Goal: Task Accomplishment & Management: Manage account settings

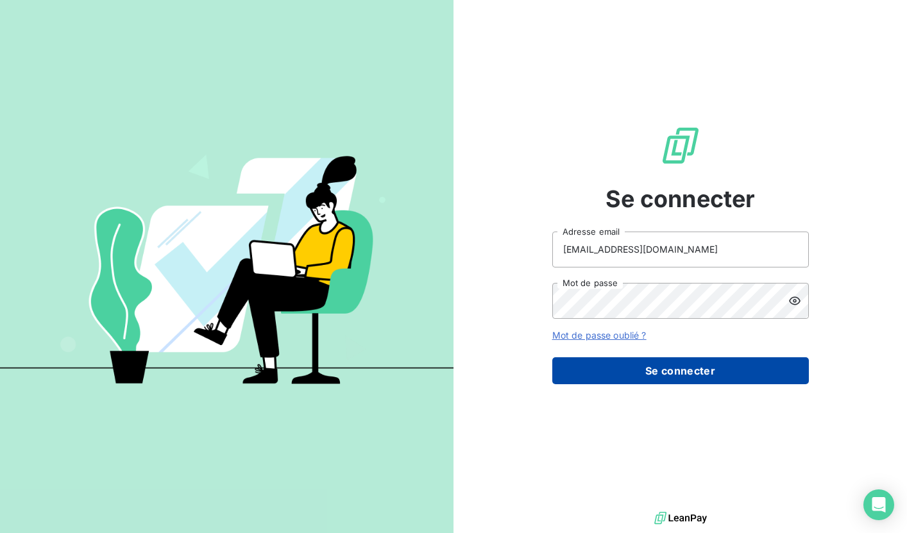
click at [628, 383] on button "Se connecter" at bounding box center [680, 370] width 256 height 27
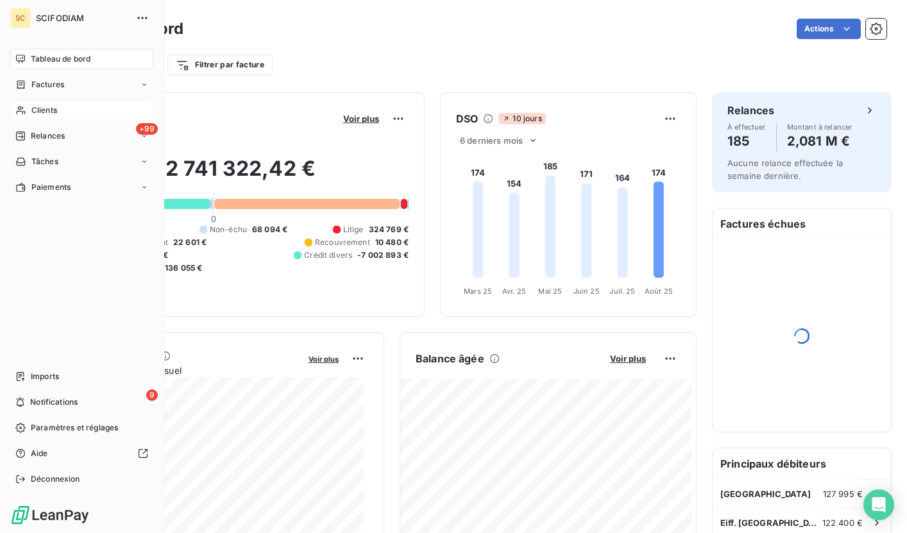
click at [38, 107] on span "Clients" at bounding box center [44, 111] width 26 height 12
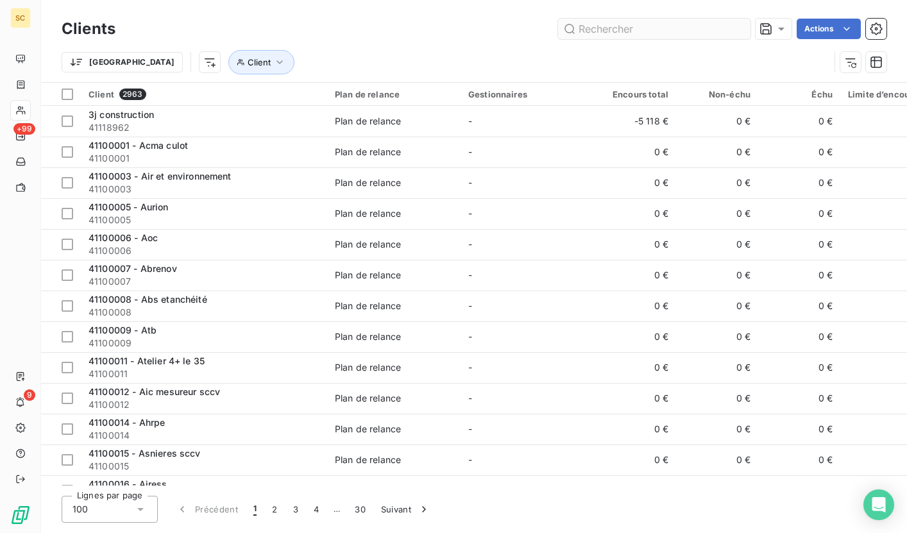
type input "41110536"
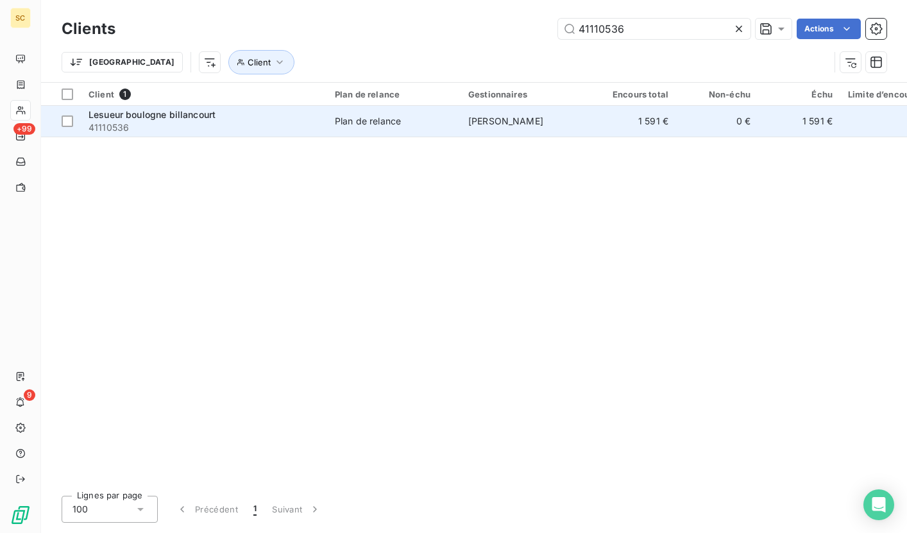
click at [401, 122] on div "Plan de relance" at bounding box center [368, 121] width 66 height 13
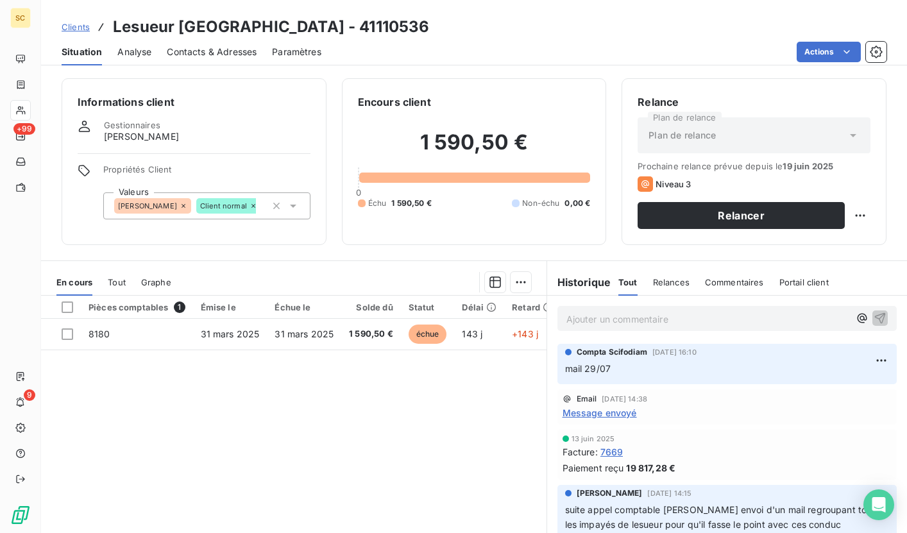
click at [221, 55] on span "Contacts & Adresses" at bounding box center [212, 52] width 90 height 13
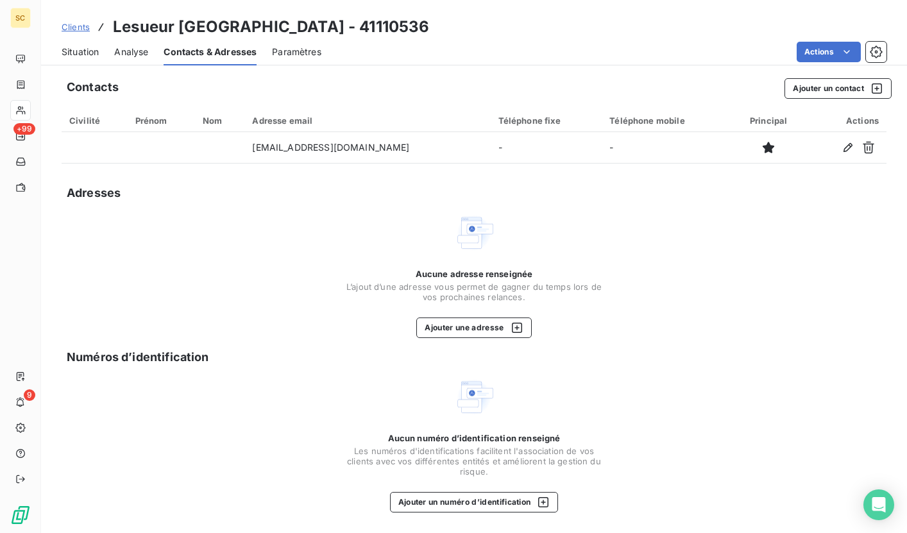
click at [80, 52] on span "Situation" at bounding box center [80, 52] width 37 height 13
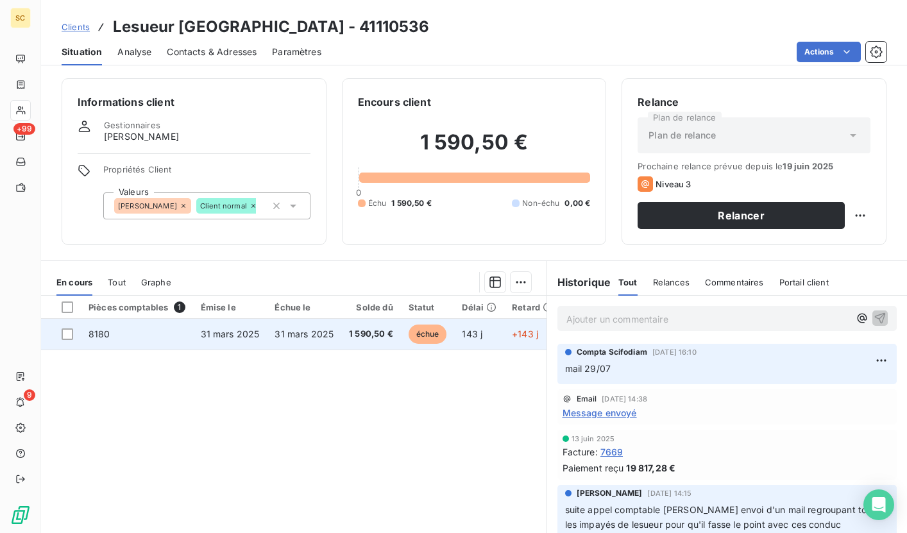
click at [205, 335] on span "31 mars 2025" at bounding box center [230, 333] width 59 height 11
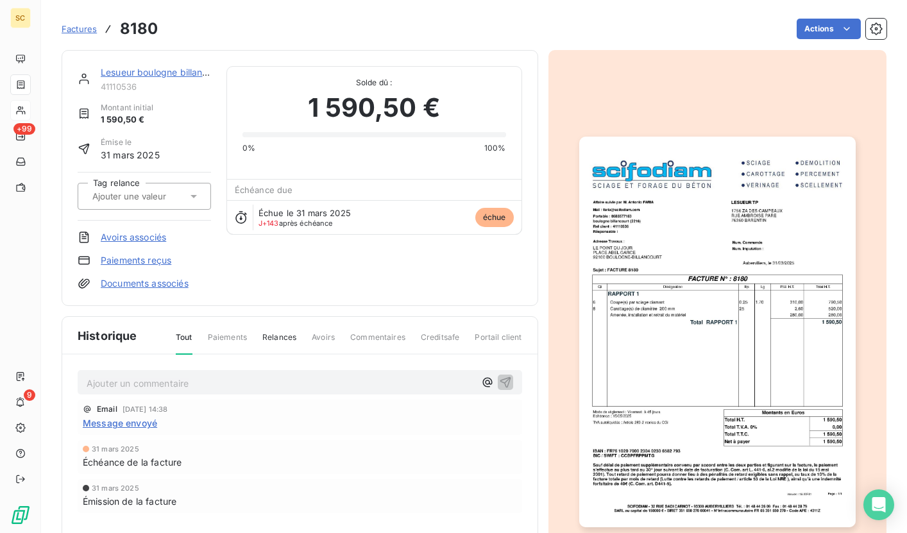
click at [765, 259] on img "button" at bounding box center [717, 332] width 276 height 390
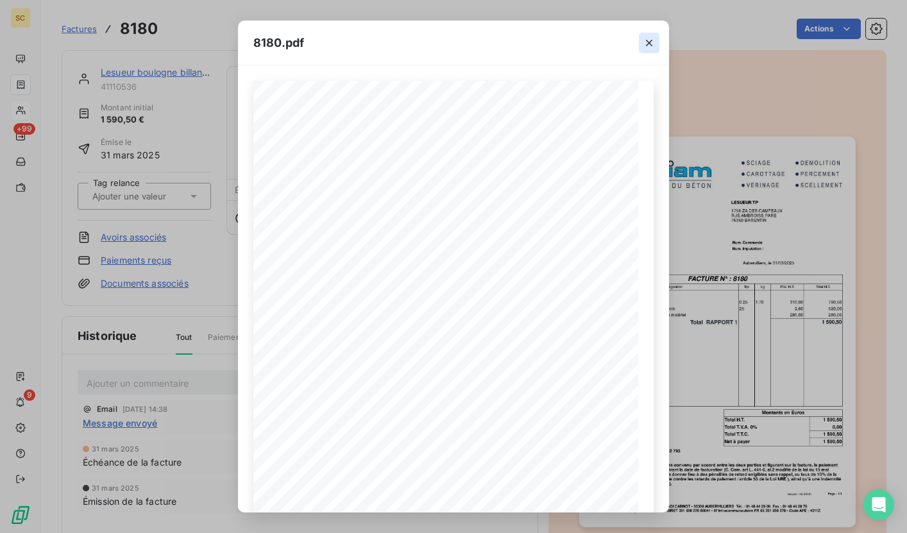
click at [651, 45] on icon "button" at bounding box center [649, 43] width 6 height 6
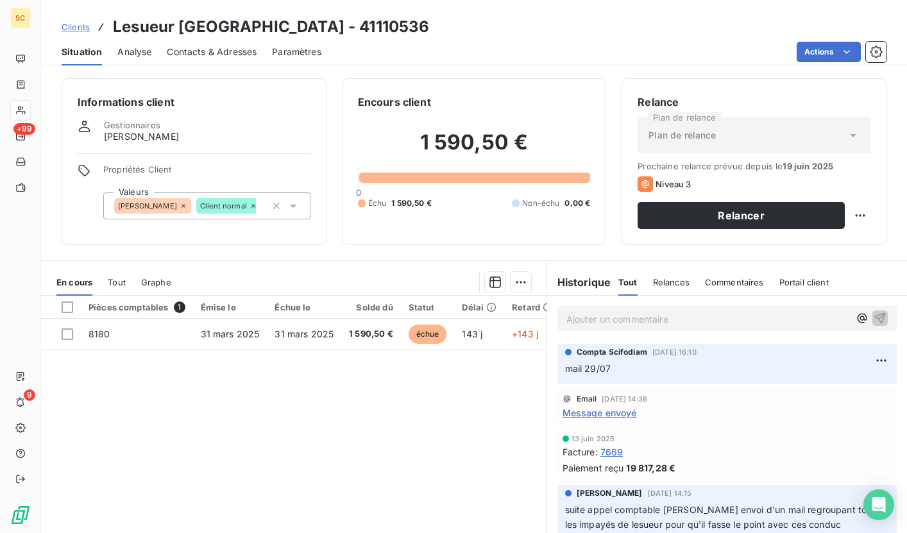
click at [680, 310] on div "Ajouter un commentaire ﻿" at bounding box center [707, 318] width 283 height 17
click at [667, 314] on p "Ajouter un commentaire ﻿" at bounding box center [707, 319] width 283 height 16
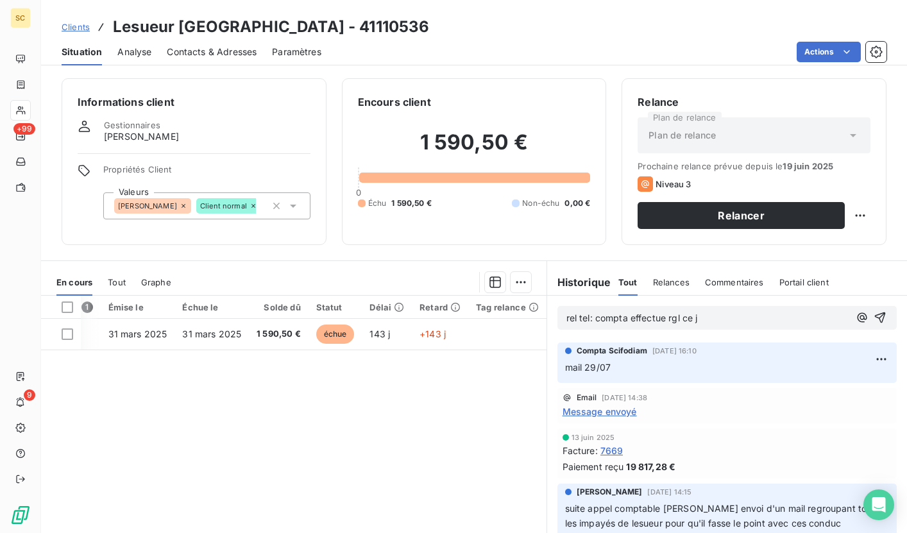
drag, startPoint x: 751, startPoint y: 323, endPoint x: 568, endPoint y: 310, distance: 183.1
click at [568, 311] on p "rel tel: compta effectue rgl ce j" at bounding box center [707, 318] width 283 height 15
copy span "rel tel: compta effectue rgl ce j"
click at [873, 316] on icon "button" at bounding box center [879, 317] width 13 height 13
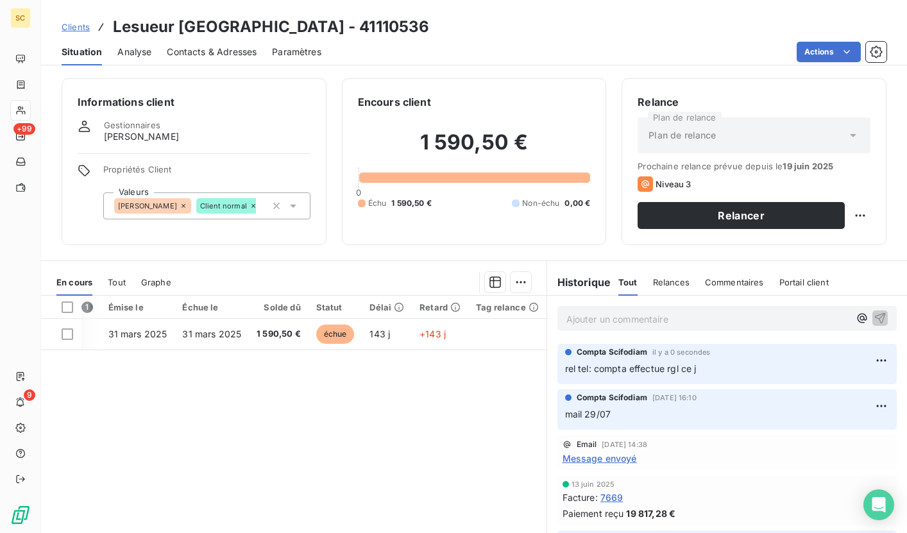
click at [215, 51] on span "Contacts & Adresses" at bounding box center [212, 52] width 90 height 13
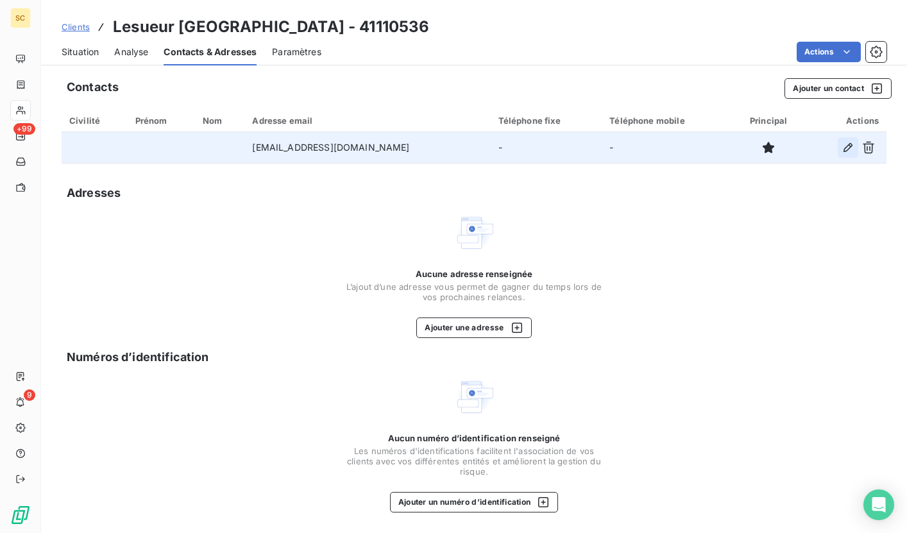
click at [843, 151] on icon "button" at bounding box center [847, 147] width 9 height 9
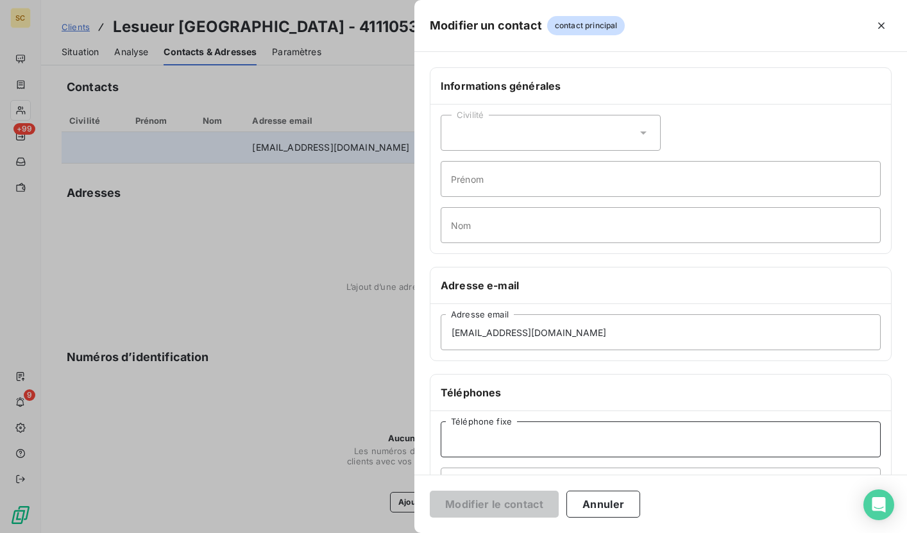
click at [498, 439] on input "Téléphone fixe" at bounding box center [661, 439] width 440 height 36
paste input "02 35 33 71 78"
type input "02 35 33 71 78"
click at [491, 503] on button "Modifier le contact" at bounding box center [494, 504] width 129 height 27
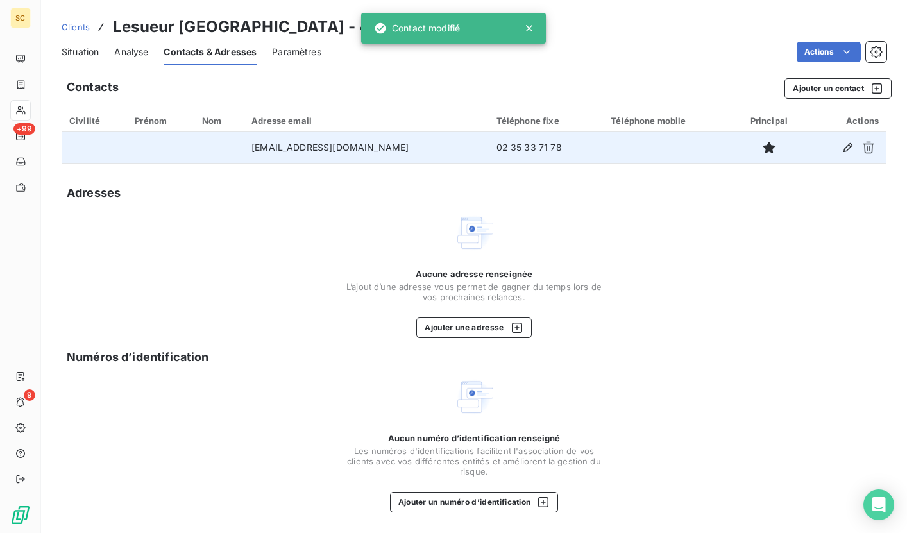
click at [82, 27] on span "Clients" at bounding box center [76, 27] width 28 height 10
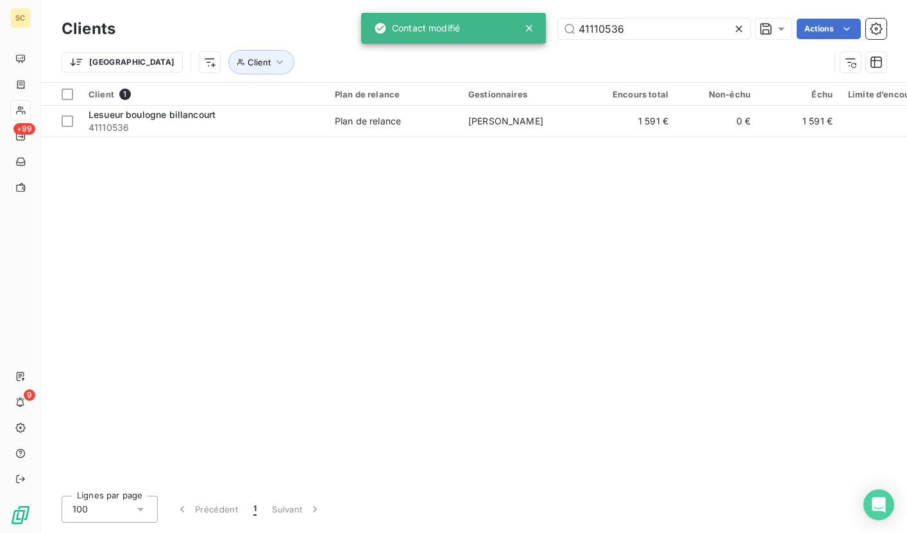
drag, startPoint x: 628, startPoint y: 33, endPoint x: 523, endPoint y: 38, distance: 105.3
click at [523, 38] on div "SC +99 9 Clients 41110536 Actions Trier Client Client 1 Plan de relance Gestion…" at bounding box center [453, 266] width 907 height 533
drag, startPoint x: 652, startPoint y: 25, endPoint x: 568, endPoint y: 31, distance: 84.2
click at [568, 31] on input "41110536" at bounding box center [654, 29] width 192 height 21
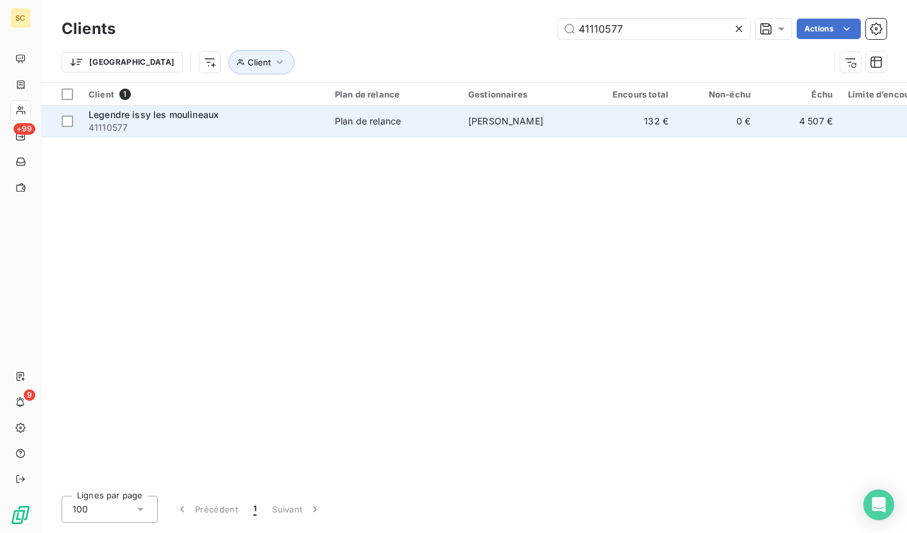
type input "41110577"
click at [405, 119] on span "Plan de relance" at bounding box center [394, 121] width 118 height 13
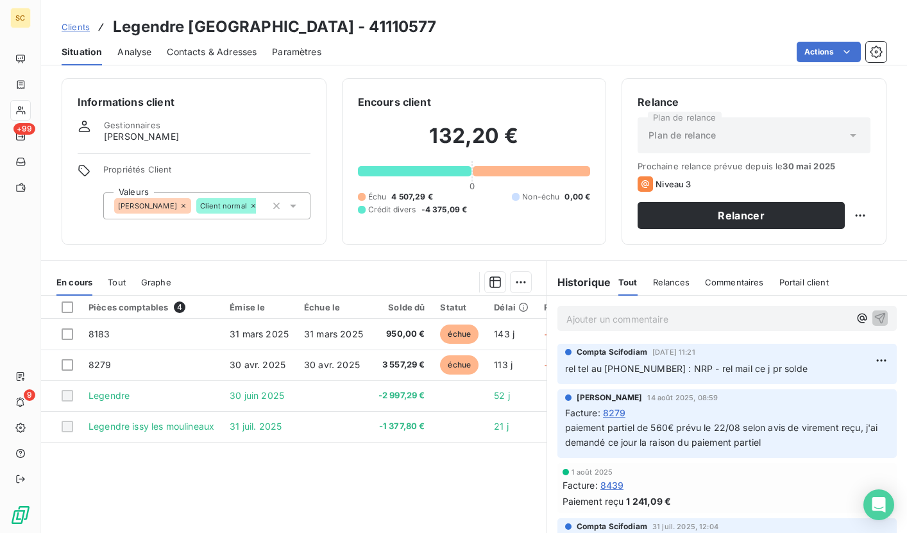
click at [81, 28] on span "Clients" at bounding box center [76, 27] width 28 height 10
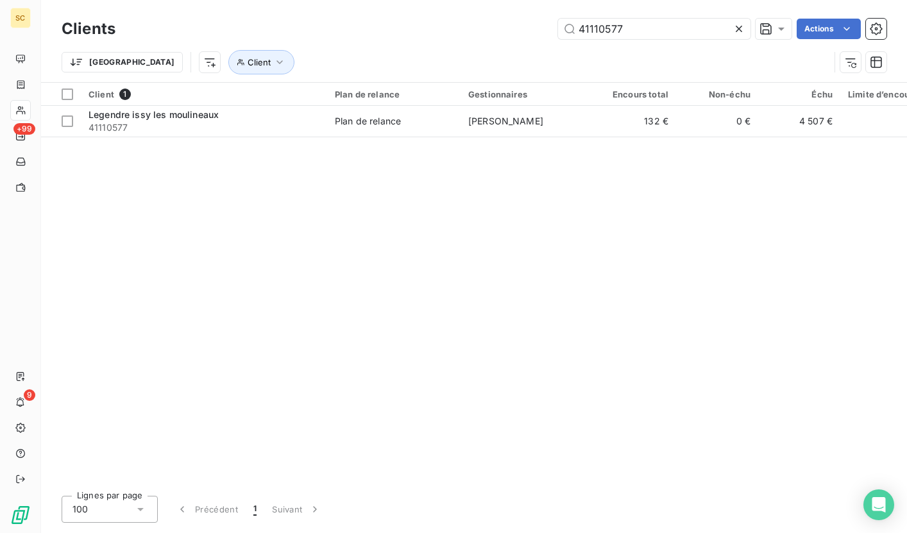
drag, startPoint x: 646, startPoint y: 27, endPoint x: 540, endPoint y: 27, distance: 106.4
click at [540, 27] on div "41110577 Actions" at bounding box center [508, 29] width 755 height 21
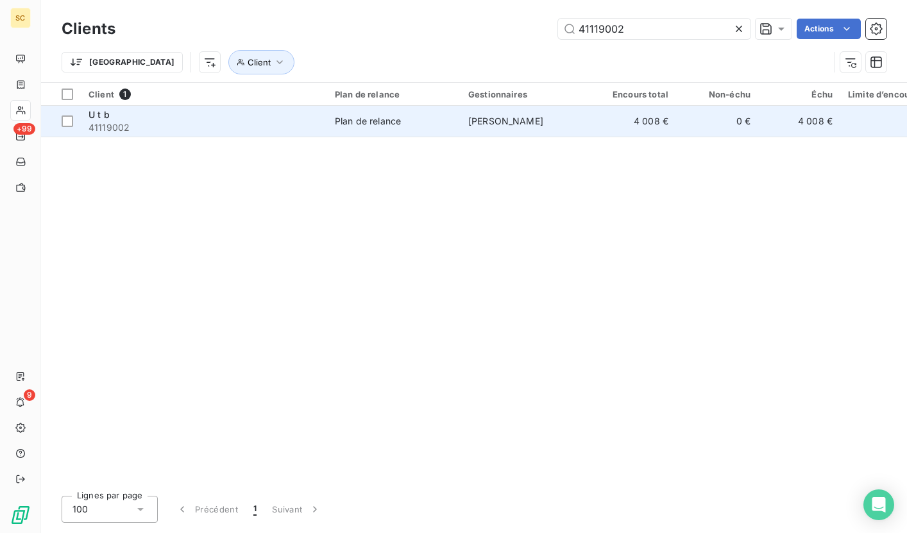
type input "41119002"
click at [197, 121] on span "41119002" at bounding box center [203, 127] width 231 height 13
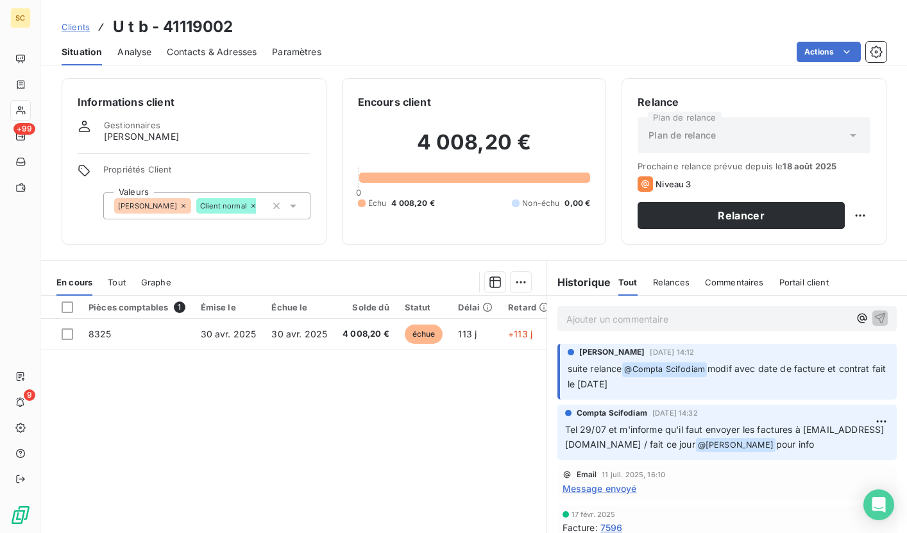
click at [226, 50] on span "Contacts & Adresses" at bounding box center [212, 52] width 90 height 13
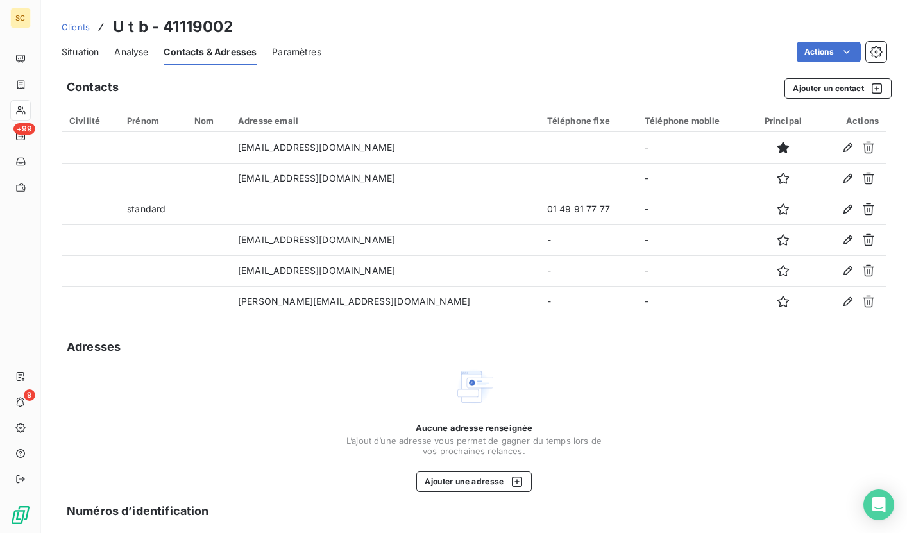
click at [81, 48] on span "Situation" at bounding box center [80, 52] width 37 height 13
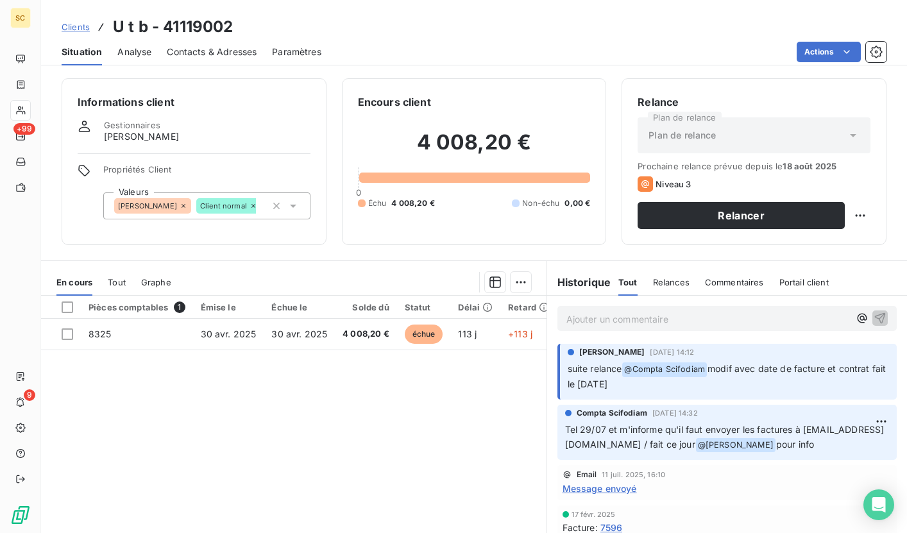
click at [677, 318] on p "Ajouter un commentaire ﻿" at bounding box center [707, 319] width 283 height 16
drag, startPoint x: 694, startPoint y: 317, endPoint x: 522, endPoint y: 316, distance: 171.8
click at [522, 316] on div "En cours Tout Graphe Pièces comptables 1 Émise le Échue le Solde dû Statut Déla…" at bounding box center [474, 420] width 866 height 321
copy span "rel tel: NRP - rel mail ce j"
click at [873, 314] on icon "button" at bounding box center [879, 317] width 13 height 13
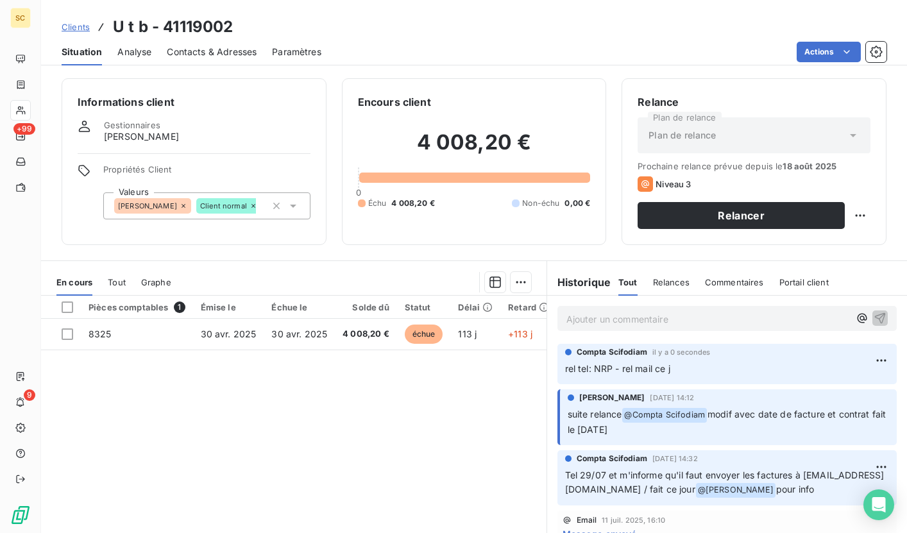
click at [212, 54] on span "Contacts & Adresses" at bounding box center [212, 52] width 90 height 13
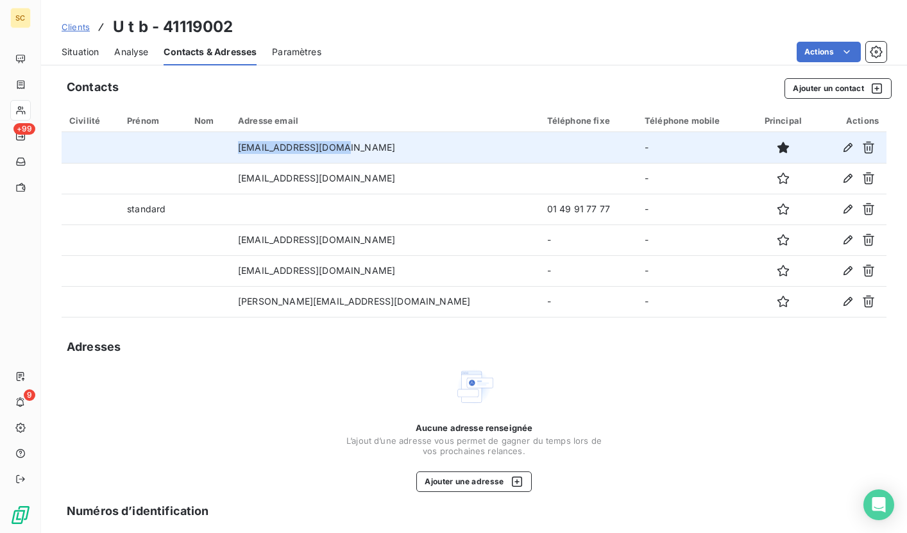
drag, startPoint x: 278, startPoint y: 146, endPoint x: 403, endPoint y: 153, distance: 125.2
click at [403, 153] on td "[EMAIL_ADDRESS][DOMAIN_NAME]" at bounding box center [384, 147] width 309 height 31
copy td "[EMAIL_ADDRESS][DOMAIN_NAME]"
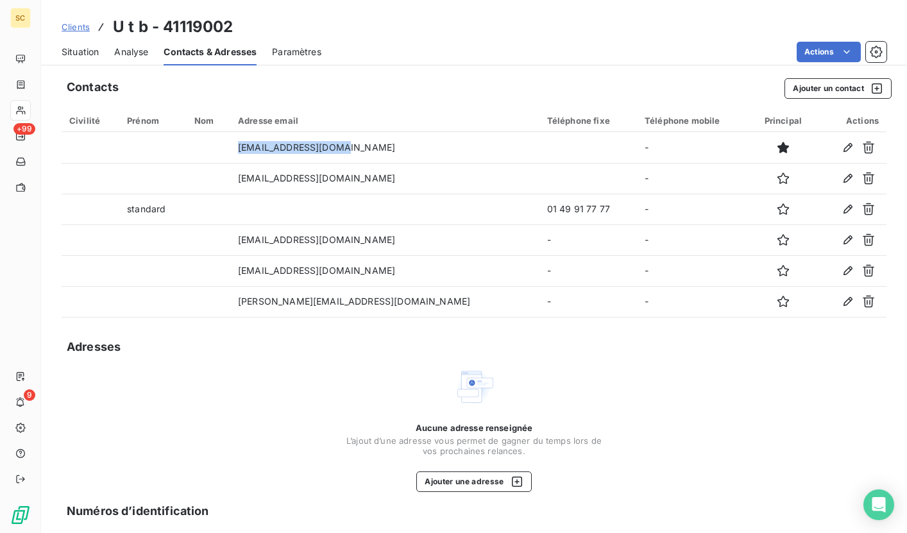
click at [82, 47] on span "Situation" at bounding box center [80, 52] width 37 height 13
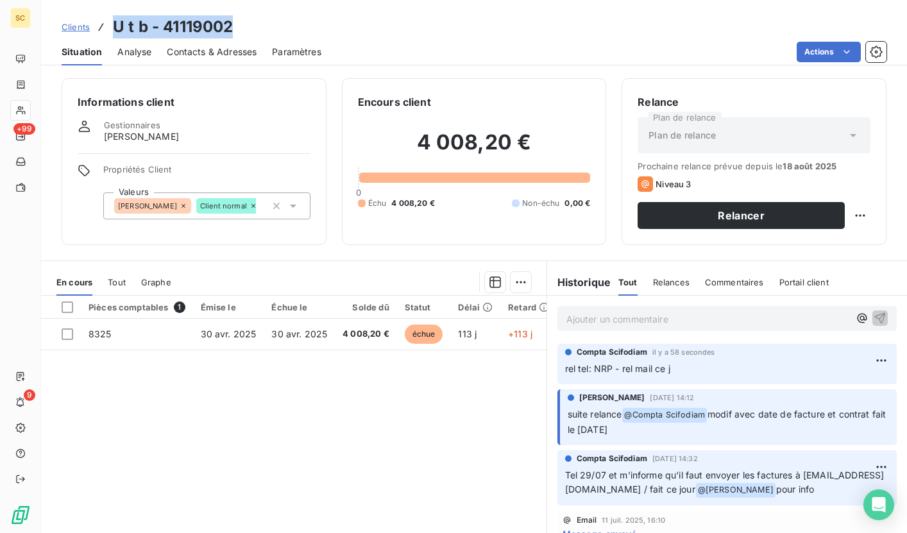
drag, startPoint x: 115, startPoint y: 26, endPoint x: 246, endPoint y: 26, distance: 131.4
click at [246, 26] on div "Clients U t b - 41119002" at bounding box center [474, 26] width 866 height 23
copy h3 "U t b - 41119002"
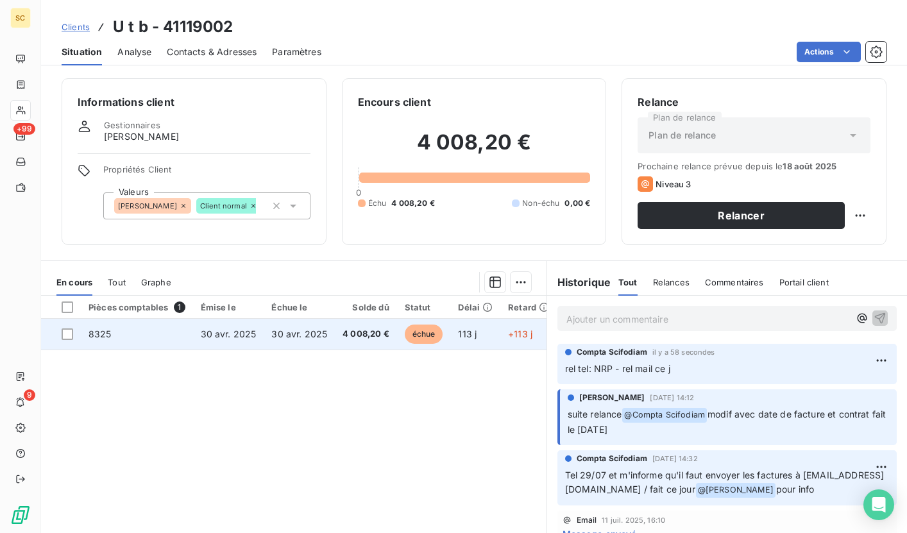
click at [411, 333] on span "échue" at bounding box center [424, 333] width 38 height 19
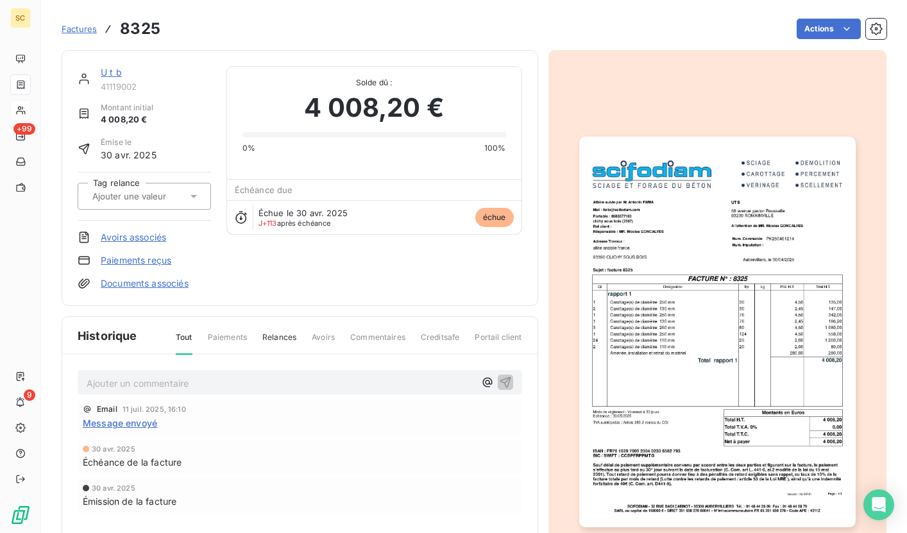
click at [719, 274] on img "button" at bounding box center [717, 332] width 276 height 390
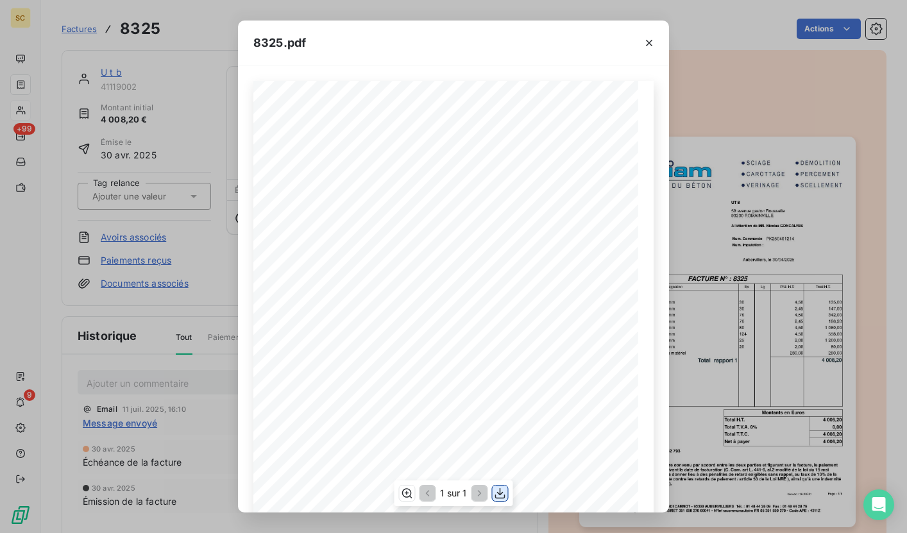
click at [499, 494] on icon "button" at bounding box center [500, 493] width 10 height 11
click at [649, 42] on icon "button" at bounding box center [649, 43] width 6 height 6
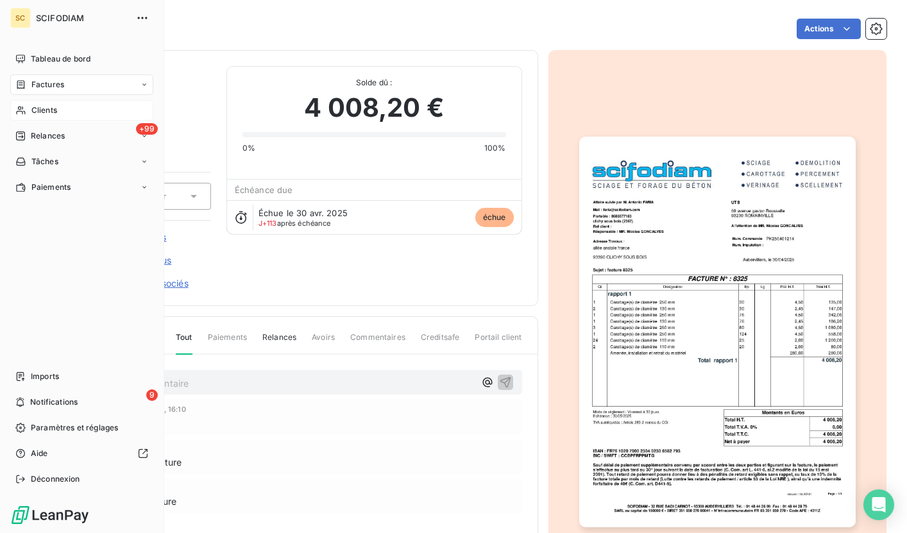
click at [46, 109] on span "Clients" at bounding box center [44, 111] width 26 height 12
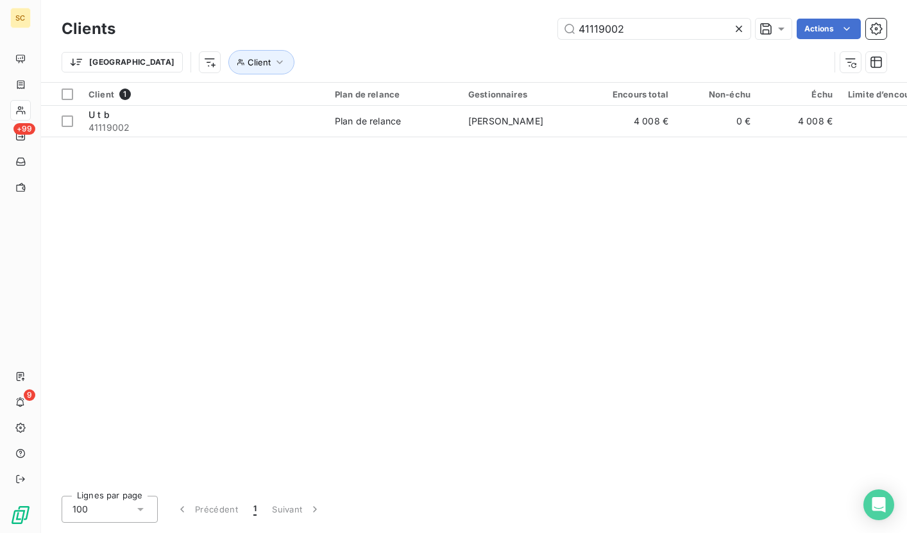
drag, startPoint x: 635, startPoint y: 29, endPoint x: 529, endPoint y: 29, distance: 106.4
click at [529, 29] on div "41119002 Actions" at bounding box center [508, 29] width 755 height 21
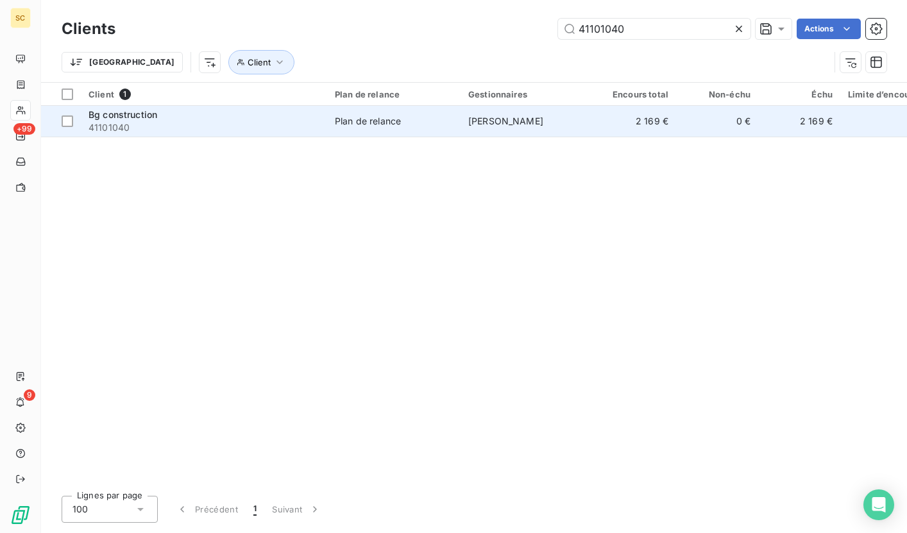
type input "41101040"
click at [373, 115] on div "Plan de relance" at bounding box center [368, 121] width 66 height 13
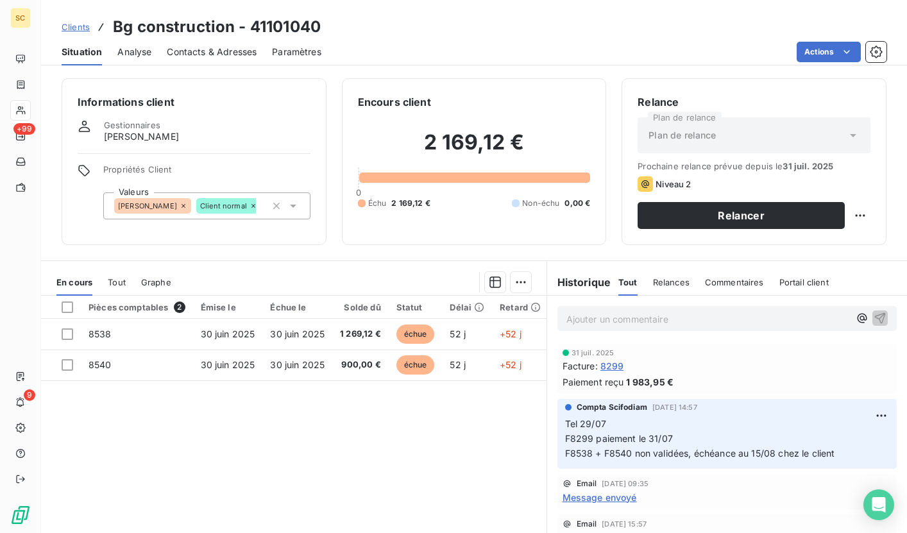
click at [220, 52] on span "Contacts & Adresses" at bounding box center [212, 52] width 90 height 13
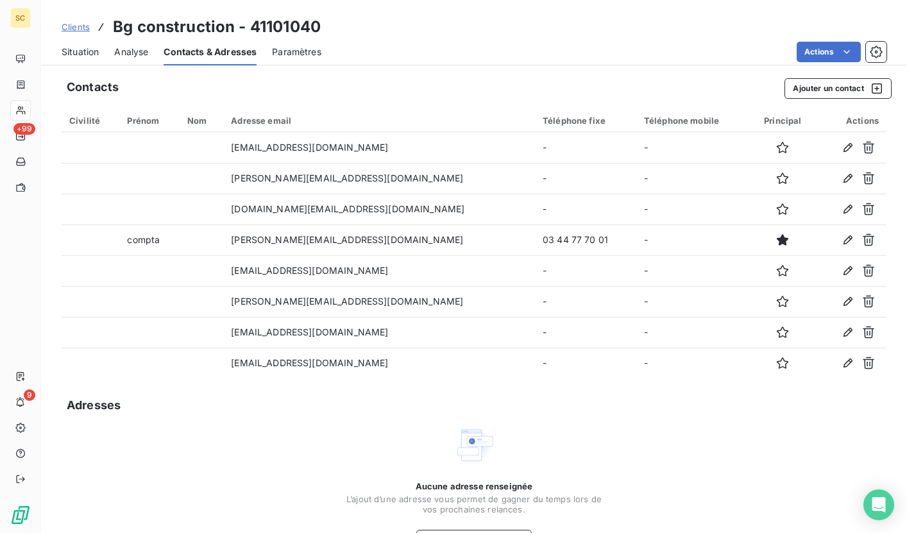
click at [88, 55] on span "Situation" at bounding box center [80, 52] width 37 height 13
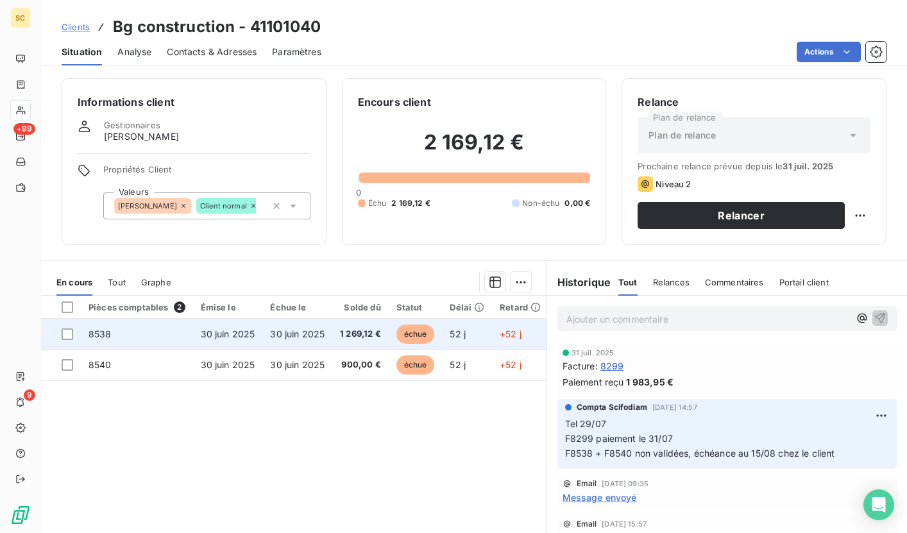
click at [303, 324] on td "30 juin 2025" at bounding box center [297, 334] width 70 height 31
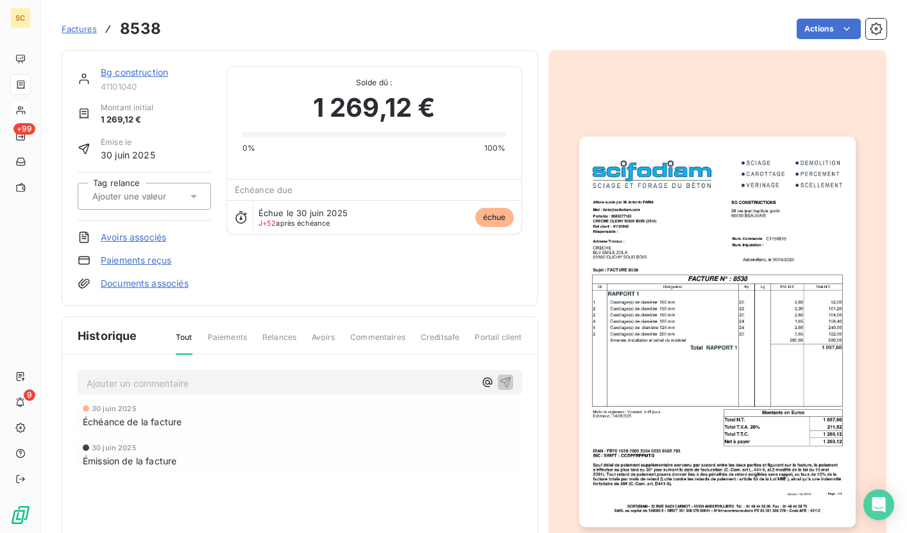
click at [664, 233] on img "button" at bounding box center [717, 332] width 276 height 390
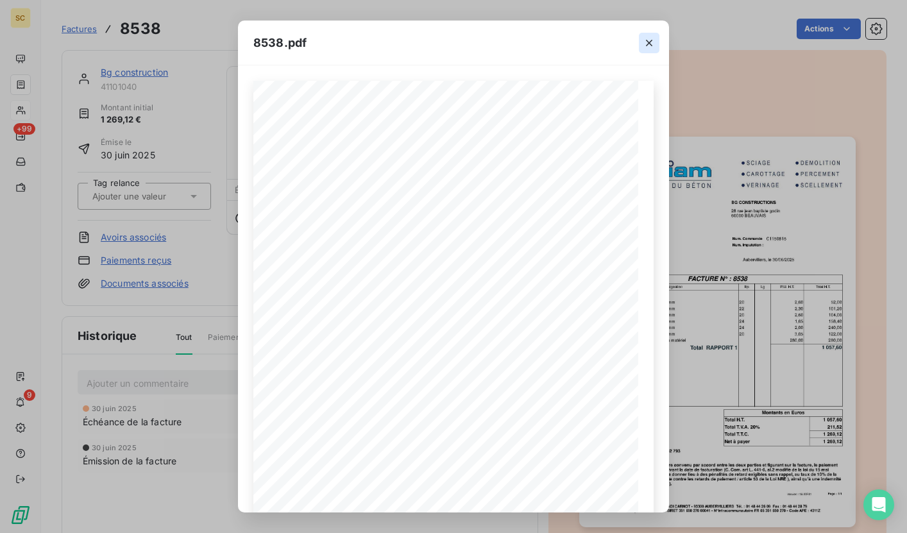
click at [647, 42] on icon "button" at bounding box center [648, 43] width 13 height 13
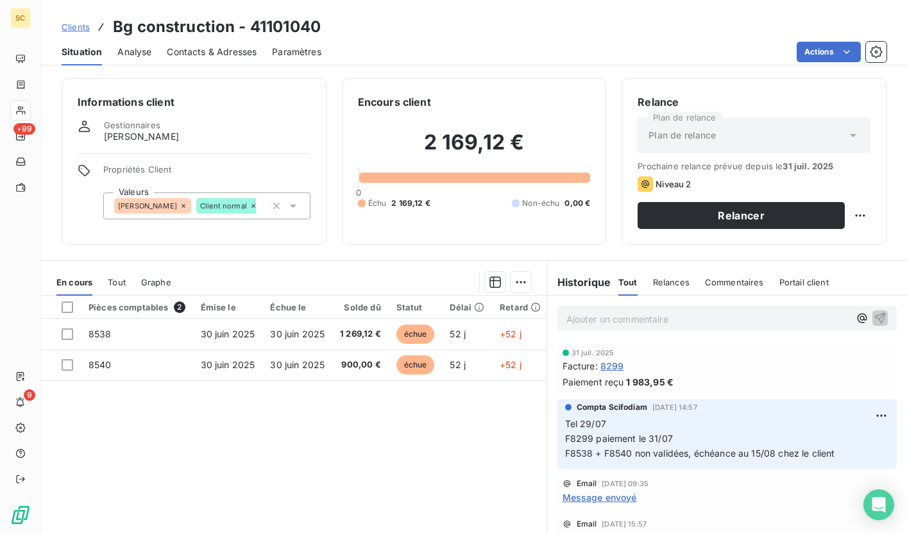
click at [651, 335] on div "Ajouter un commentaire ﻿" at bounding box center [727, 319] width 360 height 46
click at [648, 323] on p "Ajouter un commentaire ﻿" at bounding box center [707, 319] width 283 height 16
click at [645, 407] on div "Compta Scifodiam [DATE] 14:57" at bounding box center [727, 407] width 324 height 12
click at [615, 320] on p "Ajouter un commentaire ﻿" at bounding box center [707, 319] width 283 height 16
click at [787, 314] on p "rel tel: facts 8538 et 8540 toujours en attente de v" at bounding box center [707, 318] width 283 height 15
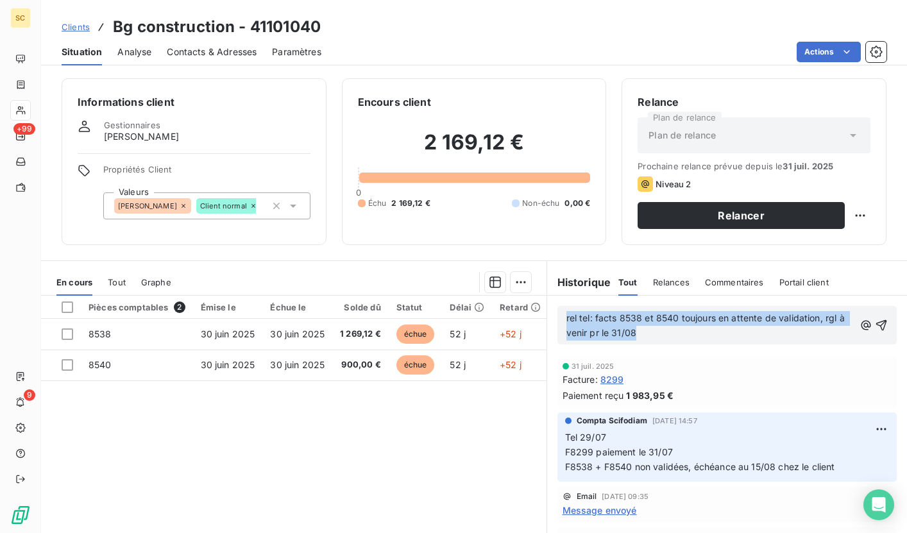
drag, startPoint x: 644, startPoint y: 331, endPoint x: 547, endPoint y: 308, distance: 99.5
click at [547, 308] on div "rel tel: facts 8538 et 8540 toujours en attente de validation, rgl à venir pr l…" at bounding box center [727, 325] width 360 height 59
copy span "rel tel: facts 8538 et 8540 toujours en attente de validation, rgl à venir pr l…"
click at [876, 328] on icon "button" at bounding box center [881, 325] width 11 height 11
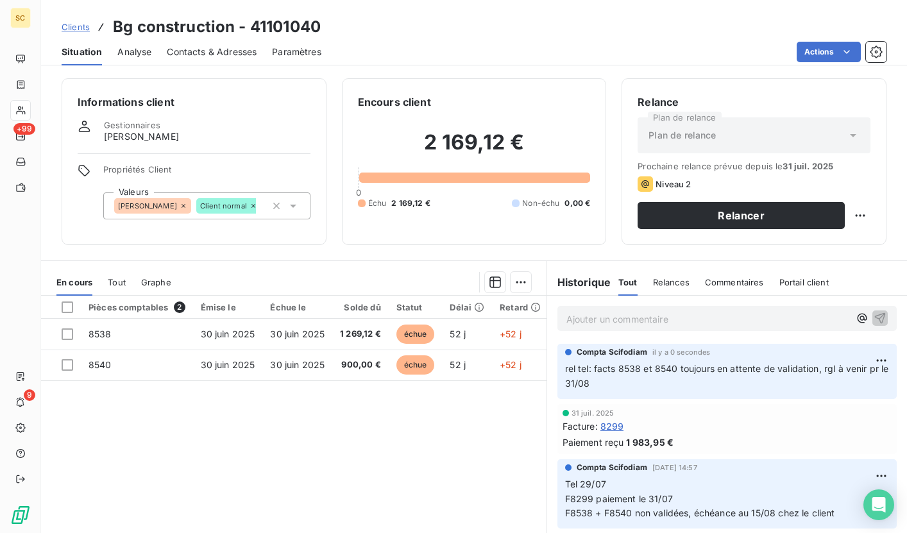
click at [77, 30] on span "Clients" at bounding box center [76, 27] width 28 height 10
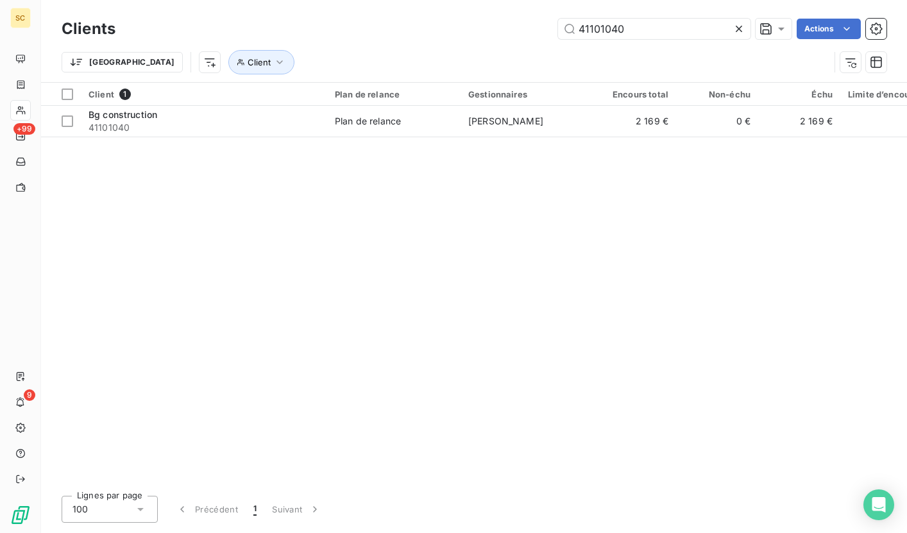
drag, startPoint x: 647, startPoint y: 30, endPoint x: 526, endPoint y: 33, distance: 120.6
click at [526, 33] on div "41101040 Actions" at bounding box center [508, 29] width 755 height 21
type input "41110542"
click at [215, 146] on div "Client 1 Plan de relance Gestionnaires Encours total Non-échu Échu Limite d’enc…" at bounding box center [474, 284] width 866 height 403
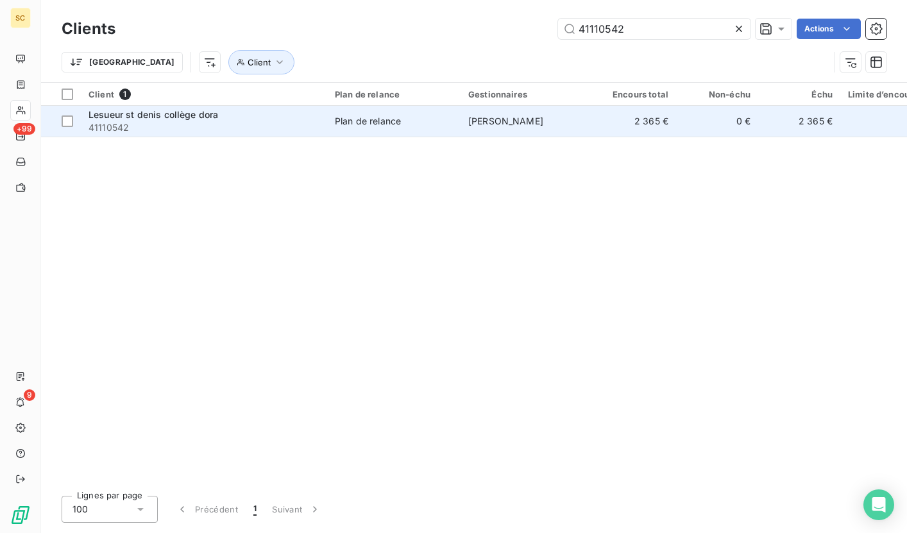
click at [239, 124] on span "41110542" at bounding box center [203, 127] width 231 height 13
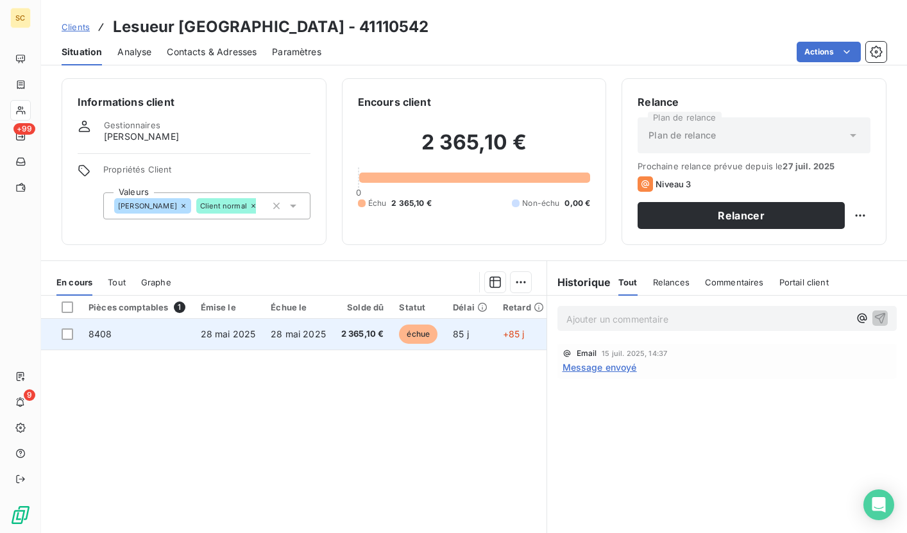
click at [301, 333] on span "28 mai 2025" at bounding box center [298, 333] width 55 height 11
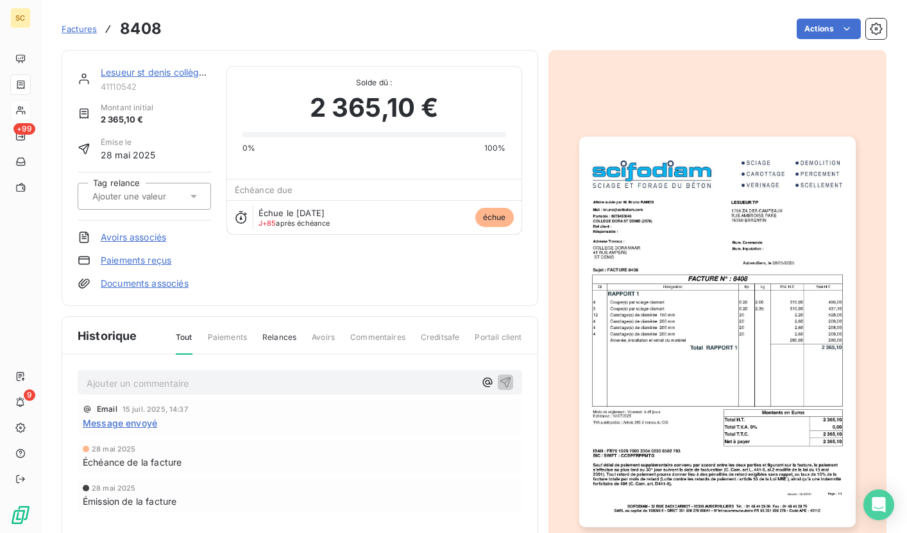
click at [743, 249] on img "button" at bounding box center [717, 332] width 276 height 390
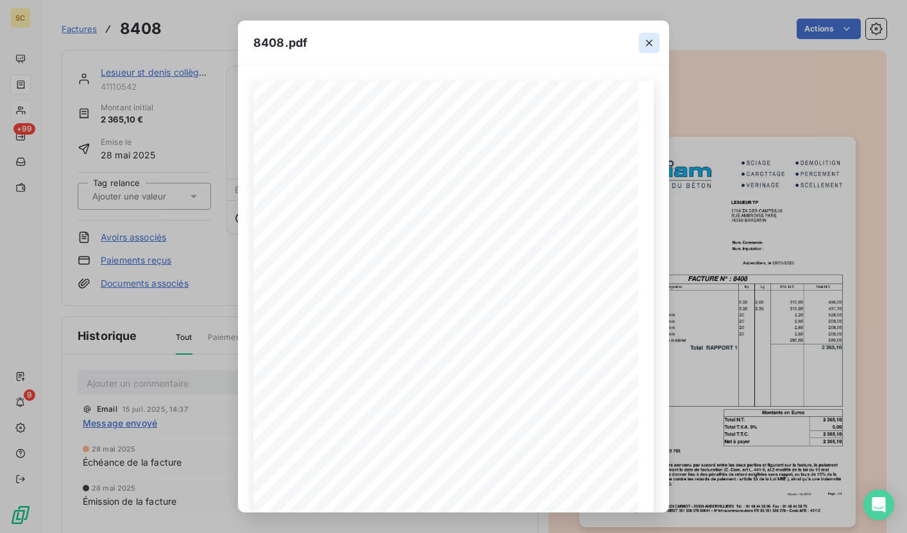
click at [654, 44] on icon "button" at bounding box center [648, 43] width 13 height 13
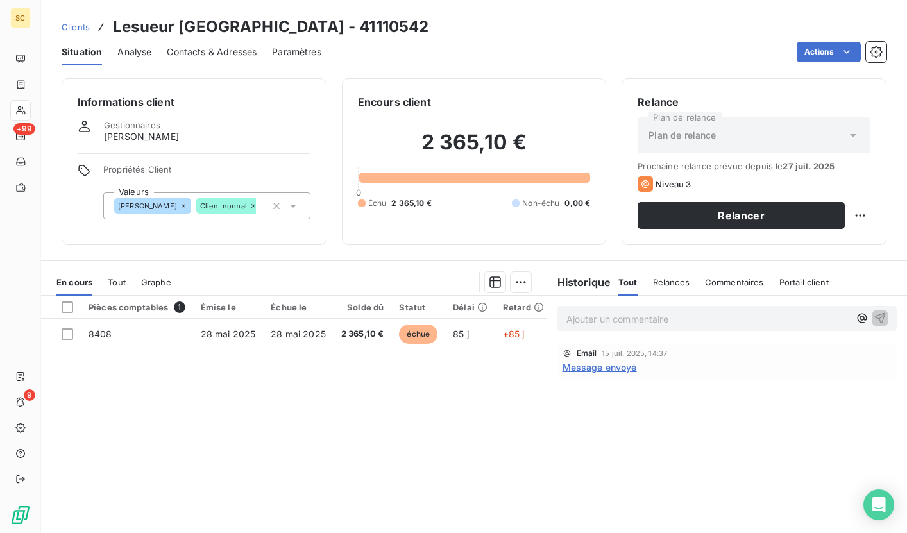
click at [198, 56] on span "Contacts & Adresses" at bounding box center [212, 52] width 90 height 13
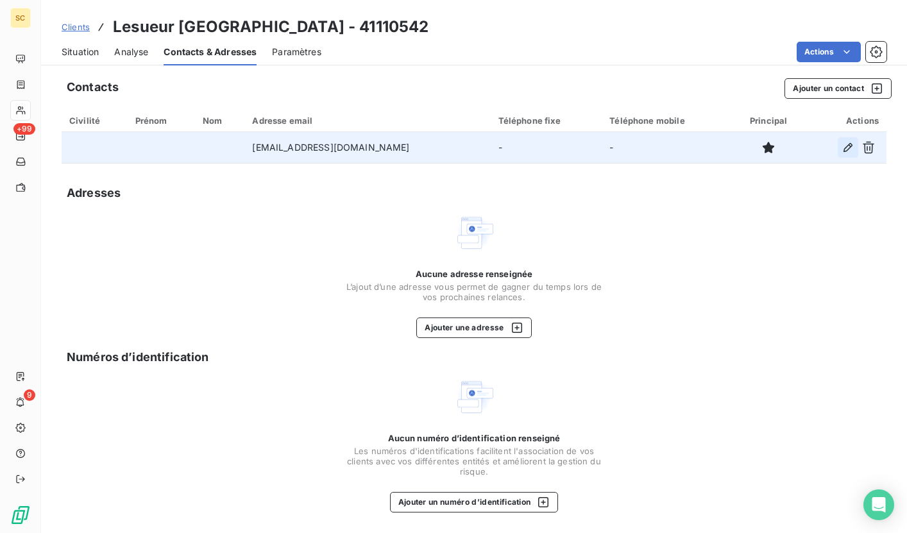
click at [846, 146] on icon "button" at bounding box center [847, 147] width 9 height 9
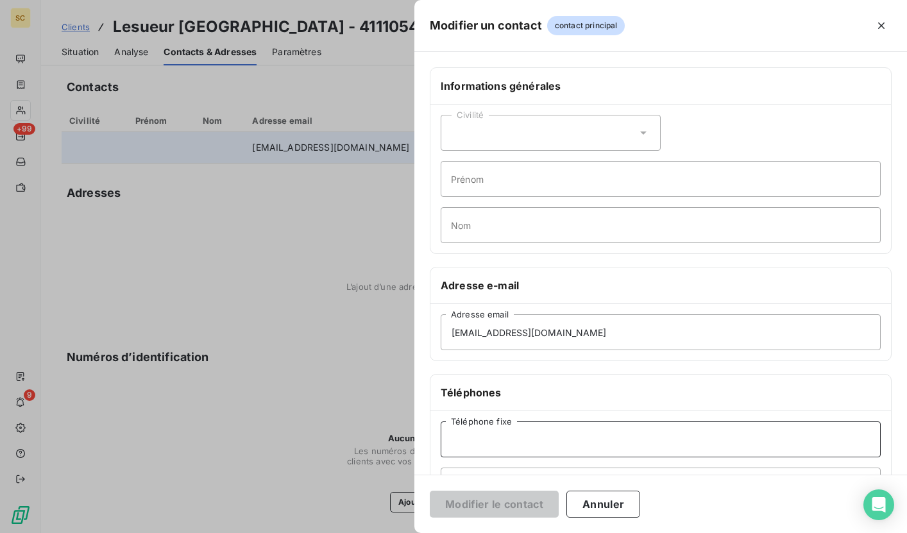
click at [511, 441] on input "Téléphone fixe" at bounding box center [661, 439] width 440 height 36
paste input "02 35 33 71 78"
type input "02 35 33 71 78"
click at [473, 510] on button "Modifier le contact" at bounding box center [494, 504] width 129 height 27
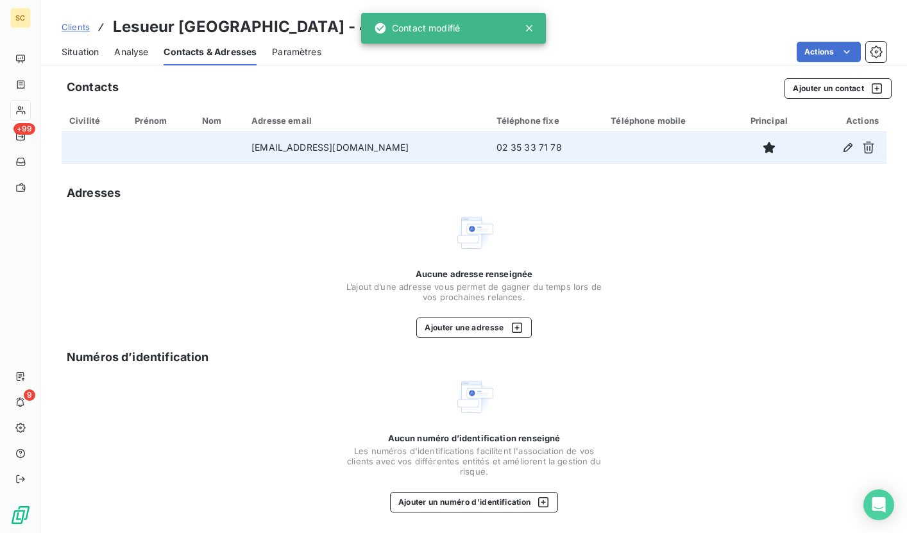
click at [90, 53] on span "Situation" at bounding box center [80, 52] width 37 height 13
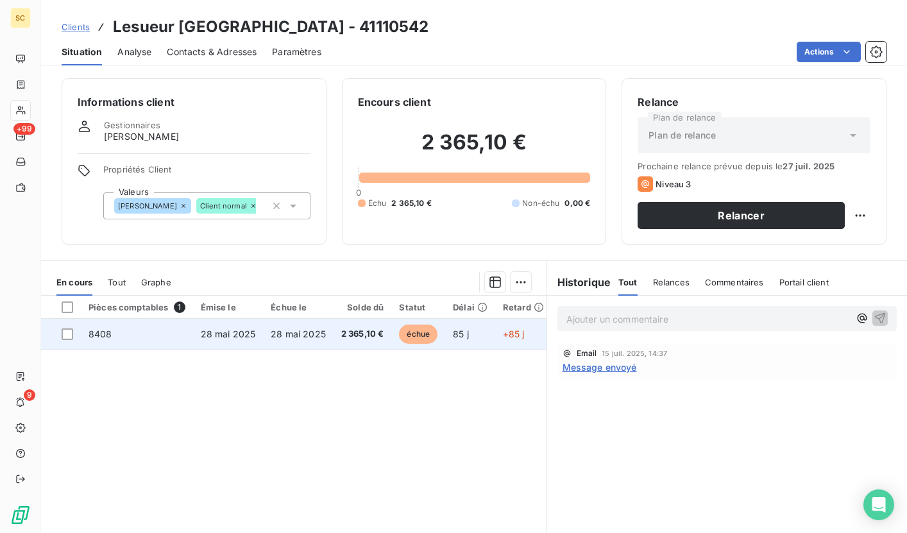
click at [377, 333] on span "2 365,10 €" at bounding box center [362, 334] width 43 height 13
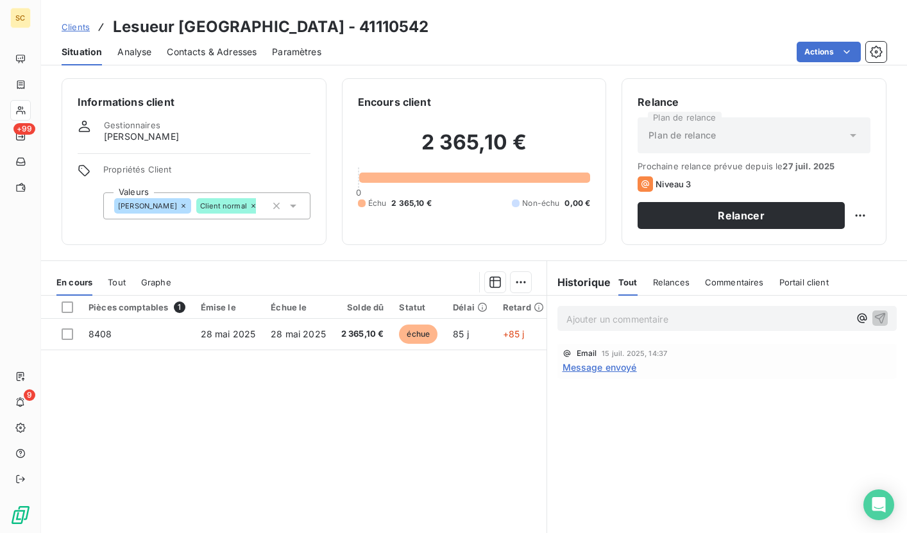
click at [230, 49] on span "Contacts & Adresses" at bounding box center [212, 52] width 90 height 13
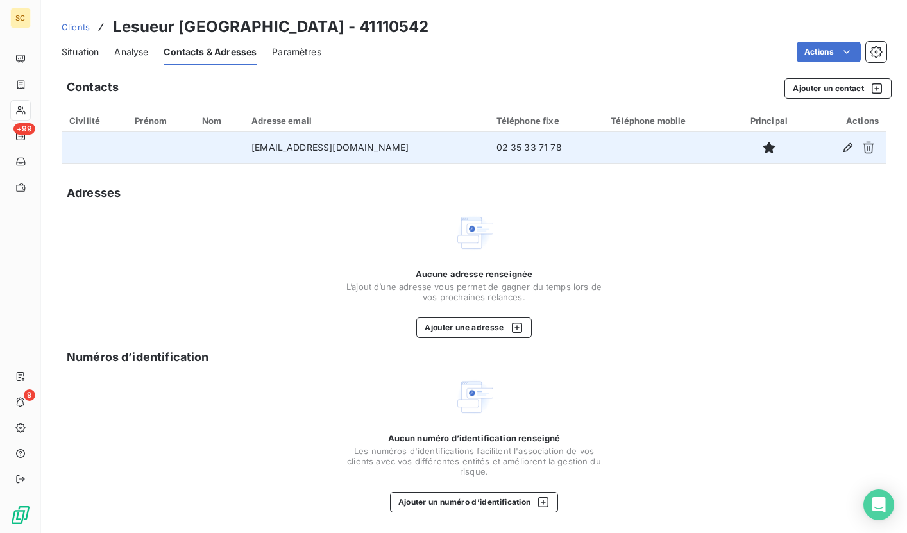
drag, startPoint x: 239, startPoint y: 149, endPoint x: 433, endPoint y: 148, distance: 194.3
click at [433, 148] on td "[EMAIL_ADDRESS][DOMAIN_NAME]" at bounding box center [366, 147] width 244 height 31
copy td "[EMAIL_ADDRESS][DOMAIN_NAME]"
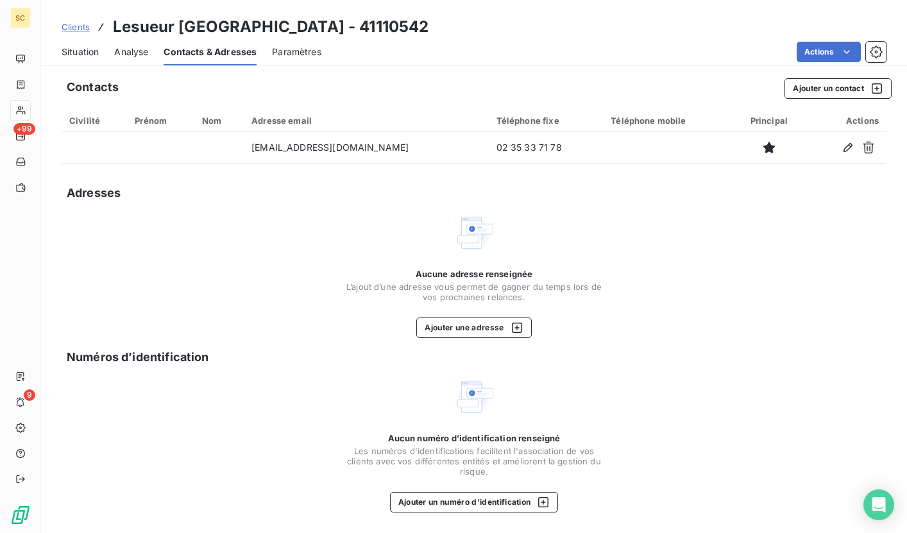
click at [228, 240] on div "Aucune adresse renseignée L’ajout d’une adresse vous permet de gagner du temps …" at bounding box center [474, 275] width 825 height 126
click at [94, 55] on span "Situation" at bounding box center [80, 52] width 37 height 13
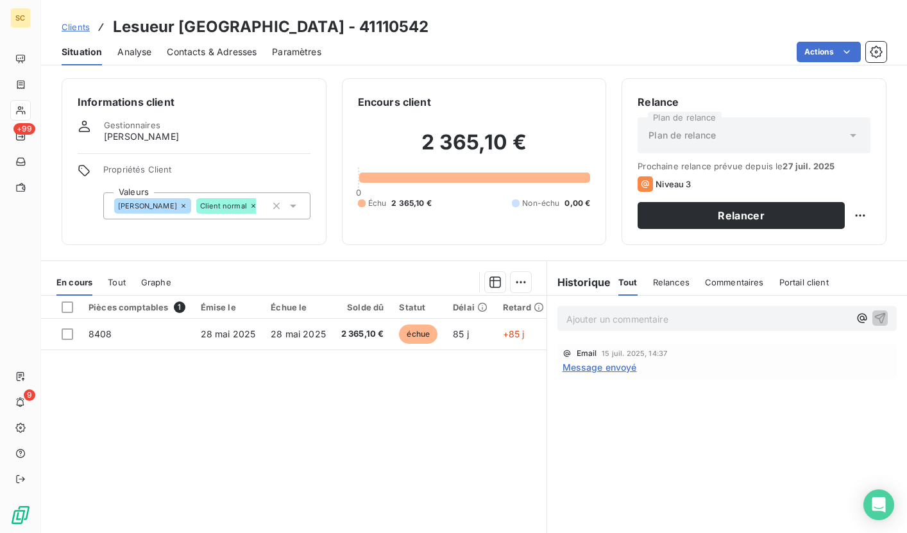
click at [214, 53] on span "Contacts & Adresses" at bounding box center [212, 52] width 90 height 13
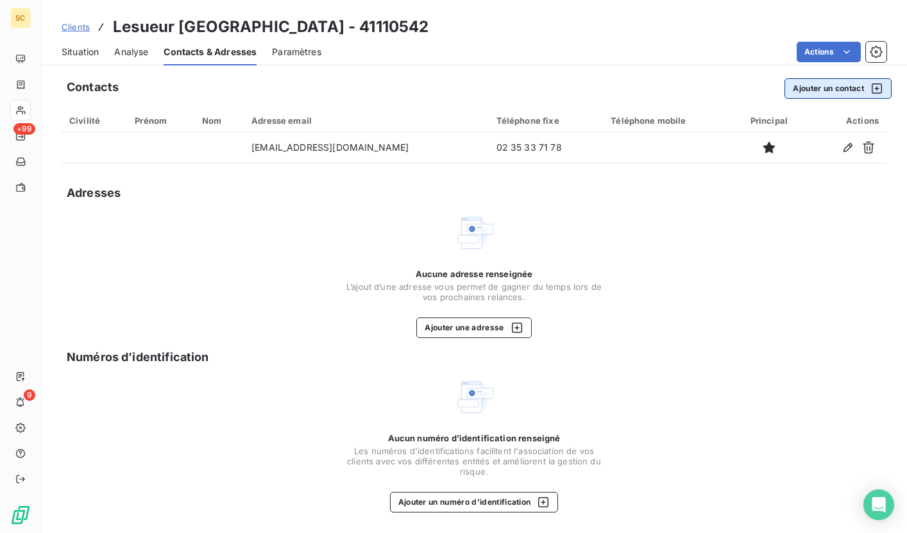
click at [838, 88] on button "Ajouter un contact" at bounding box center [837, 88] width 107 height 21
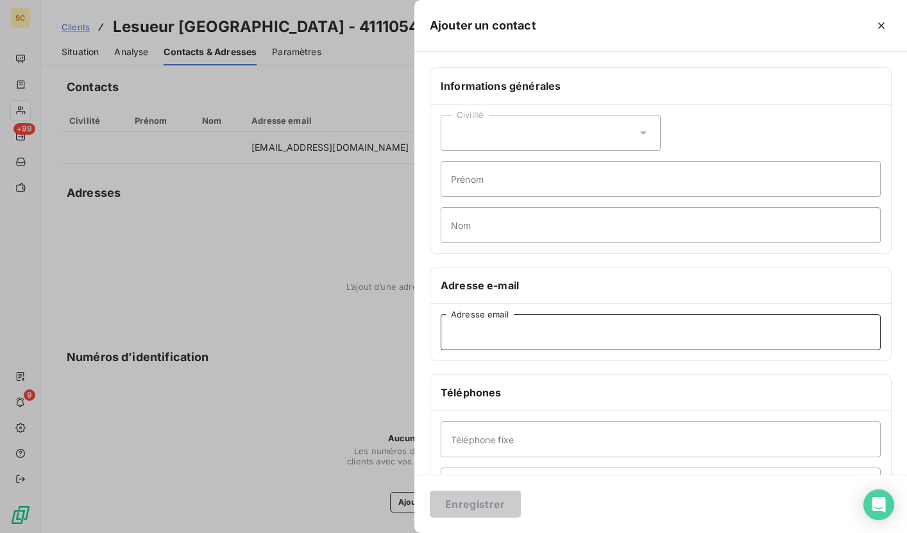
click at [553, 331] on input "Adresse email" at bounding box center [661, 332] width 440 height 36
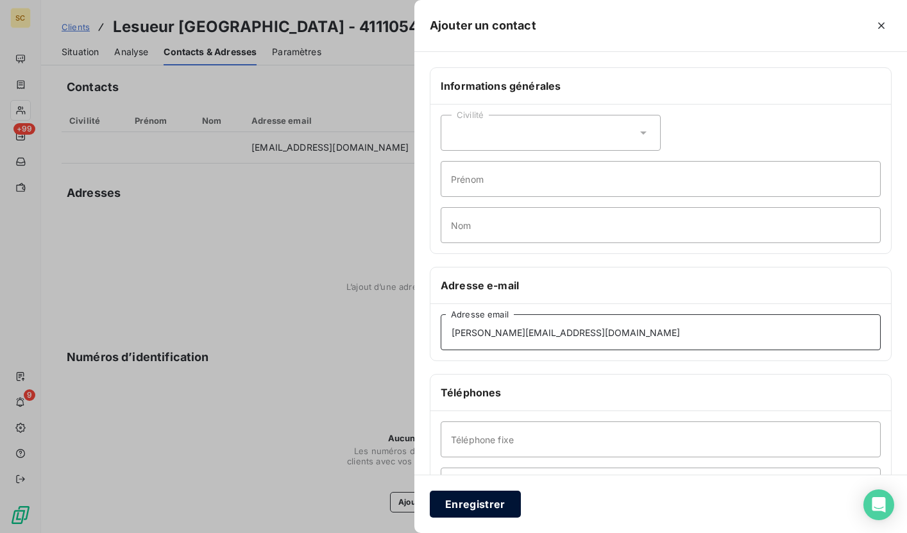
type input "[PERSON_NAME][EMAIL_ADDRESS][DOMAIN_NAME]"
click at [473, 503] on button "Enregistrer" at bounding box center [475, 504] width 91 height 27
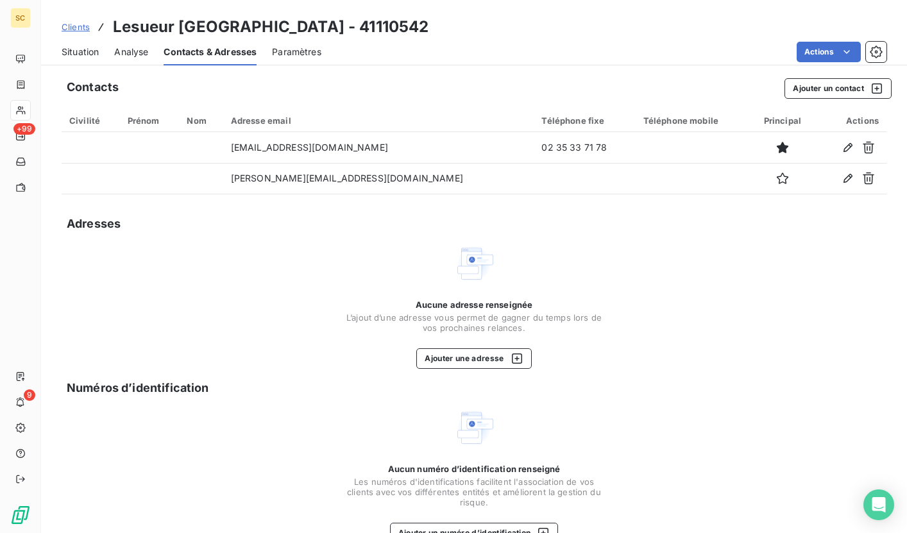
click at [97, 51] on span "Situation" at bounding box center [80, 52] width 37 height 13
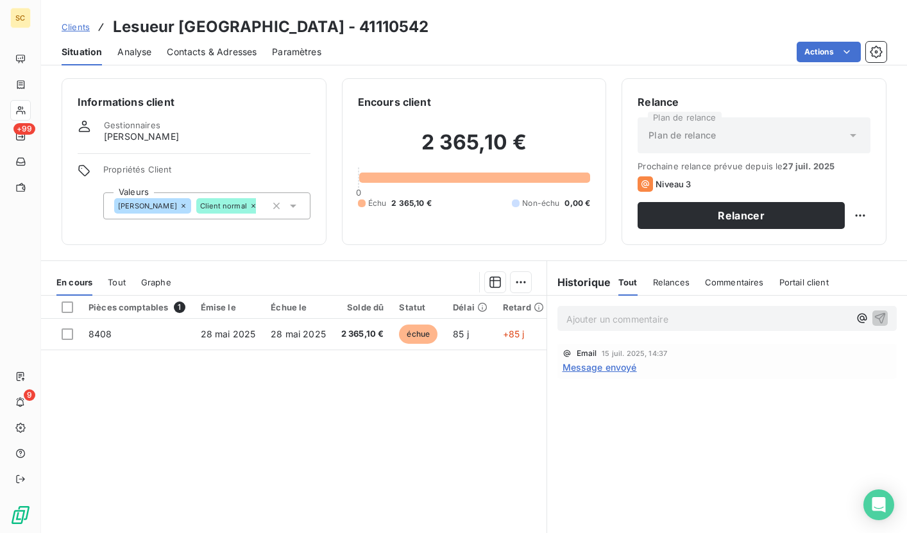
click at [196, 56] on span "Contacts & Adresses" at bounding box center [212, 52] width 90 height 13
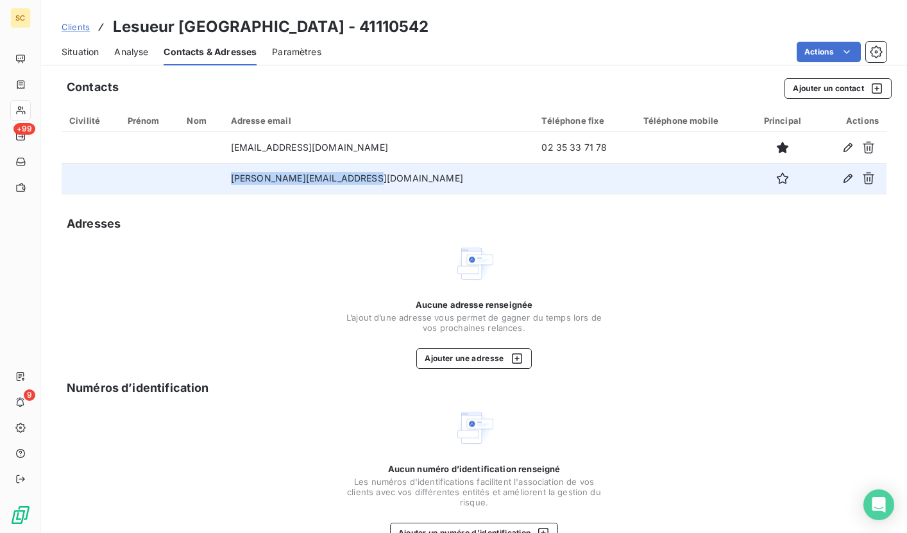
drag, startPoint x: 384, startPoint y: 178, endPoint x: 230, endPoint y: 180, distance: 153.9
click at [230, 180] on td "[PERSON_NAME][EMAIL_ADDRESS][DOMAIN_NAME]" at bounding box center [378, 178] width 311 height 31
copy td "[PERSON_NAME][EMAIL_ADDRESS][DOMAIN_NAME]"
click at [776, 177] on icon "button" at bounding box center [782, 178] width 13 height 13
click at [841, 178] on icon "button" at bounding box center [847, 178] width 13 height 13
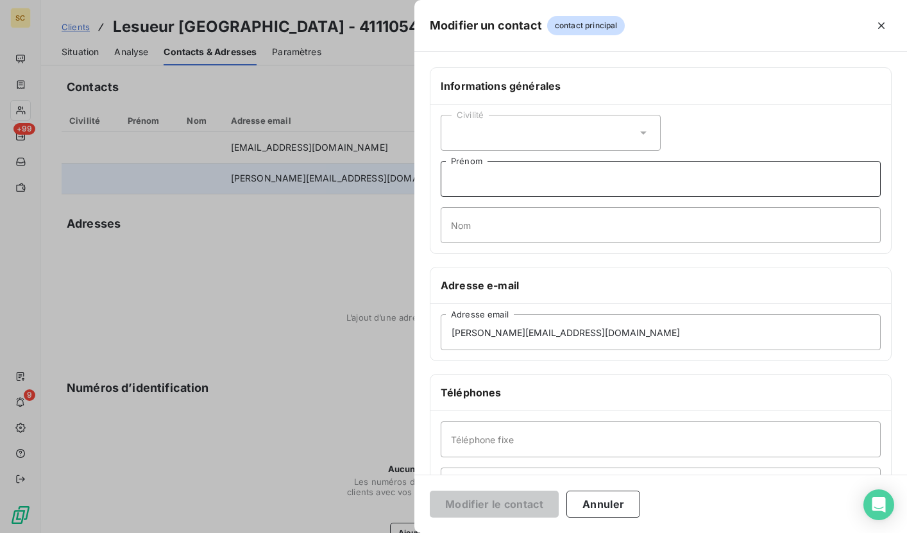
click at [482, 183] on input "Prénom" at bounding box center [661, 179] width 440 height 36
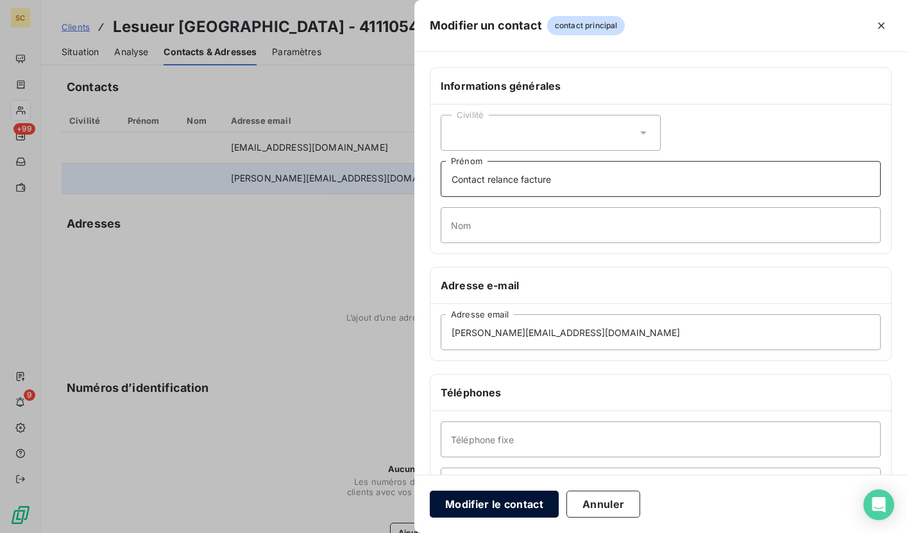
type input "Contact relance facture"
click at [503, 506] on button "Modifier le contact" at bounding box center [494, 504] width 129 height 27
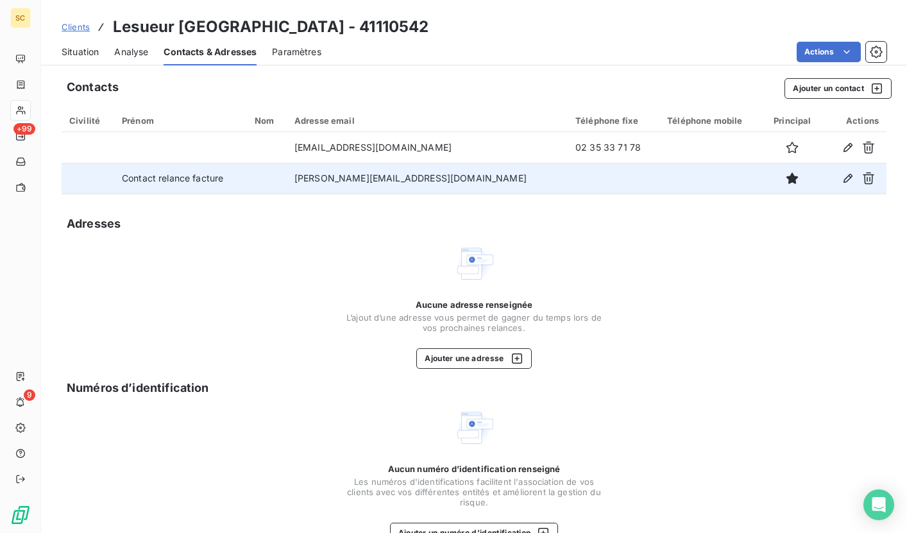
click at [76, 27] on span "Clients" at bounding box center [76, 27] width 28 height 10
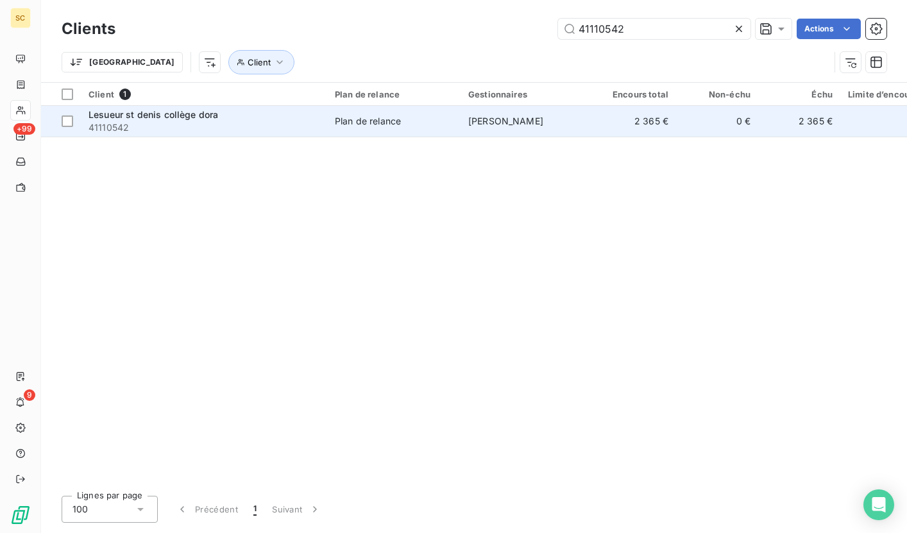
click at [133, 124] on span "41110542" at bounding box center [203, 127] width 231 height 13
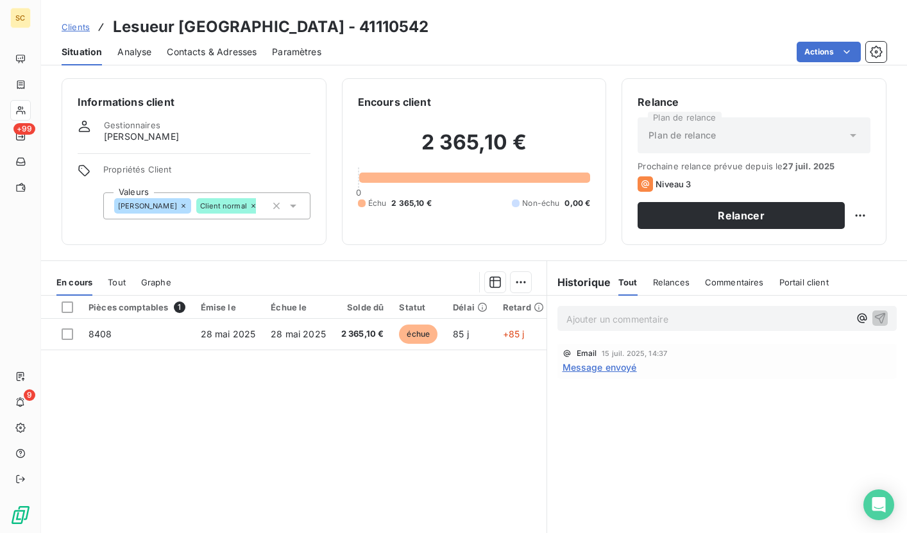
click at [610, 324] on p "Ajouter un commentaire ﻿" at bounding box center [707, 319] width 283 height 16
click at [705, 329] on div "rel tel: compta effectue rgl ce j" at bounding box center [727, 318] width 340 height 24
click at [713, 314] on p "rel tel: compta effectue rgl ce j" at bounding box center [707, 318] width 283 height 15
drag, startPoint x: 713, startPoint y: 314, endPoint x: 529, endPoint y: 316, distance: 184.0
click at [529, 316] on div "En cours Tout Graphe Pièces comptables 1 Émise le Échue le Solde dû Statut Déla…" at bounding box center [474, 420] width 866 height 321
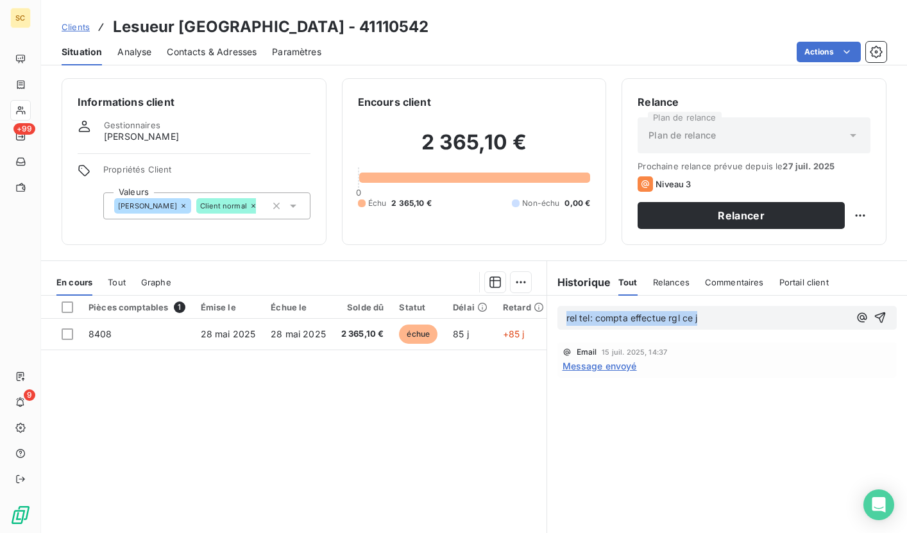
copy span "rel tel: compta effectue rgl ce j"
click at [873, 316] on icon "button" at bounding box center [879, 317] width 13 height 13
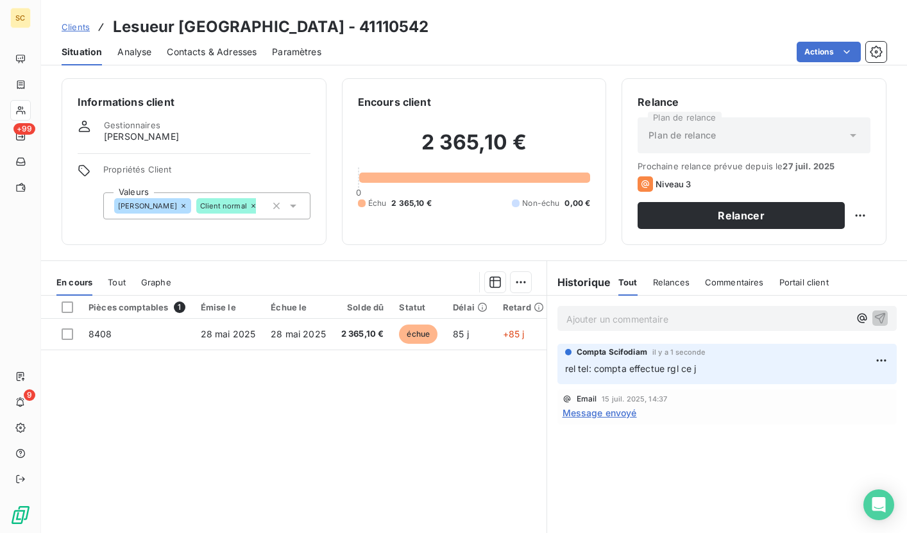
click at [82, 22] on span "Clients" at bounding box center [76, 27] width 28 height 10
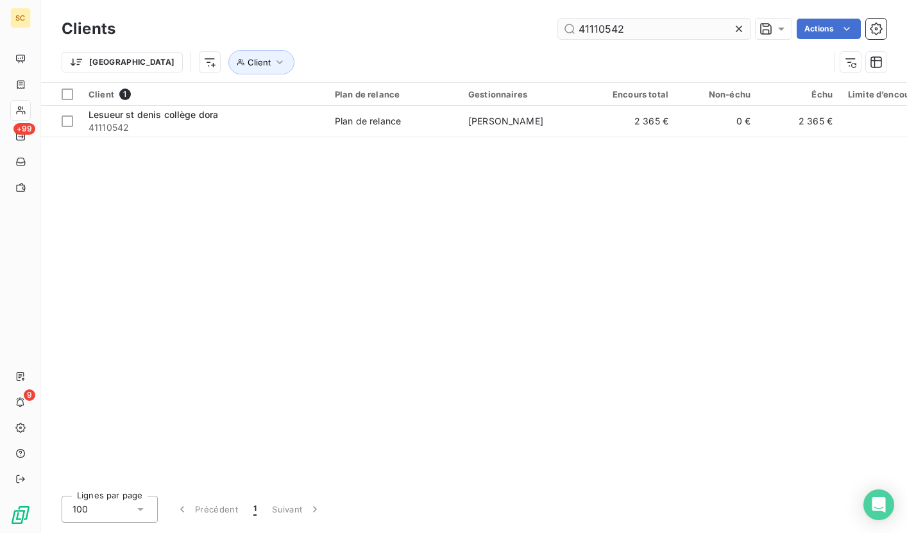
click at [639, 26] on input "41110542" at bounding box center [654, 29] width 192 height 21
drag, startPoint x: 632, startPoint y: 33, endPoint x: 508, endPoint y: 36, distance: 124.4
click at [508, 36] on div "41110542 Actions" at bounding box center [508, 29] width 755 height 21
drag, startPoint x: 617, startPoint y: 27, endPoint x: 628, endPoint y: 28, distance: 10.3
click at [627, 28] on input "41110542" at bounding box center [654, 29] width 192 height 21
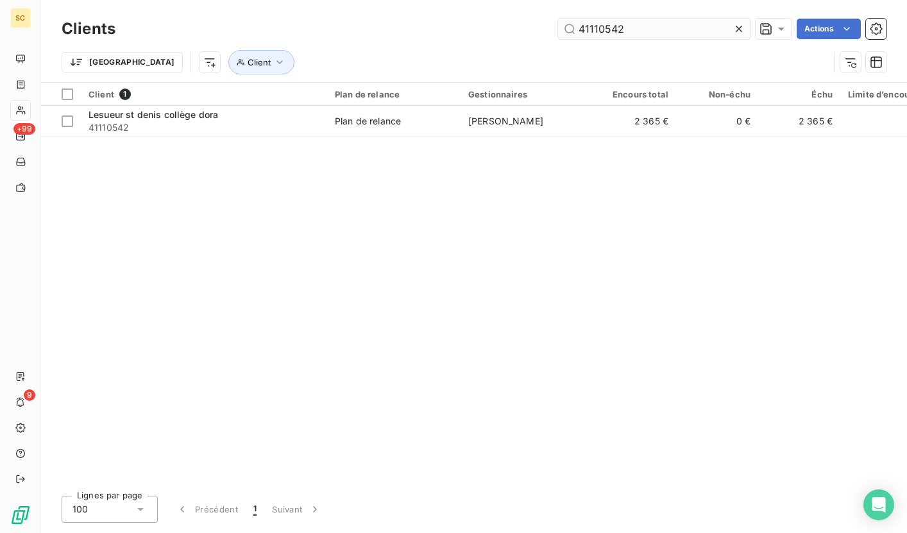
click at [644, 26] on input "41110542" at bounding box center [654, 29] width 192 height 21
drag, startPoint x: 644, startPoint y: 26, endPoint x: 577, endPoint y: 26, distance: 66.7
click at [577, 26] on input "41110542" at bounding box center [654, 29] width 192 height 21
type input "41110576"
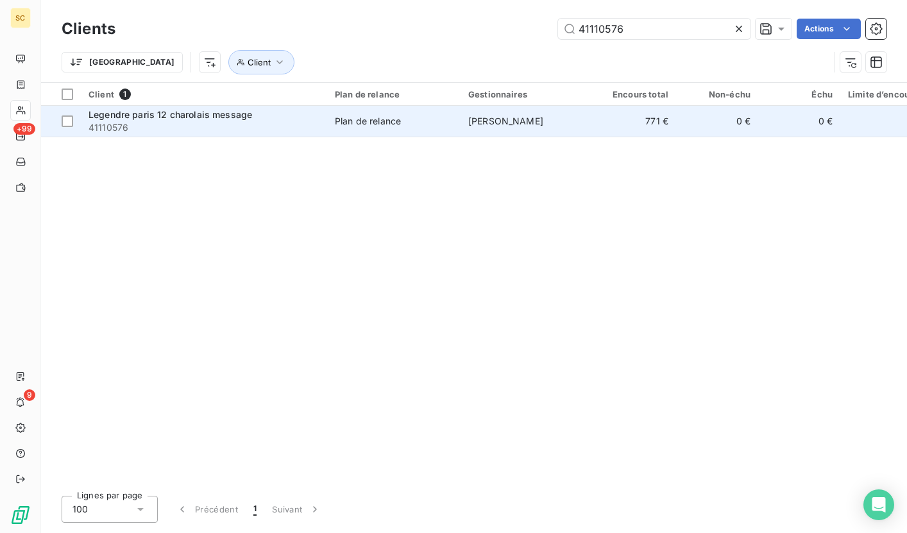
click at [305, 131] on span "41110576" at bounding box center [203, 127] width 231 height 13
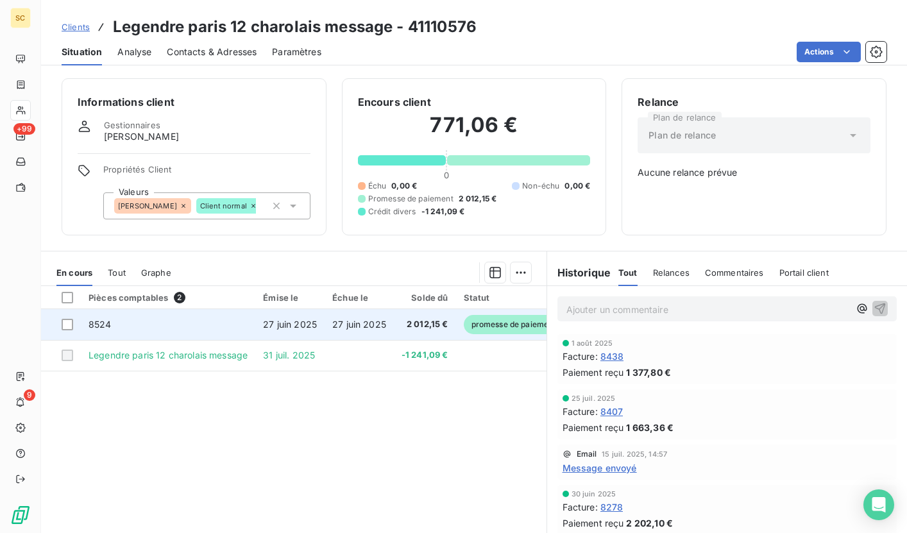
click at [513, 325] on span "promesse de paiement" at bounding box center [514, 324] width 100 height 19
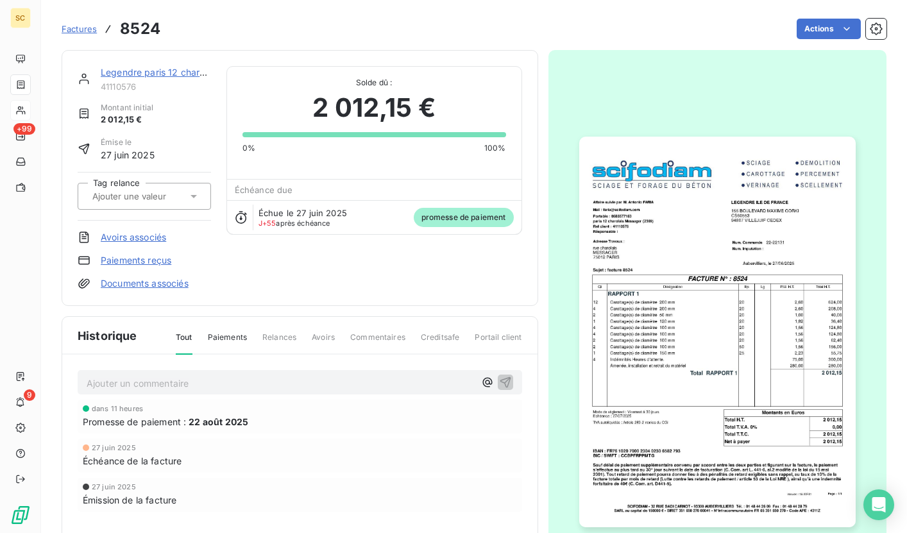
click at [480, 217] on span "promesse de paiement" at bounding box center [464, 217] width 100 height 19
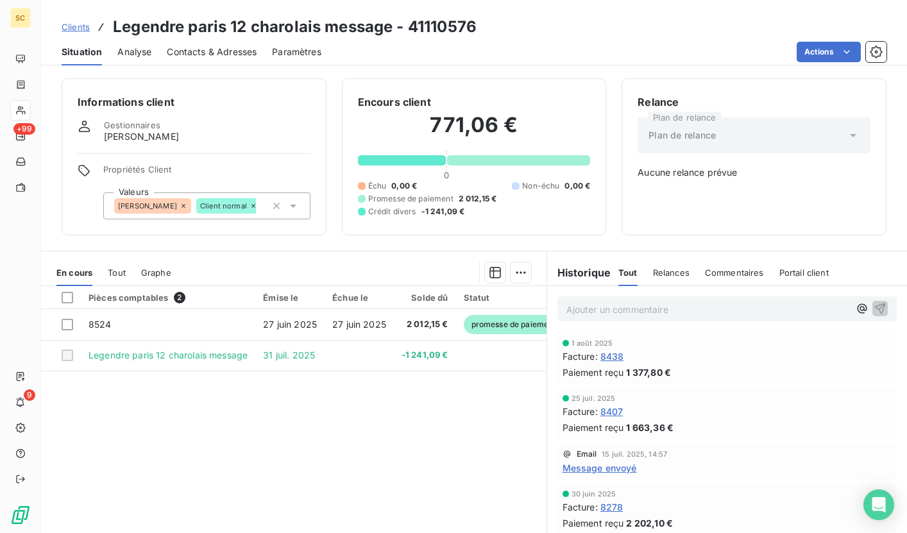
click at [78, 24] on span "Clients" at bounding box center [76, 27] width 28 height 10
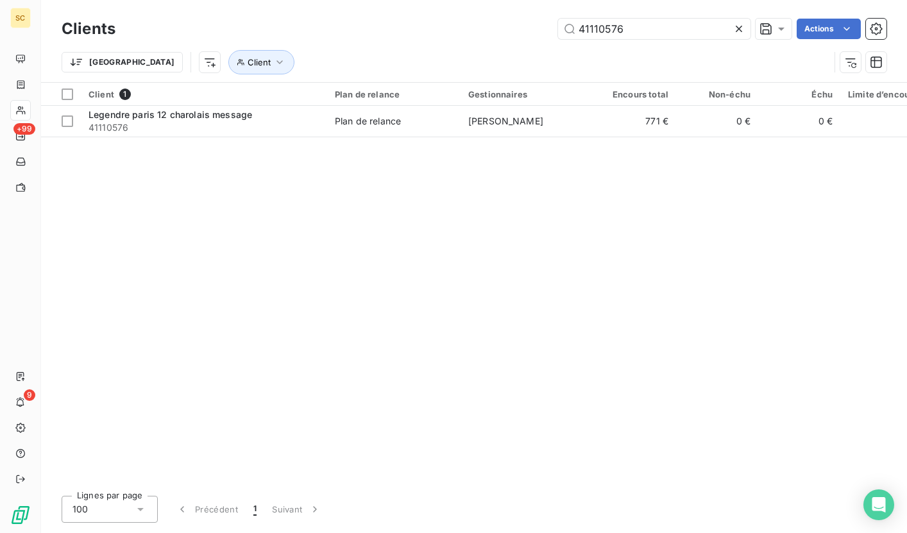
drag, startPoint x: 630, startPoint y: 31, endPoint x: 533, endPoint y: 38, distance: 97.7
click at [533, 38] on div "41110576 Actions" at bounding box center [508, 29] width 755 height 21
drag, startPoint x: 641, startPoint y: 27, endPoint x: 570, endPoint y: 31, distance: 70.6
click at [570, 31] on input "41110576" at bounding box center [654, 29] width 192 height 21
type input "41118409"
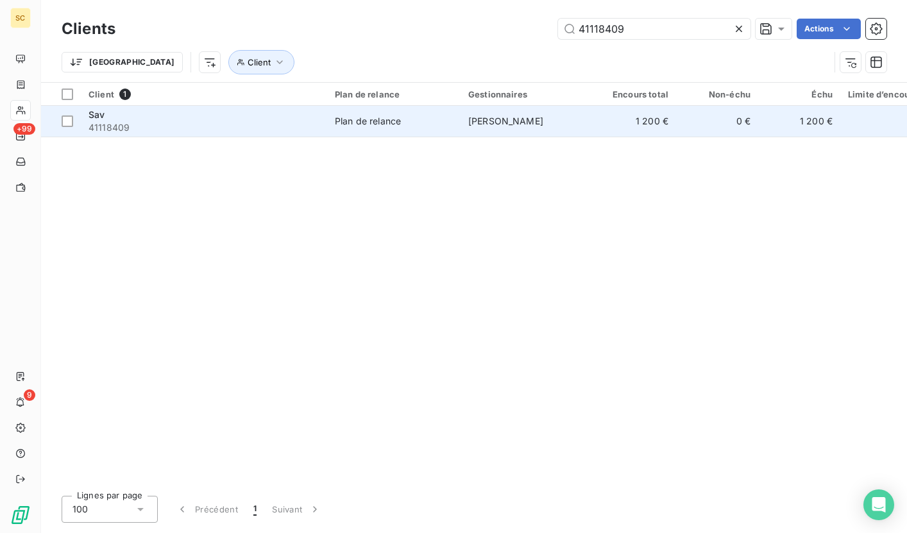
click at [396, 120] on div "Plan de relance" at bounding box center [368, 121] width 66 height 13
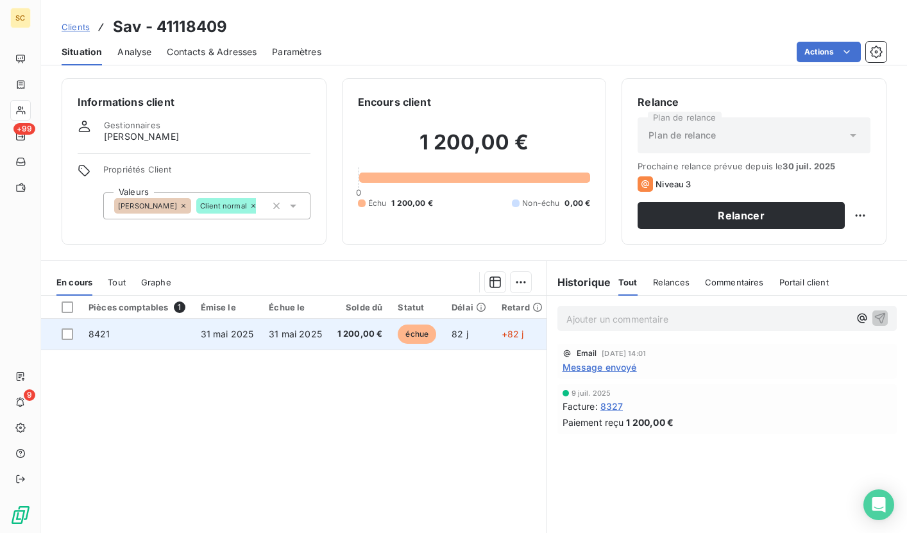
click at [305, 335] on span "31 mai 2025" at bounding box center [295, 333] width 53 height 11
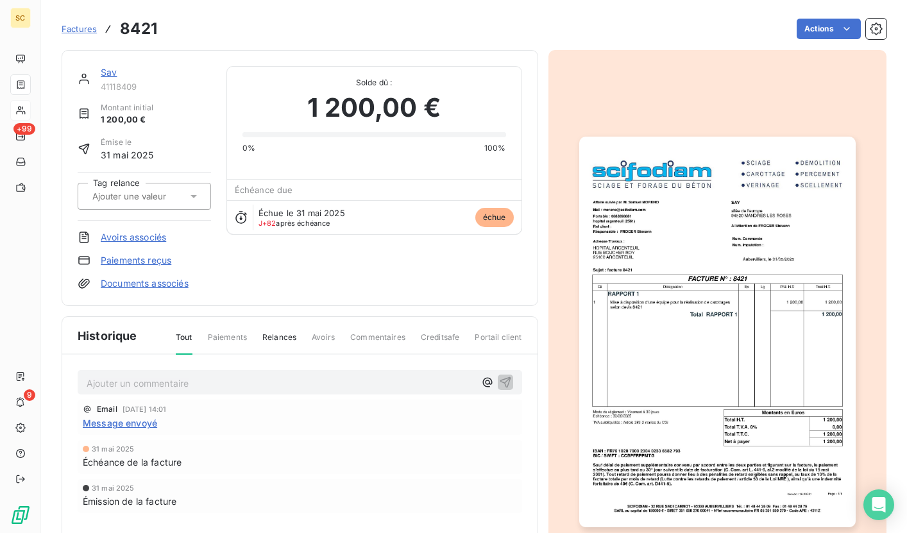
click at [684, 259] on img "button" at bounding box center [717, 332] width 276 height 390
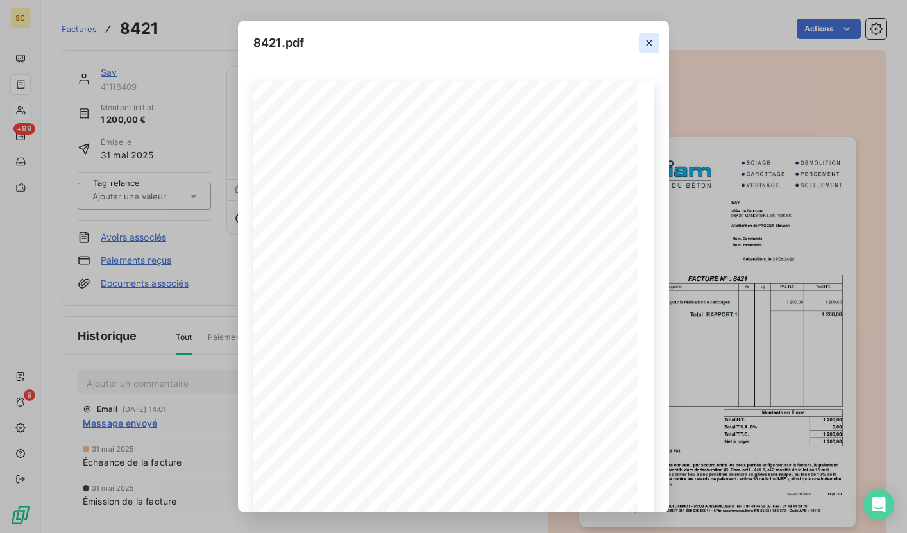
click at [646, 47] on icon "button" at bounding box center [648, 43] width 13 height 13
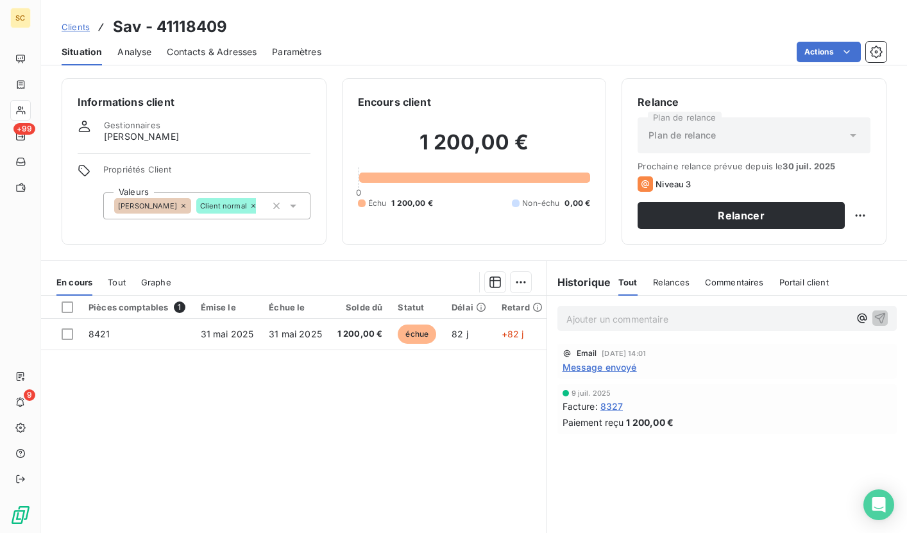
click at [232, 51] on span "Contacts & Adresses" at bounding box center [212, 52] width 90 height 13
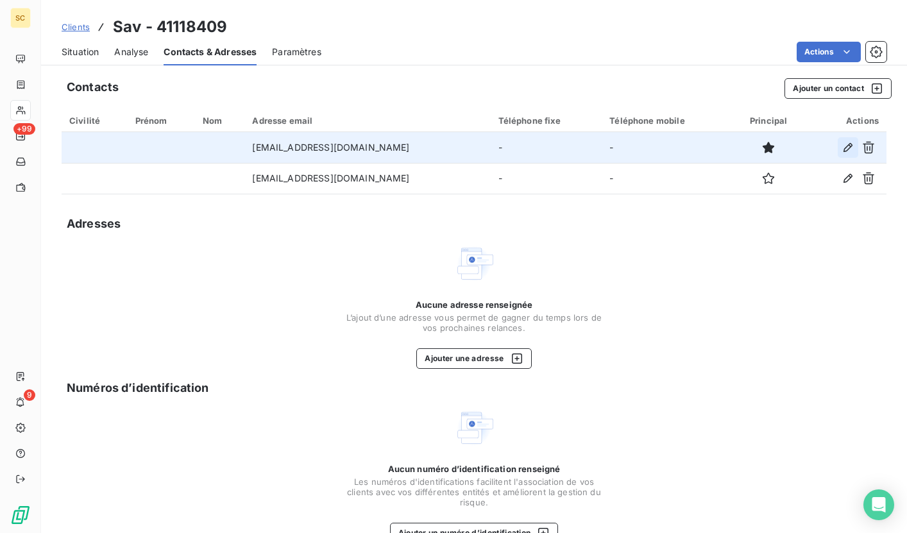
click at [841, 149] on icon "button" at bounding box center [847, 147] width 13 height 13
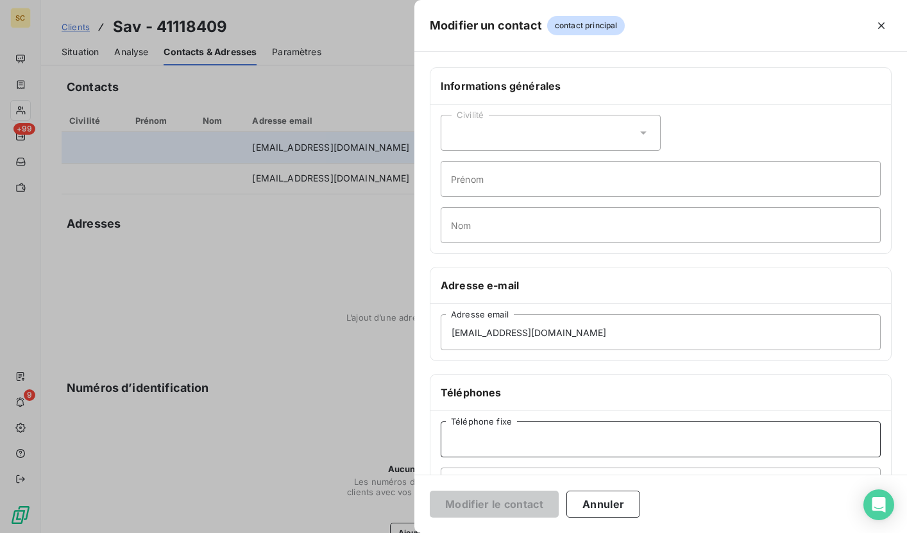
click at [478, 437] on input "Téléphone fixe" at bounding box center [661, 439] width 440 height 36
paste input "01 45 98 73 73"
type input "01 45 98 73 73"
click at [489, 512] on button "Modifier le contact" at bounding box center [494, 504] width 129 height 27
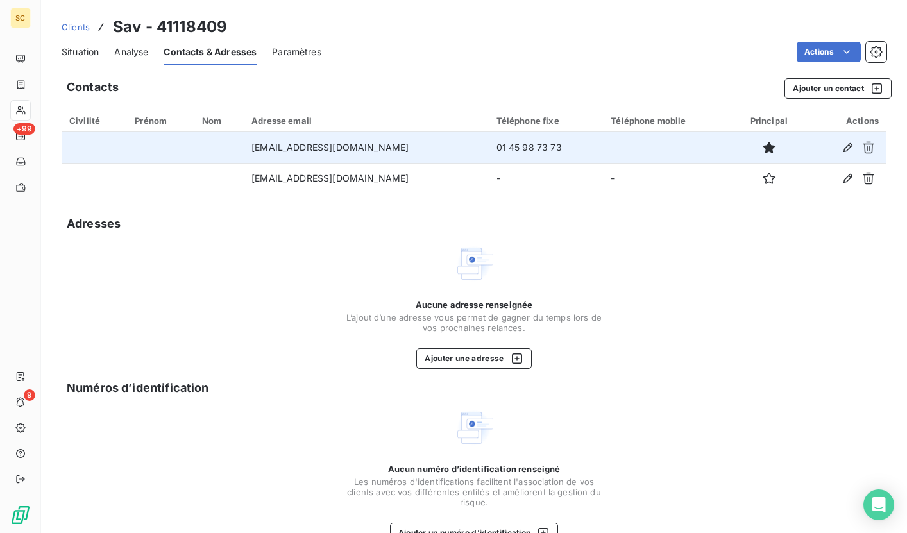
click at [82, 49] on span "Situation" at bounding box center [80, 52] width 37 height 13
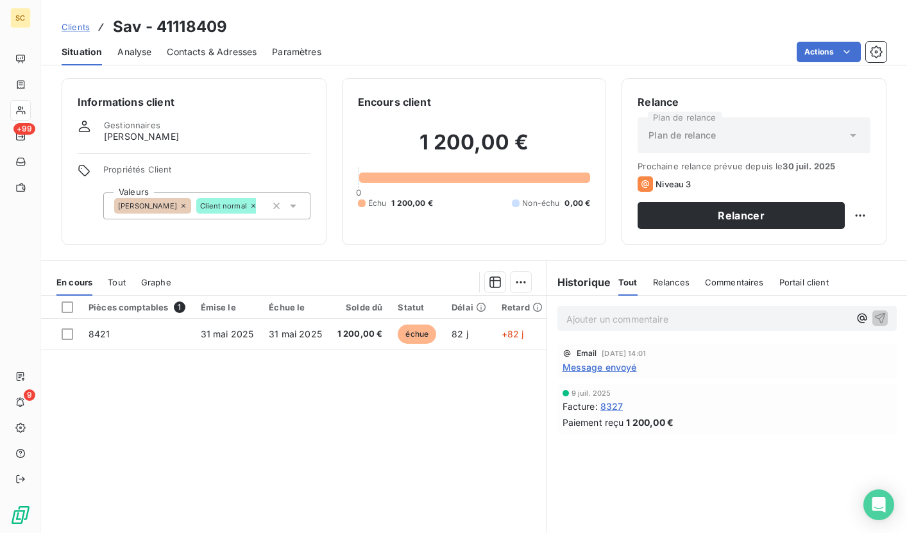
click at [217, 50] on span "Contacts & Adresses" at bounding box center [212, 52] width 90 height 13
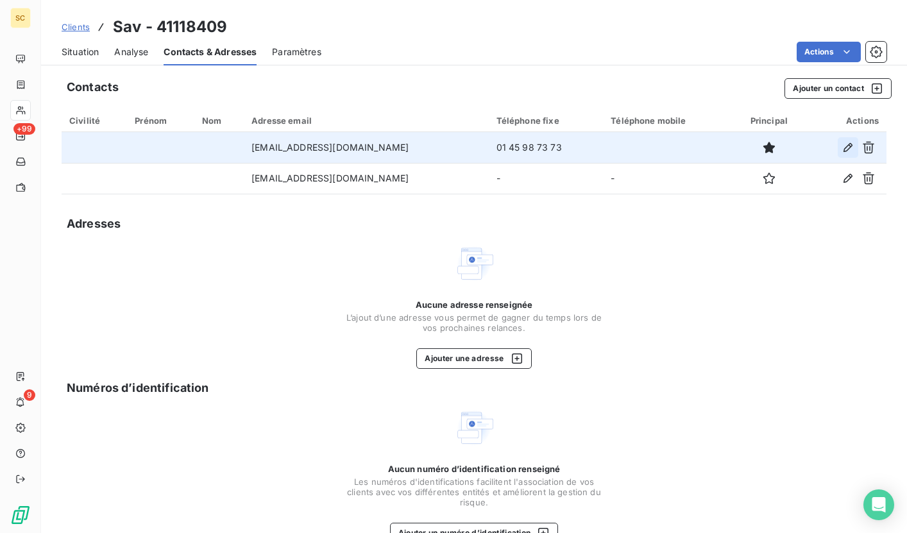
click at [843, 146] on icon "button" at bounding box center [847, 147] width 13 height 13
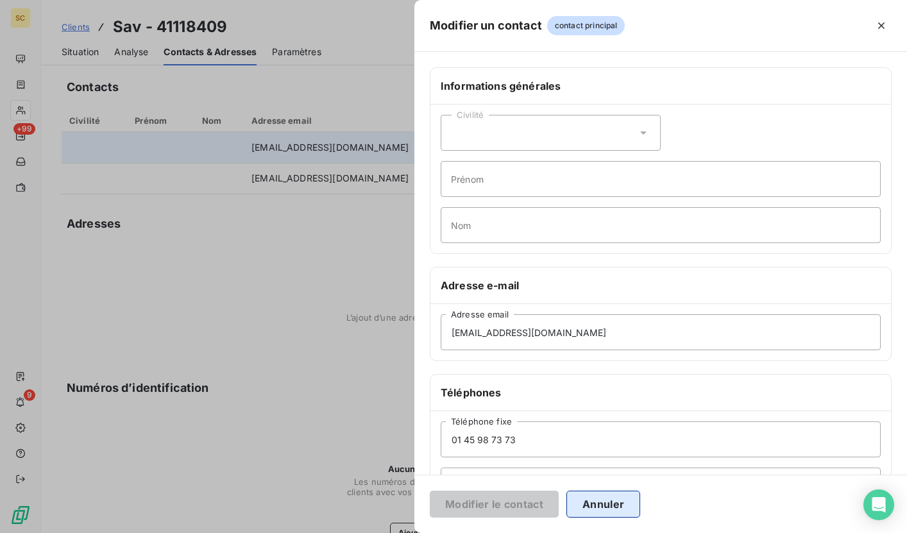
click at [591, 509] on button "Annuler" at bounding box center [603, 504] width 74 height 27
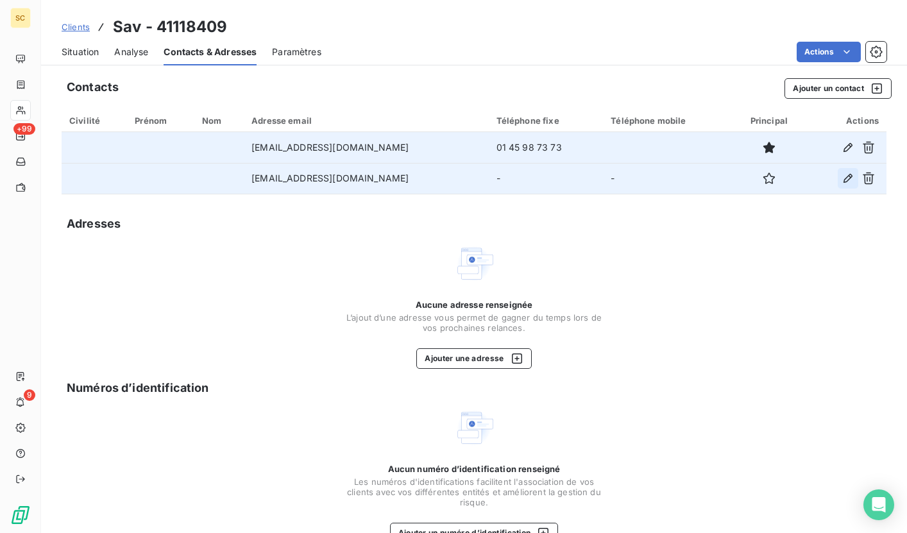
click at [843, 187] on button "button" at bounding box center [847, 178] width 21 height 21
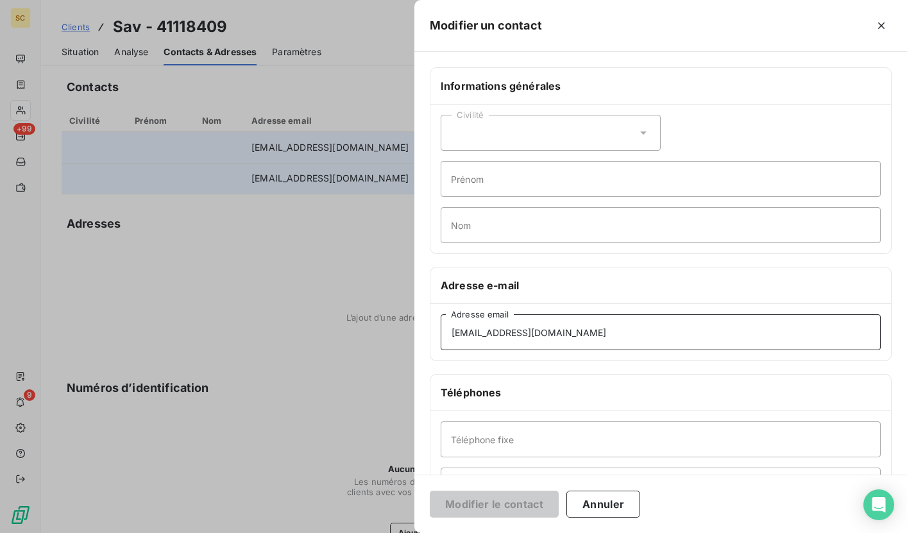
click at [612, 336] on input "[EMAIL_ADDRESS][DOMAIN_NAME]" at bounding box center [661, 332] width 440 height 36
drag, startPoint x: 612, startPoint y: 336, endPoint x: 419, endPoint y: 313, distance: 194.4
click at [419, 313] on div "Informations générales Civilité Prénom Nom Adresse e-mail [EMAIL_ADDRESS][DOMAI…" at bounding box center [660, 351] width 492 height 569
type input "[EMAIL_ADDRESS][DOMAIN_NAME]"
click at [494, 501] on button "Modifier le contact" at bounding box center [494, 504] width 129 height 27
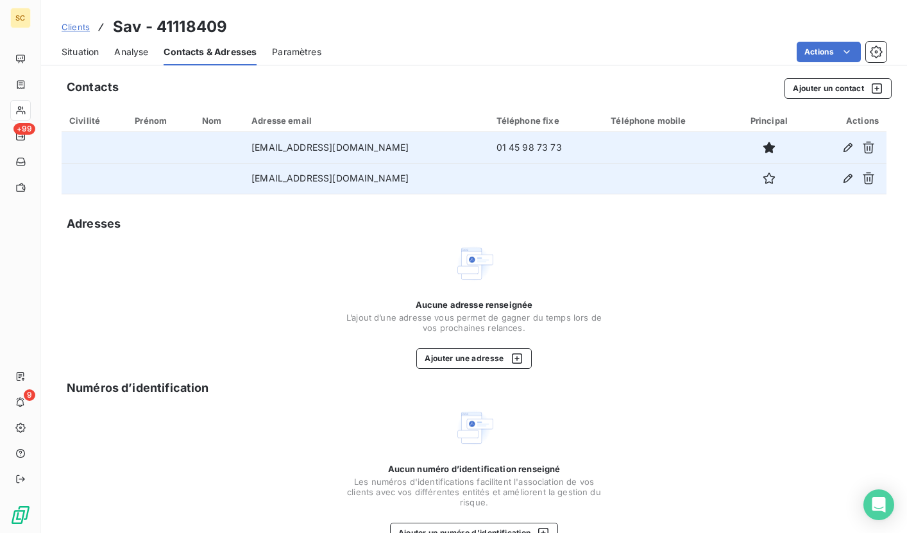
drag, startPoint x: 429, startPoint y: 187, endPoint x: 249, endPoint y: 178, distance: 179.8
click at [249, 178] on td "[EMAIL_ADDRESS][DOMAIN_NAME]" at bounding box center [366, 178] width 244 height 31
copy td "[EMAIL_ADDRESS][DOMAIN_NAME]"
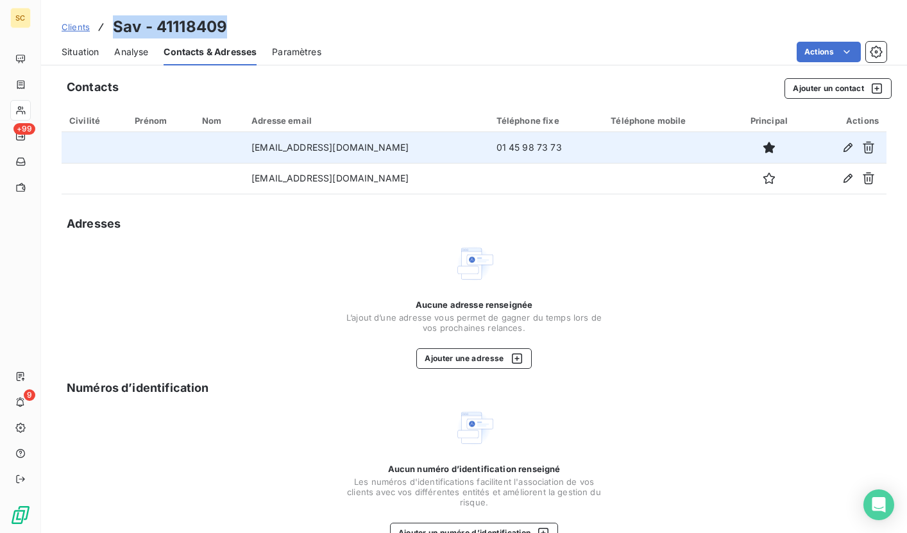
drag, startPoint x: 112, startPoint y: 26, endPoint x: 237, endPoint y: 25, distance: 125.0
click at [237, 25] on div "Clients Sav - 41118409" at bounding box center [474, 26] width 866 height 23
copy h3 "Sav - 41118409"
click at [86, 46] on span "Situation" at bounding box center [80, 52] width 37 height 13
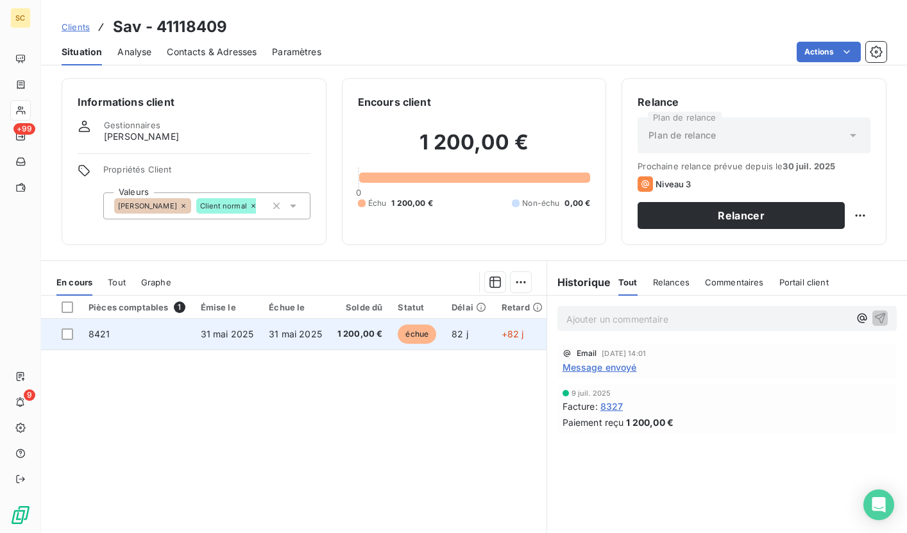
click at [278, 334] on span "31 mai 2025" at bounding box center [295, 333] width 53 height 11
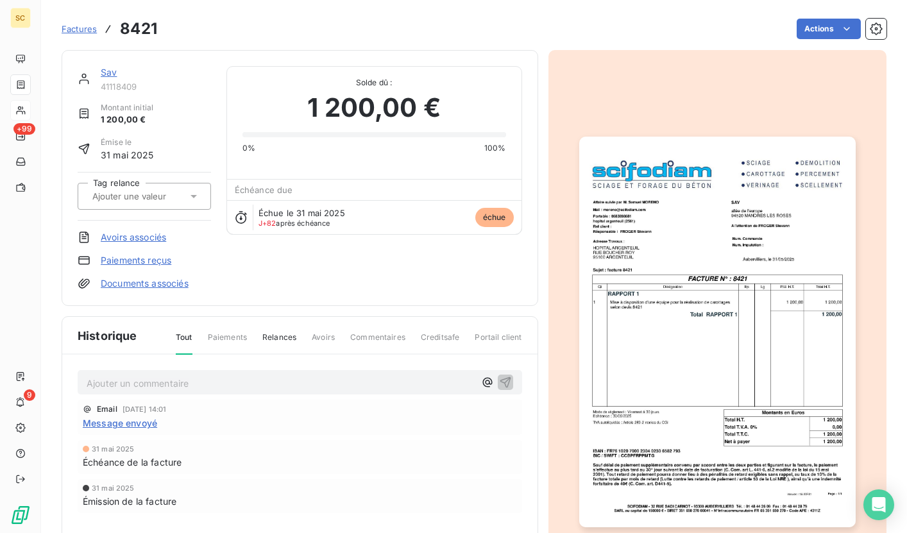
click at [712, 288] on img "button" at bounding box center [717, 332] width 276 height 390
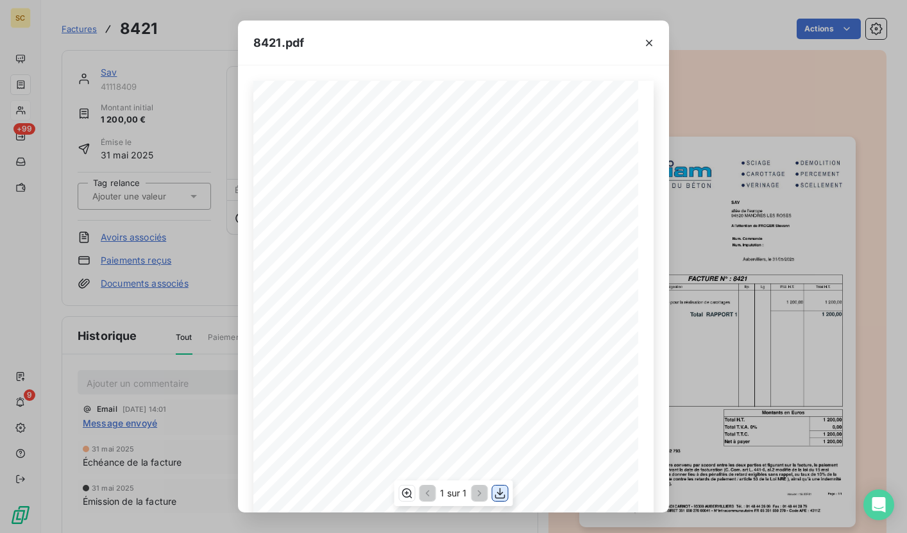
click at [499, 495] on icon "button" at bounding box center [500, 493] width 13 height 13
click at [648, 43] on icon "button" at bounding box center [649, 43] width 6 height 6
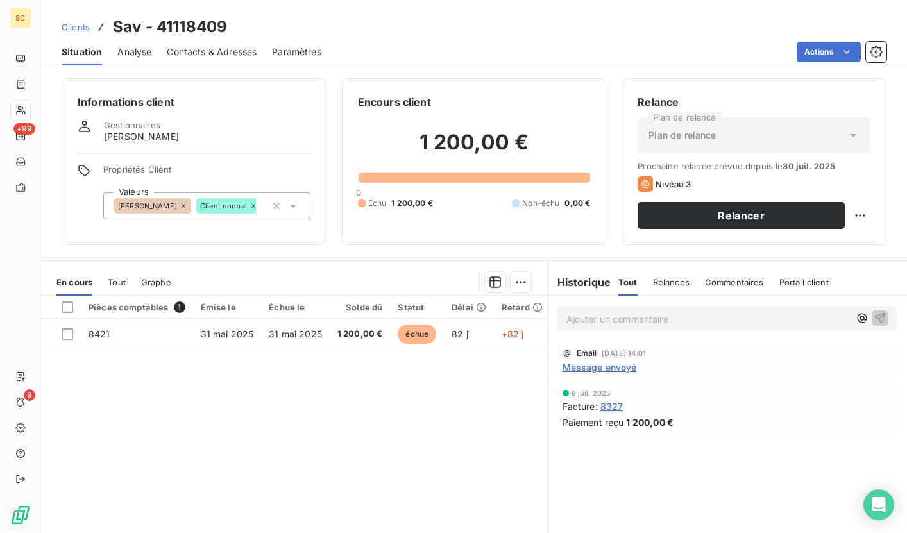
click at [651, 323] on p "Ajouter un commentaire ﻿" at bounding box center [707, 319] width 283 height 16
drag, startPoint x: 791, startPoint y: 315, endPoint x: 569, endPoint y: 310, distance: 221.9
click at [569, 310] on div "rel tel: compta retour de congé le 25/08 - rel mail" at bounding box center [707, 318] width 283 height 16
click at [873, 315] on icon "button" at bounding box center [879, 317] width 13 height 13
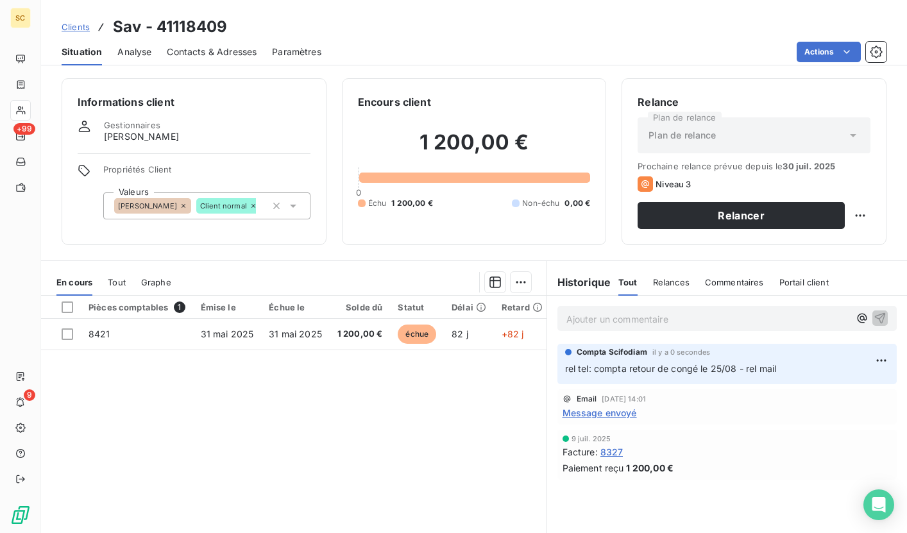
click at [76, 28] on span "Clients" at bounding box center [76, 27] width 28 height 10
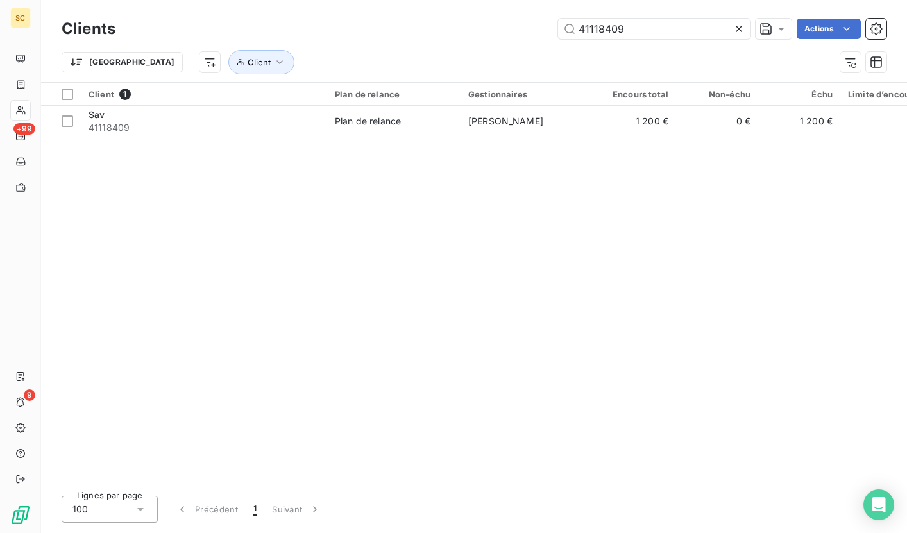
drag, startPoint x: 642, startPoint y: 35, endPoint x: 539, endPoint y: 33, distance: 103.3
click at [539, 33] on div "41118409 Actions" at bounding box center [508, 29] width 755 height 21
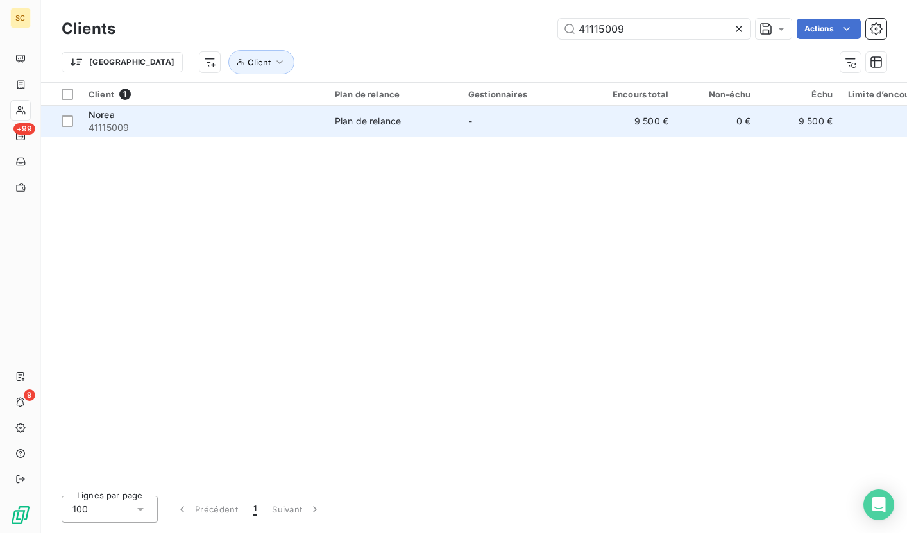
type input "41115009"
click at [225, 121] on span "41115009" at bounding box center [203, 127] width 231 height 13
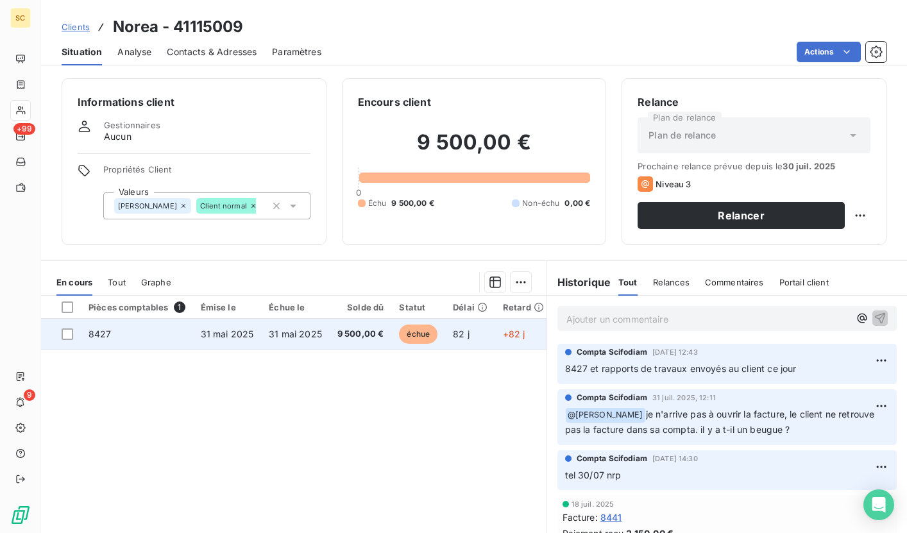
click at [226, 335] on span "31 mai 2025" at bounding box center [227, 333] width 53 height 11
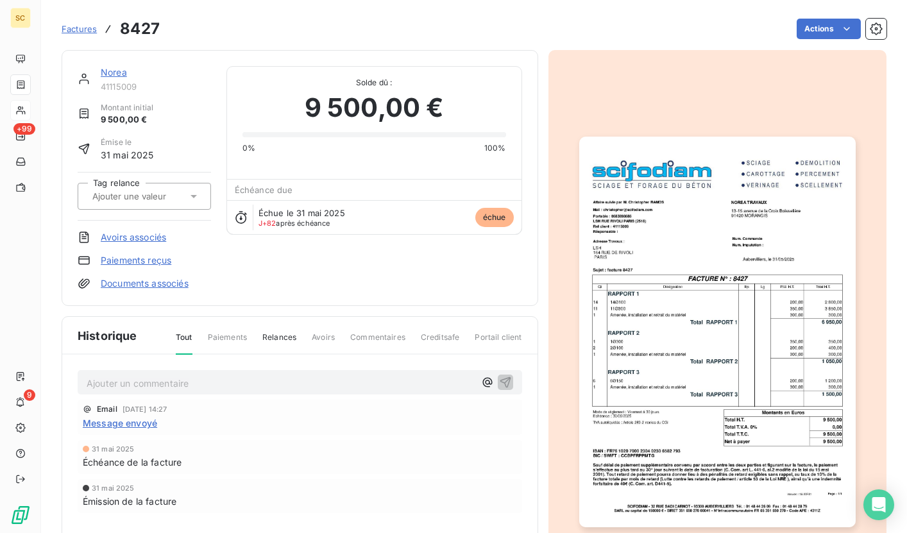
click at [633, 244] on img "button" at bounding box center [717, 332] width 276 height 390
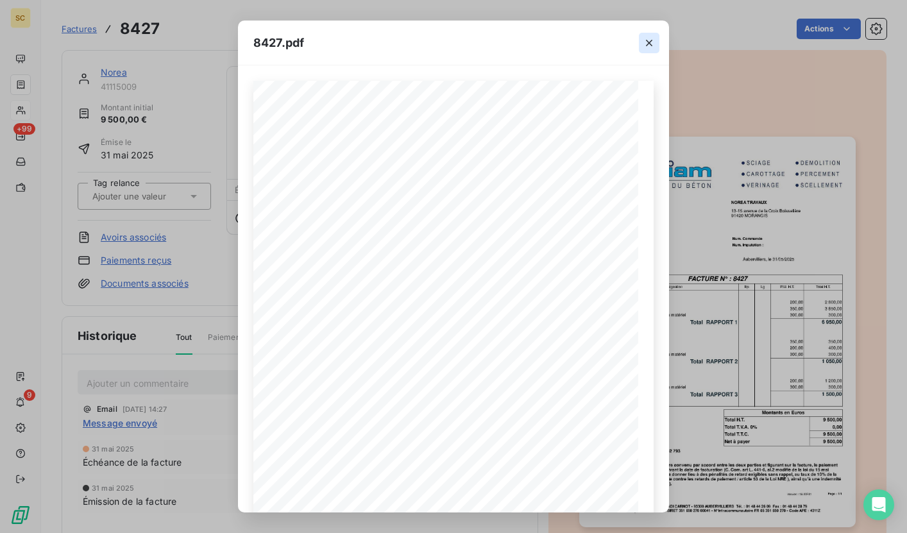
click at [647, 42] on icon "button" at bounding box center [648, 43] width 13 height 13
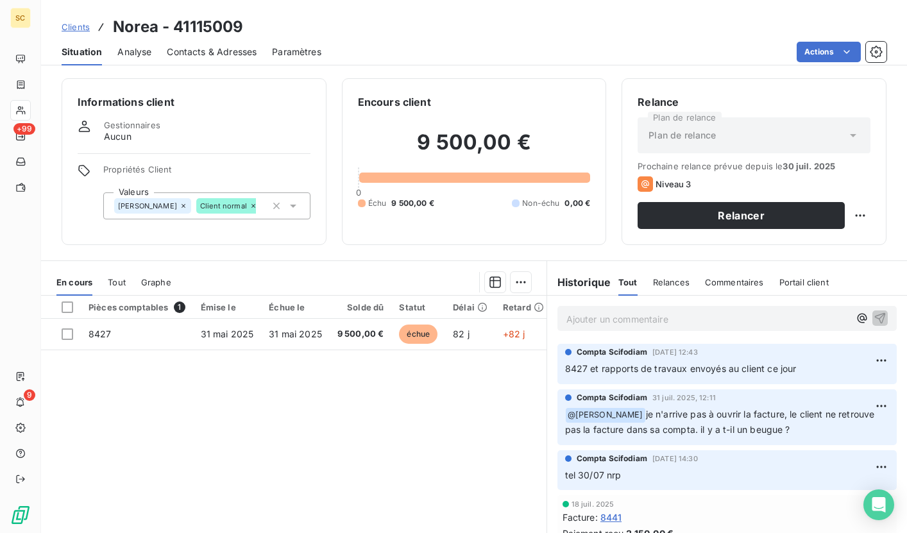
click at [201, 58] on div "Contacts & Adresses" at bounding box center [212, 51] width 90 height 27
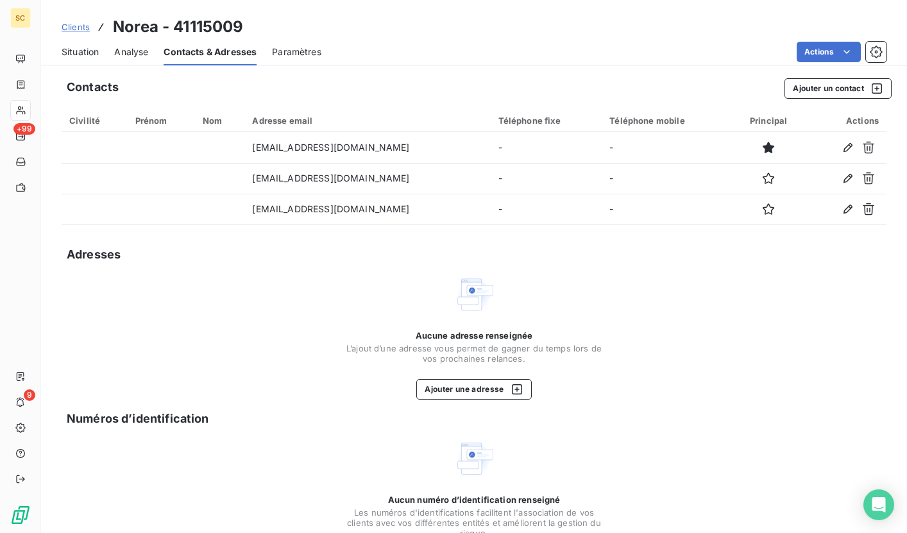
click at [82, 51] on span "Situation" at bounding box center [80, 52] width 37 height 13
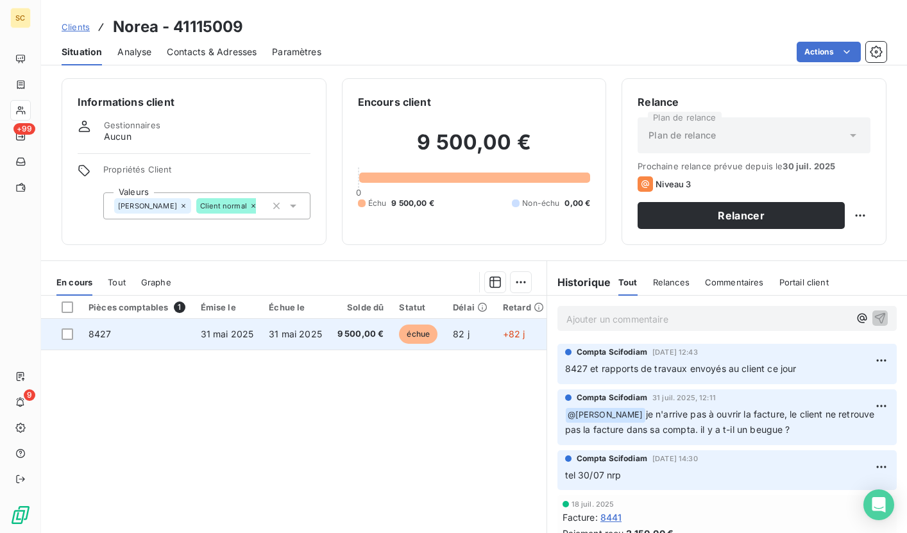
click at [294, 332] on span "31 mai 2025" at bounding box center [295, 333] width 53 height 11
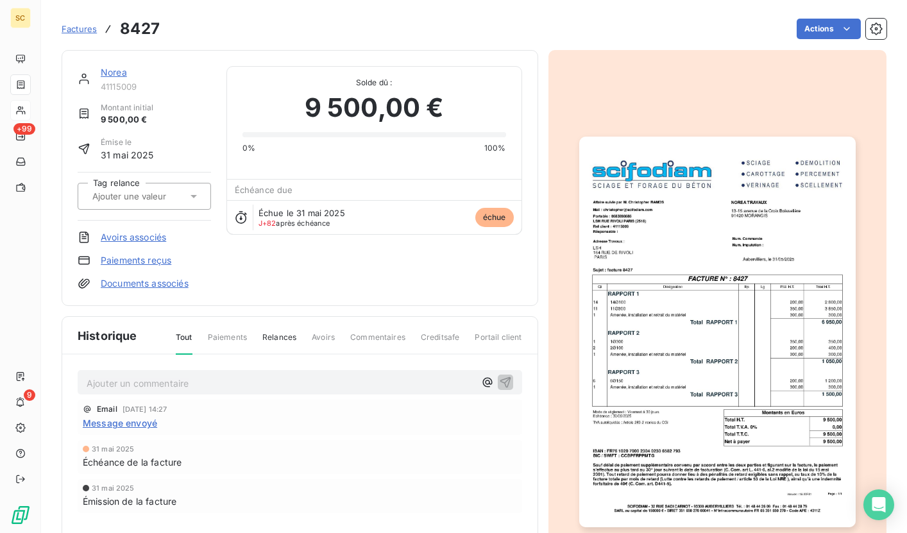
click at [649, 256] on img "button" at bounding box center [717, 332] width 276 height 390
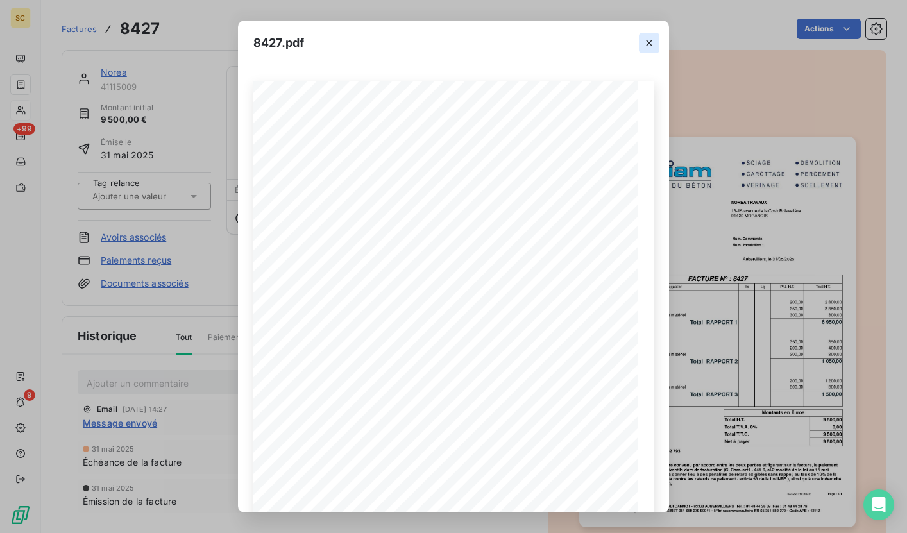
click at [643, 45] on icon "button" at bounding box center [648, 43] width 13 height 13
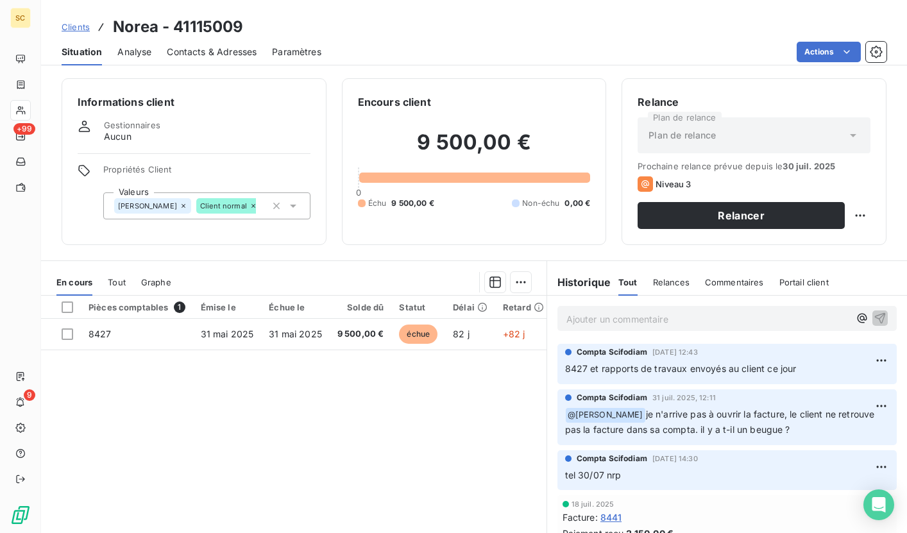
click at [638, 320] on p "Ajouter un commentaire ﻿" at bounding box center [707, 319] width 283 height 16
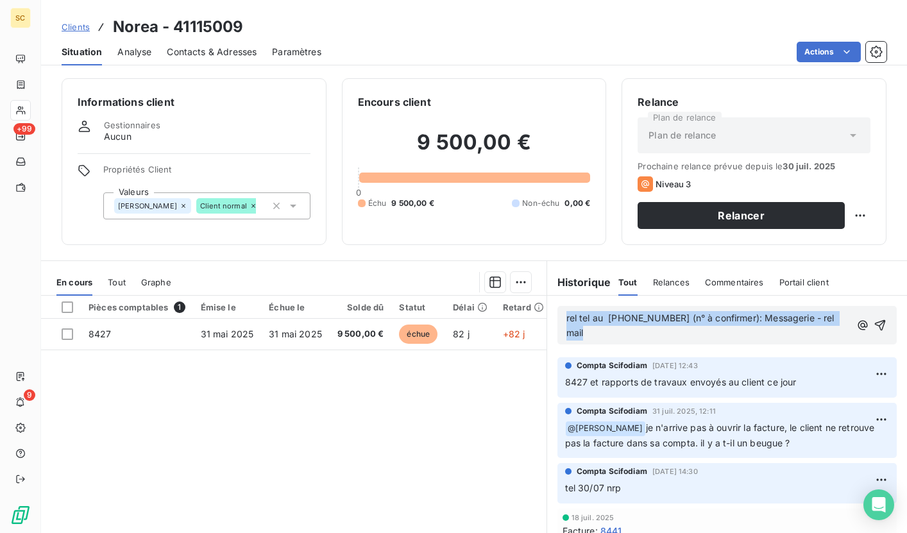
drag, startPoint x: 595, startPoint y: 333, endPoint x: 542, endPoint y: 315, distance: 55.4
click at [547, 315] on div "rel tel au [PHONE_NUMBER] (n° à confirmer): Messagerie - rel mail" at bounding box center [727, 325] width 360 height 59
click at [875, 320] on icon "button" at bounding box center [880, 325] width 11 height 11
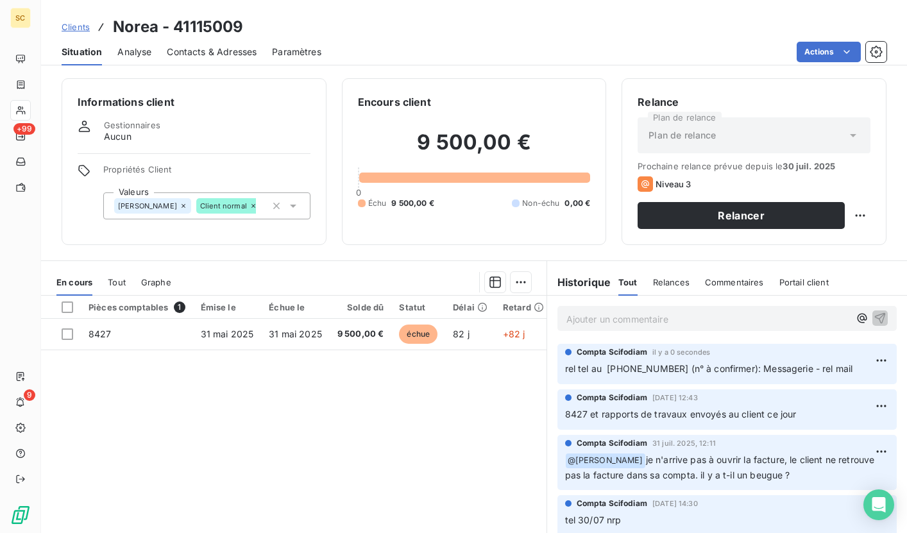
click at [227, 49] on span "Contacts & Adresses" at bounding box center [212, 52] width 90 height 13
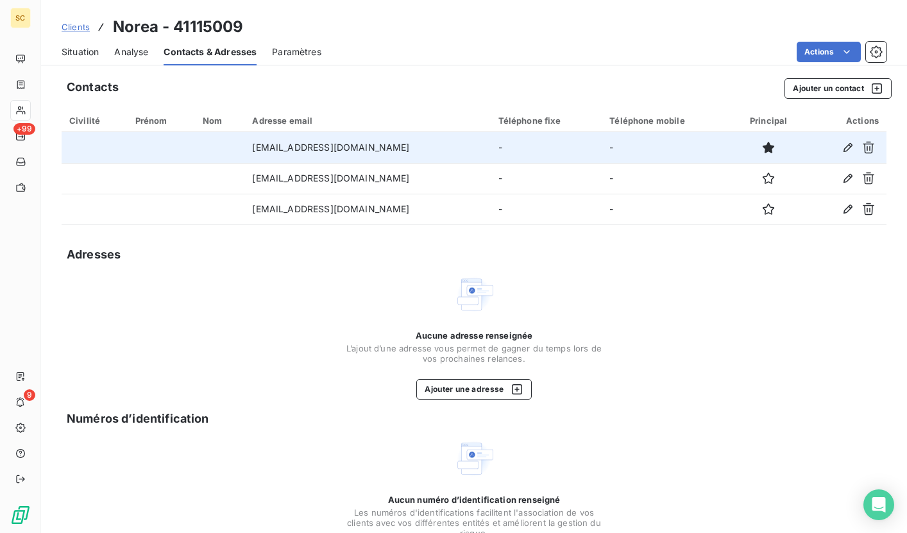
drag, startPoint x: 250, startPoint y: 149, endPoint x: 399, endPoint y: 151, distance: 148.8
click at [399, 151] on td "[EMAIL_ADDRESS][DOMAIN_NAME]" at bounding box center [367, 147] width 246 height 31
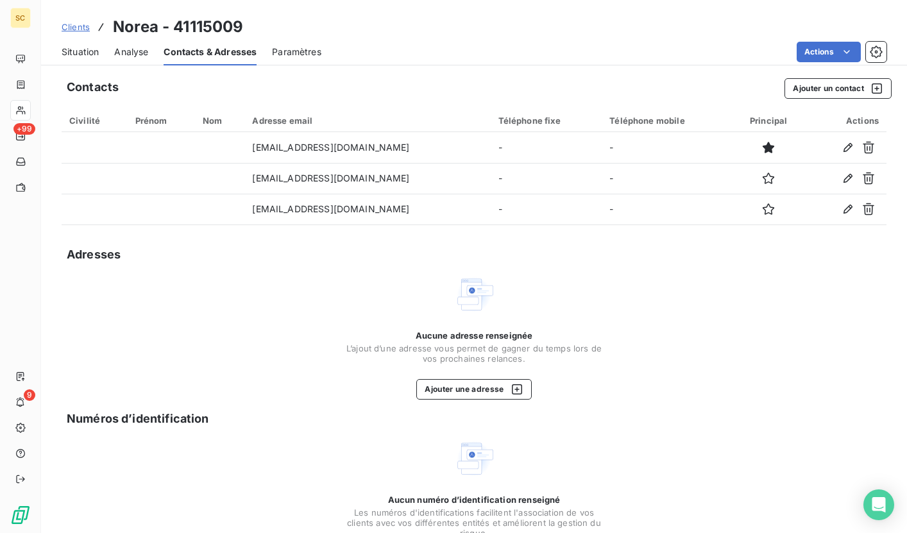
click at [80, 51] on span "Situation" at bounding box center [80, 52] width 37 height 13
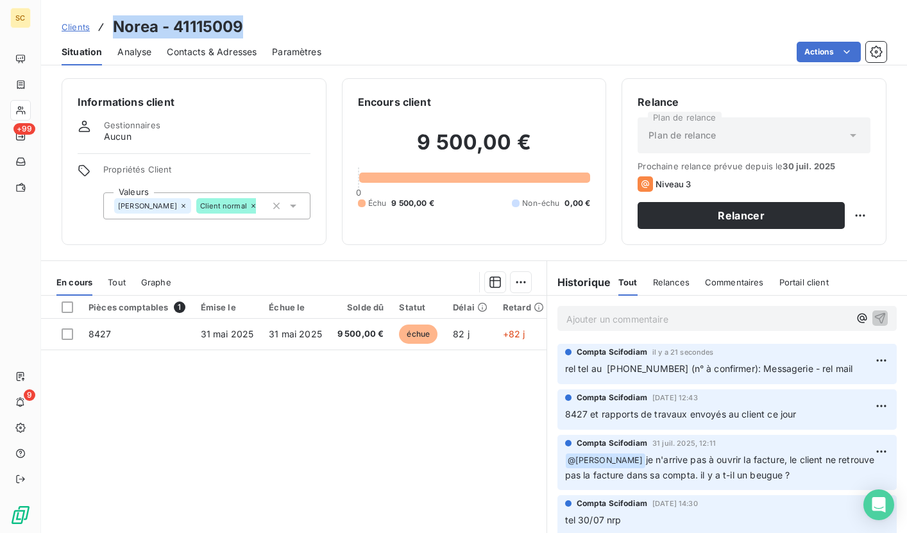
drag, startPoint x: 112, startPoint y: 28, endPoint x: 271, endPoint y: 24, distance: 159.1
click at [271, 24] on div "Clients Norea - 41115009" at bounding box center [474, 26] width 866 height 23
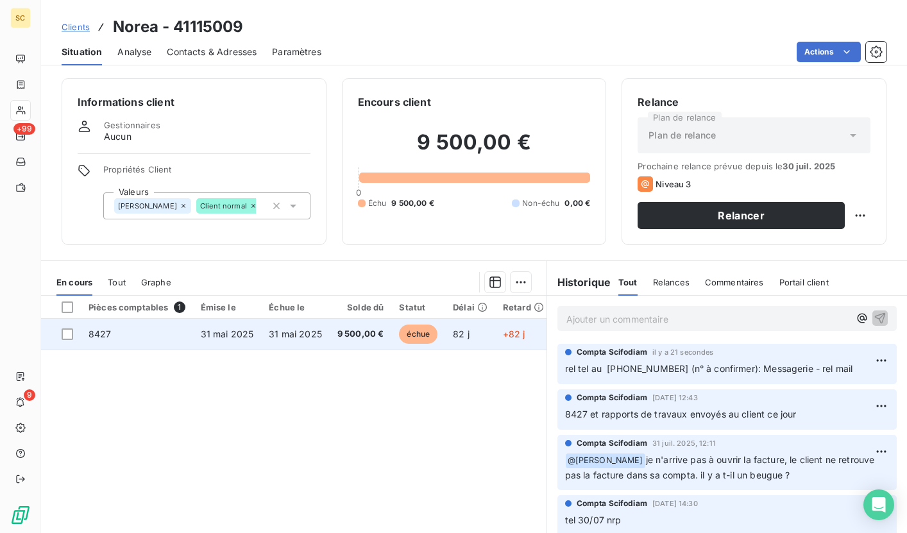
click at [248, 326] on td "31 mai 2025" at bounding box center [227, 334] width 69 height 31
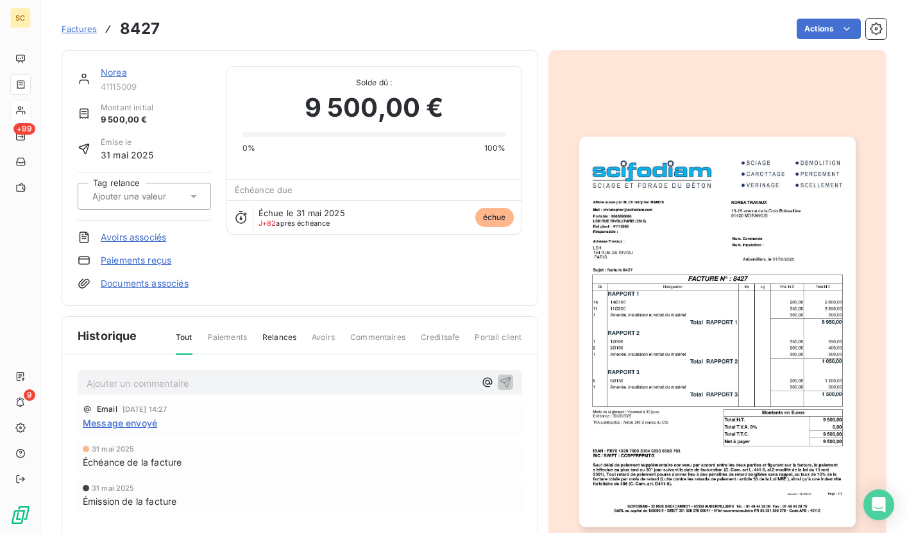
click at [695, 250] on img "button" at bounding box center [717, 332] width 276 height 390
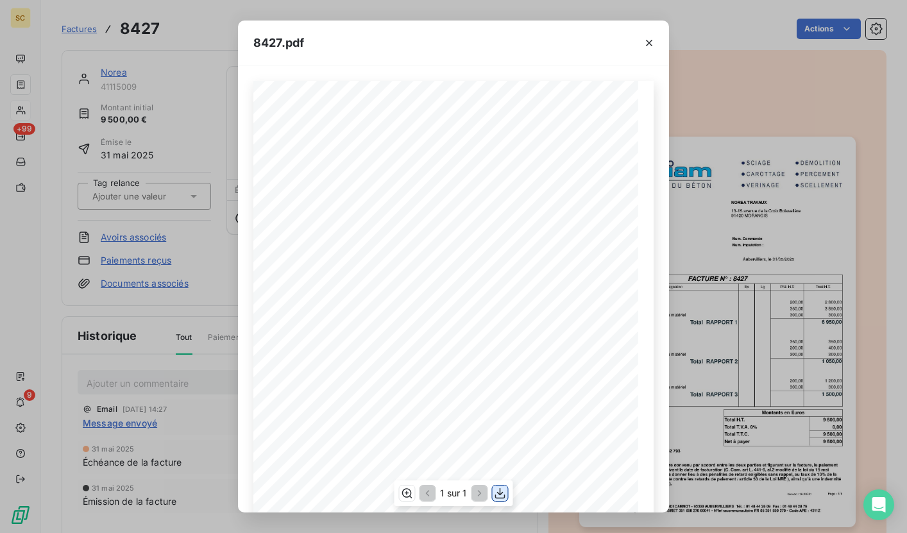
click at [499, 496] on icon "button" at bounding box center [500, 493] width 13 height 13
click at [647, 45] on icon "button" at bounding box center [648, 43] width 13 height 13
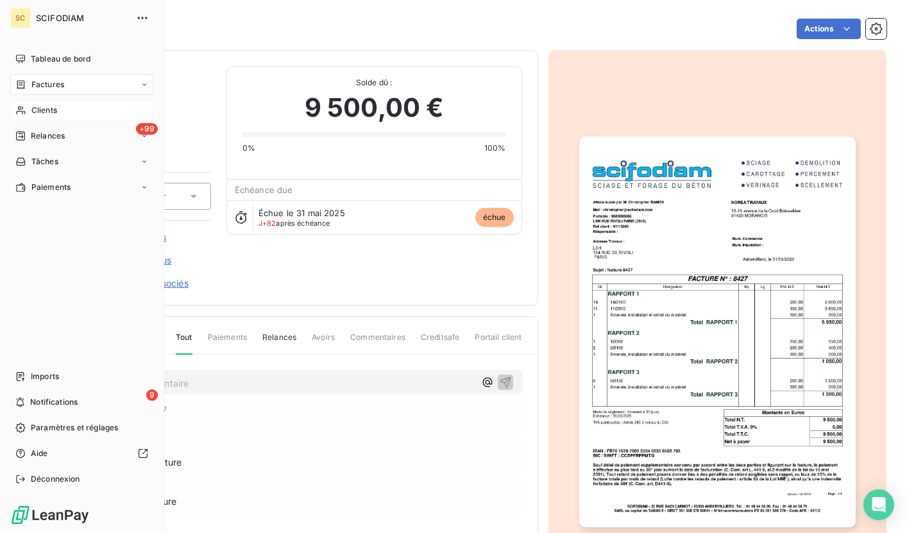
click at [67, 106] on div "Clients" at bounding box center [81, 110] width 143 height 21
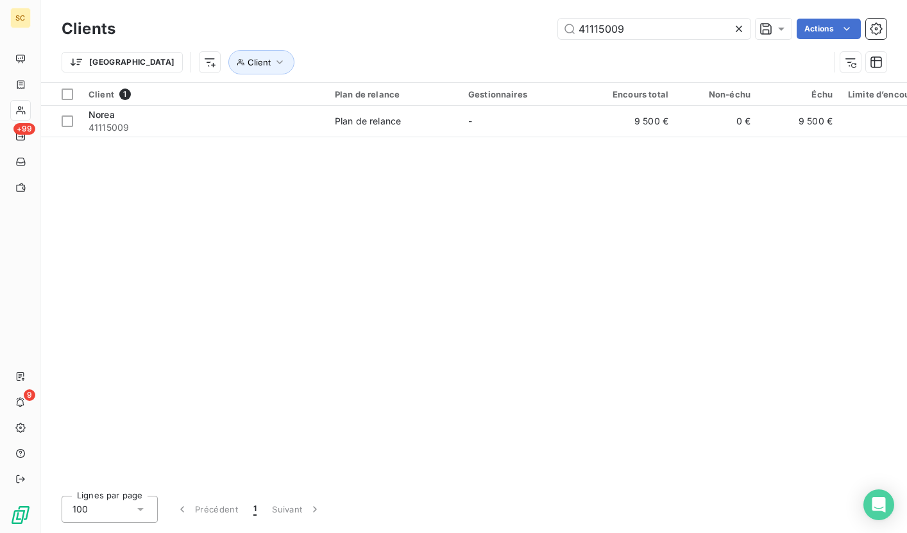
drag, startPoint x: 645, startPoint y: 31, endPoint x: 492, endPoint y: 33, distance: 152.6
click at [492, 33] on div "41115009 Actions" at bounding box center [508, 29] width 755 height 21
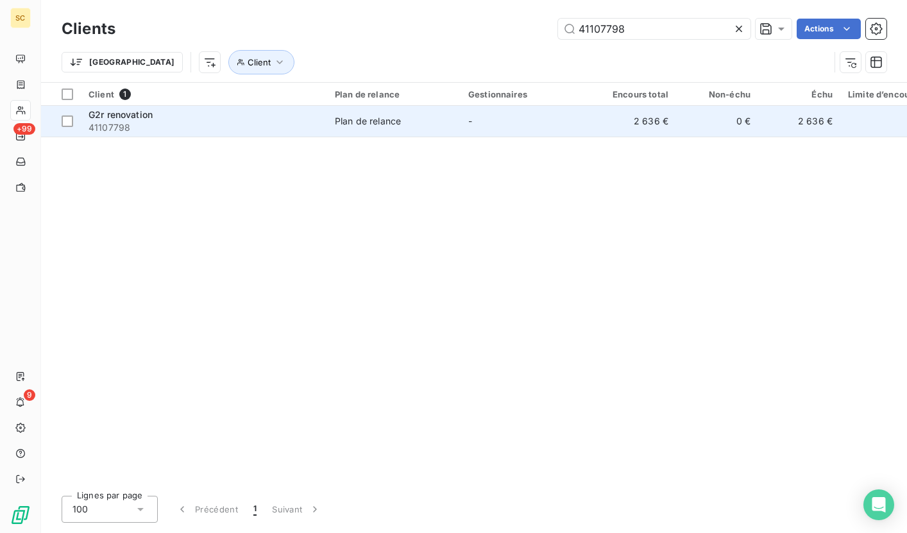
type input "41107798"
click at [306, 114] on div "G2r renovation" at bounding box center [203, 114] width 231 height 13
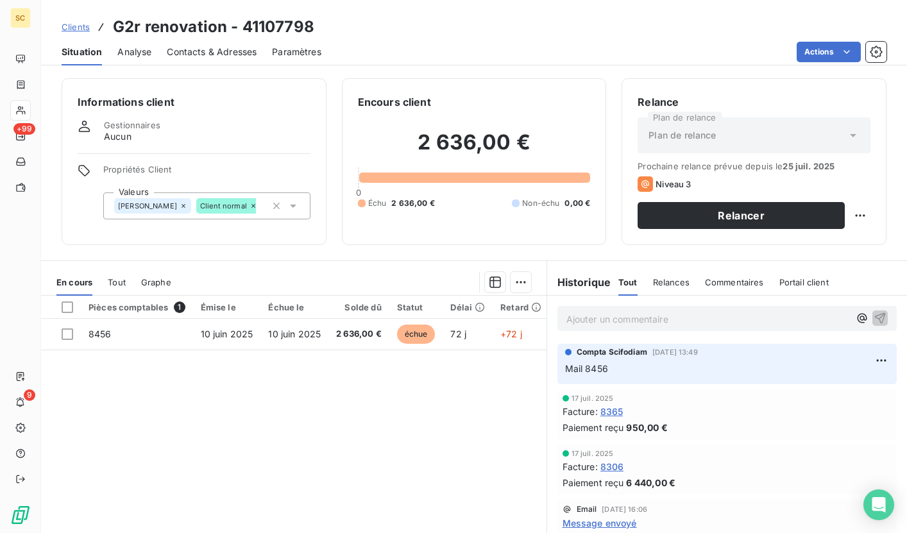
click at [224, 50] on span "Contacts & Adresses" at bounding box center [212, 52] width 90 height 13
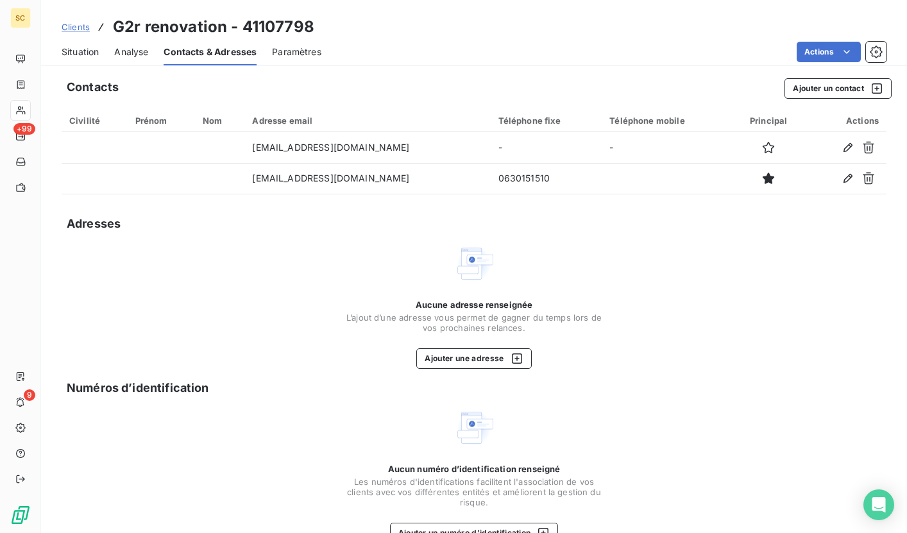
click at [96, 48] on span "Situation" at bounding box center [80, 52] width 37 height 13
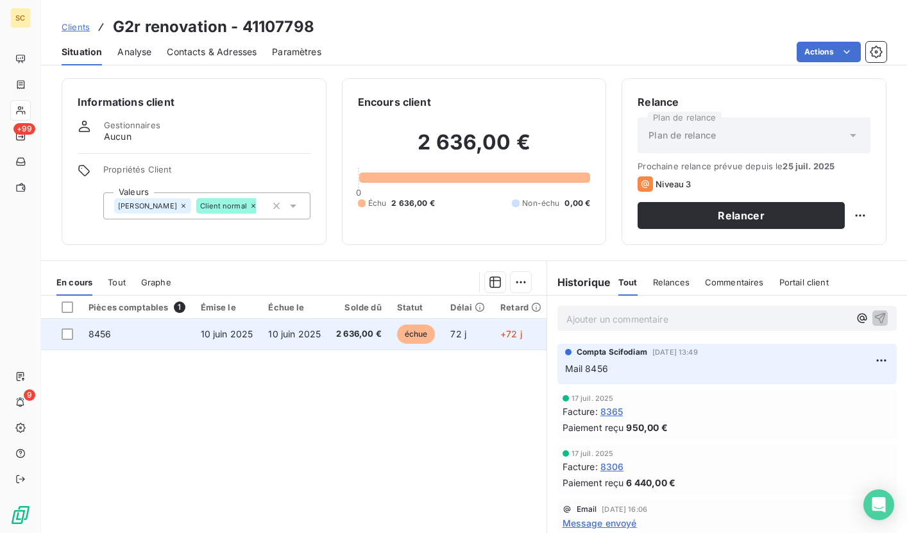
click at [277, 331] on span "10 juin 2025" at bounding box center [294, 333] width 53 height 11
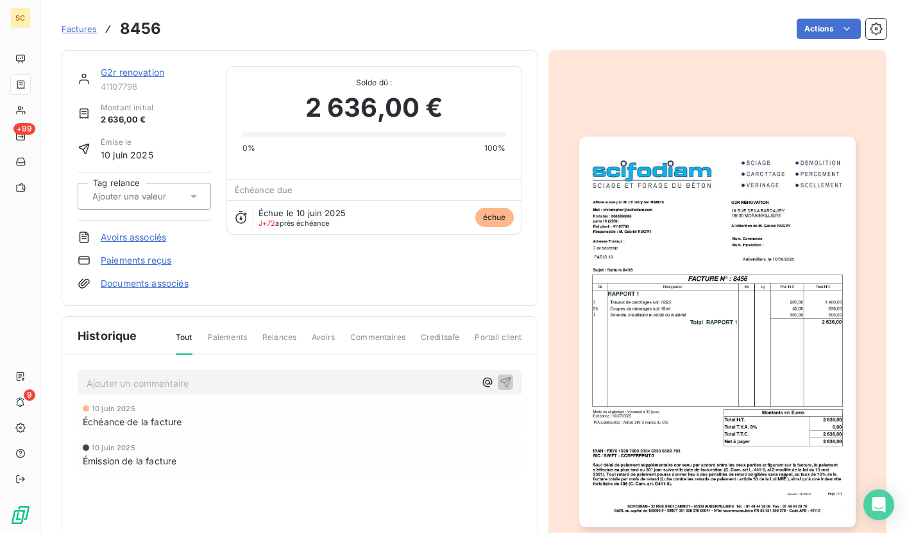
click at [624, 297] on img "button" at bounding box center [717, 332] width 276 height 390
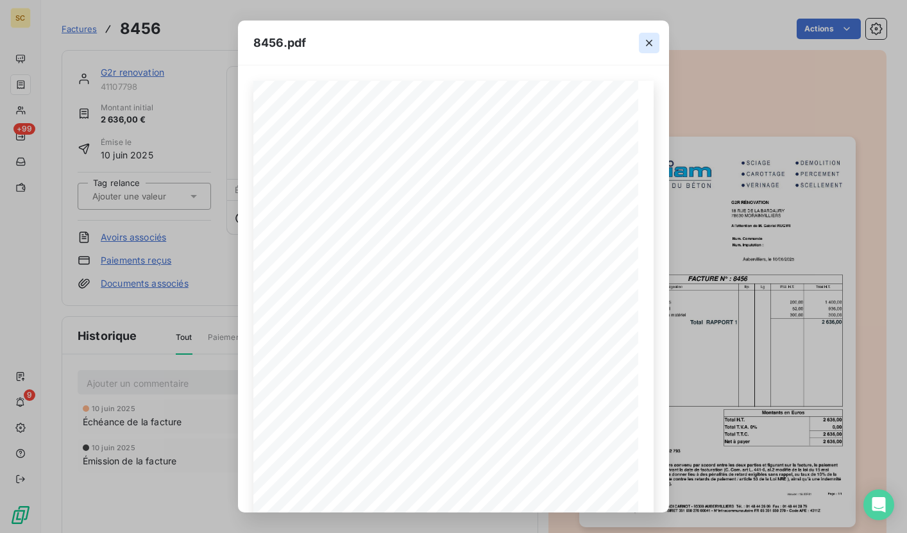
click at [641, 42] on button "button" at bounding box center [649, 43] width 21 height 21
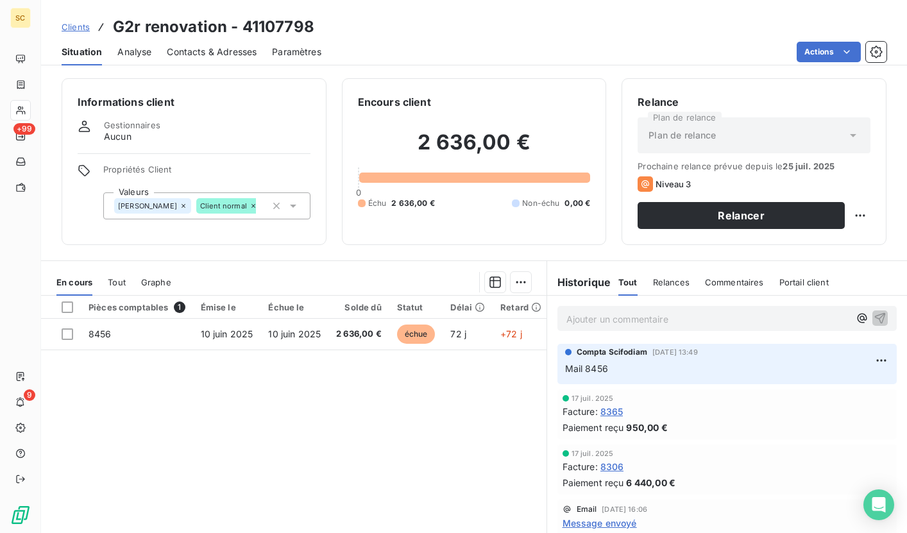
click at [645, 321] on p "Ajouter un commentaire ﻿" at bounding box center [707, 319] width 283 height 16
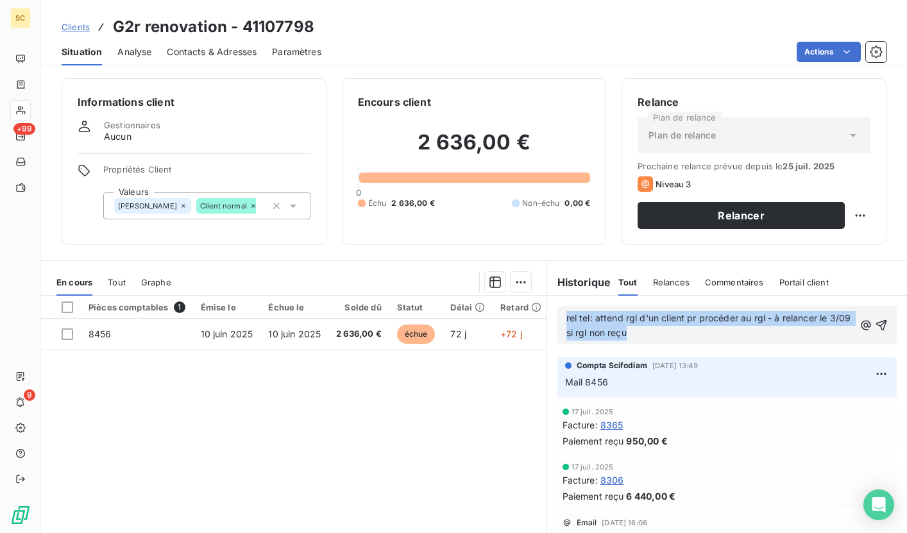
drag, startPoint x: 649, startPoint y: 332, endPoint x: 552, endPoint y: 303, distance: 101.2
click at [552, 303] on div "rel tel: attend rgl d'un client pr procéder au rgl - à relancer le 3/09 si rgl …" at bounding box center [727, 325] width 360 height 59
click at [875, 317] on button "button" at bounding box center [881, 324] width 13 height 15
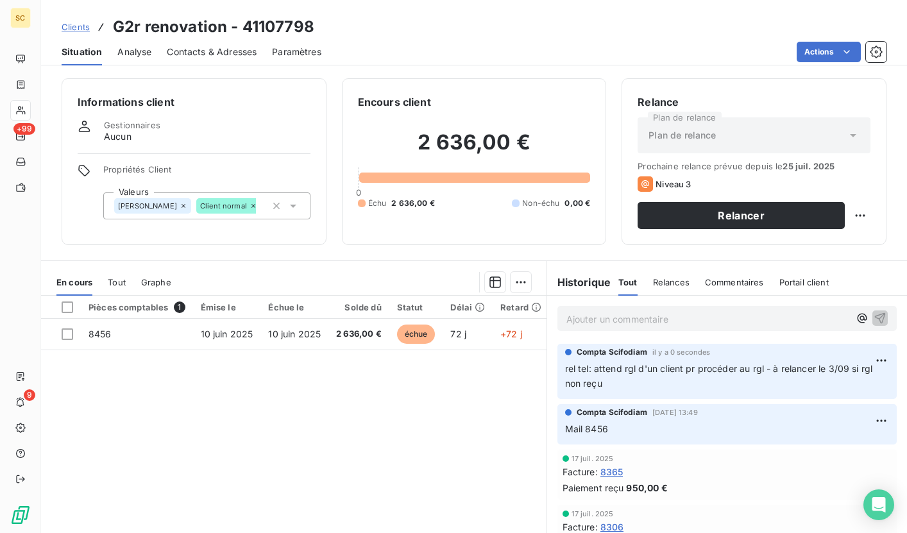
click at [80, 28] on span "Clients" at bounding box center [76, 27] width 28 height 10
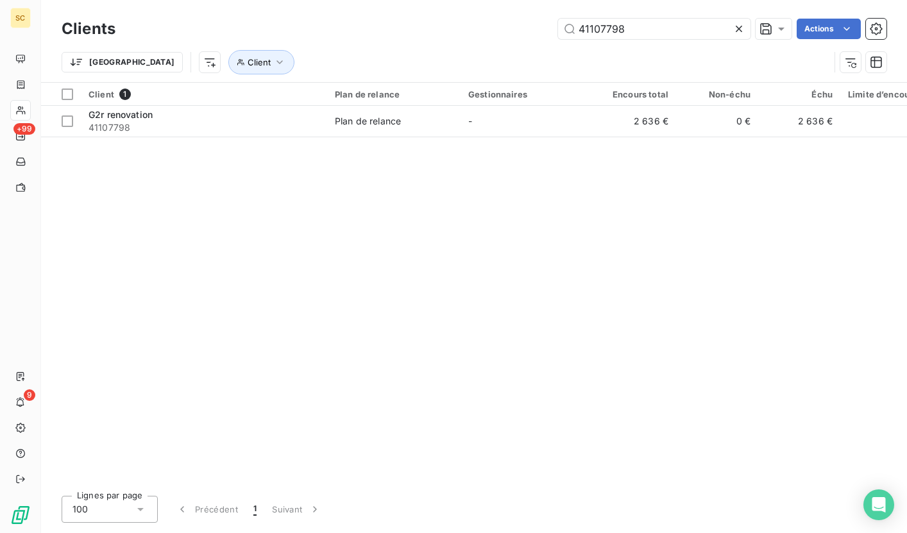
drag, startPoint x: 636, startPoint y: 33, endPoint x: 514, endPoint y: 35, distance: 121.9
click at [514, 35] on div "41107798 Actions" at bounding box center [508, 29] width 755 height 21
drag, startPoint x: 639, startPoint y: 29, endPoint x: 565, endPoint y: 28, distance: 73.7
click at [565, 28] on input "41107798" at bounding box center [654, 29] width 192 height 21
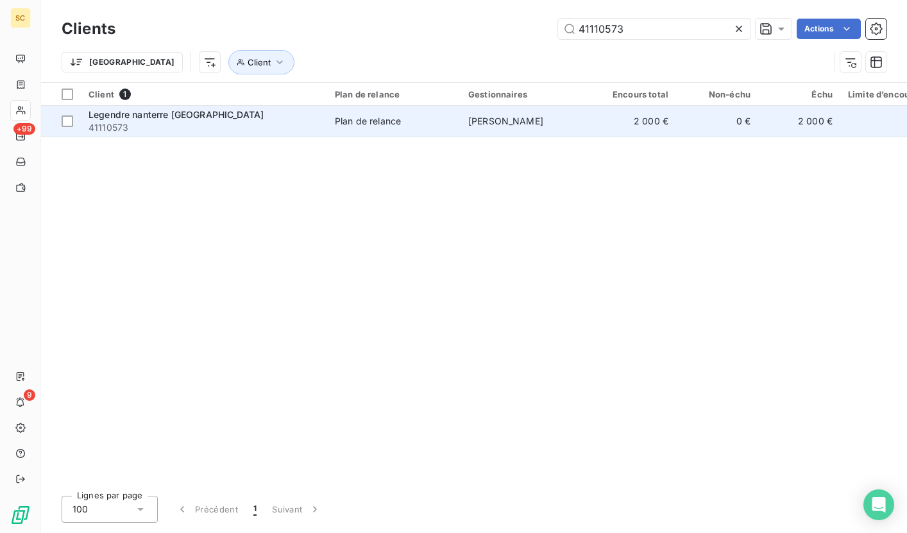
type input "41110573"
click at [269, 126] on span "41110573" at bounding box center [203, 127] width 231 height 13
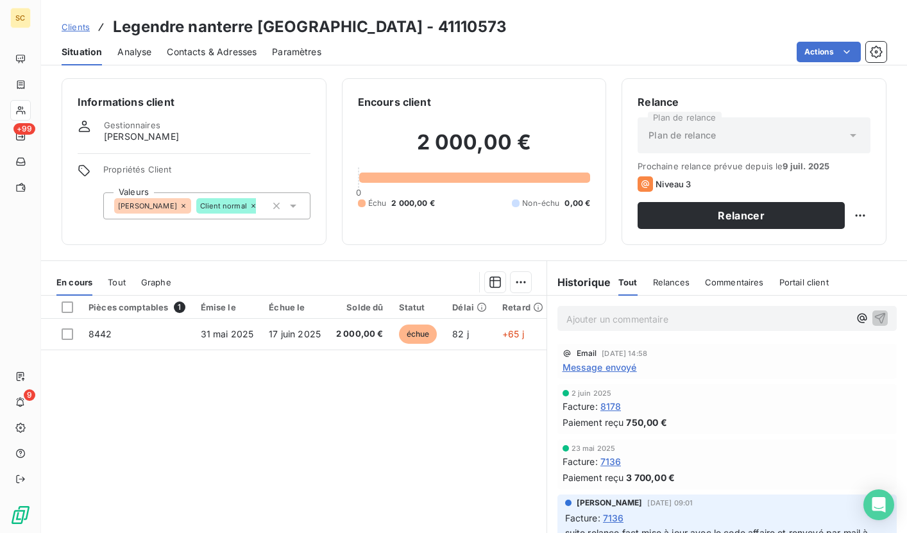
click at [243, 52] on span "Contacts & Adresses" at bounding box center [212, 52] width 90 height 13
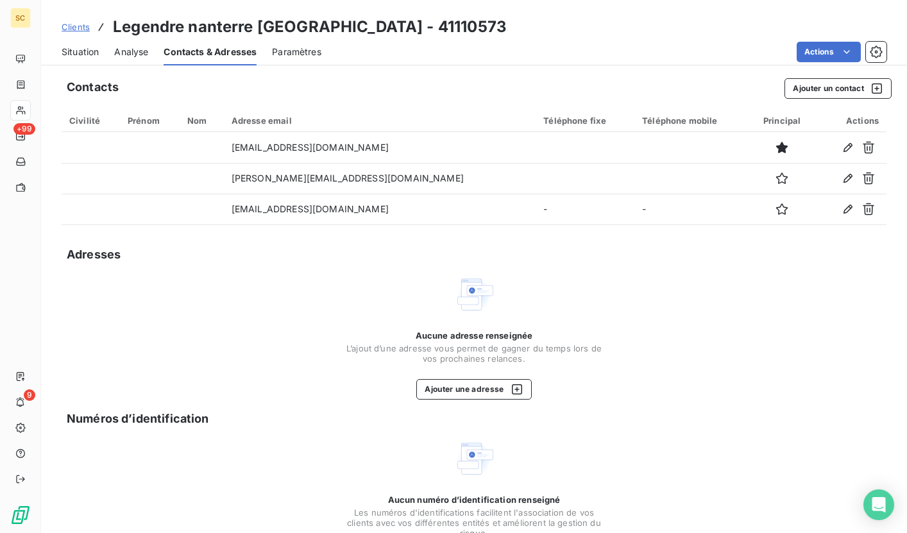
click at [80, 47] on span "Situation" at bounding box center [80, 52] width 37 height 13
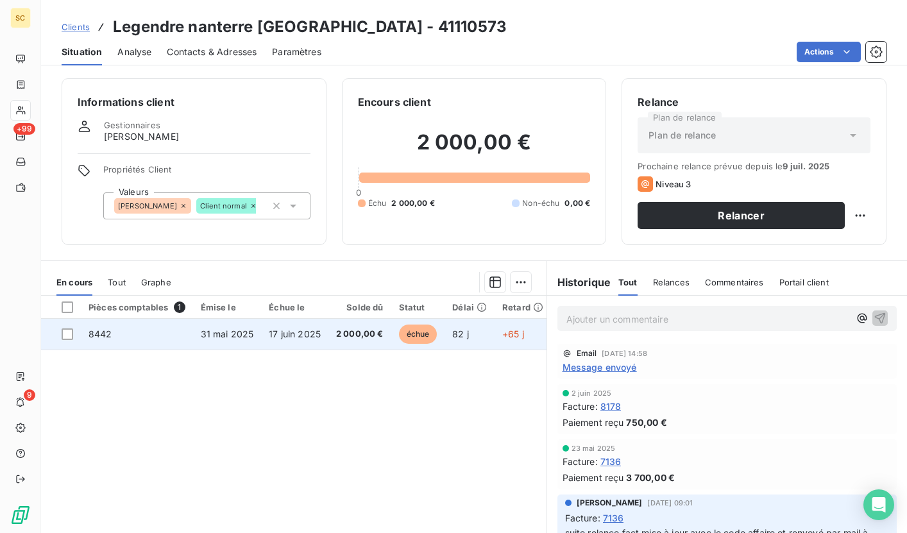
click at [267, 342] on td "17 juin 2025" at bounding box center [294, 334] width 67 height 31
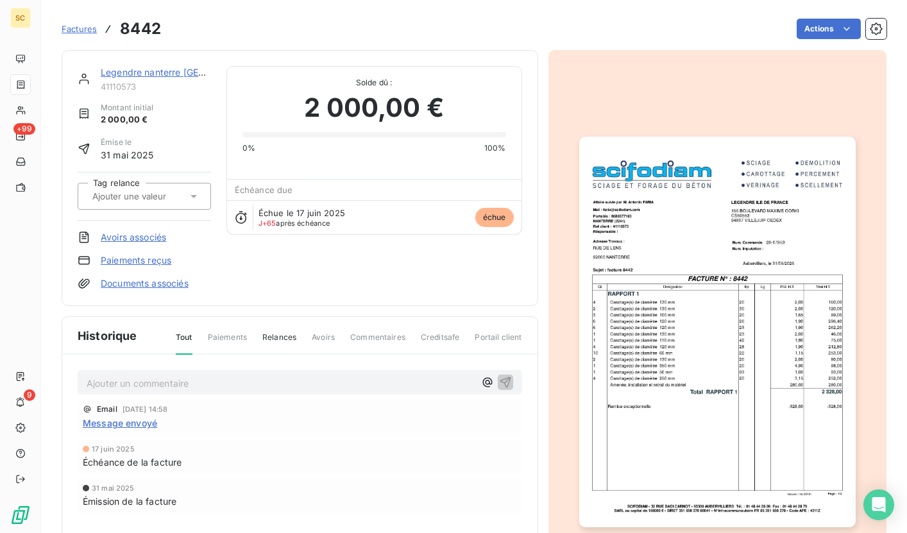
click at [705, 230] on img "button" at bounding box center [717, 332] width 276 height 390
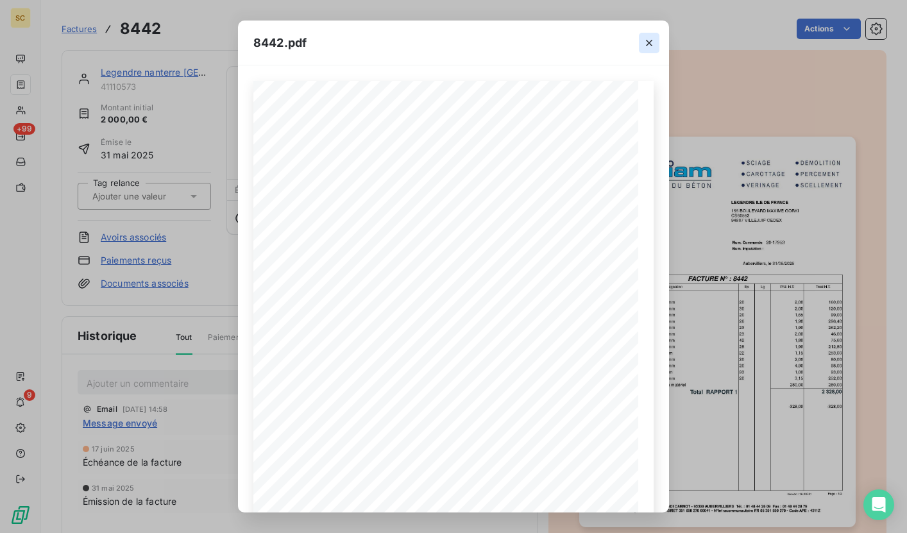
click at [652, 44] on icon "button" at bounding box center [648, 43] width 13 height 13
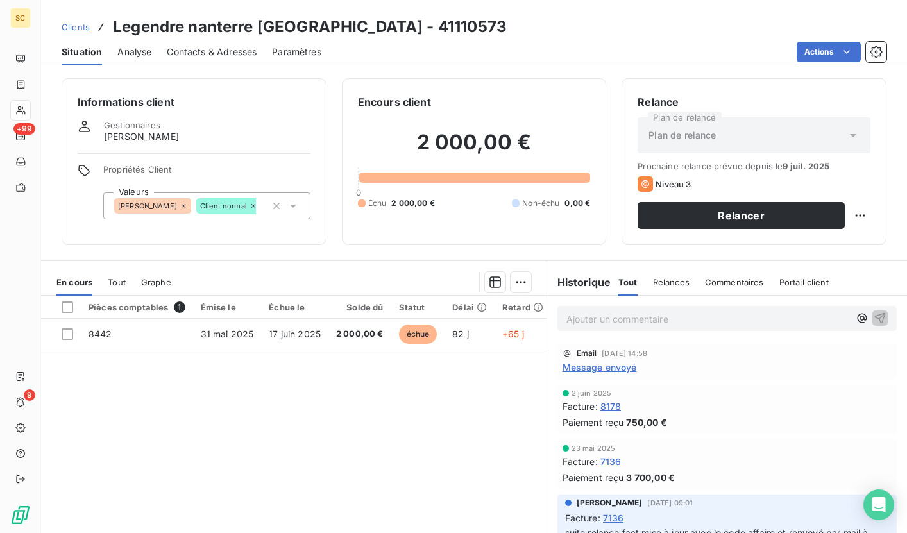
click at [226, 50] on span "Contacts & Adresses" at bounding box center [212, 52] width 90 height 13
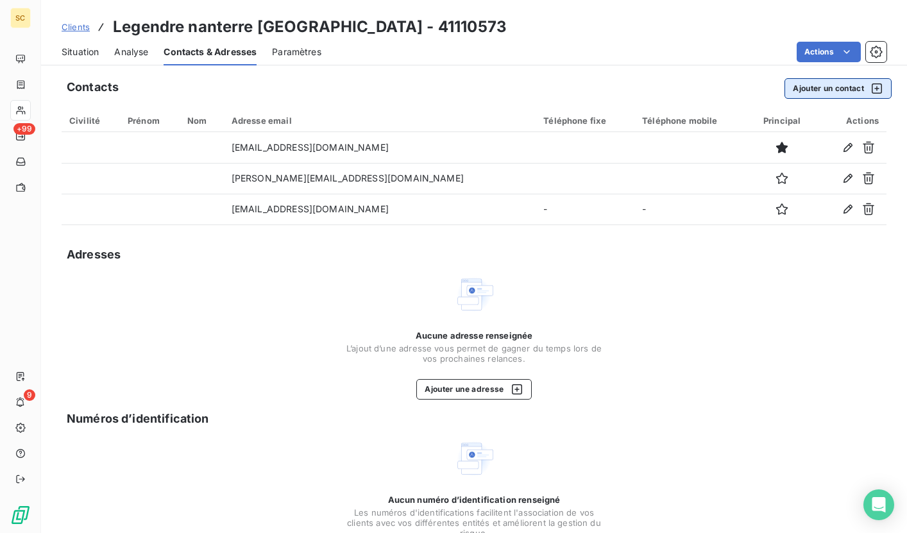
click at [841, 88] on button "Ajouter un contact" at bounding box center [837, 88] width 107 height 21
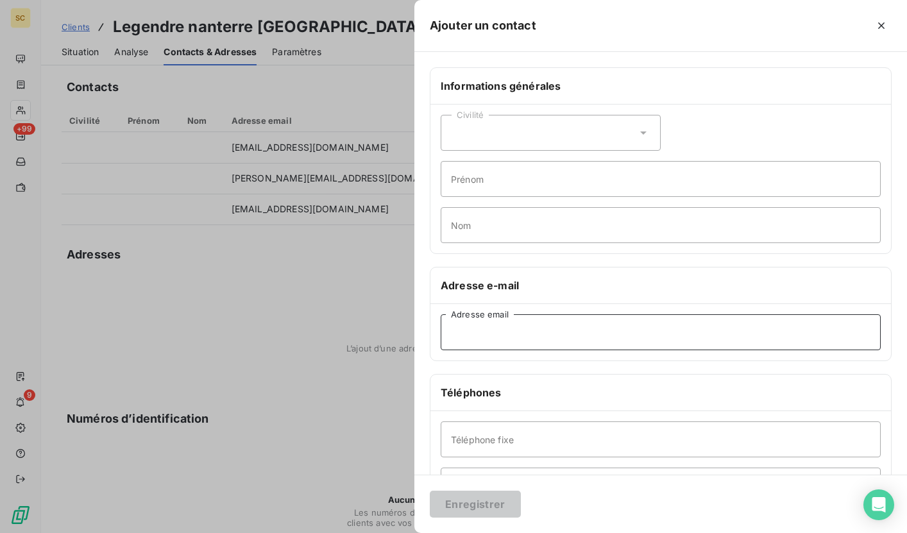
click at [517, 340] on input "Adresse email" at bounding box center [661, 332] width 440 height 36
click at [461, 444] on input "Téléphone fixe" at bounding box center [661, 439] width 440 height 36
paste input "01 83 35 05 00"
type input "01 83 35 05 00"
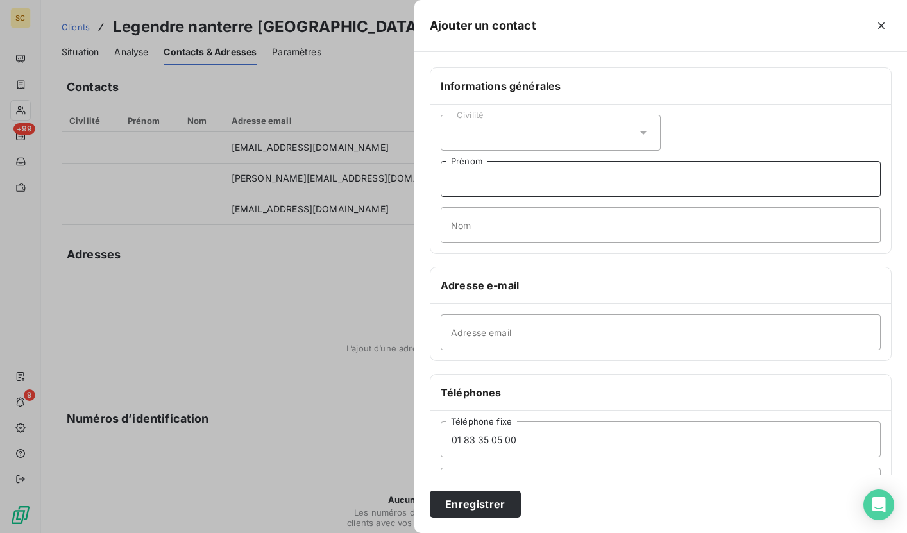
click at [503, 172] on input "Prénom" at bounding box center [661, 179] width 440 height 36
type input "Standard"
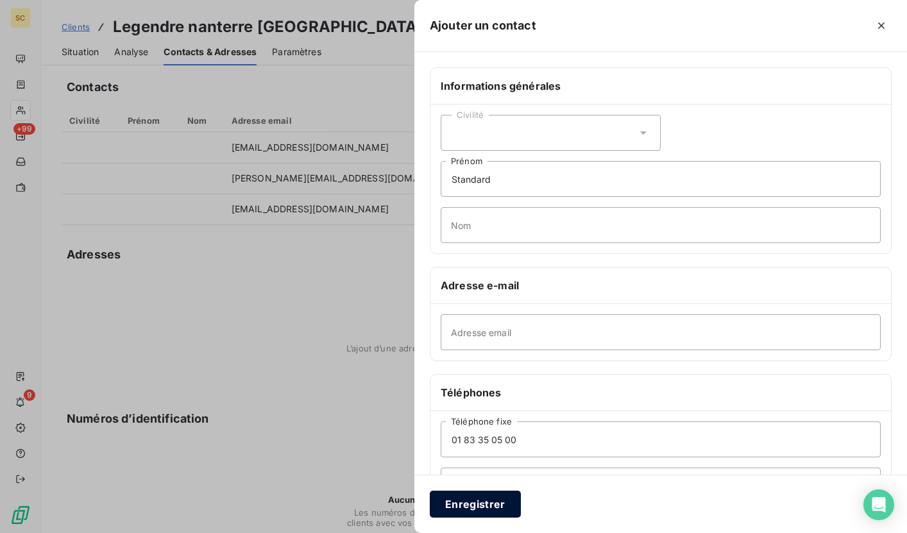
click at [462, 511] on button "Enregistrer" at bounding box center [475, 504] width 91 height 27
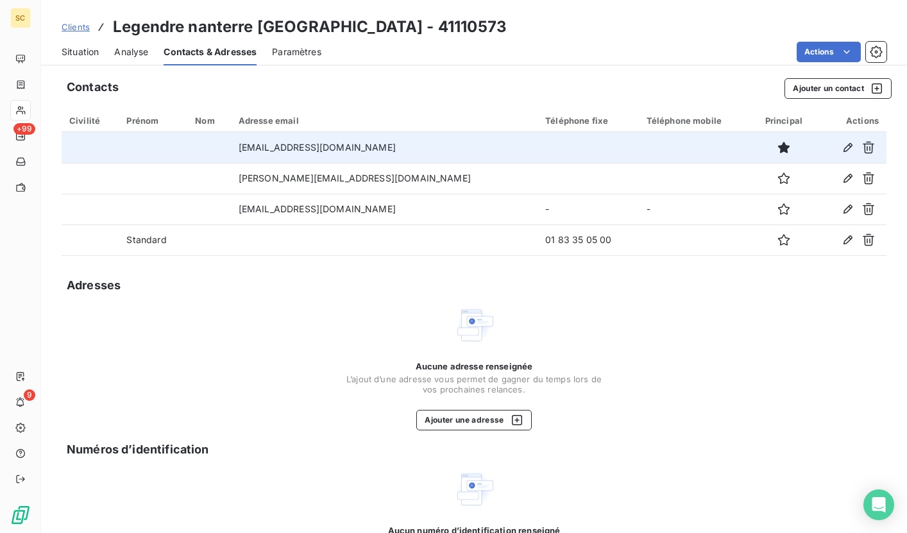
drag, startPoint x: 244, startPoint y: 149, endPoint x: 441, endPoint y: 153, distance: 196.9
click at [441, 153] on td "[EMAIL_ADDRESS][DOMAIN_NAME]" at bounding box center [384, 147] width 306 height 31
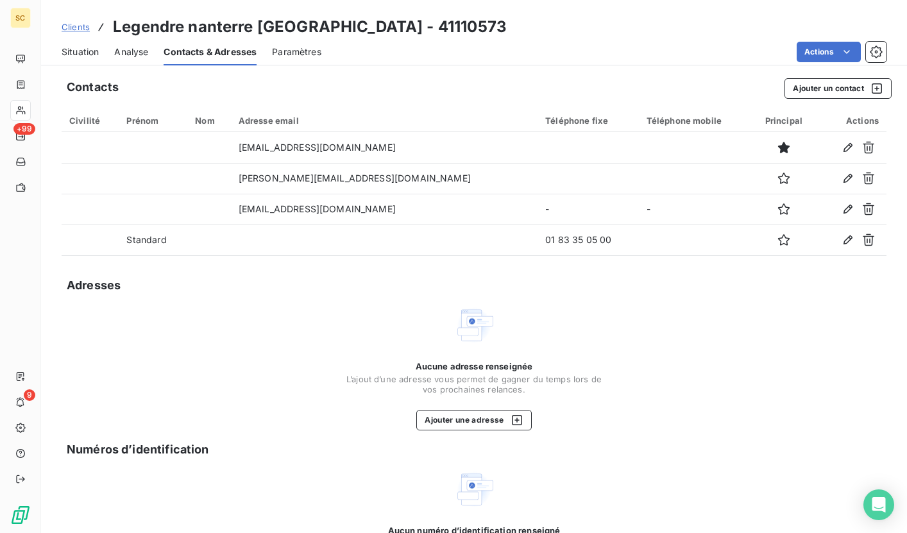
click at [79, 52] on span "Situation" at bounding box center [80, 52] width 37 height 13
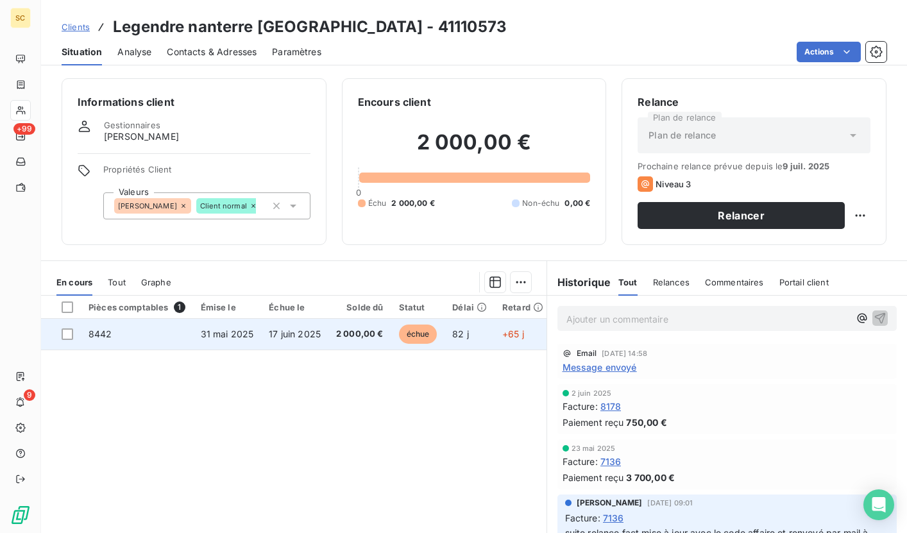
click at [269, 337] on span "17 juin 2025" at bounding box center [295, 333] width 52 height 11
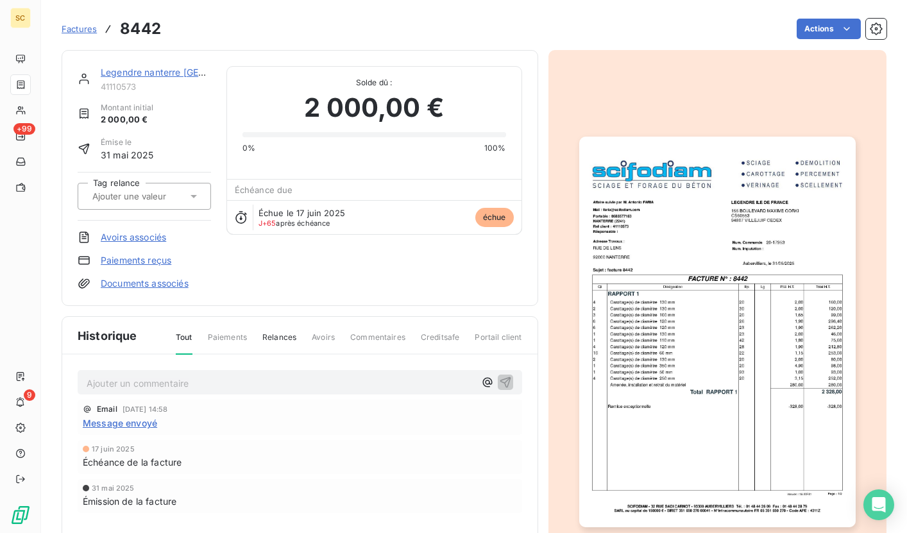
click at [698, 280] on img "button" at bounding box center [717, 332] width 276 height 390
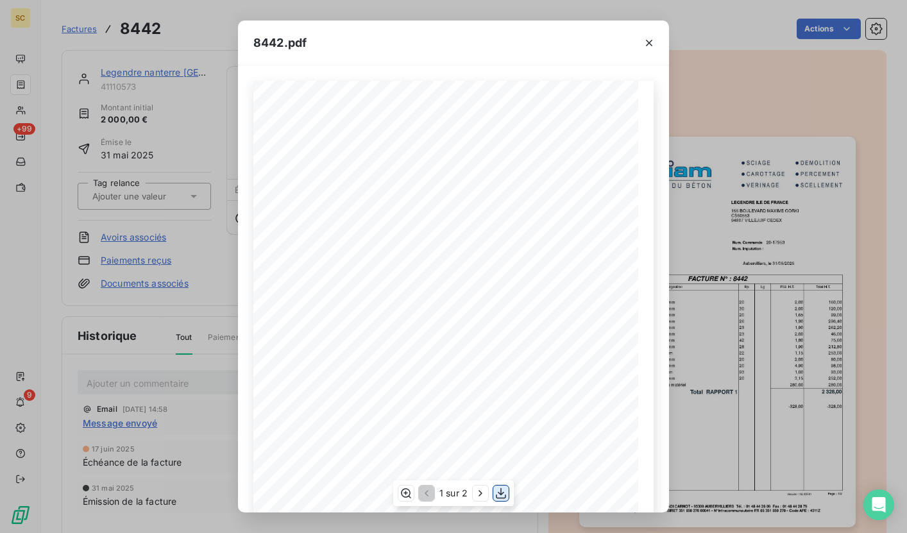
click at [502, 496] on icon "button" at bounding box center [500, 493] width 13 height 13
click at [654, 50] on button "button" at bounding box center [649, 43] width 21 height 21
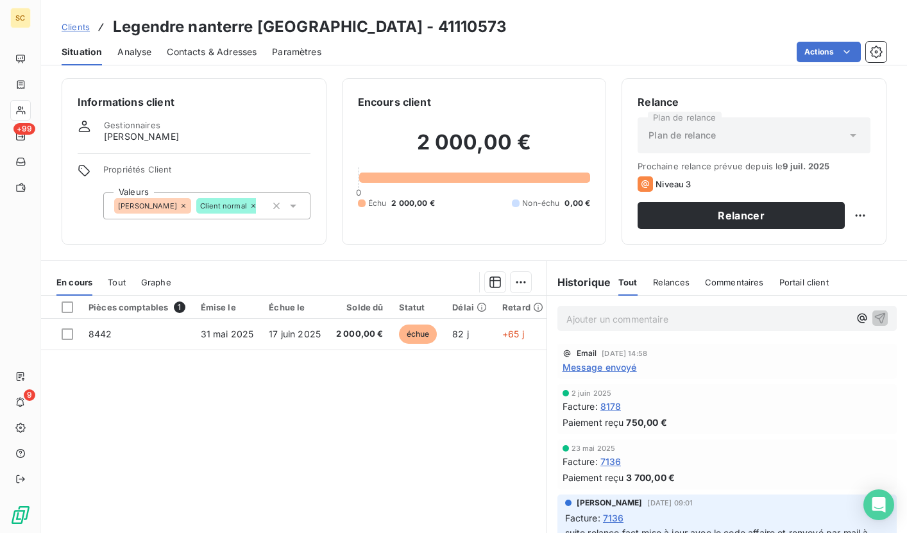
click at [113, 29] on h3 "Legendre nanterre [GEOGRAPHIC_DATA] - 41110573" at bounding box center [310, 26] width 394 height 23
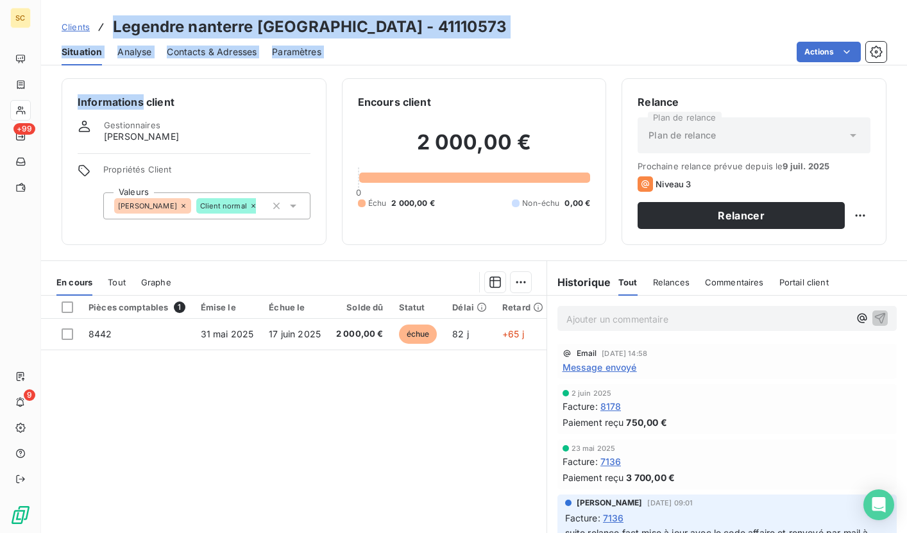
drag, startPoint x: 113, startPoint y: 29, endPoint x: 385, endPoint y: 42, distance: 271.6
click at [385, 42] on div "Clients Legendre nanterre [GEOGRAPHIC_DATA] - 41110573 Situation Analyse Contac…" at bounding box center [474, 32] width 866 height 65
click at [692, 318] on p "Ajouter un commentaire ﻿" at bounding box center [707, 319] width 283 height 16
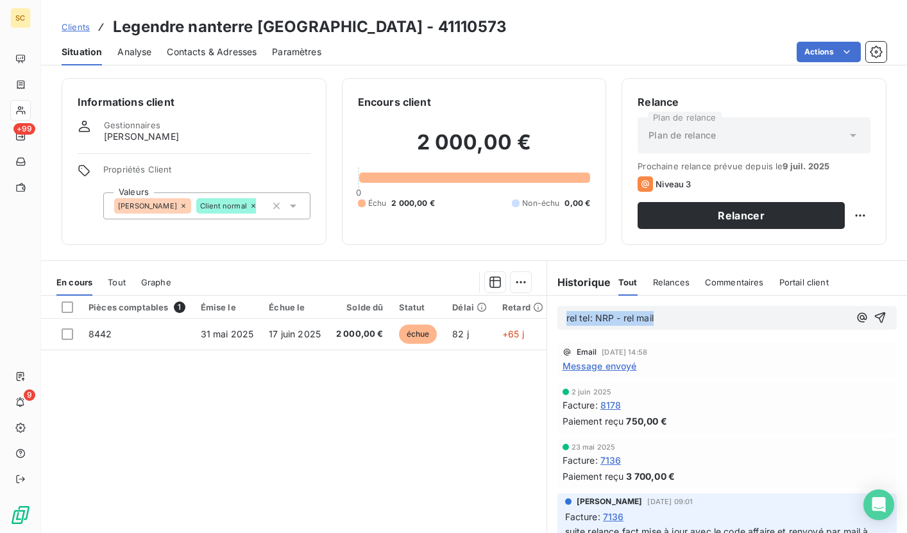
drag, startPoint x: 664, startPoint y: 317, endPoint x: 517, endPoint y: 318, distance: 146.8
click at [517, 318] on div "En cours Tout Graphe Pièces comptables 1 Émise le Échue le Solde dû Statut Déla…" at bounding box center [474, 420] width 866 height 321
click at [873, 321] on icon "button" at bounding box center [879, 317] width 13 height 13
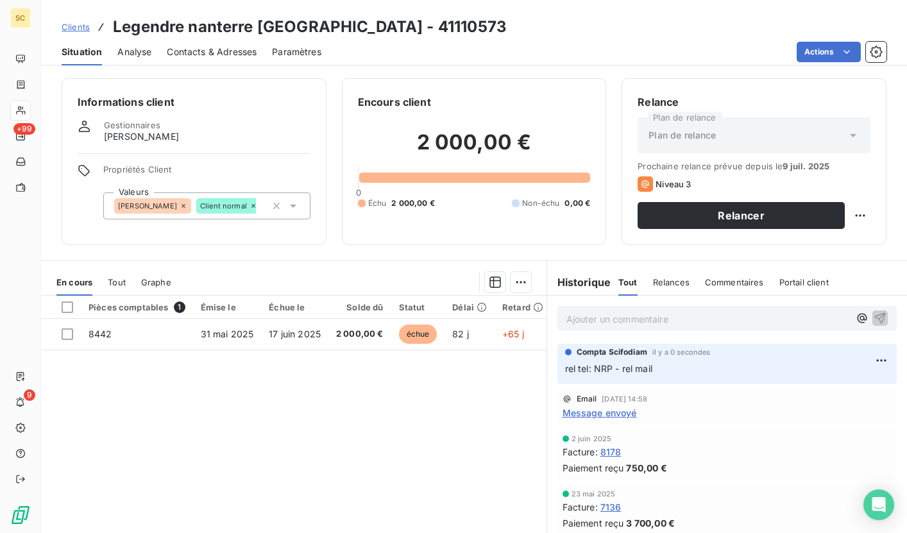
click at [84, 22] on span "Clients" at bounding box center [76, 27] width 28 height 10
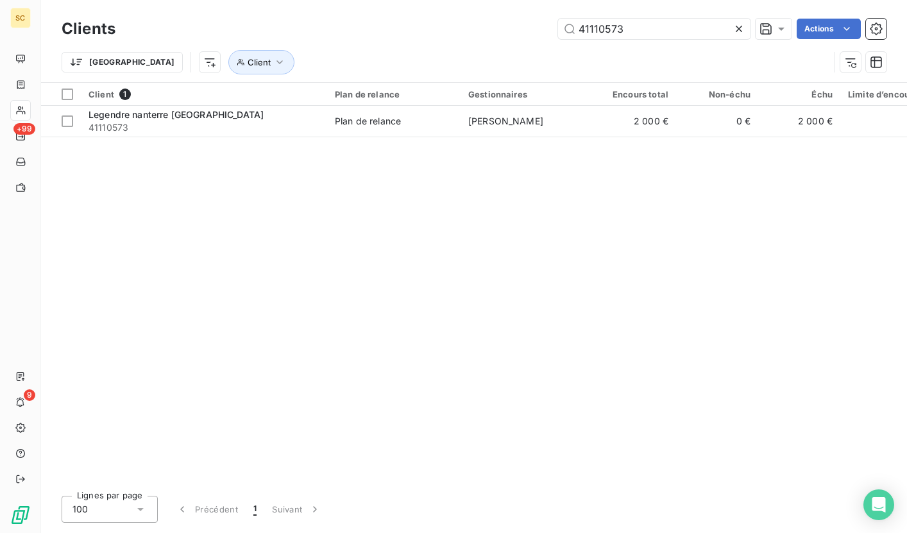
click at [735, 29] on icon at bounding box center [738, 28] width 13 height 13
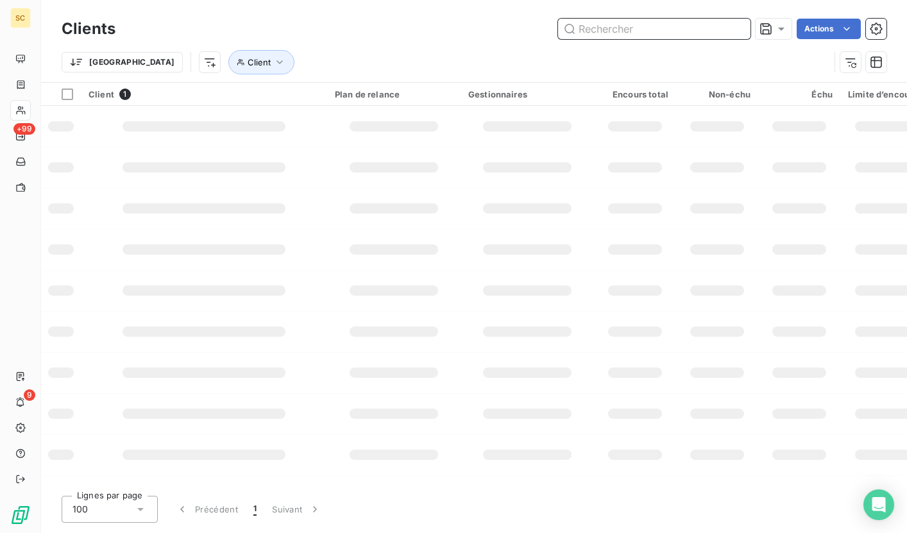
click at [675, 24] on input "text" at bounding box center [654, 29] width 192 height 21
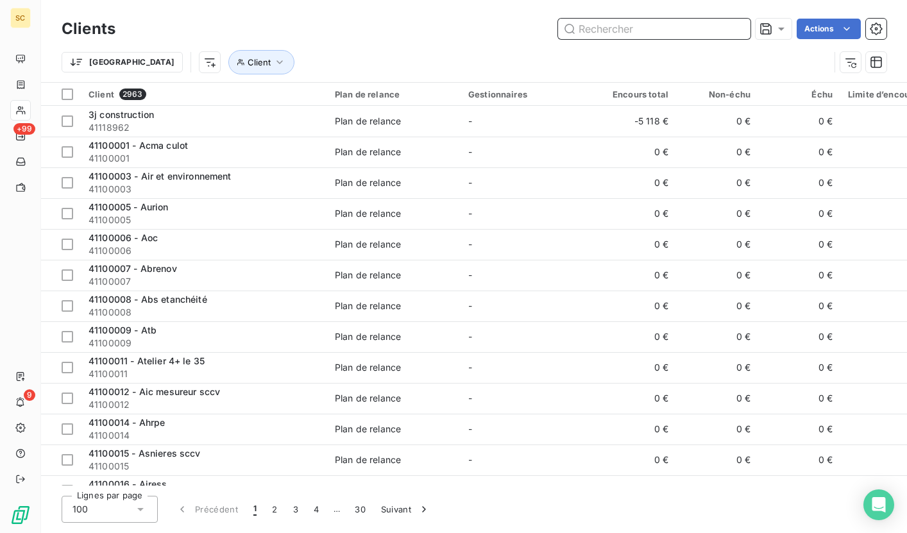
paste input "41106009"
type input "41106009"
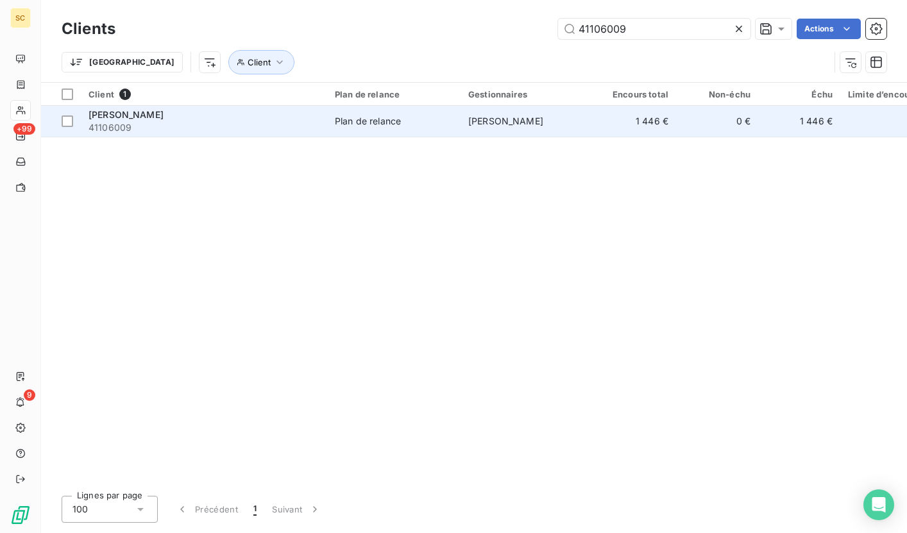
click at [258, 117] on div "[PERSON_NAME]" at bounding box center [203, 114] width 231 height 13
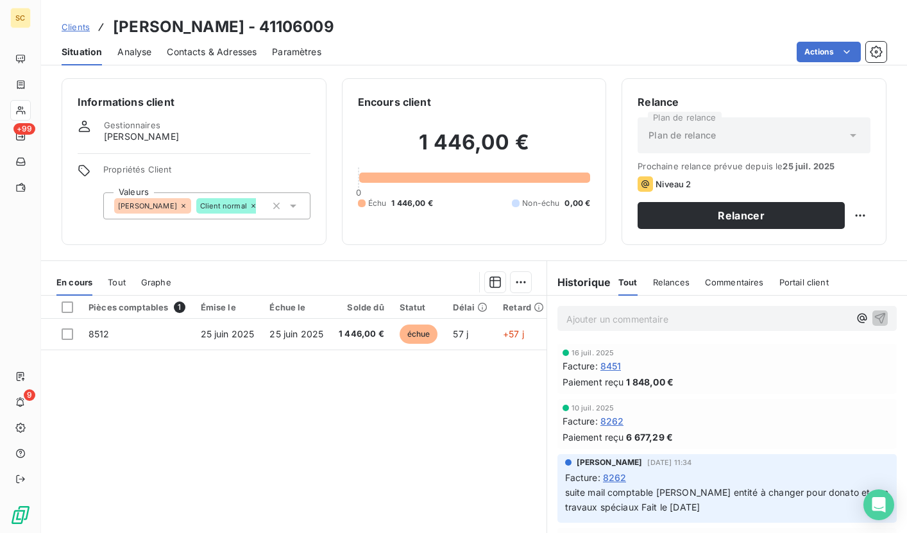
click at [418, 302] on div "Statut" at bounding box center [418, 307] width 38 height 10
click at [228, 56] on span "Contacts & Adresses" at bounding box center [212, 52] width 90 height 13
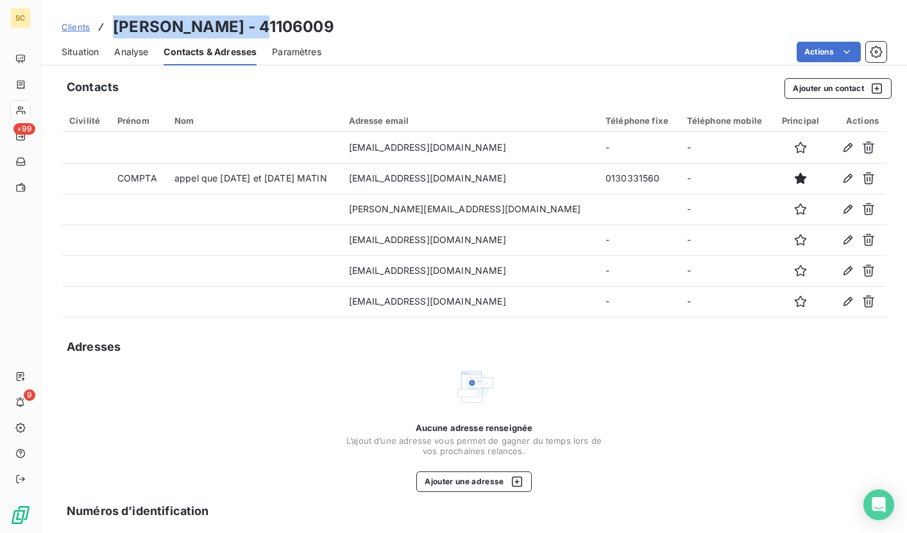
drag, startPoint x: 112, startPoint y: 31, endPoint x: 271, endPoint y: 23, distance: 159.2
click at [271, 23] on div "Clients [PERSON_NAME] - 41106009" at bounding box center [474, 26] width 866 height 23
click at [77, 28] on span "Clients" at bounding box center [76, 27] width 28 height 10
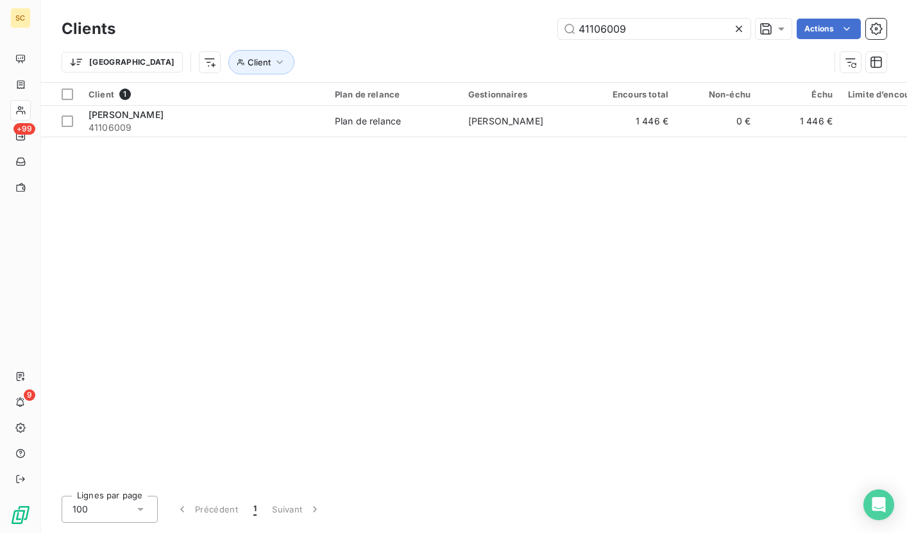
drag, startPoint x: 648, startPoint y: 28, endPoint x: 542, endPoint y: 28, distance: 106.4
click at [542, 28] on div "41106009 Actions" at bounding box center [508, 29] width 755 height 21
type input "41105999"
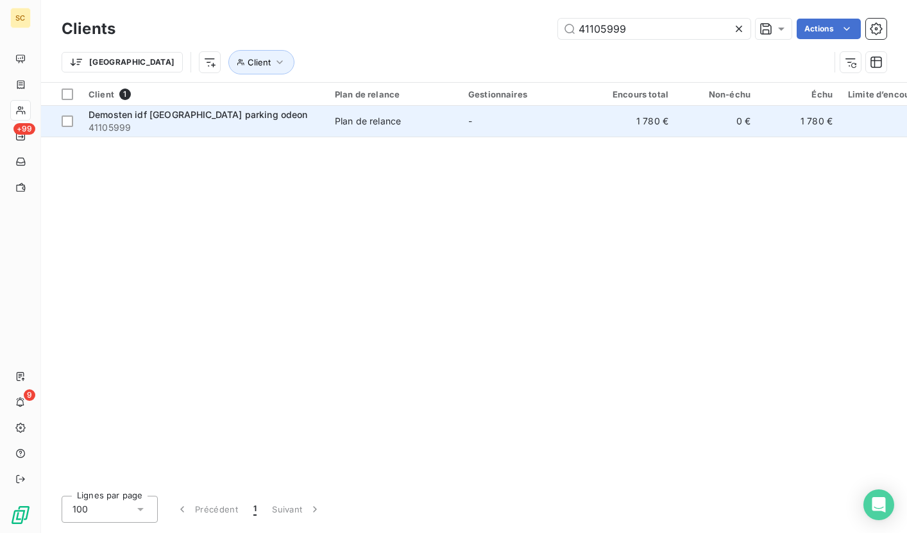
click at [222, 114] on span "Demosten idf [GEOGRAPHIC_DATA] parking odeon" at bounding box center [197, 114] width 219 height 11
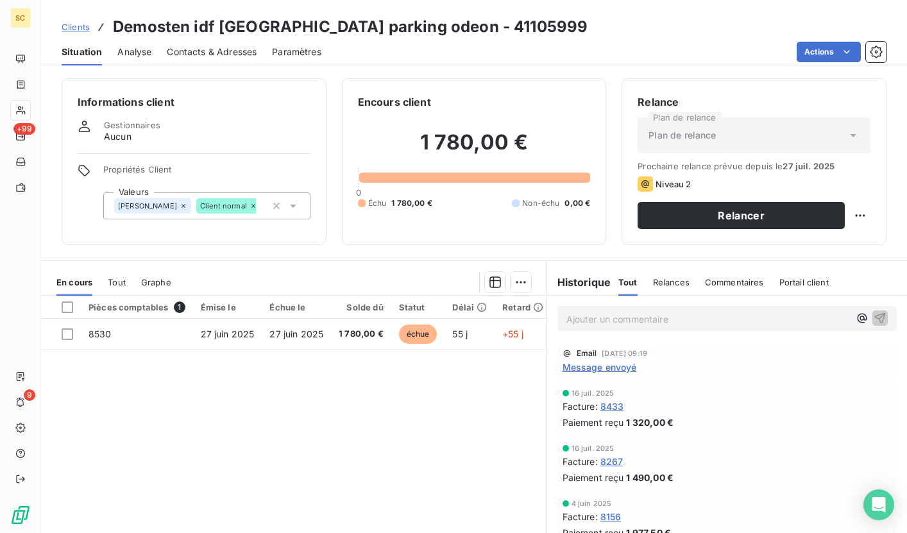
click at [239, 52] on span "Contacts & Adresses" at bounding box center [212, 52] width 90 height 13
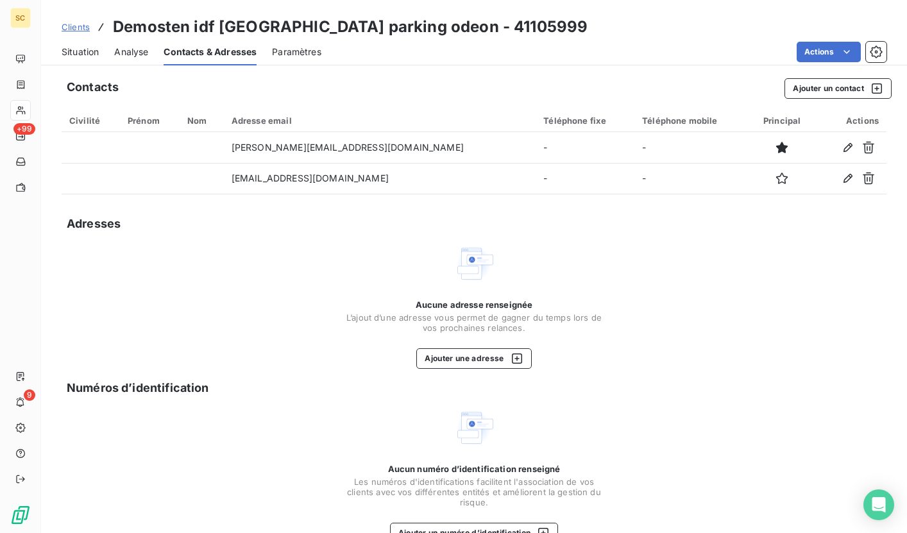
click at [81, 53] on span "Situation" at bounding box center [80, 52] width 37 height 13
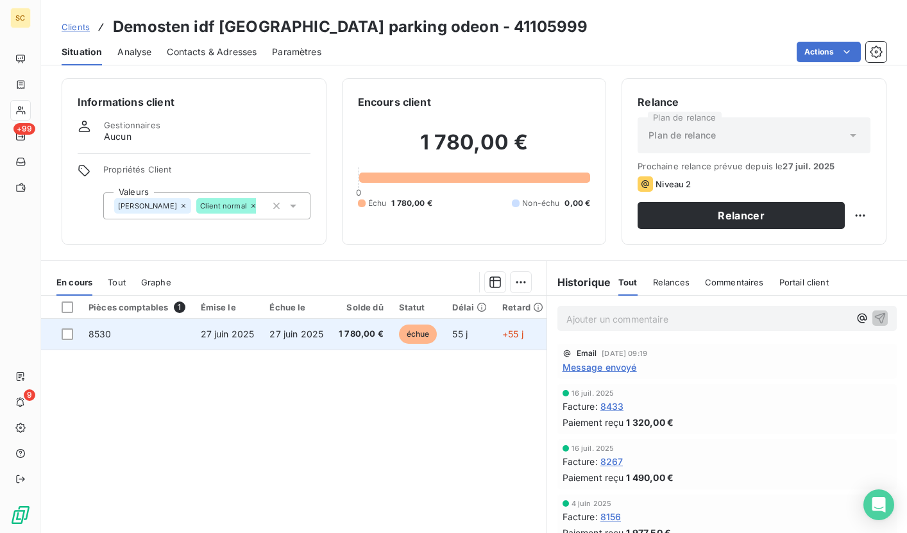
click at [292, 342] on td "27 juin 2025" at bounding box center [296, 334] width 69 height 31
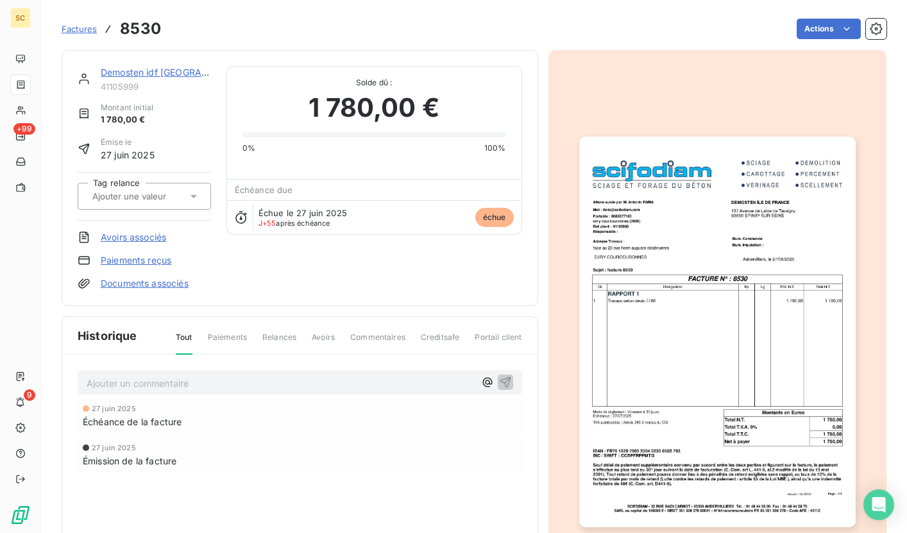
click at [616, 258] on img "button" at bounding box center [717, 332] width 276 height 390
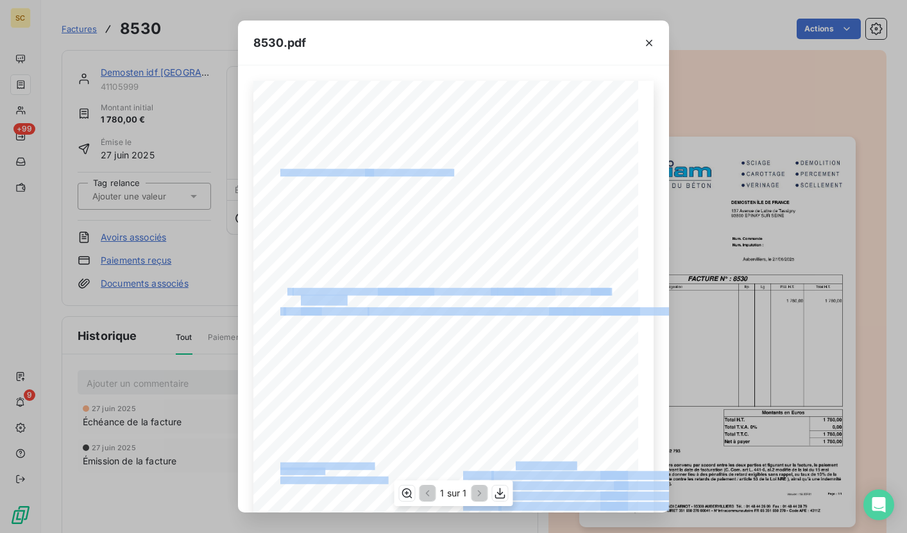
click at [554, 169] on div "Qt Désignation Ep Lg P.U. H.T. Total H.T. Version : 18.00R01 Page : 1/1 SCIFODI…" at bounding box center [453, 353] width 400 height 544
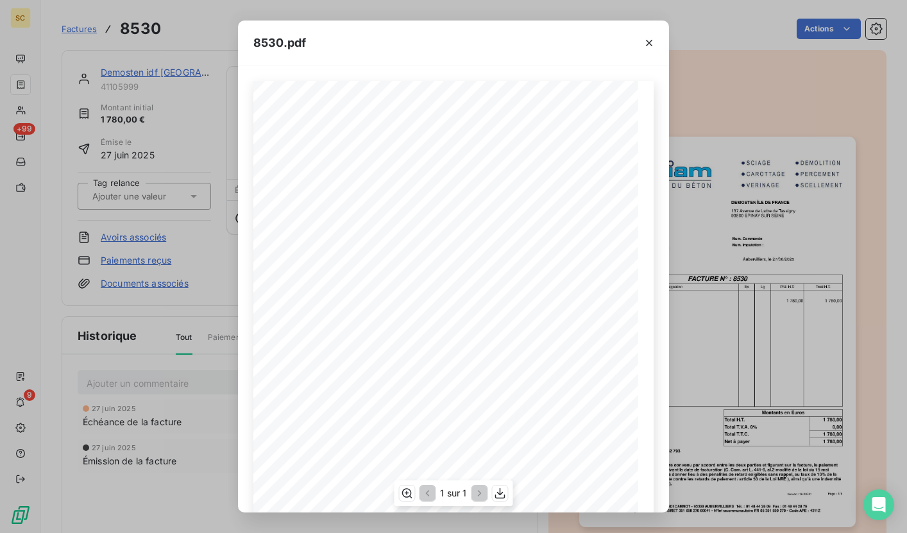
click at [492, 169] on span "DEMOSTEN ÎLE DE [GEOGRAPHIC_DATA]" at bounding box center [532, 172] width 119 height 6
drag, startPoint x: 466, startPoint y: 172, endPoint x: 544, endPoint y: 170, distance: 78.9
click at [544, 170] on div "Qt Désignation Ep Lg P.U. H.T. Total H.T. Version : 18.00R01 Page : 1/1 SCIFODI…" at bounding box center [453, 353] width 385 height 544
click at [646, 37] on icon "button" at bounding box center [648, 43] width 13 height 13
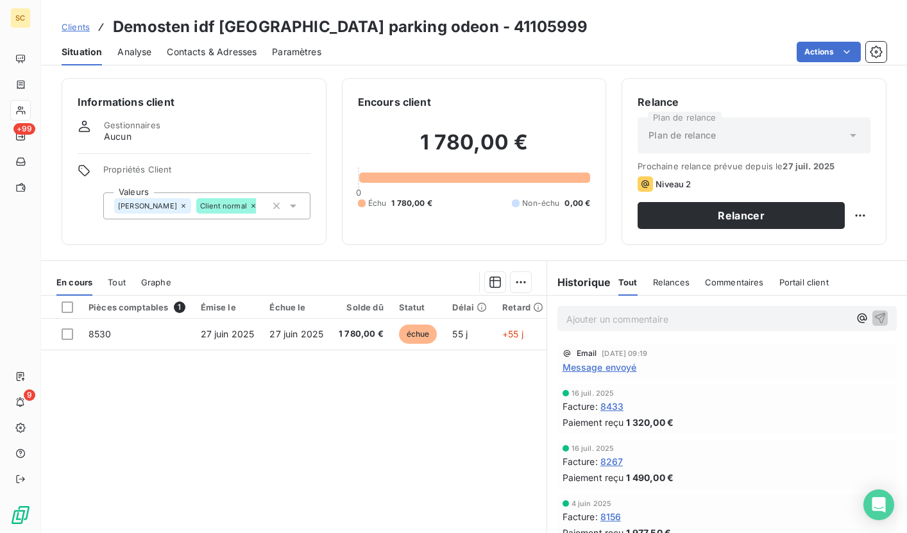
click at [236, 51] on span "Contacts & Adresses" at bounding box center [212, 52] width 90 height 13
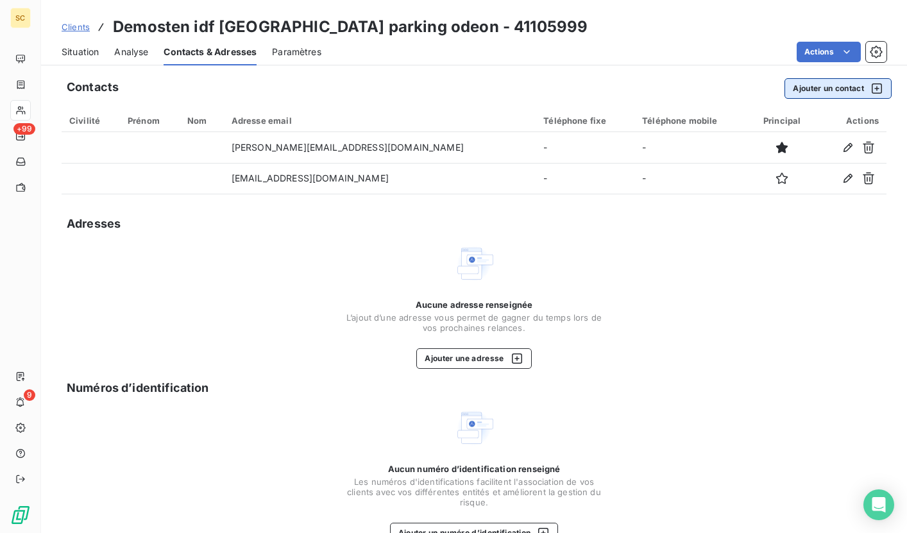
click at [836, 92] on button "Ajouter un contact" at bounding box center [837, 88] width 107 height 21
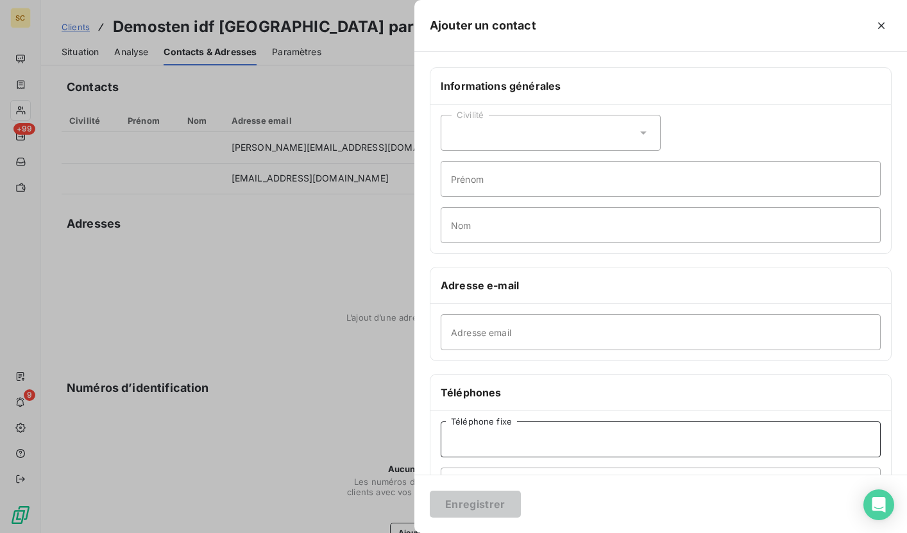
click at [483, 442] on input "Téléphone fixe" at bounding box center [661, 439] width 440 height 36
paste input "01 48 41 35 75"
type input "01 48 41 35 75"
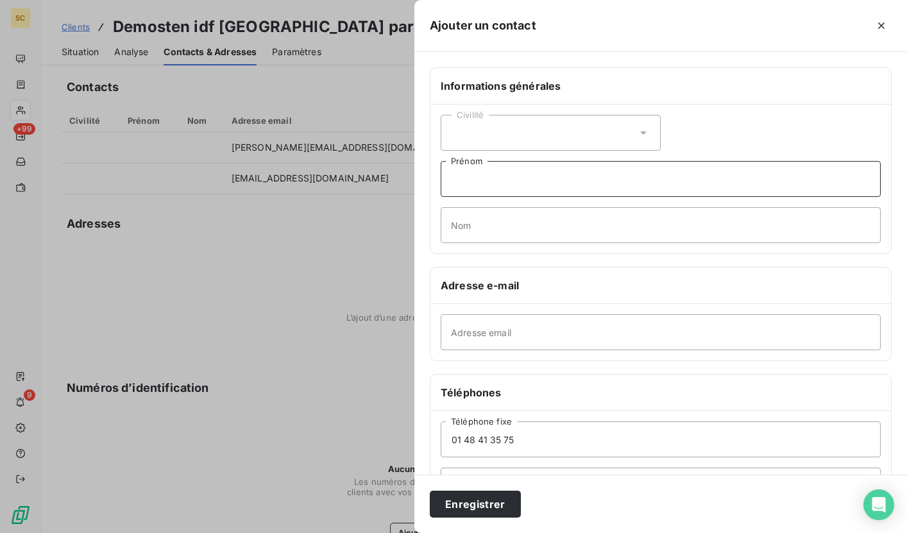
click at [480, 176] on input "Prénom" at bounding box center [661, 179] width 440 height 36
type input "STANDARD"
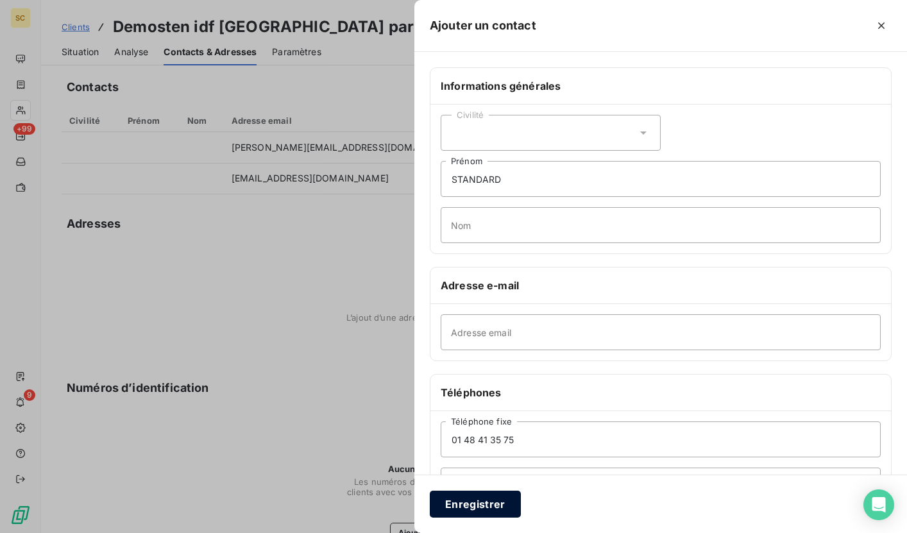
click at [474, 501] on button "Enregistrer" at bounding box center [475, 504] width 91 height 27
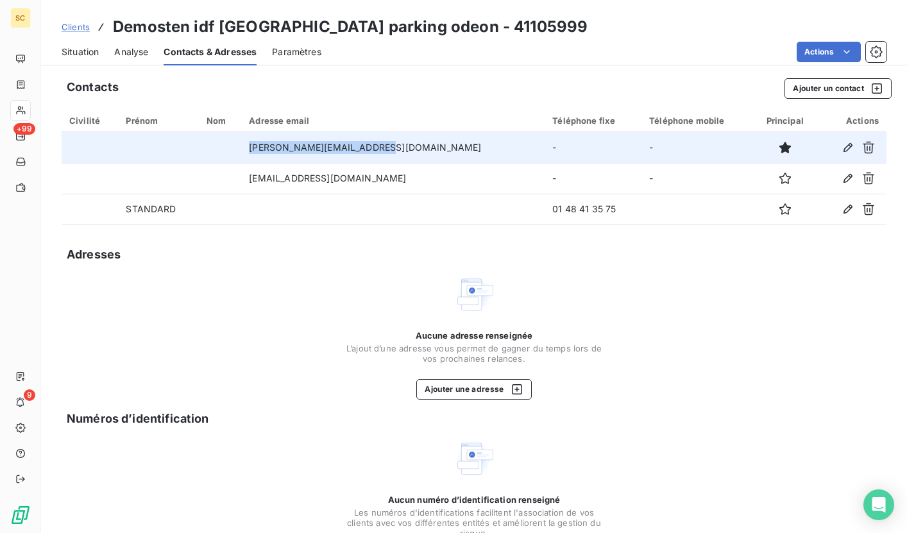
drag, startPoint x: 275, startPoint y: 145, endPoint x: 413, endPoint y: 145, distance: 137.9
click at [413, 145] on td "[PERSON_NAME][EMAIL_ADDRESS][DOMAIN_NAME]" at bounding box center [392, 147] width 303 height 31
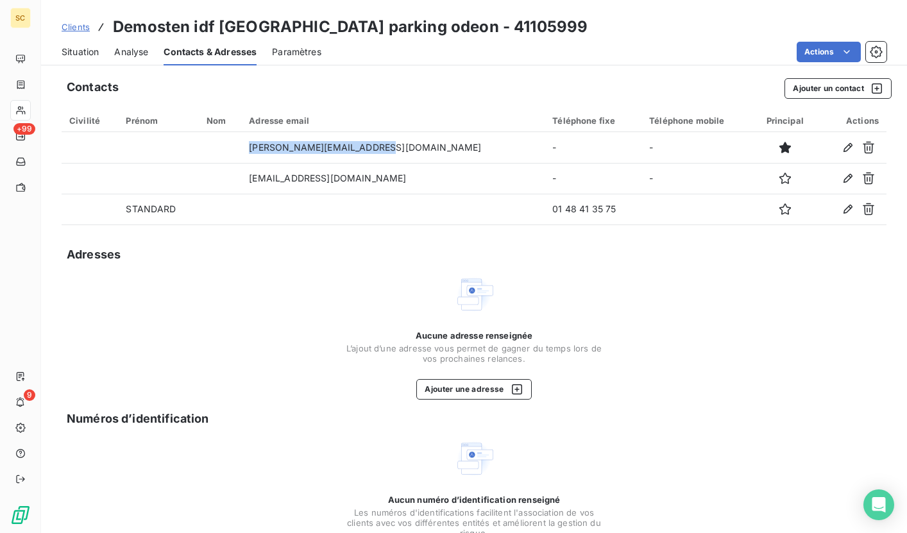
click at [82, 48] on span "Situation" at bounding box center [80, 52] width 37 height 13
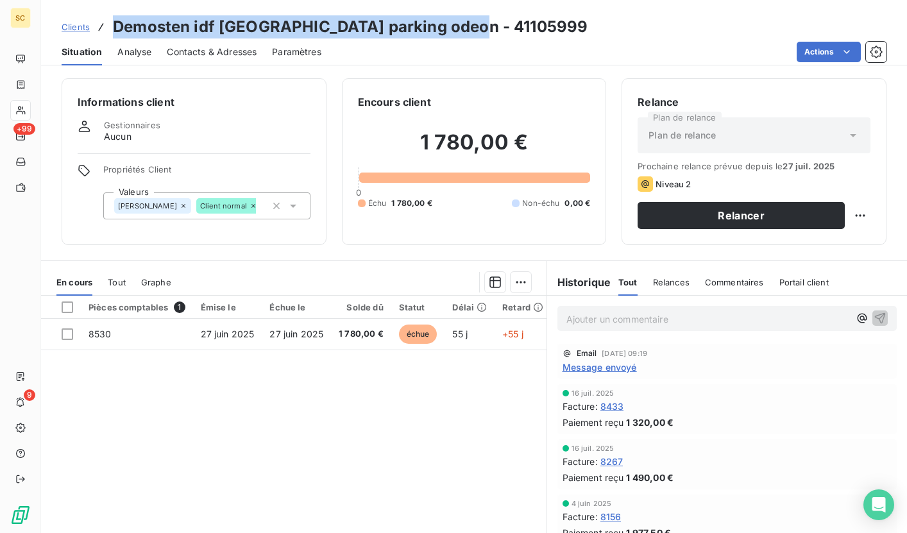
drag, startPoint x: 113, startPoint y: 26, endPoint x: 464, endPoint y: 21, distance: 350.1
click at [464, 21] on div "Clients Demosten idf [GEOGRAPHIC_DATA] parking odeon - 41105999" at bounding box center [474, 26] width 866 height 23
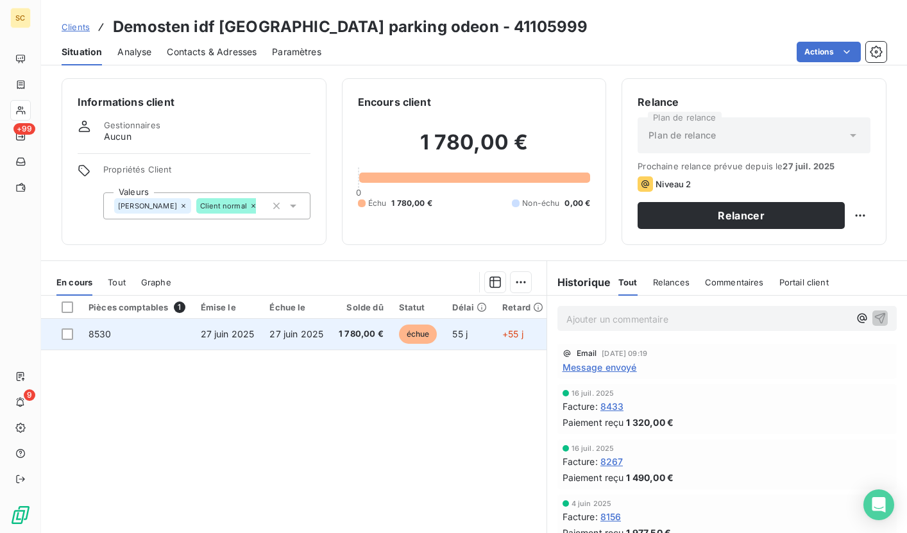
click at [273, 335] on span "27 juin 2025" at bounding box center [296, 333] width 54 height 11
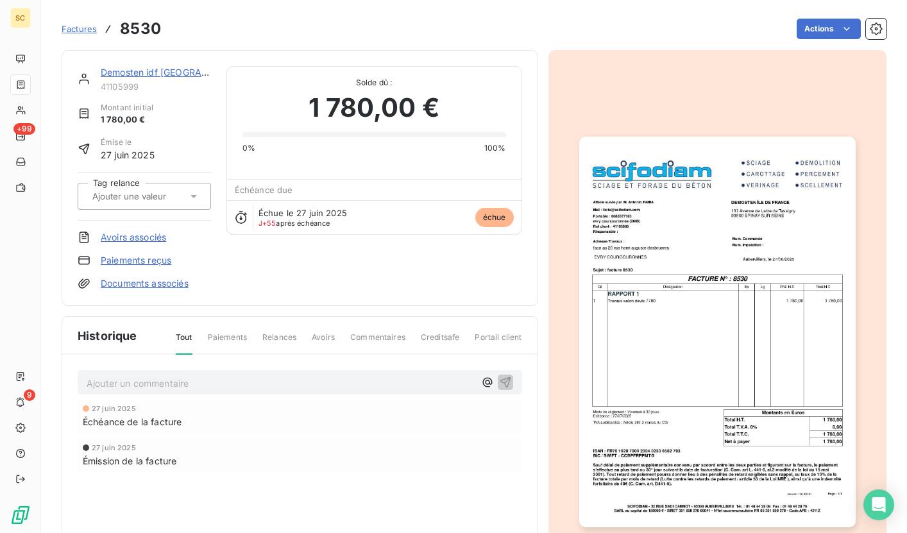
click at [679, 244] on img "button" at bounding box center [717, 332] width 276 height 390
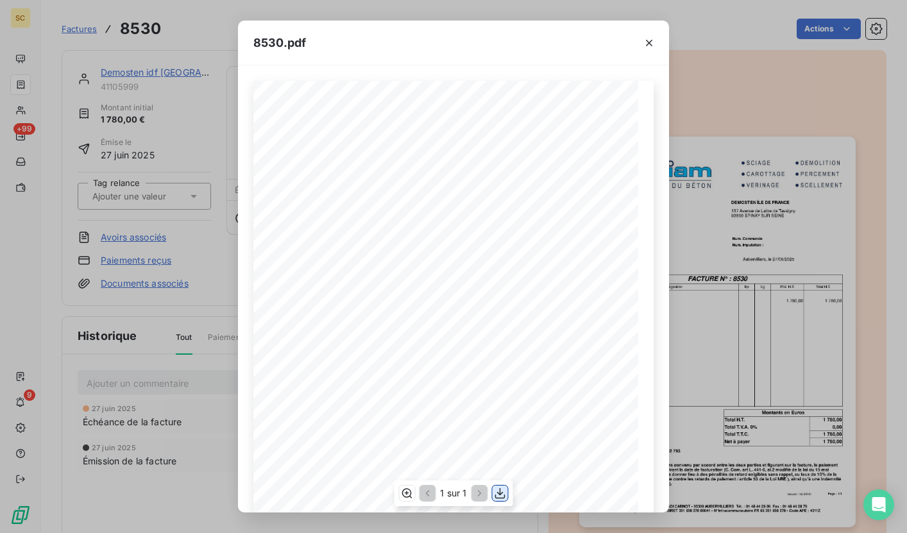
click at [501, 496] on icon "button" at bounding box center [500, 493] width 13 height 13
click at [651, 46] on icon "button" at bounding box center [648, 43] width 13 height 13
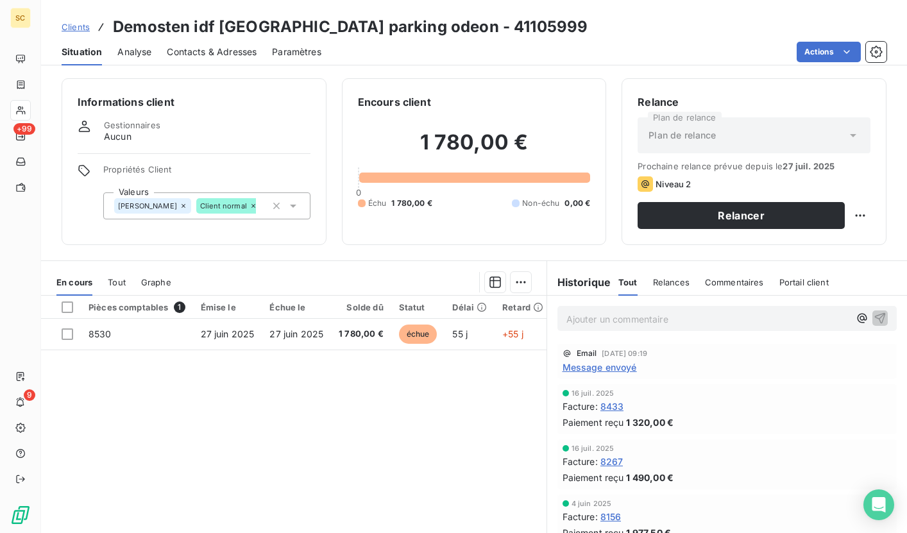
click at [623, 327] on p "Ajouter un commentaire ﻿" at bounding box center [707, 319] width 283 height 16
drag, startPoint x: 674, startPoint y: 320, endPoint x: 556, endPoint y: 316, distance: 118.0
click at [557, 316] on div "rel tel: NRP - rel mail" at bounding box center [727, 318] width 340 height 24
click at [873, 315] on icon "button" at bounding box center [879, 317] width 13 height 13
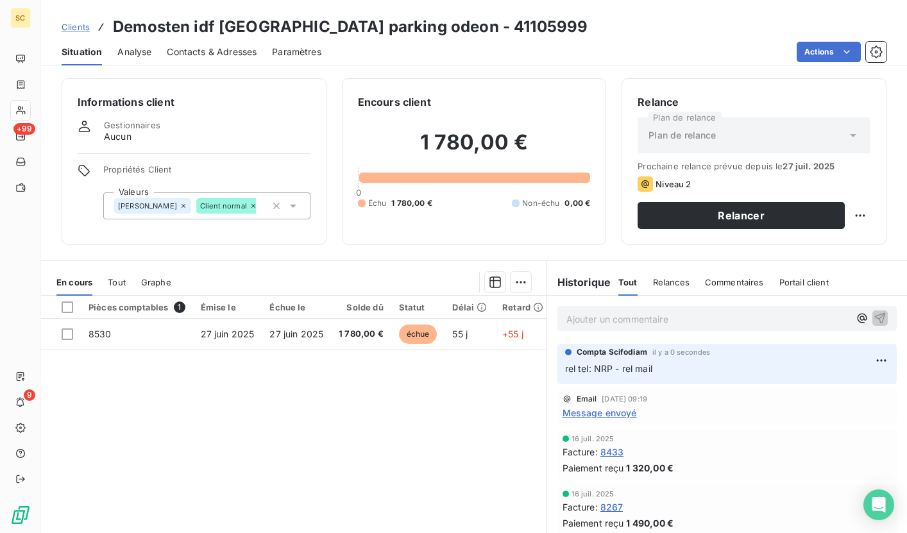
click at [86, 26] on span "Clients" at bounding box center [76, 27] width 28 height 10
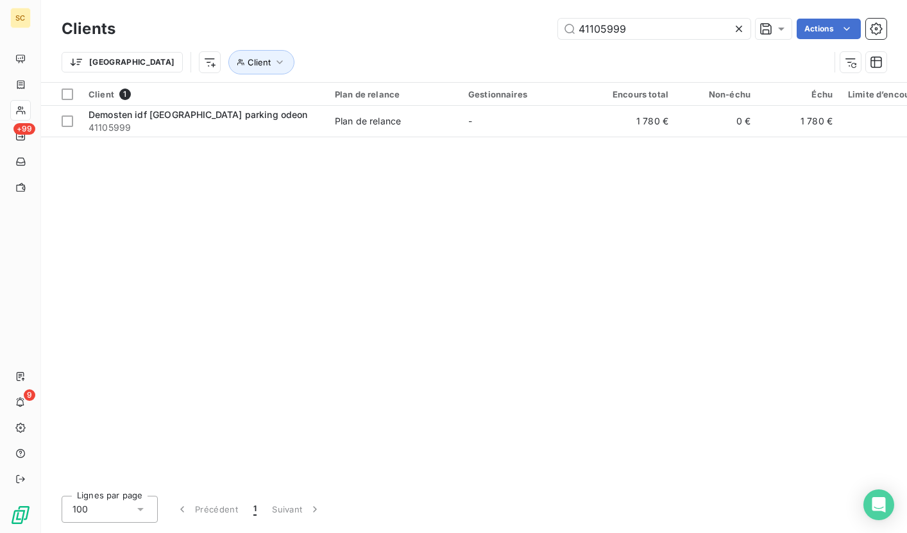
drag, startPoint x: 642, startPoint y: 29, endPoint x: 555, endPoint y: 29, distance: 87.2
click at [555, 29] on div "41105999 Actions" at bounding box center [508, 29] width 755 height 21
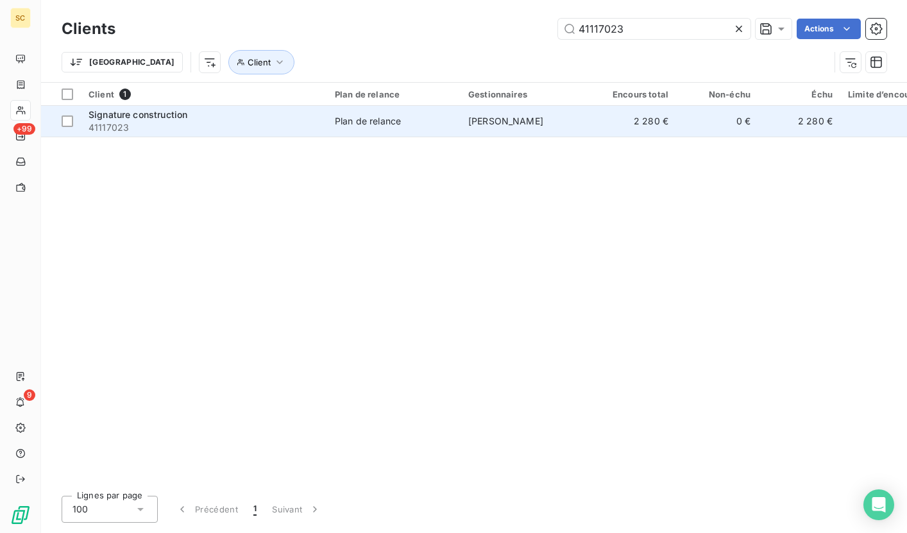
type input "41117023"
click at [350, 112] on td "Plan de relance" at bounding box center [393, 121] width 133 height 31
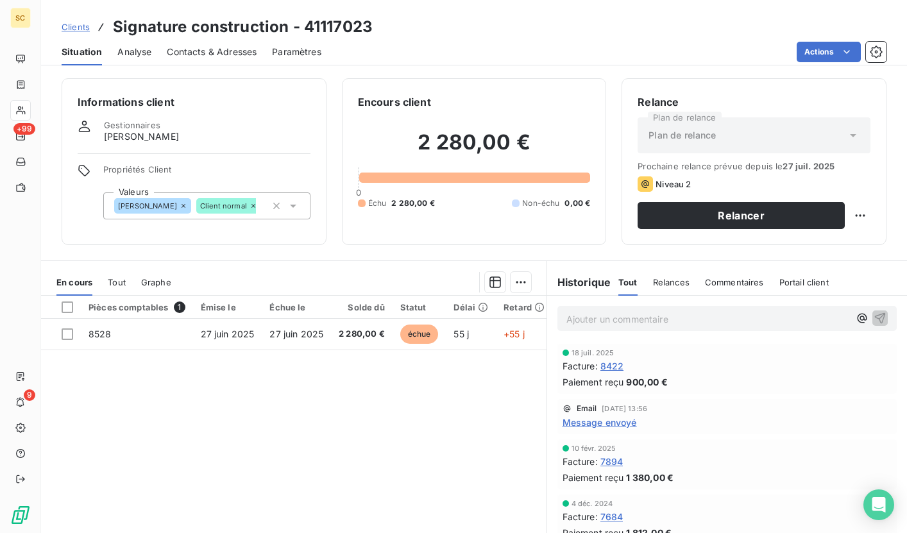
click at [215, 46] on span "Contacts & Adresses" at bounding box center [212, 52] width 90 height 13
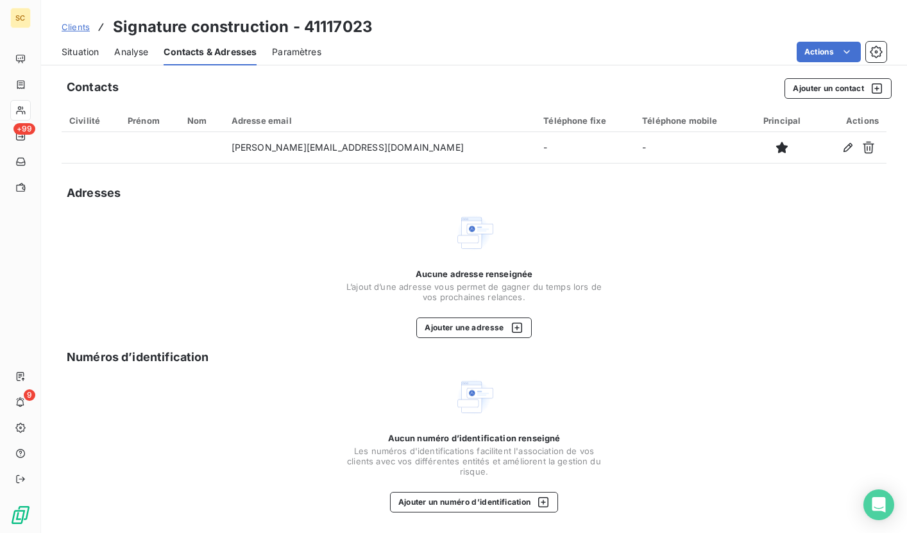
click at [83, 48] on span "Situation" at bounding box center [80, 52] width 37 height 13
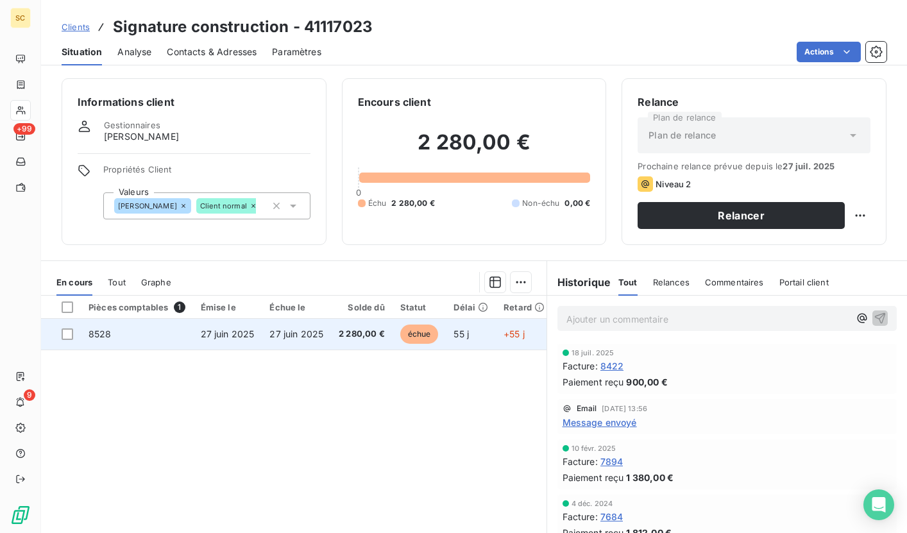
click at [215, 330] on span "27 juin 2025" at bounding box center [228, 333] width 54 height 11
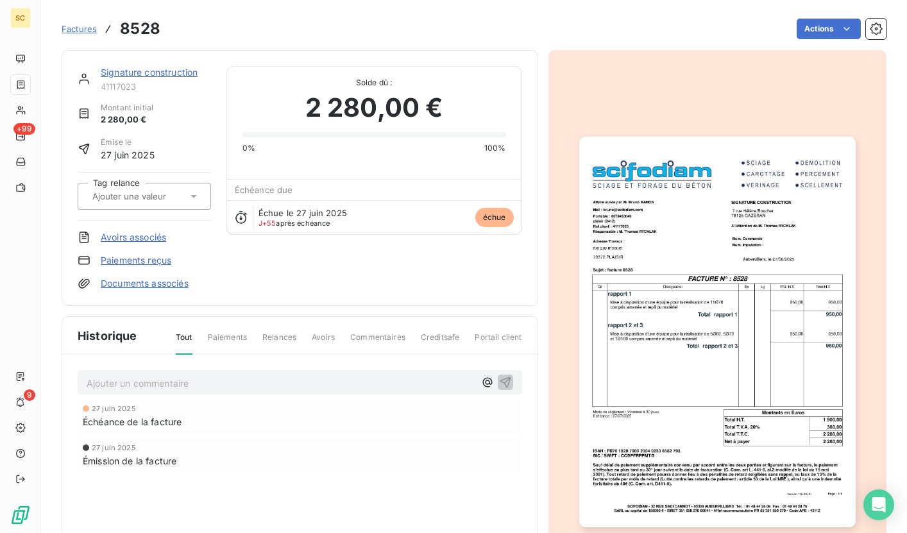
click at [643, 242] on img "button" at bounding box center [717, 332] width 276 height 390
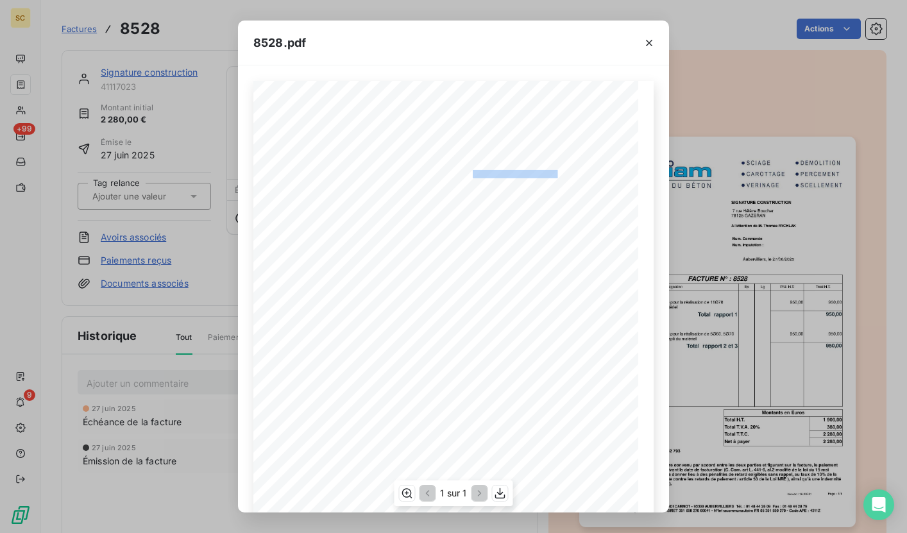
click at [551, 172] on div "Qt Désignation Ep Lg P.U. H.T. Total H.T. Version : 18.00R01 Page : 1/1 SCIFODI…" at bounding box center [453, 353] width 400 height 544
click at [653, 44] on icon "button" at bounding box center [648, 43] width 13 height 13
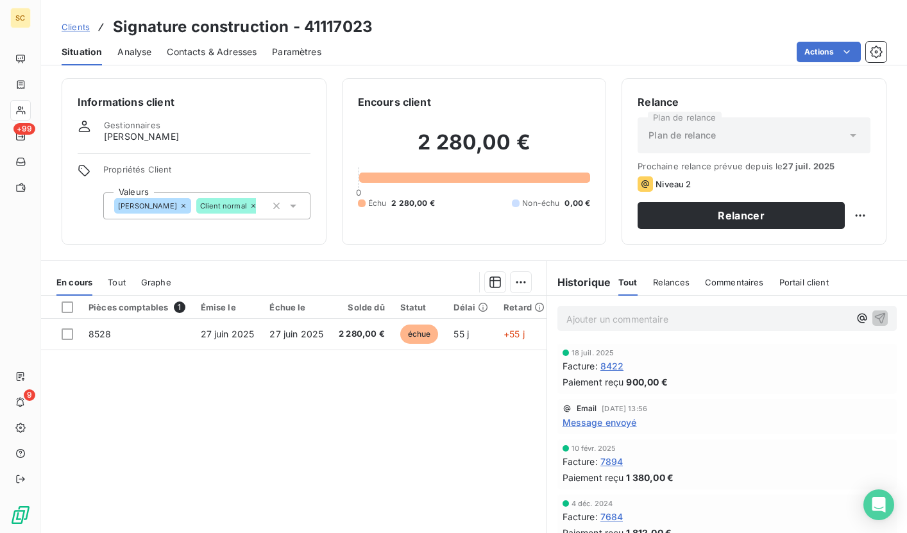
click at [228, 53] on span "Contacts & Adresses" at bounding box center [212, 52] width 90 height 13
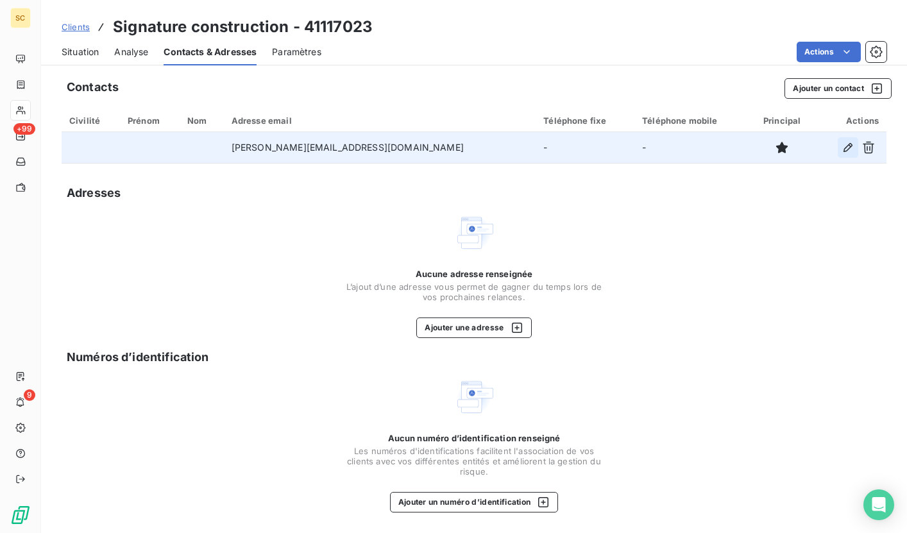
click at [851, 149] on icon "button" at bounding box center [847, 147] width 13 height 13
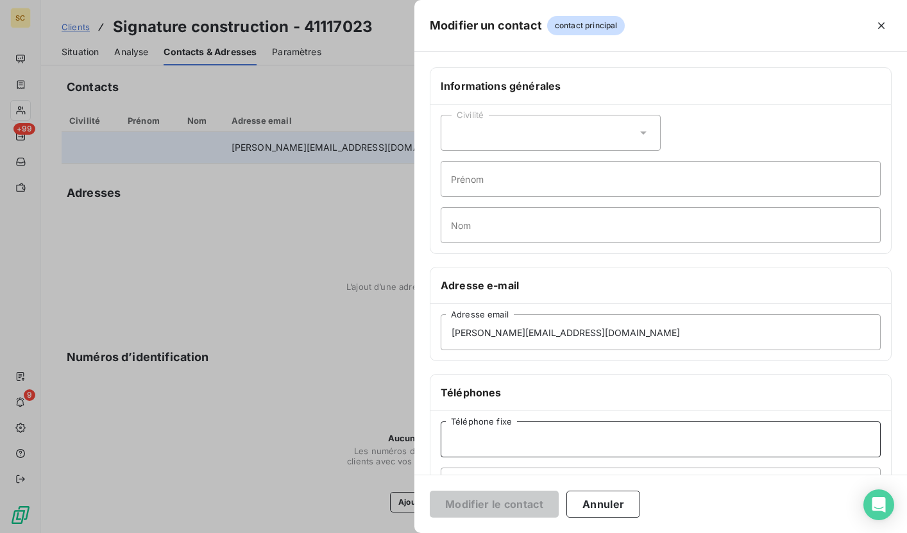
click at [479, 441] on input "Téléphone fixe" at bounding box center [661, 439] width 440 height 36
paste input "01 75 83 91 70"
type input "01 75 83 91 70"
click at [512, 505] on button "Modifier le contact" at bounding box center [494, 504] width 129 height 27
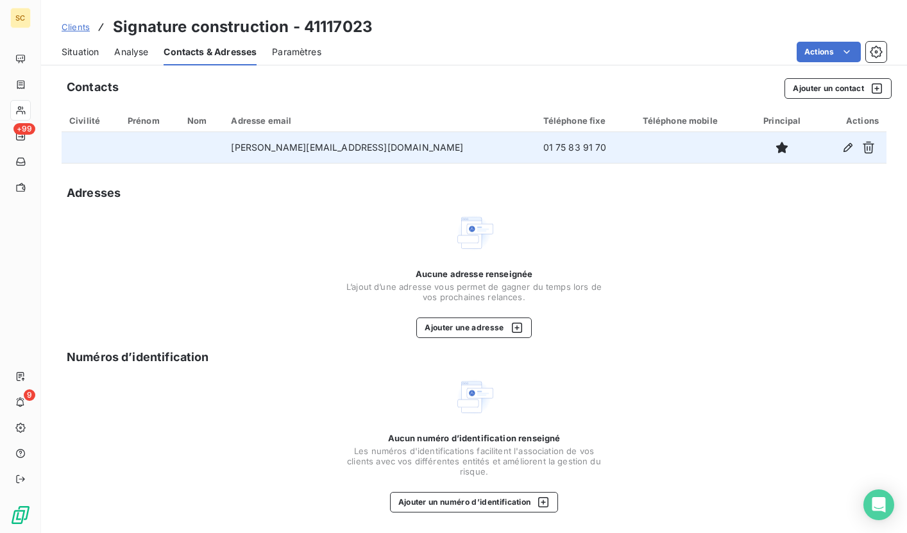
click at [83, 49] on span "Situation" at bounding box center [80, 52] width 37 height 13
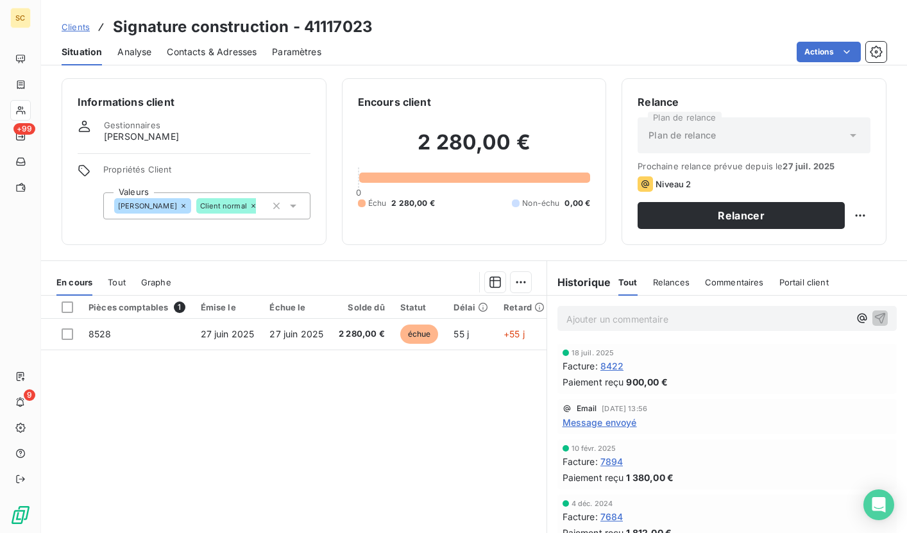
click at [623, 315] on p "Ajouter un commentaire ﻿" at bounding box center [707, 319] width 283 height 16
drag, startPoint x: 725, startPoint y: 310, endPoint x: 708, endPoint y: 317, distance: 18.7
click at [708, 317] on div "rel tel: virement prévu le 31/08" at bounding box center [707, 318] width 283 height 16
drag, startPoint x: 703, startPoint y: 317, endPoint x: 541, endPoint y: 311, distance: 163.0
click at [547, 311] on div "rel tel: virement prévu le 31/08" at bounding box center [727, 318] width 360 height 44
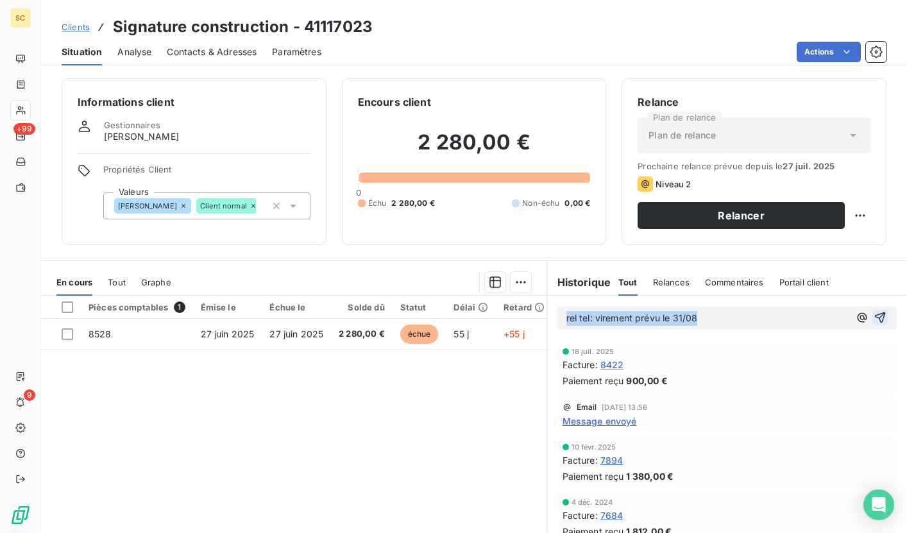
click at [875, 316] on icon "button" at bounding box center [880, 317] width 11 height 11
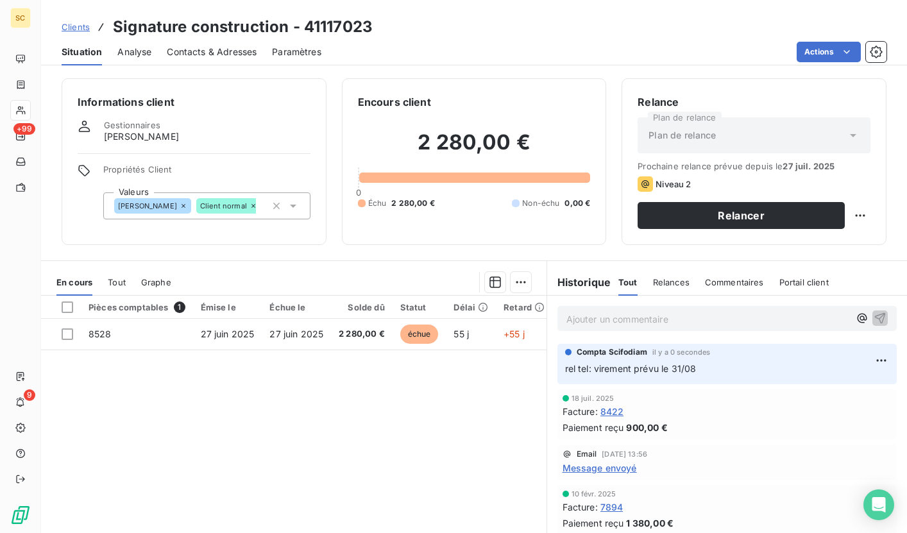
click at [81, 25] on span "Clients" at bounding box center [76, 27] width 28 height 10
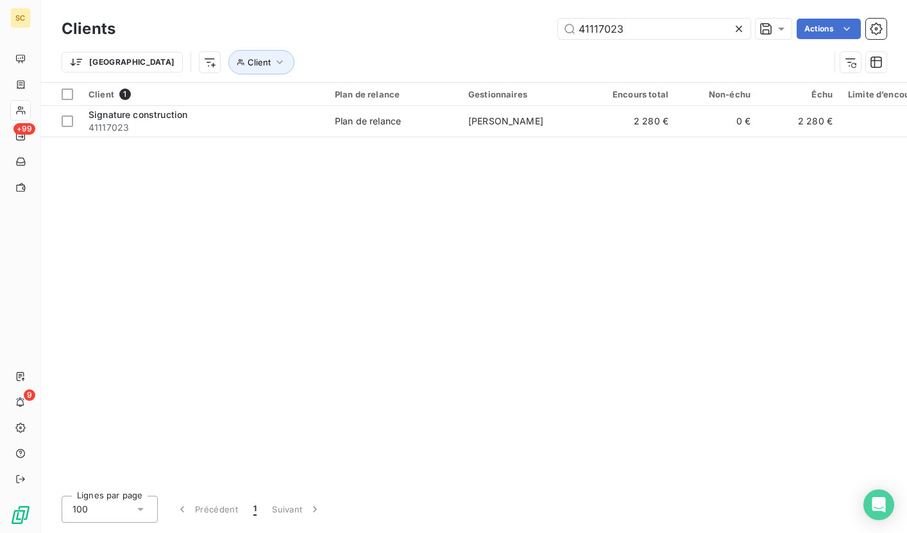
drag, startPoint x: 632, startPoint y: 28, endPoint x: 553, endPoint y: 28, distance: 78.2
click at [553, 28] on div "41117023 Actions" at bounding box center [508, 29] width 755 height 21
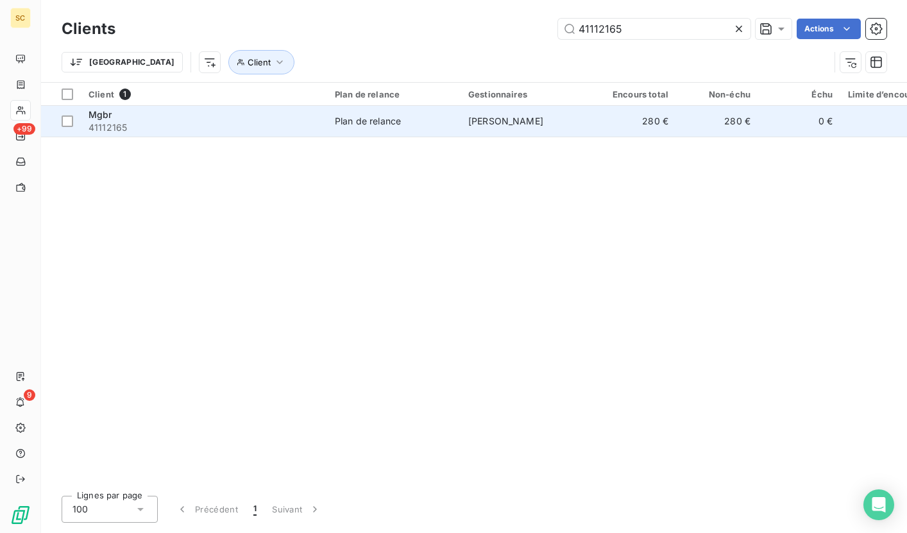
type input "41112165"
click at [327, 122] on td "Plan de relance" at bounding box center [393, 121] width 133 height 31
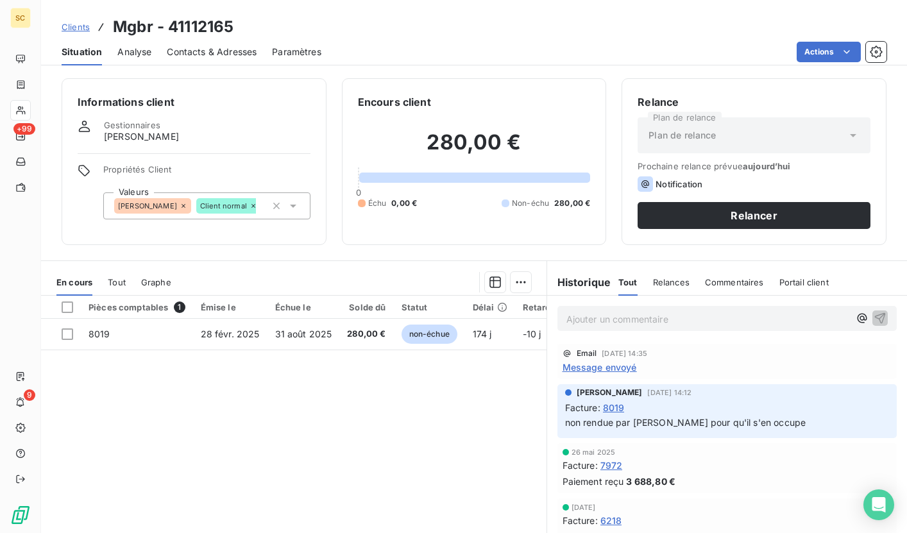
click at [201, 47] on span "Contacts & Adresses" at bounding box center [212, 52] width 90 height 13
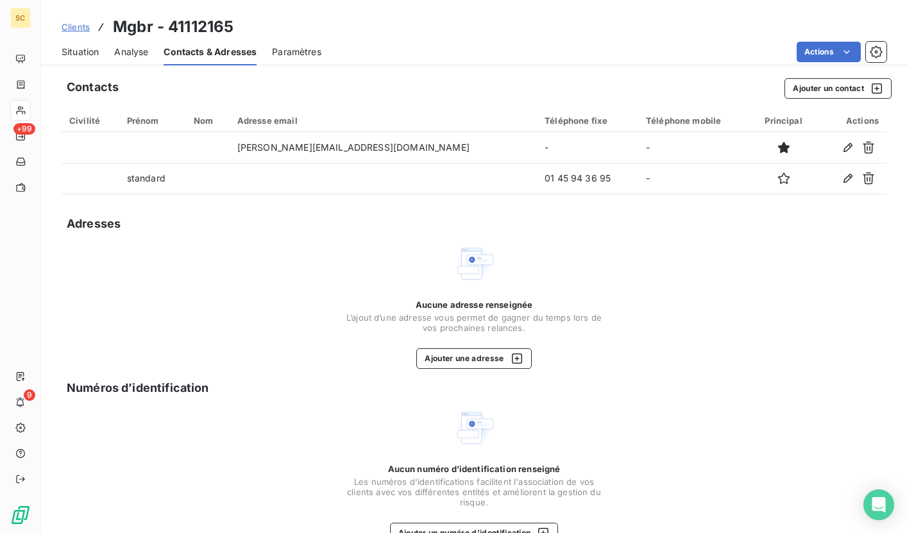
click at [87, 51] on span "Situation" at bounding box center [80, 52] width 37 height 13
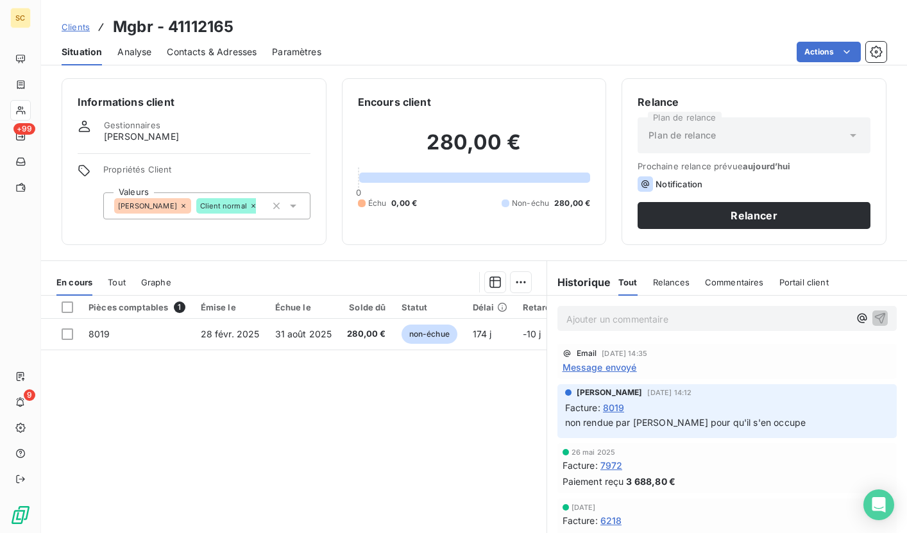
click at [228, 51] on span "Contacts & Adresses" at bounding box center [212, 52] width 90 height 13
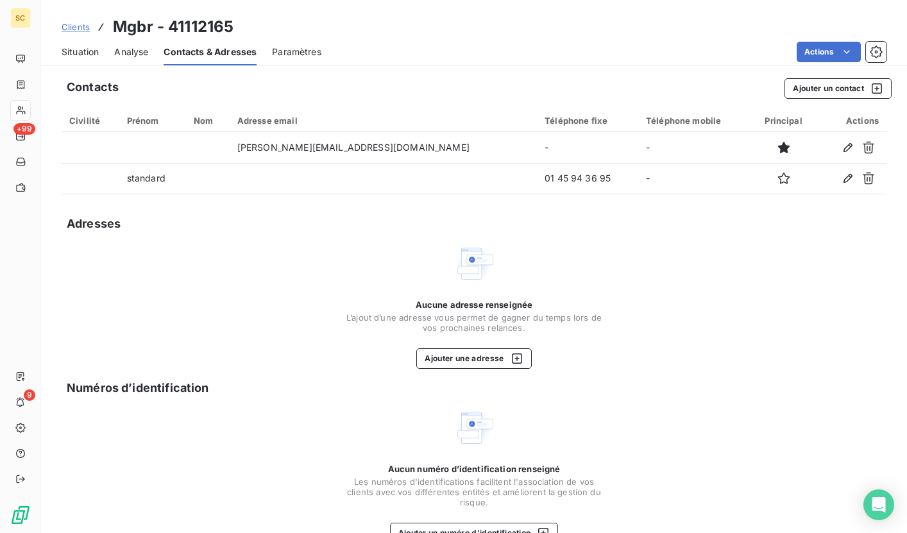
click at [90, 56] on span "Situation" at bounding box center [80, 52] width 37 height 13
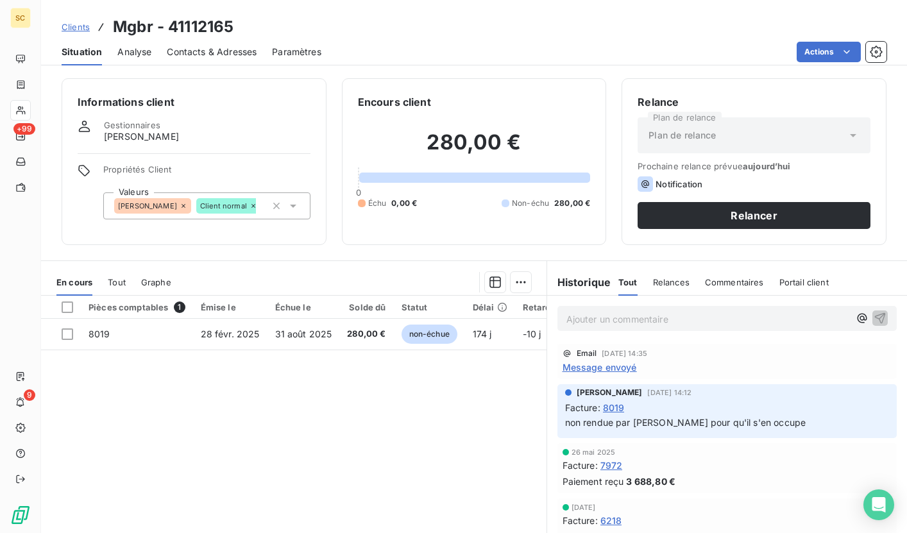
click at [76, 29] on span "Clients" at bounding box center [76, 27] width 28 height 10
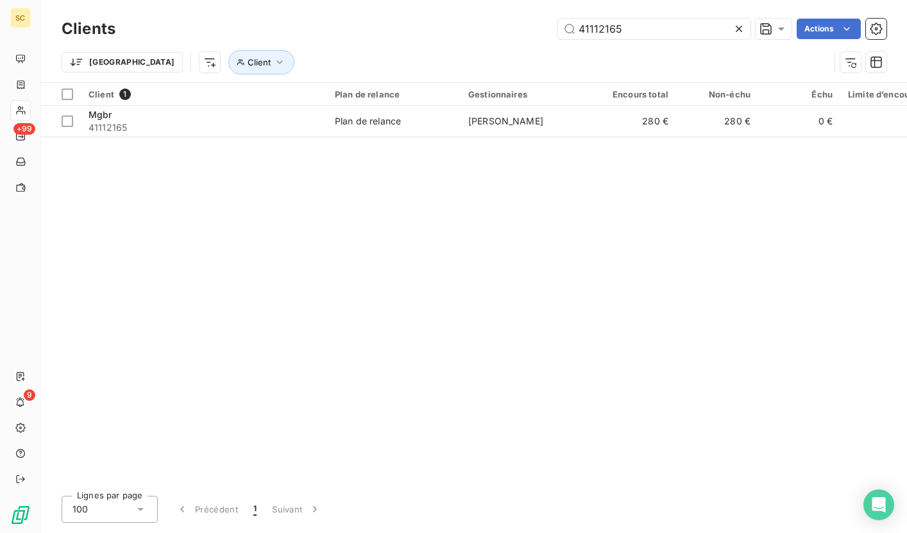
drag, startPoint x: 630, startPoint y: 29, endPoint x: 553, endPoint y: 28, distance: 76.9
click at [553, 28] on div "41112165 Actions" at bounding box center [508, 29] width 755 height 21
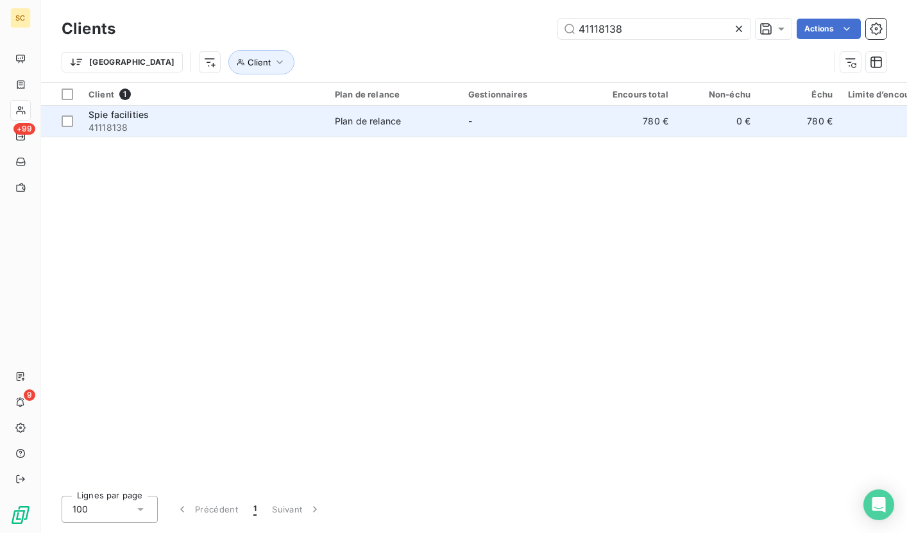
type input "41118138"
click at [319, 115] on div "Spie facilities" at bounding box center [203, 114] width 231 height 13
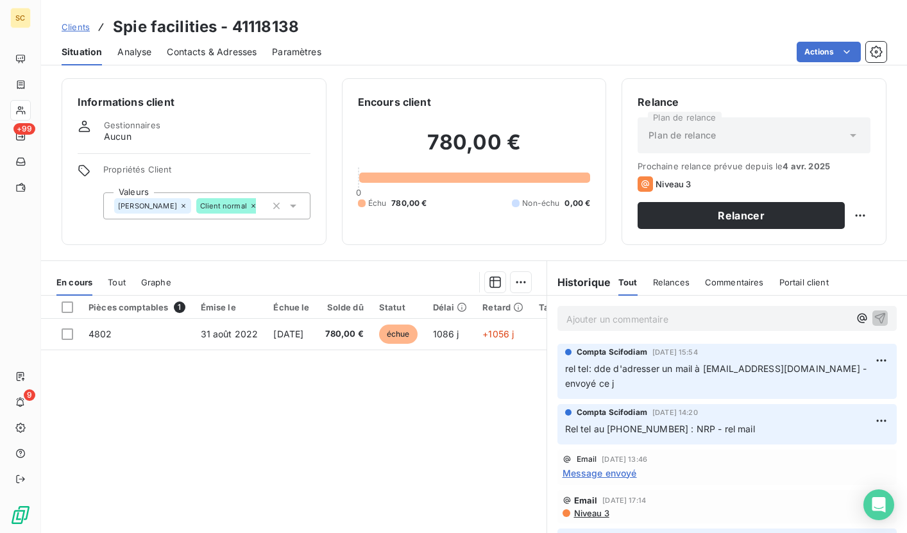
click at [633, 323] on p "Ajouter un commentaire ﻿" at bounding box center [707, 319] width 283 height 16
click at [633, 323] on p "reo" at bounding box center [707, 318] width 283 height 15
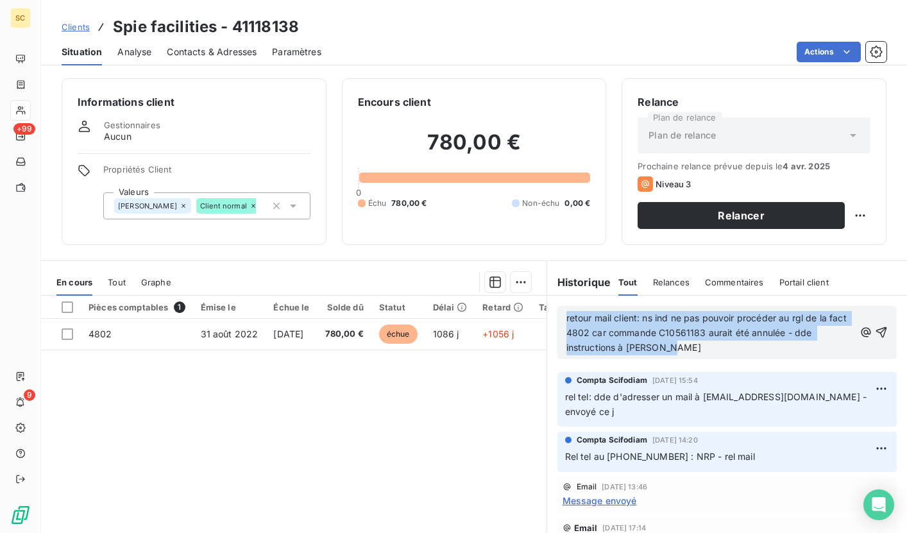
drag, startPoint x: 686, startPoint y: 349, endPoint x: 561, endPoint y: 316, distance: 129.4
click at [566, 315] on p "retour mail client: ns ind ne pas pouvoir procéder au rgl de la fact 4802 car c…" at bounding box center [710, 333] width 289 height 44
click at [875, 328] on icon "button" at bounding box center [881, 332] width 13 height 13
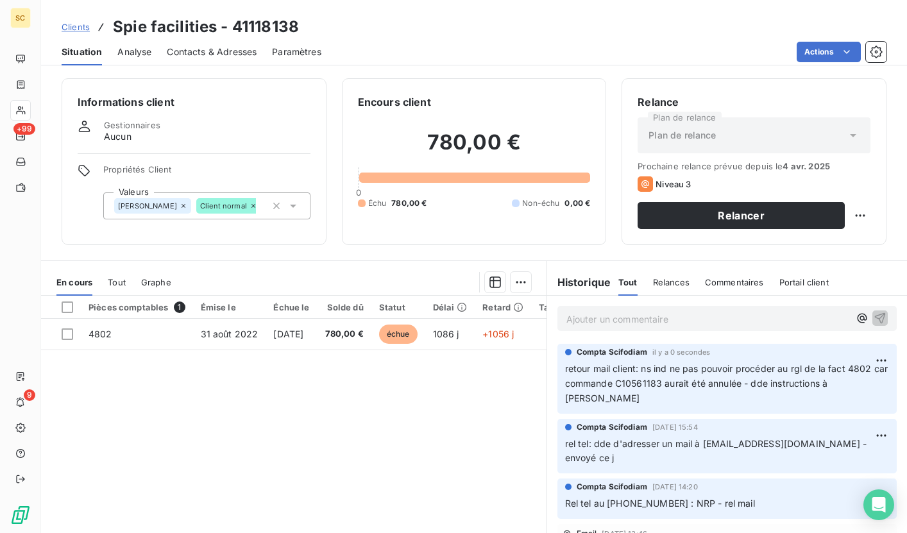
click at [253, 31] on h3 "Spie facilities - 41118138" at bounding box center [206, 26] width 186 height 23
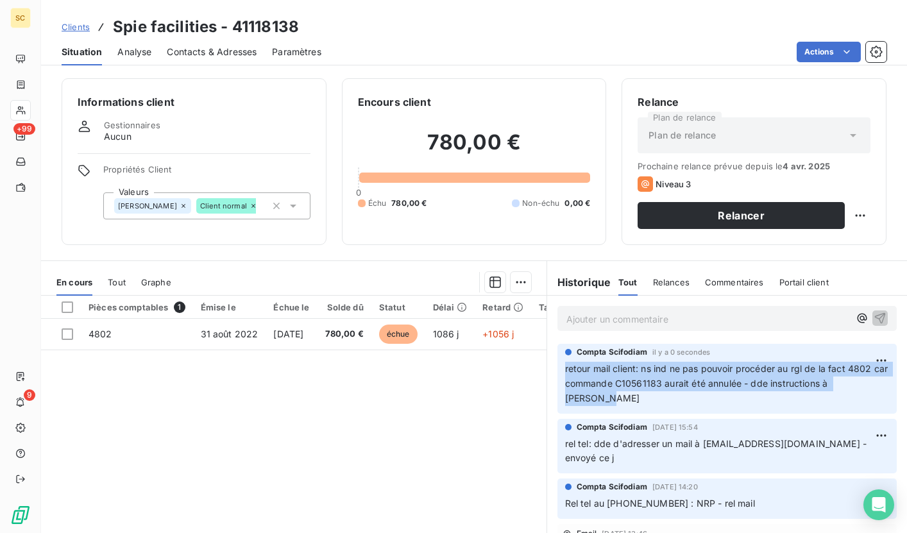
drag, startPoint x: 558, startPoint y: 369, endPoint x: 614, endPoint y: 400, distance: 64.3
click at [614, 400] on div "Compta [PERSON_NAME] il y a 0 secondes retour mail client: ns ind ne pas pouvoi…" at bounding box center [727, 379] width 340 height 70
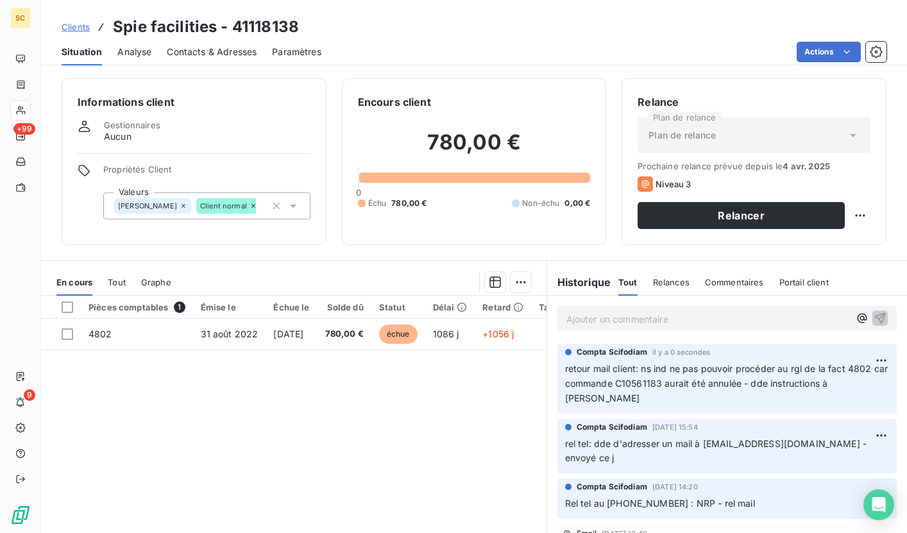
click at [712, 449] on p "rel tel: dde d'adresser un mail à [EMAIL_ADDRESS][DOMAIN_NAME] - envoyé ce j" at bounding box center [727, 451] width 324 height 29
click at [77, 27] on span "Clients" at bounding box center [76, 27] width 28 height 10
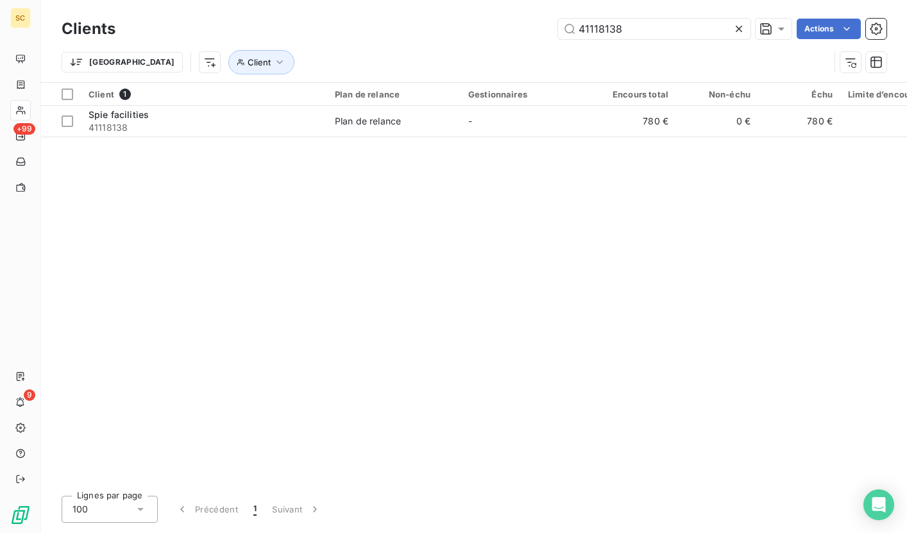
drag, startPoint x: 657, startPoint y: 28, endPoint x: 542, endPoint y: 28, distance: 114.8
click at [542, 28] on div "41118138 Actions" at bounding box center [508, 29] width 755 height 21
type input "Sfb"
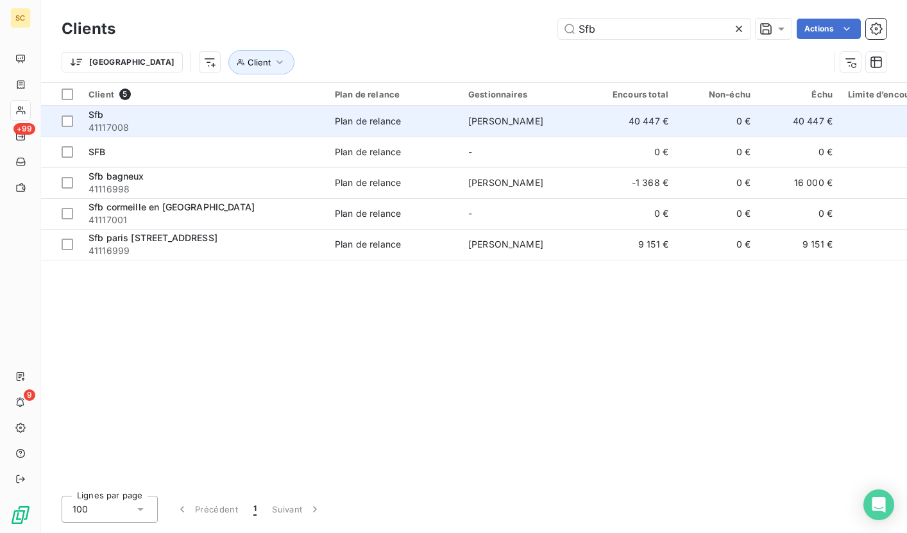
click at [331, 124] on td "Plan de relance" at bounding box center [393, 121] width 133 height 31
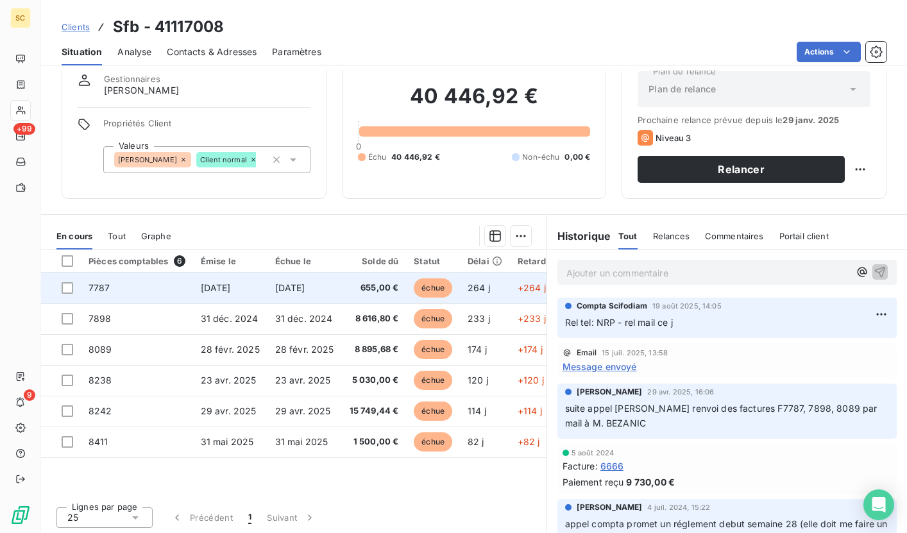
scroll to position [48, 0]
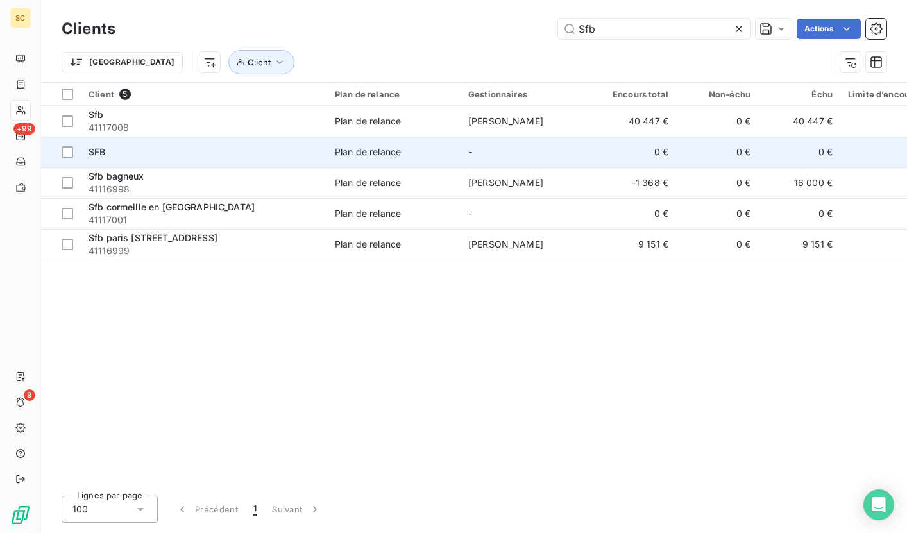
click at [135, 159] on td "SFB" at bounding box center [204, 152] width 246 height 31
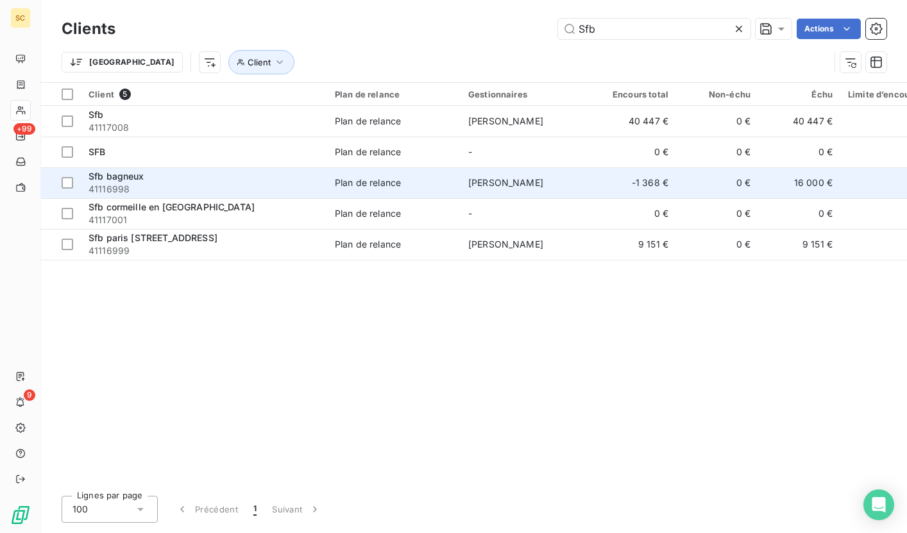
click at [135, 188] on span "41116998" at bounding box center [203, 189] width 231 height 13
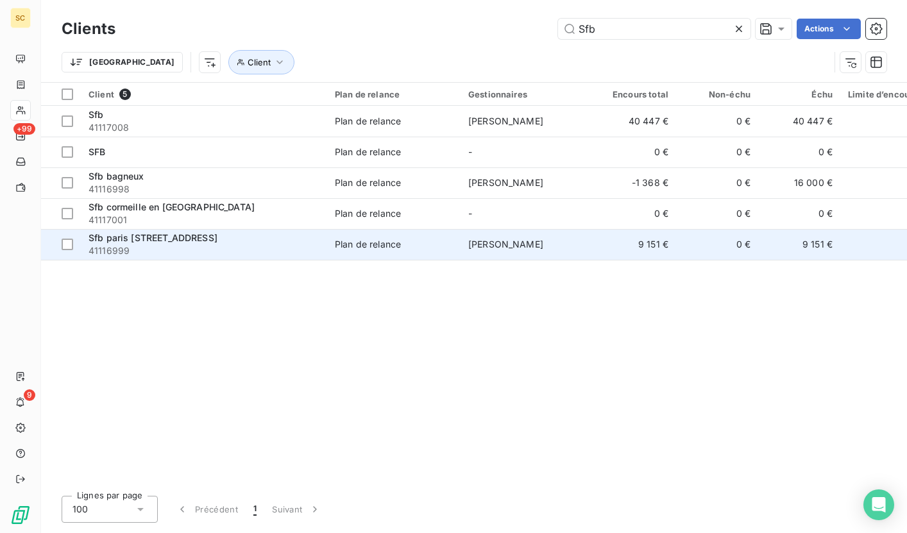
click at [204, 242] on span "Sfb paris [STREET_ADDRESS]" at bounding box center [152, 237] width 129 height 11
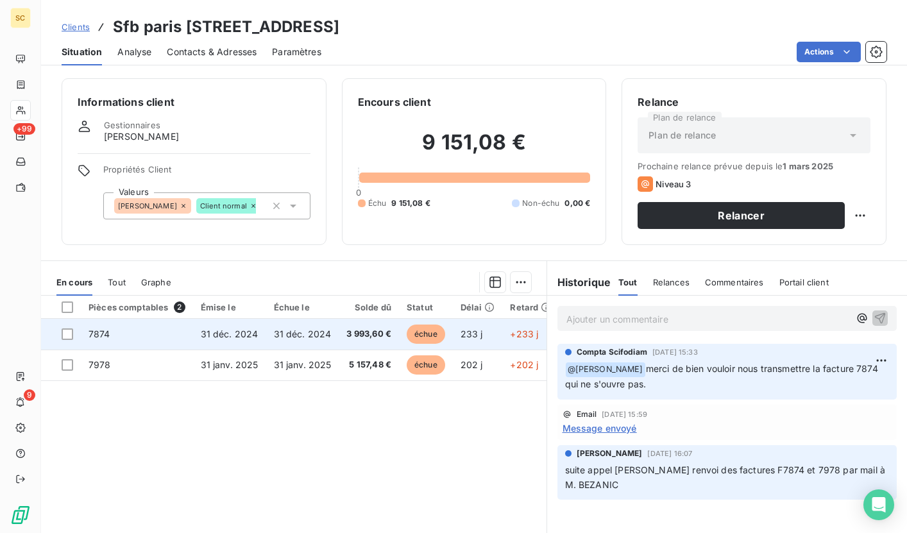
click at [305, 346] on td "31 déc. 2024" at bounding box center [302, 334] width 73 height 31
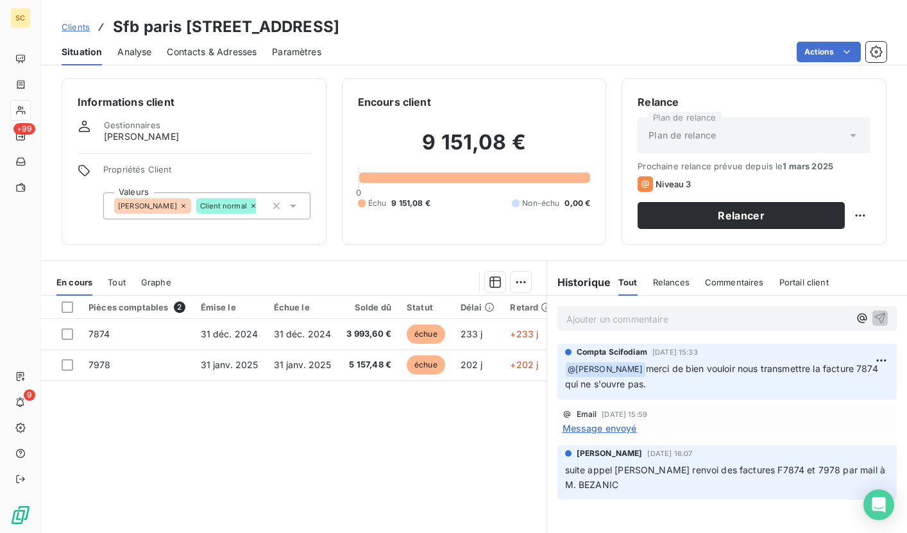
click at [582, 322] on p "Ajouter un commentaire ﻿" at bounding box center [707, 319] width 283 height 16
drag, startPoint x: 718, startPoint y: 324, endPoint x: 558, endPoint y: 320, distance: 159.1
click at [558, 320] on div "retour [PERSON_NAME] : fact 7874 réglée" at bounding box center [727, 318] width 340 height 24
click at [875, 316] on icon "button" at bounding box center [880, 317] width 11 height 11
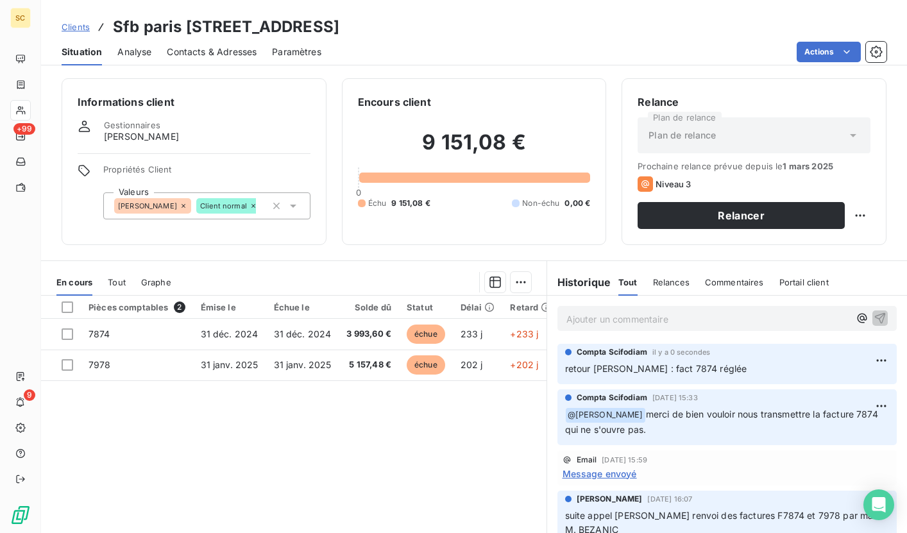
click at [339, 27] on h3 "Sfb paris [STREET_ADDRESS]" at bounding box center [226, 26] width 226 height 23
drag, startPoint x: 714, startPoint y: 369, endPoint x: 638, endPoint y: 371, distance: 76.3
click at [638, 371] on p "retour [PERSON_NAME] : fact 7874 réglée" at bounding box center [727, 369] width 324 height 15
click at [869, 359] on html "SC +99 9 Clients Sfb paris [STREET_ADDRESS] - 41116999 Situation Analyse Contac…" at bounding box center [453, 266] width 907 height 533
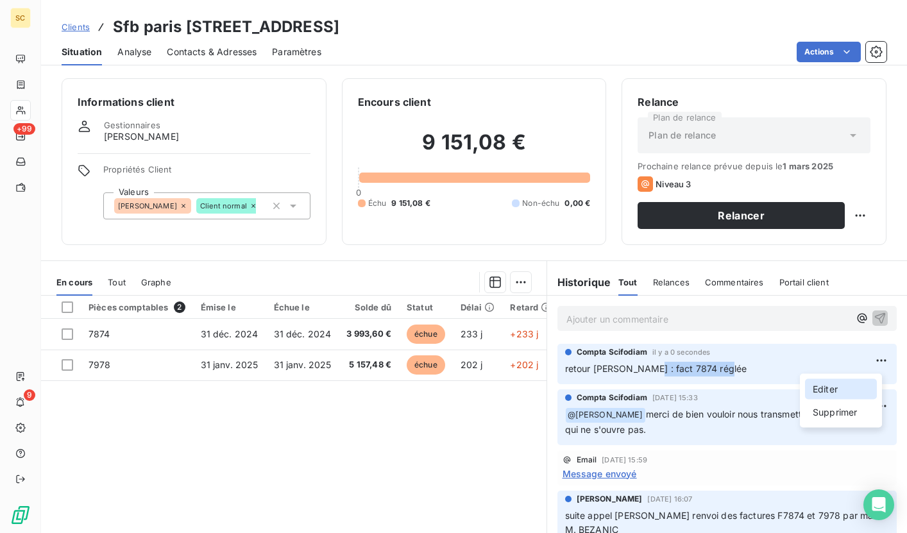
click at [828, 391] on div "Editer" at bounding box center [841, 389] width 72 height 21
click at [198, 52] on span "Contacts & Adresses" at bounding box center [212, 52] width 90 height 13
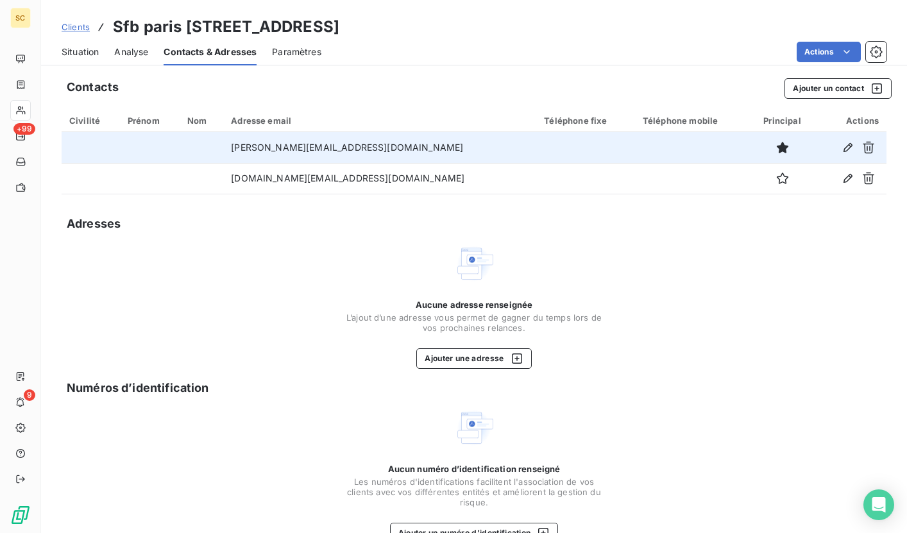
drag, startPoint x: 258, startPoint y: 147, endPoint x: 379, endPoint y: 133, distance: 122.1
click at [379, 133] on td "[PERSON_NAME][EMAIL_ADDRESS][DOMAIN_NAME]" at bounding box center [379, 147] width 313 height 31
drag, startPoint x: 385, startPoint y: 154, endPoint x: 262, endPoint y: 150, distance: 122.5
click at [262, 150] on td "[PERSON_NAME][EMAIL_ADDRESS][DOMAIN_NAME]" at bounding box center [379, 147] width 313 height 31
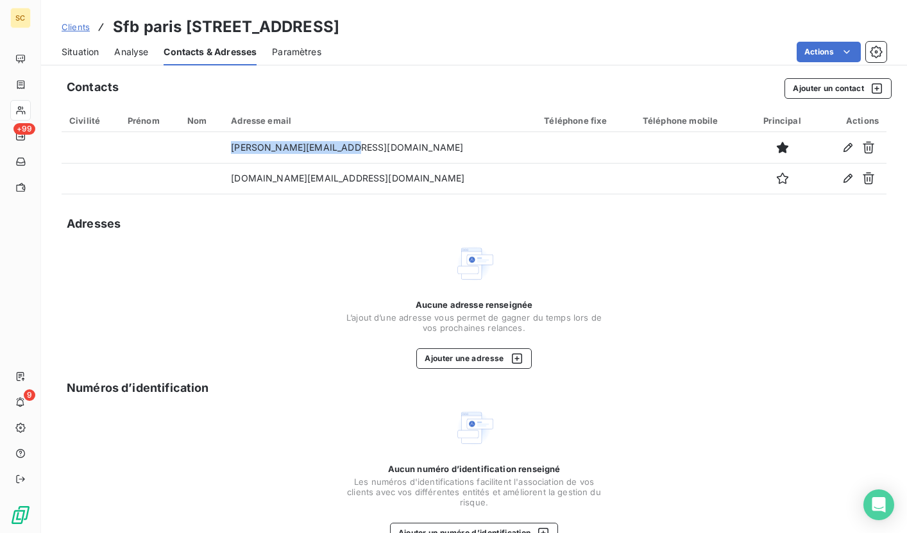
drag, startPoint x: 115, startPoint y: 25, endPoint x: 412, endPoint y: 28, distance: 297.5
click at [412, 28] on div "Clients Sfb paris [STREET_ADDRESS]" at bounding box center [474, 26] width 866 height 23
click at [70, 49] on span "Situation" at bounding box center [80, 52] width 37 height 13
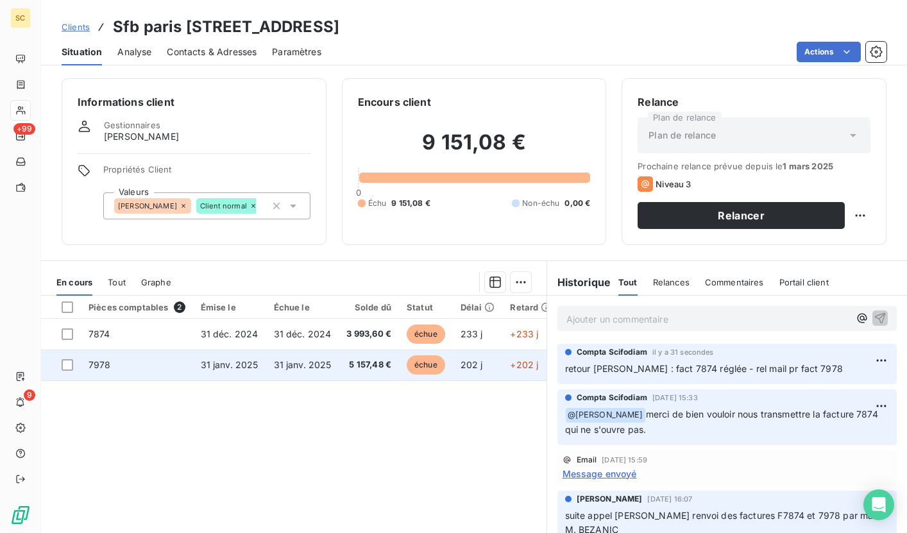
click at [274, 359] on span "31 janv. 2025" at bounding box center [303, 364] width 58 height 11
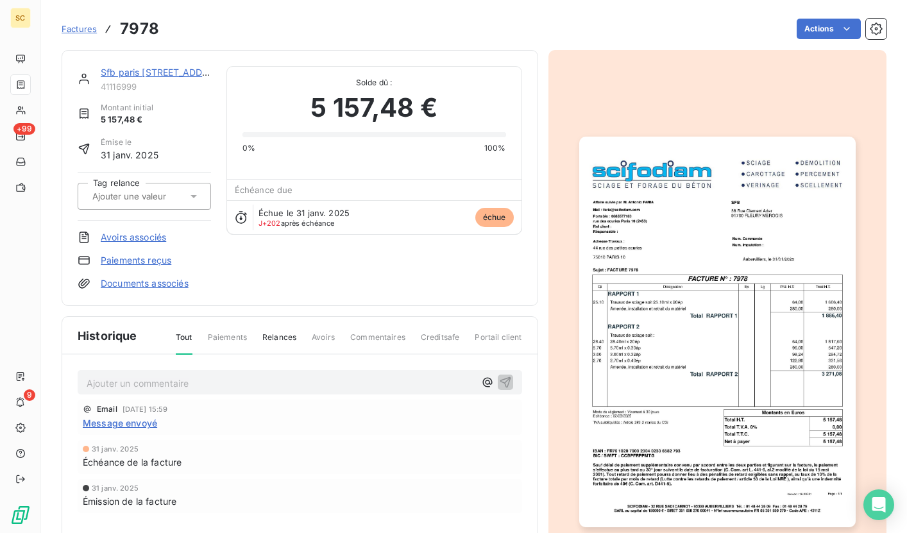
click at [720, 316] on img "button" at bounding box center [717, 332] width 276 height 390
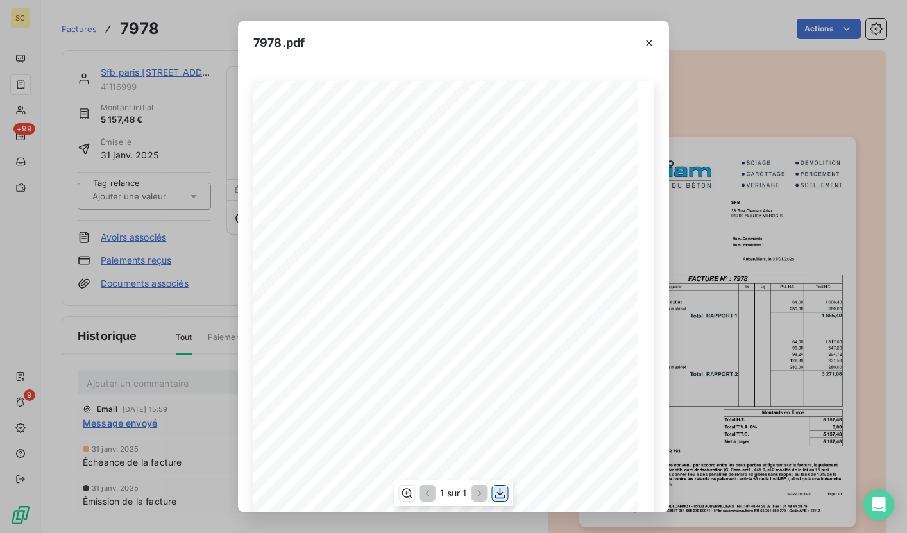
click at [505, 492] on icon "button" at bounding box center [500, 493] width 13 height 13
click at [647, 47] on icon "button" at bounding box center [648, 43] width 13 height 13
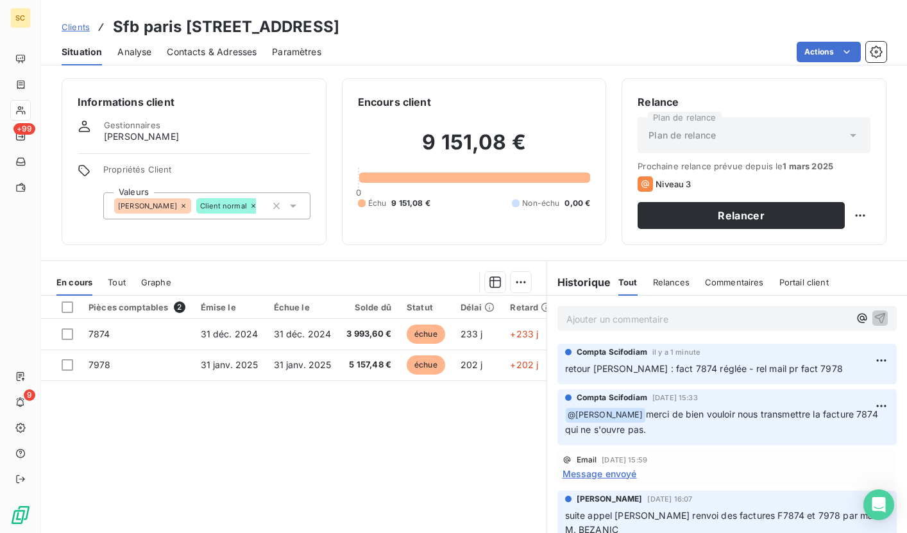
click at [175, 47] on span "Contacts & Adresses" at bounding box center [212, 52] width 90 height 13
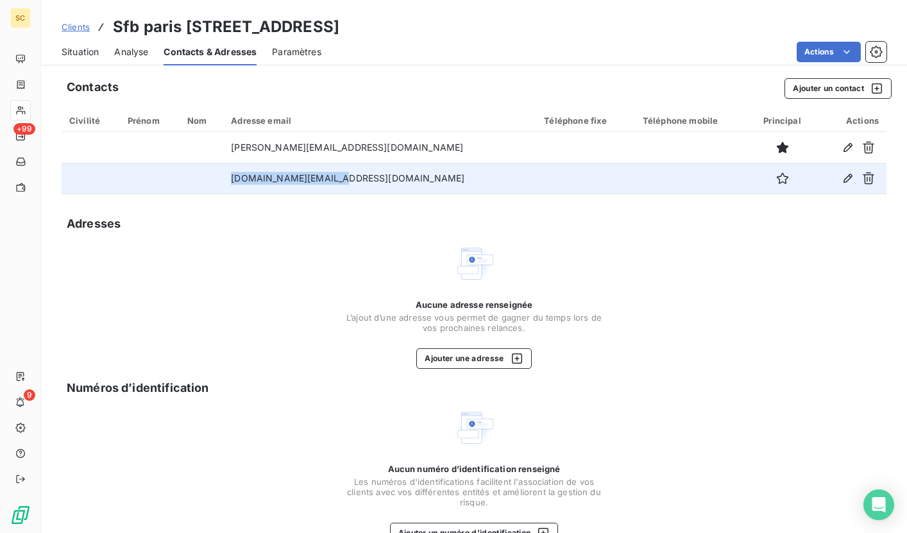
drag, startPoint x: 379, startPoint y: 175, endPoint x: 260, endPoint y: 179, distance: 119.3
click at [260, 179] on td "[DOMAIN_NAME][EMAIL_ADDRESS][DOMAIN_NAME]" at bounding box center [379, 178] width 313 height 31
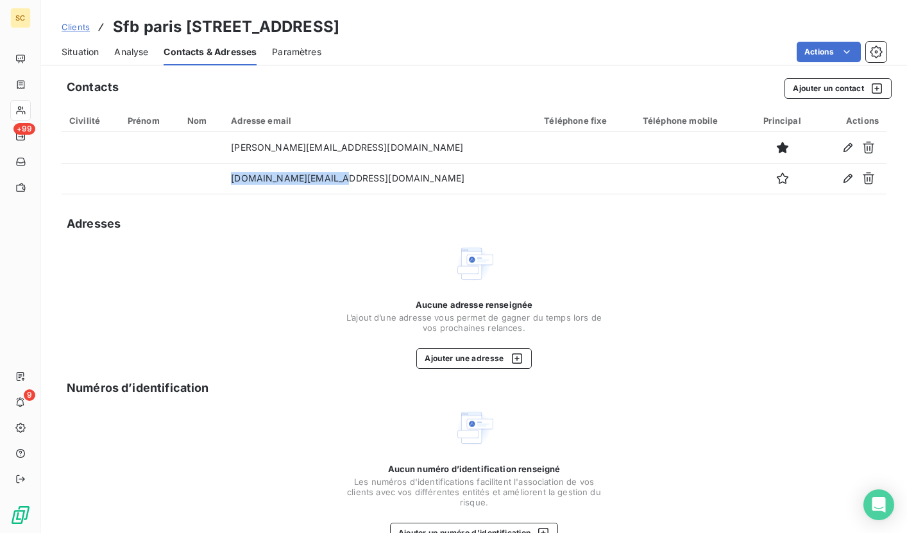
click at [82, 28] on span "Clients" at bounding box center [76, 27] width 28 height 10
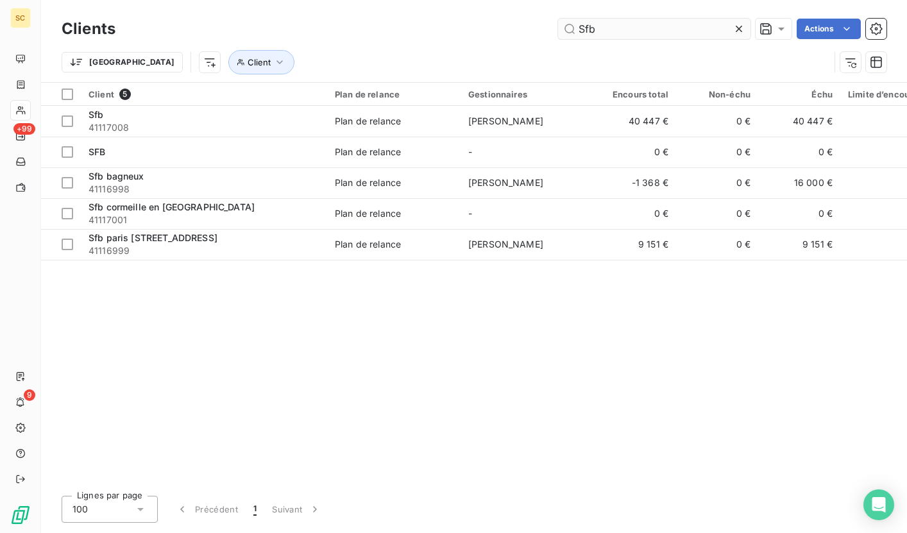
click at [609, 27] on input "Sfb" at bounding box center [654, 29] width 192 height 21
click at [743, 33] on icon at bounding box center [738, 28] width 13 height 13
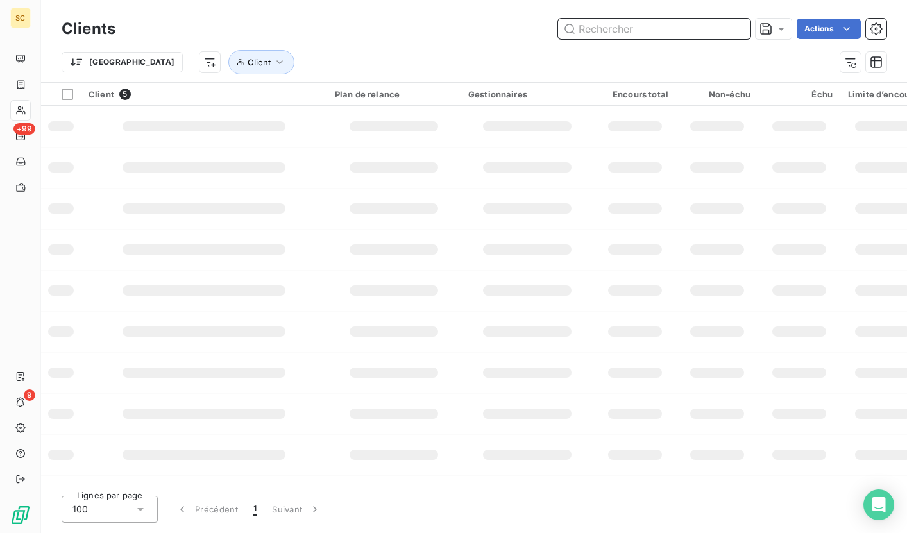
click at [640, 28] on input "text" at bounding box center [654, 29] width 192 height 21
paste input "Engie issy les moulineaux"
type input "Engie issy les moulineaux"
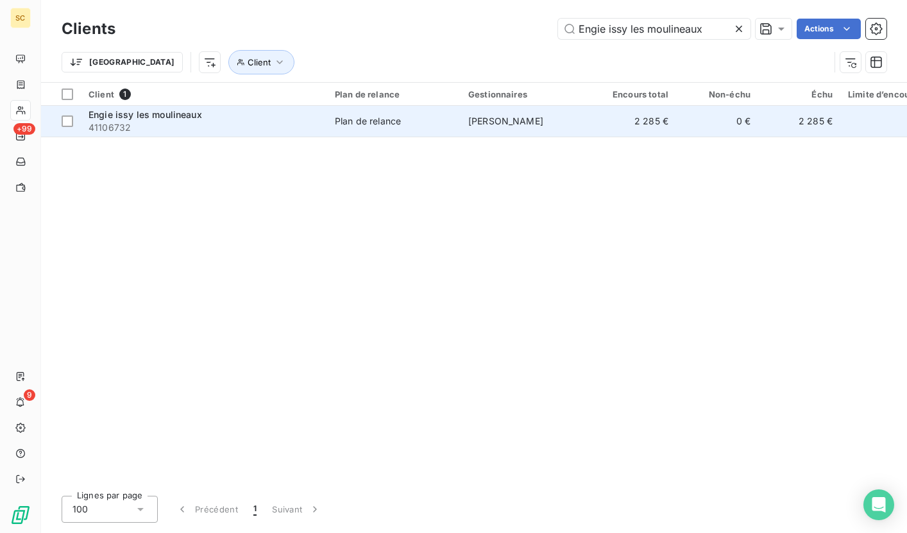
click at [335, 121] on div "Plan de relance" at bounding box center [368, 121] width 66 height 13
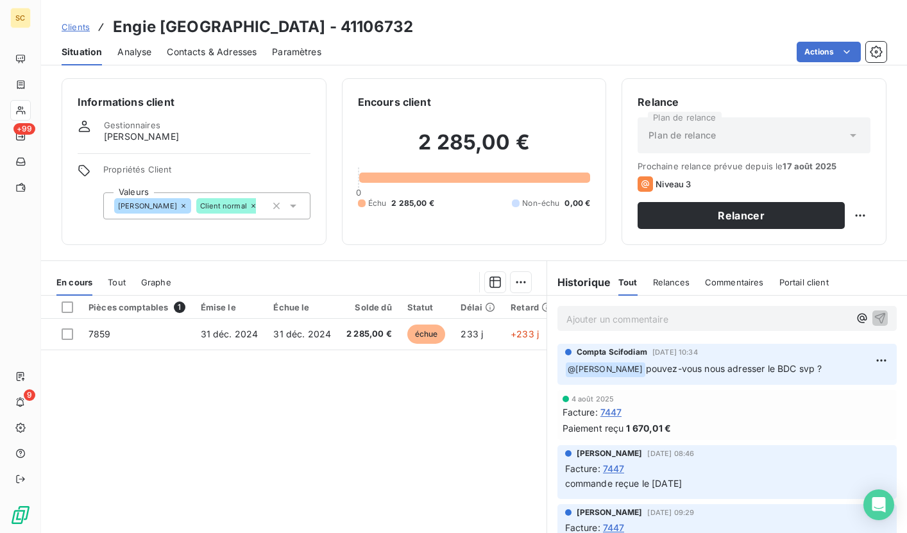
click at [380, 30] on h3 "Engie [GEOGRAPHIC_DATA] - 41106732" at bounding box center [263, 26] width 300 height 23
click at [358, 23] on h3 "Engie [GEOGRAPHIC_DATA] - 41106732" at bounding box center [263, 26] width 300 height 23
click at [349, 27] on h3 "Engie [GEOGRAPHIC_DATA] - 41106732" at bounding box center [263, 26] width 300 height 23
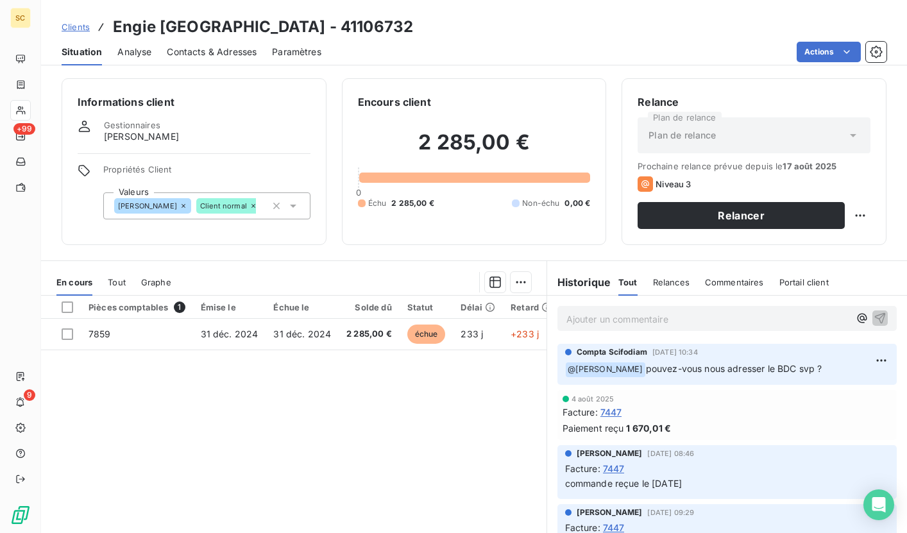
click at [349, 27] on h3 "Engie [GEOGRAPHIC_DATA] - 41106732" at bounding box center [263, 26] width 300 height 23
click at [266, 87] on div "Informations client Gestionnaires [PERSON_NAME] Propriétés Client Valeurs [PERS…" at bounding box center [194, 161] width 265 height 167
click at [71, 29] on span "Clients" at bounding box center [76, 27] width 28 height 10
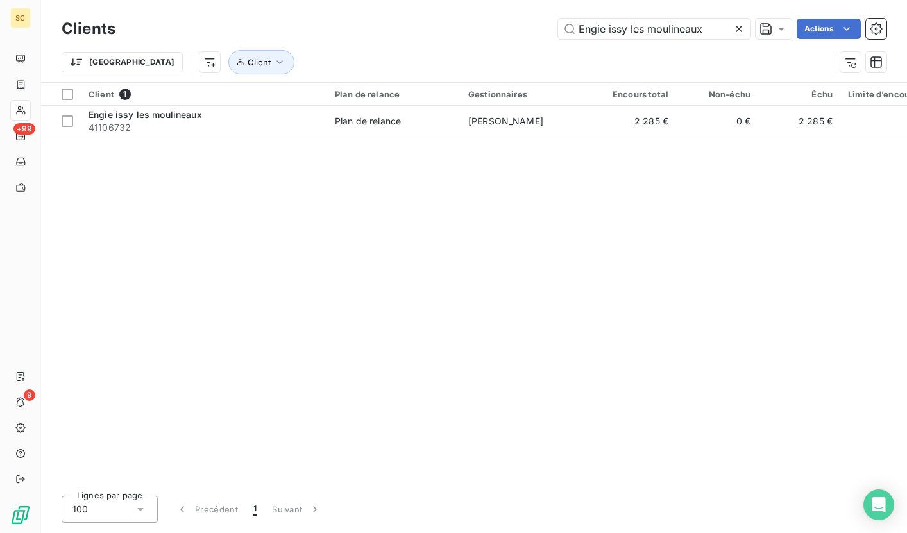
click at [735, 28] on icon at bounding box center [738, 28] width 13 height 13
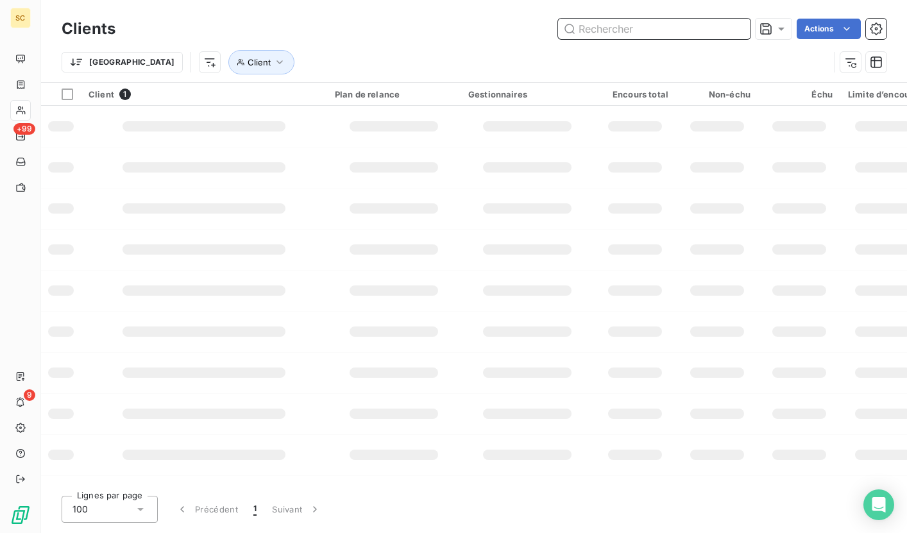
click at [651, 30] on input "text" at bounding box center [654, 29] width 192 height 21
paste input "41101556"
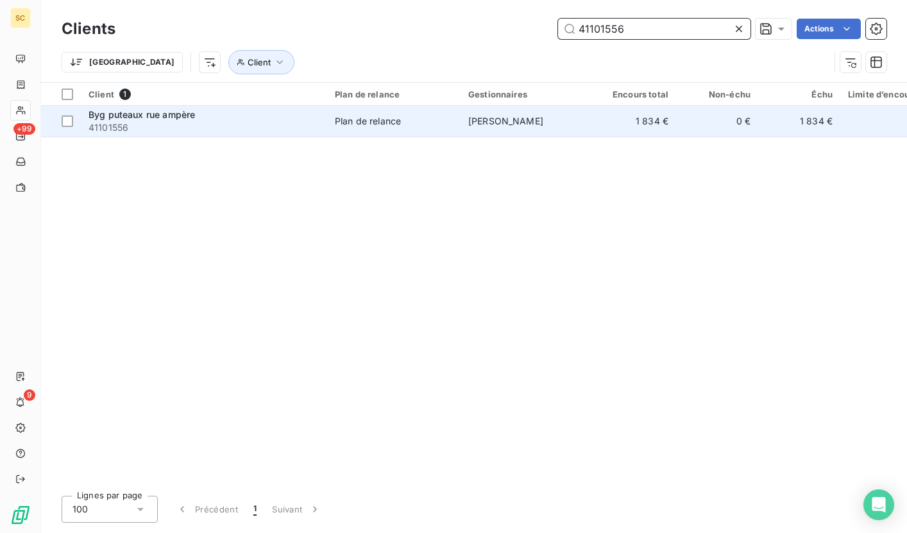
type input "41101556"
click at [258, 123] on span "41101556" at bounding box center [203, 127] width 231 height 13
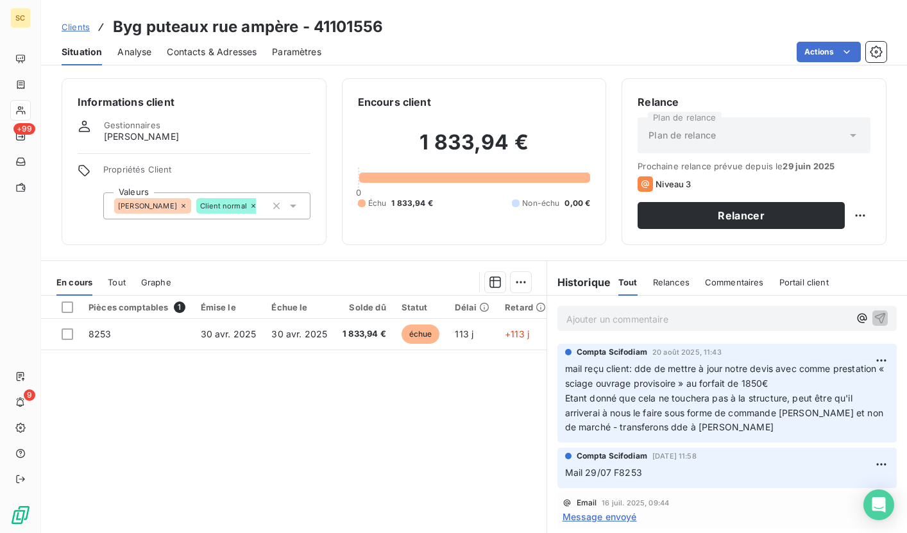
scroll to position [24, 0]
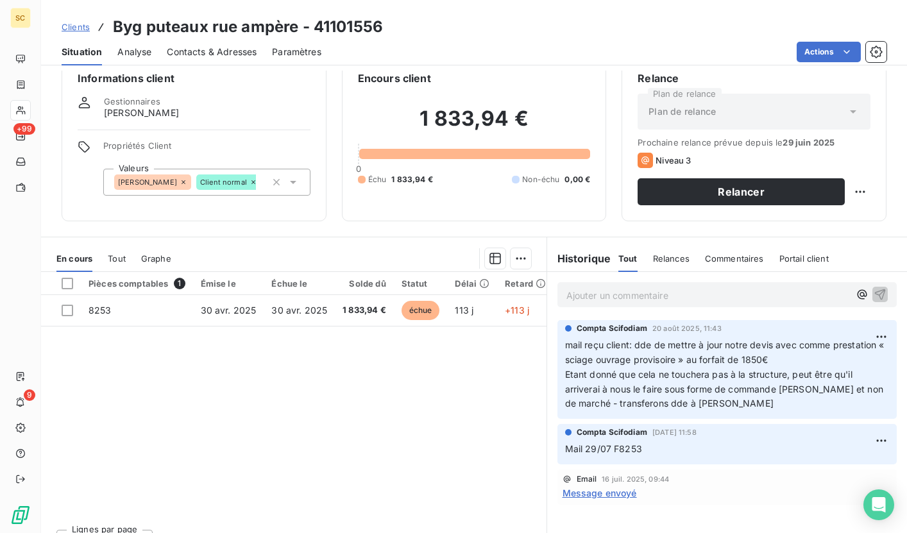
click at [68, 29] on span "Clients" at bounding box center [76, 27] width 28 height 10
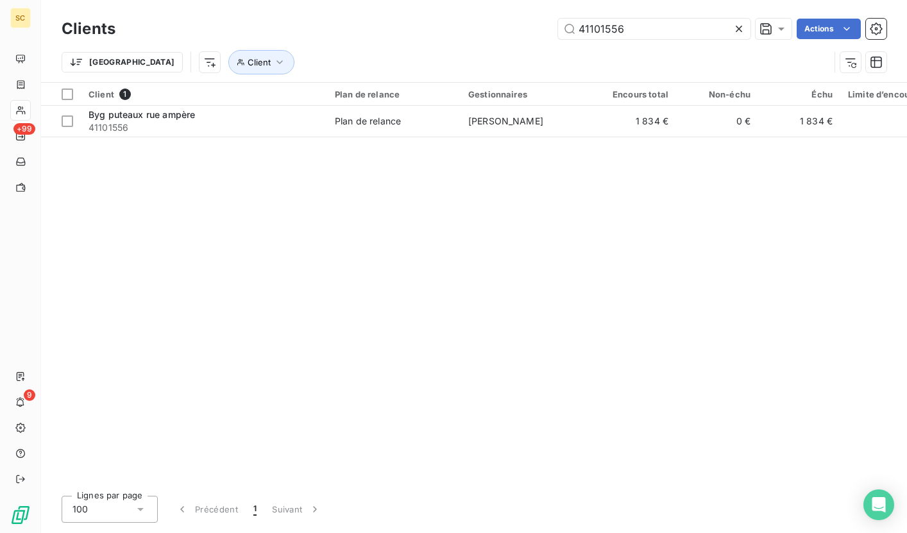
drag, startPoint x: 647, startPoint y: 28, endPoint x: 535, endPoint y: 24, distance: 111.7
click at [535, 24] on div "41101556 Actions" at bounding box center [508, 29] width 755 height 21
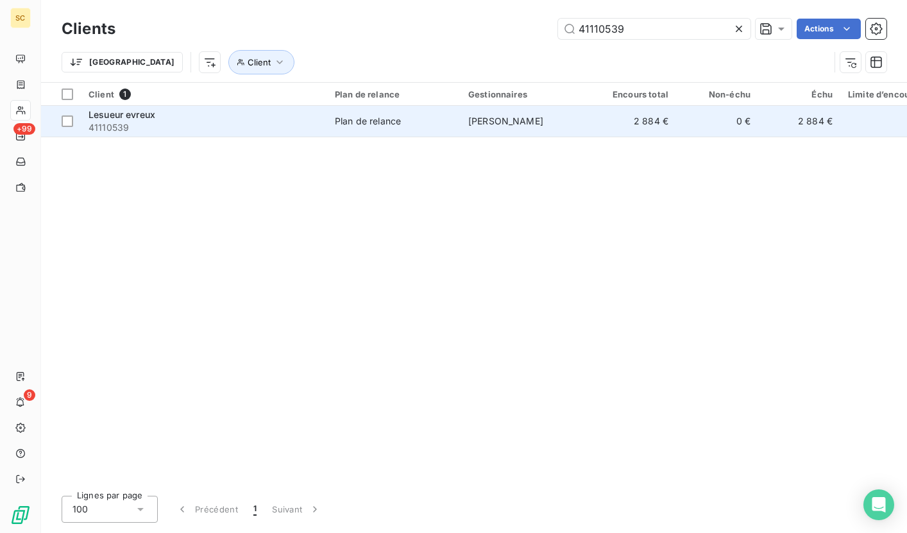
type input "41110539"
click at [297, 119] on div "Lesueur evreux" at bounding box center [203, 114] width 231 height 13
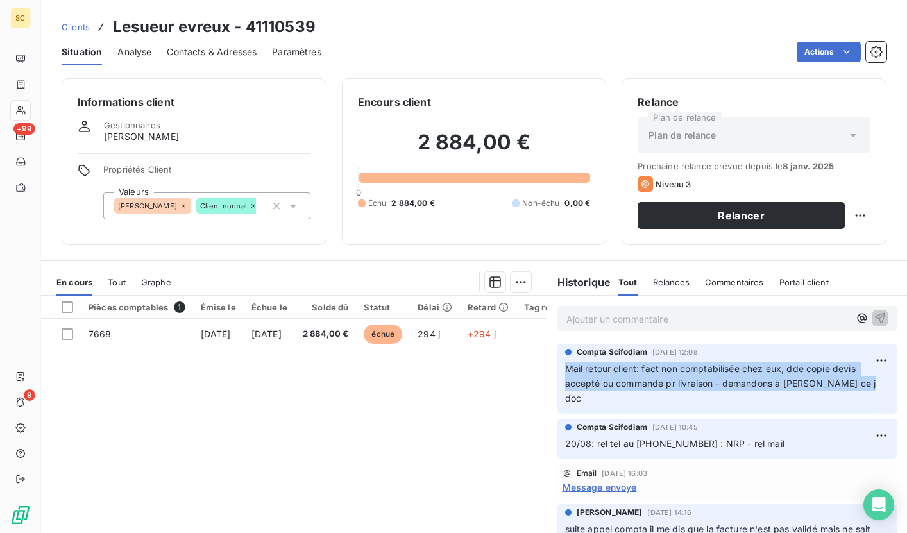
drag, startPoint x: 561, startPoint y: 367, endPoint x: 829, endPoint y: 393, distance: 269.3
click at [829, 393] on div "Compta Scifodiam [DATE] 12:08 Mail retour client: fact non comptabilisée chez e…" at bounding box center [727, 379] width 340 height 70
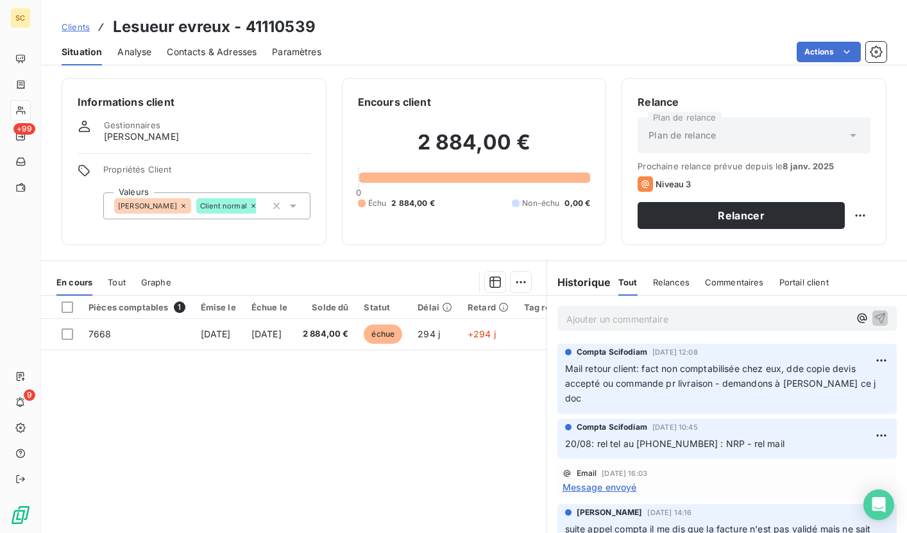
click at [645, 312] on p "Ajouter un commentaire ﻿" at bounding box center [707, 319] width 283 height 16
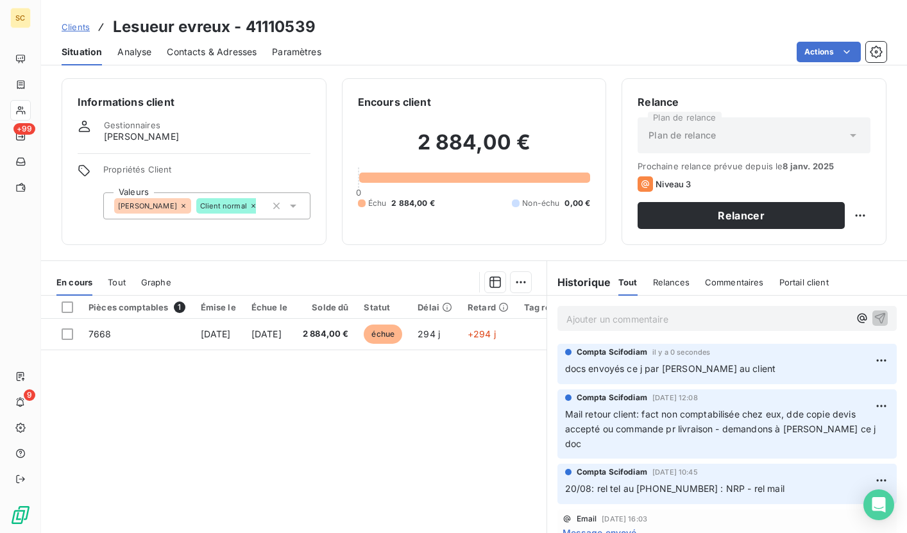
click at [79, 25] on span "Clients" at bounding box center [76, 27] width 28 height 10
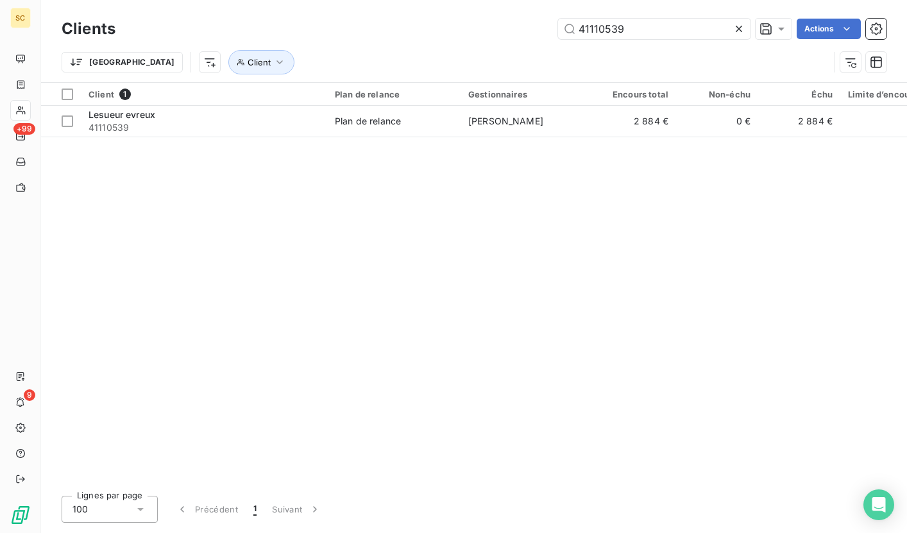
drag, startPoint x: 641, startPoint y: 27, endPoint x: 550, endPoint y: 27, distance: 91.1
click at [550, 27] on div "41110539 Actions" at bounding box center [508, 29] width 755 height 21
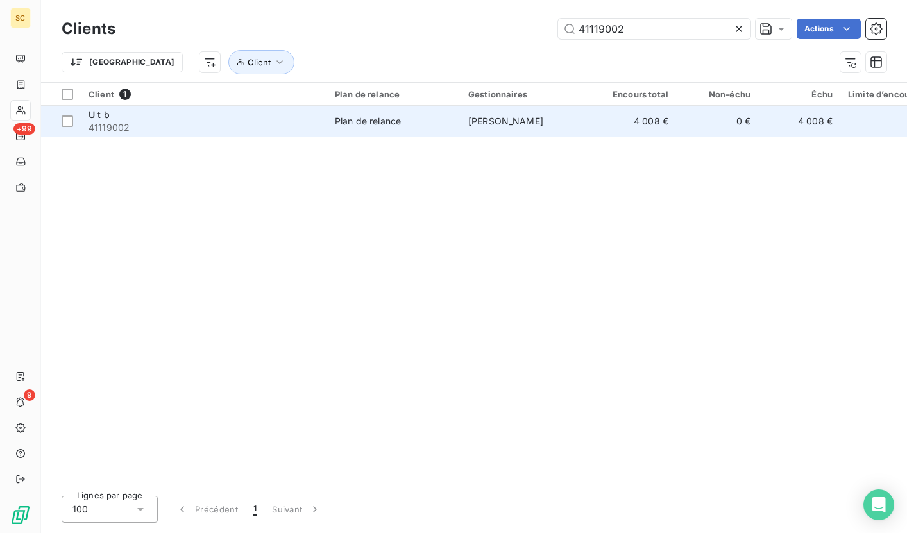
type input "41119002"
click at [367, 119] on div "Plan de relance" at bounding box center [368, 121] width 66 height 13
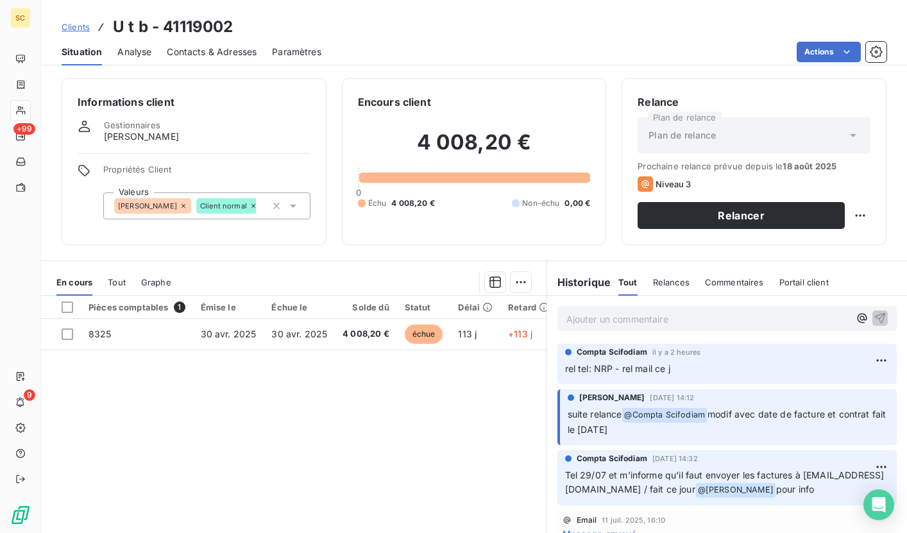
click at [241, 52] on span "Contacts & Adresses" at bounding box center [212, 52] width 90 height 13
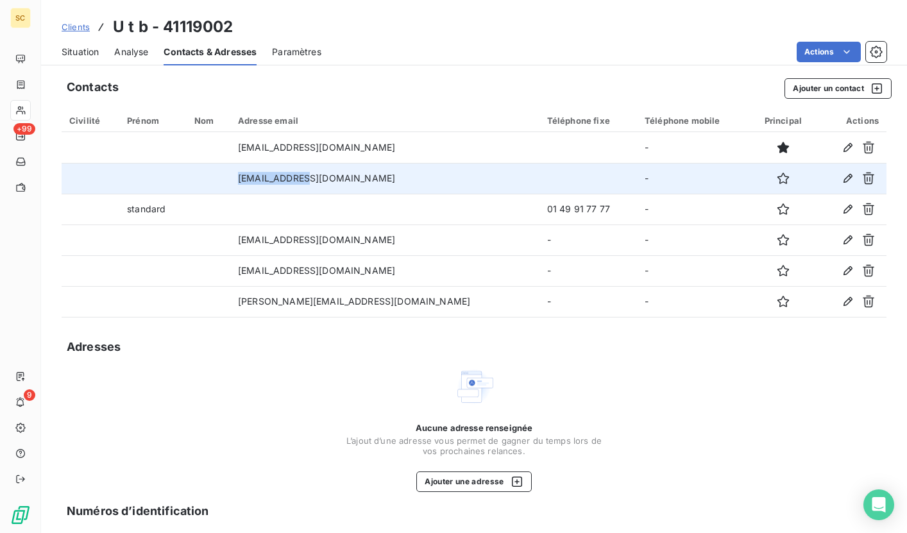
drag, startPoint x: 274, startPoint y: 178, endPoint x: 373, endPoint y: 180, distance: 98.8
click at [373, 180] on td "[EMAIL_ADDRESS][DOMAIN_NAME]" at bounding box center [384, 178] width 309 height 31
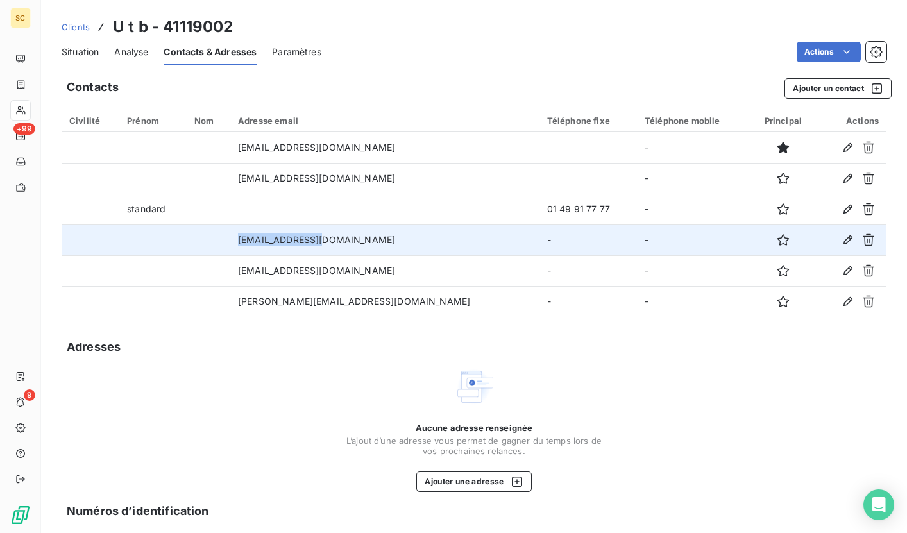
drag, startPoint x: 276, startPoint y: 238, endPoint x: 390, endPoint y: 240, distance: 114.8
click at [390, 240] on td "[EMAIL_ADDRESS][DOMAIN_NAME]" at bounding box center [384, 239] width 309 height 31
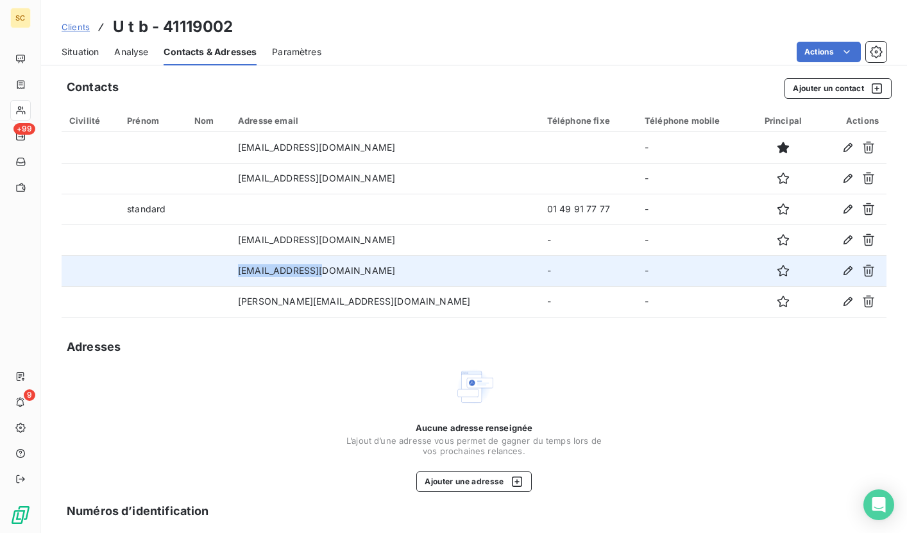
drag, startPoint x: 276, startPoint y: 267, endPoint x: 372, endPoint y: 267, distance: 96.2
click at [372, 267] on td "[EMAIL_ADDRESS][DOMAIN_NAME]" at bounding box center [384, 270] width 309 height 31
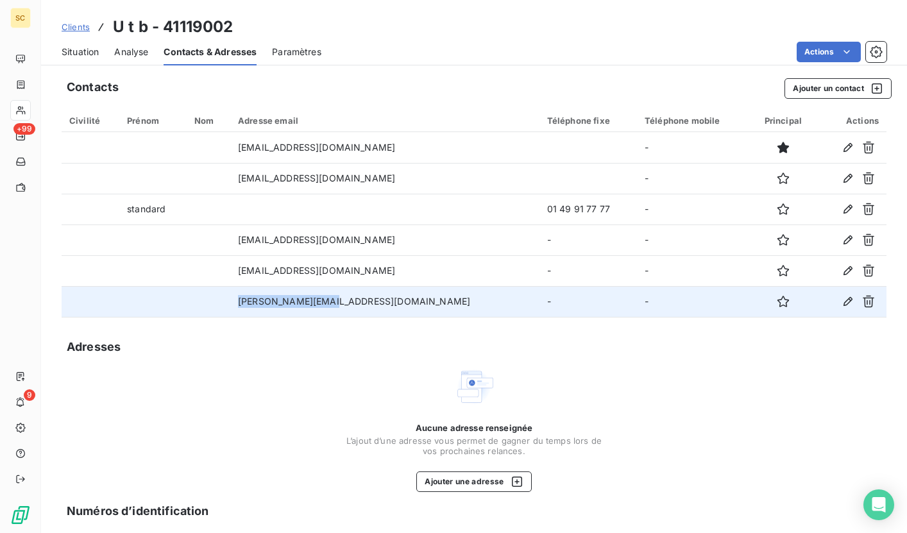
drag, startPoint x: 273, startPoint y: 301, endPoint x: 379, endPoint y: 304, distance: 106.5
click at [379, 304] on td "[PERSON_NAME][EMAIL_ADDRESS][DOMAIN_NAME]" at bounding box center [384, 301] width 309 height 31
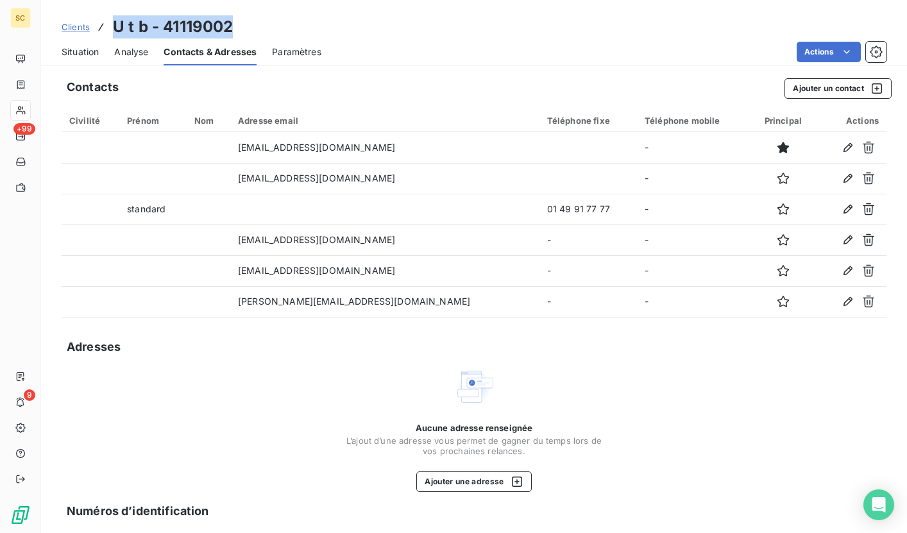
drag, startPoint x: 110, startPoint y: 27, endPoint x: 247, endPoint y: 30, distance: 137.3
click at [247, 30] on div "Clients U t b - 41119002" at bounding box center [474, 26] width 866 height 23
click at [81, 52] on span "Situation" at bounding box center [80, 52] width 37 height 13
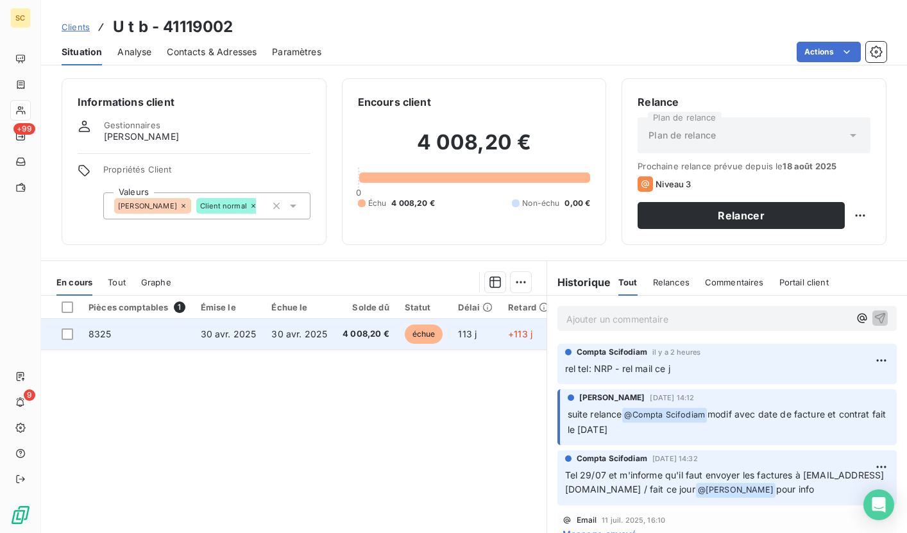
click at [364, 335] on span "4 008,20 €" at bounding box center [365, 334] width 47 height 13
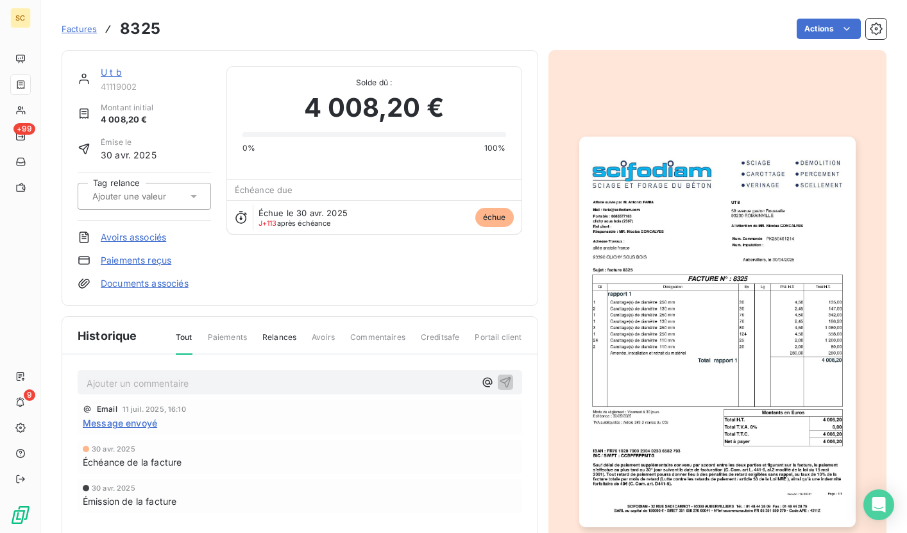
click at [691, 341] on img "button" at bounding box center [717, 332] width 276 height 390
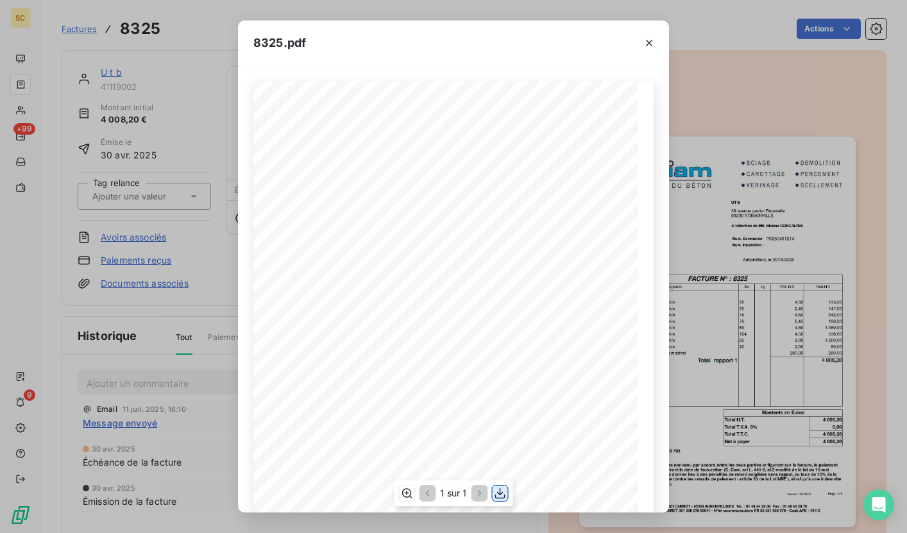
click at [499, 494] on icon "button" at bounding box center [500, 493] width 10 height 11
click at [646, 46] on icon "button" at bounding box center [648, 43] width 13 height 13
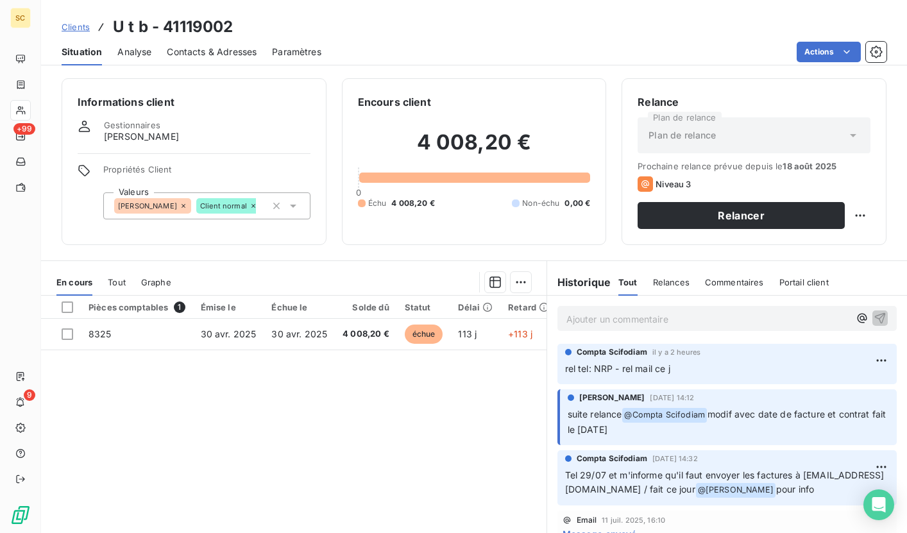
click at [214, 47] on span "Contacts & Adresses" at bounding box center [212, 52] width 90 height 13
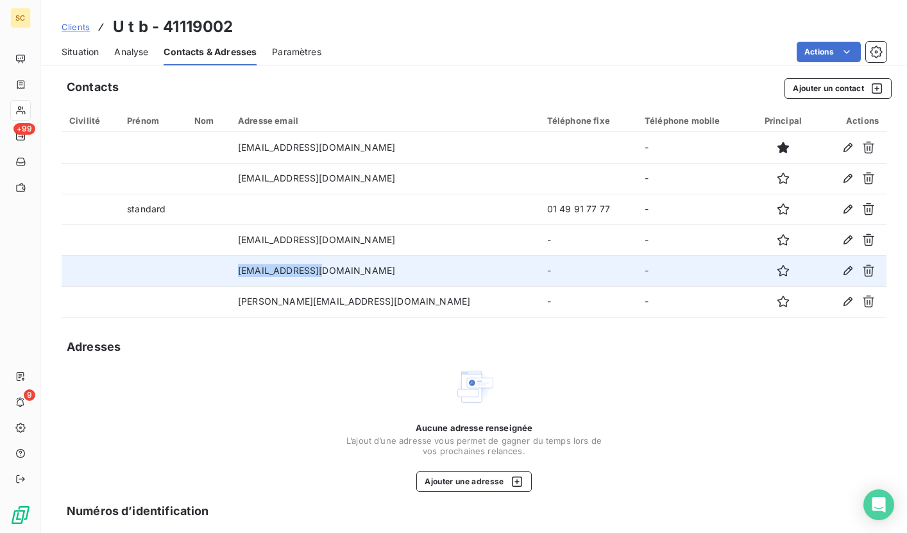
drag, startPoint x: 274, startPoint y: 267, endPoint x: 373, endPoint y: 269, distance: 98.8
click at [373, 269] on td "[EMAIL_ADDRESS][DOMAIN_NAME]" at bounding box center [384, 270] width 309 height 31
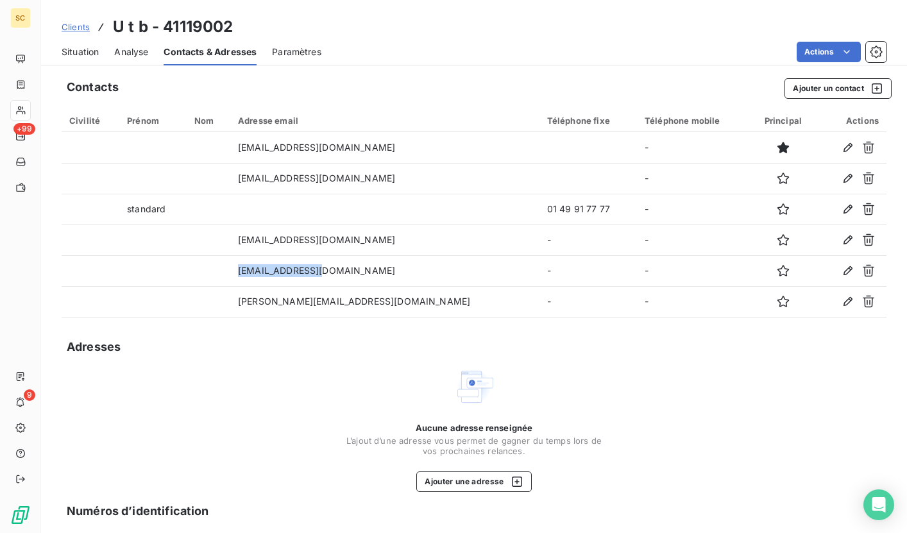
click at [81, 49] on span "Situation" at bounding box center [80, 52] width 37 height 13
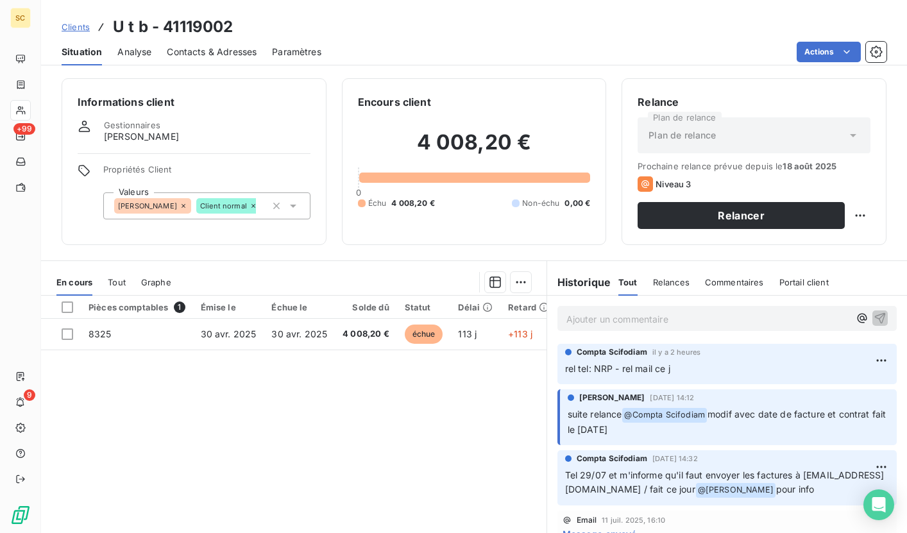
click at [623, 319] on p "Ajouter un commentaire ﻿" at bounding box center [707, 319] width 283 height 16
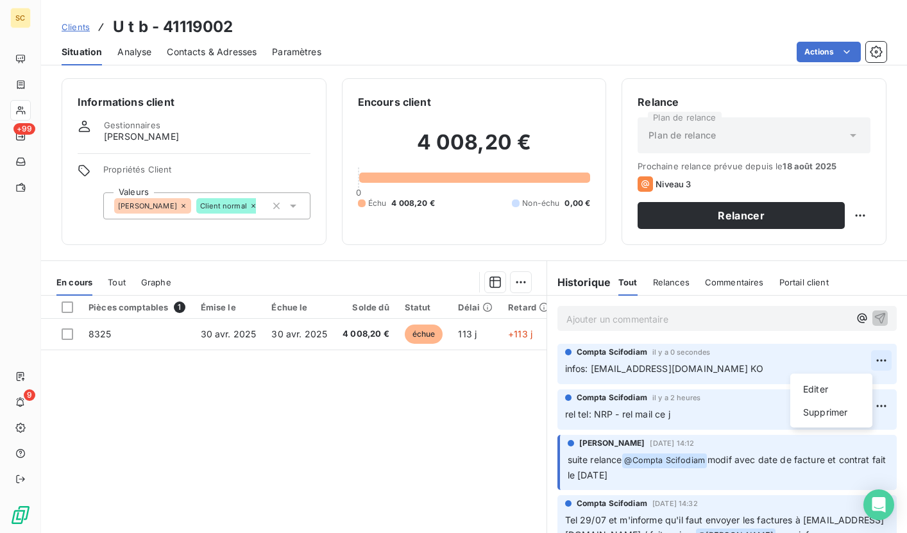
click at [851, 358] on html "SC +99 9 Clients U t b - 41119002 Situation Analyse Contacts & Adresses Paramèt…" at bounding box center [453, 266] width 907 height 533
click at [814, 390] on div "Editer" at bounding box center [831, 389] width 72 height 21
click at [206, 53] on span "Contacts & Adresses" at bounding box center [212, 52] width 90 height 13
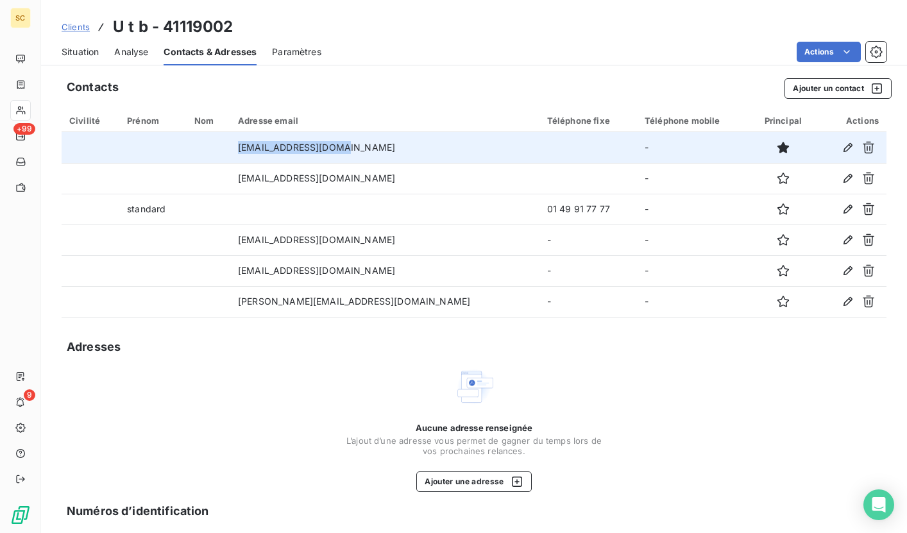
drag, startPoint x: 276, startPoint y: 149, endPoint x: 381, endPoint y: 155, distance: 105.3
click at [381, 155] on td "[EMAIL_ADDRESS][DOMAIN_NAME]" at bounding box center [384, 147] width 309 height 31
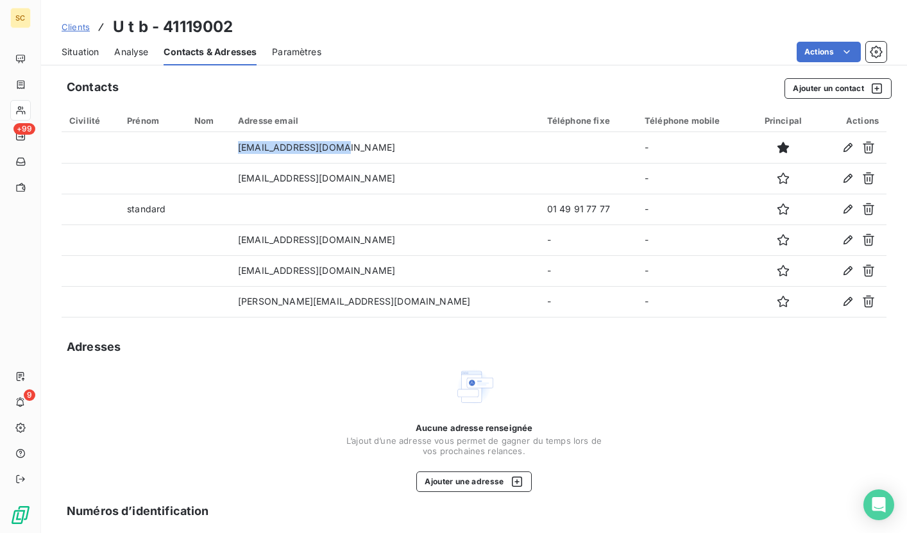
click at [86, 51] on span "Situation" at bounding box center [80, 52] width 37 height 13
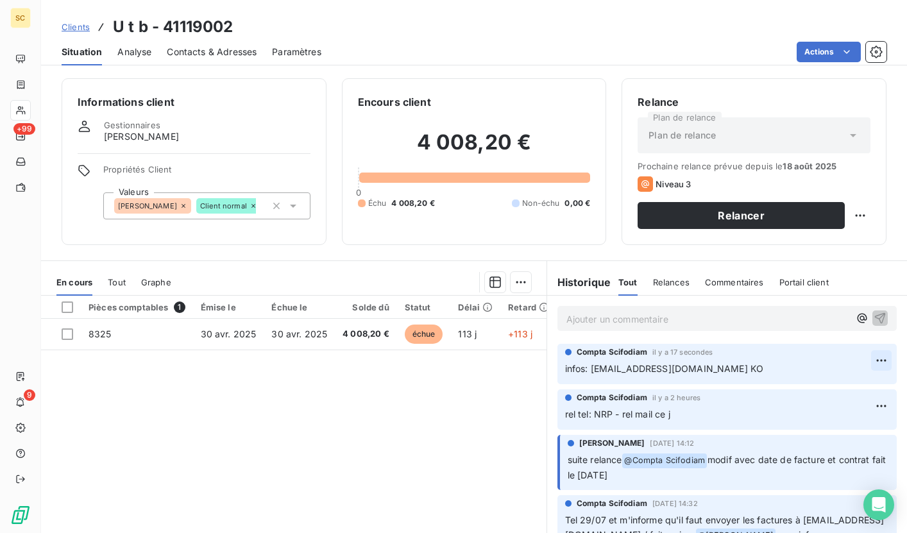
click at [860, 362] on html "SC +99 9 Clients U t b - 41119002 Situation Analyse Contacts & Adresses Paramèt…" at bounding box center [453, 266] width 907 height 533
click at [843, 390] on div "Editer" at bounding box center [831, 389] width 72 height 21
click at [653, 369] on span "infos: [EMAIL_ADDRESS][DOMAIN_NAME] KO" at bounding box center [664, 368] width 199 height 11
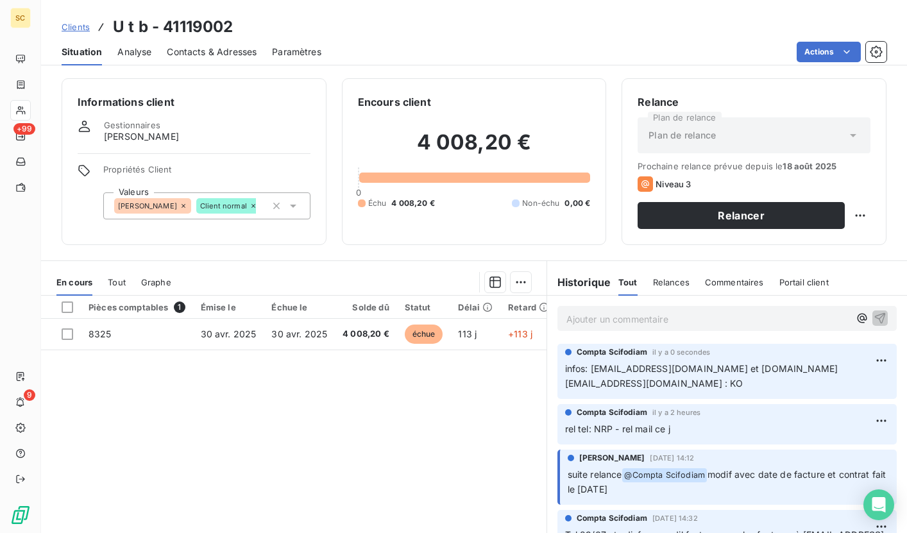
click at [80, 31] on span "Clients" at bounding box center [76, 27] width 28 height 10
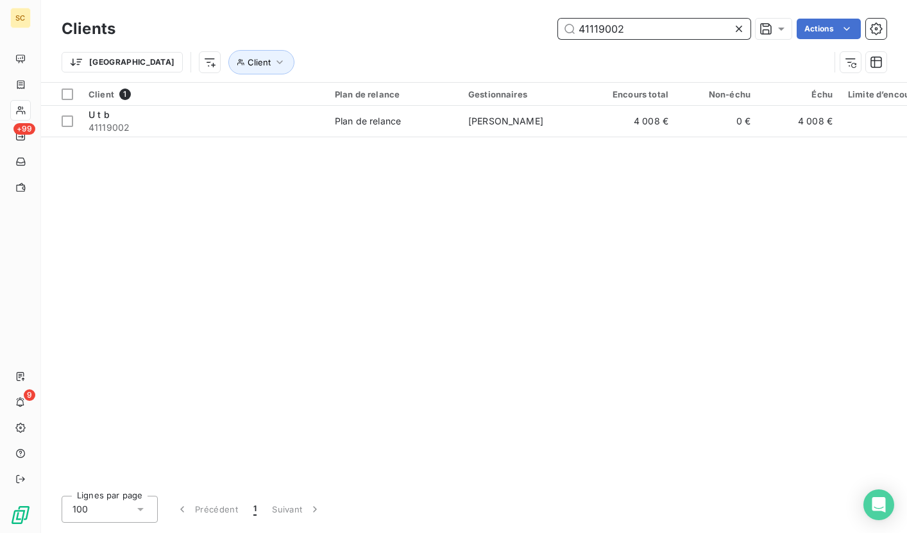
drag, startPoint x: 637, startPoint y: 26, endPoint x: 533, endPoint y: 23, distance: 103.9
click at [533, 23] on div "41119002 Actions" at bounding box center [508, 29] width 755 height 21
paste input "7008"
type input "41117008"
click at [397, 137] on div "Client 1 Plan de relance Gestionnaires Encours total Non-échu Échu Limite d’enc…" at bounding box center [474, 284] width 866 height 403
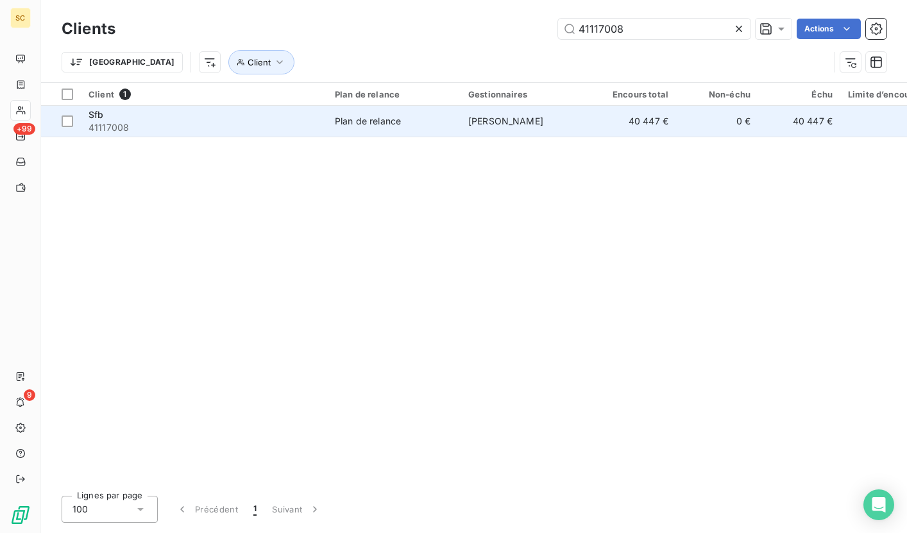
click at [414, 116] on span "Plan de relance" at bounding box center [394, 121] width 118 height 13
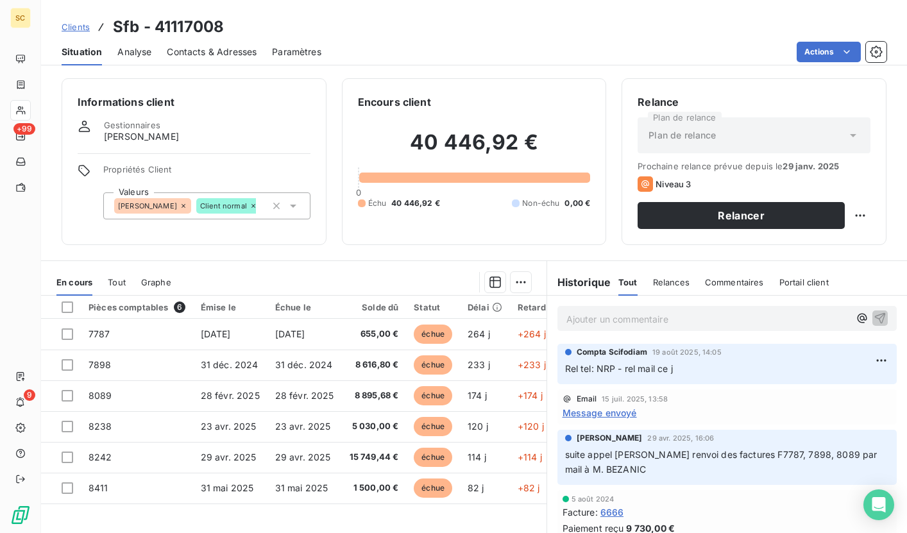
click at [208, 51] on span "Contacts & Adresses" at bounding box center [212, 52] width 90 height 13
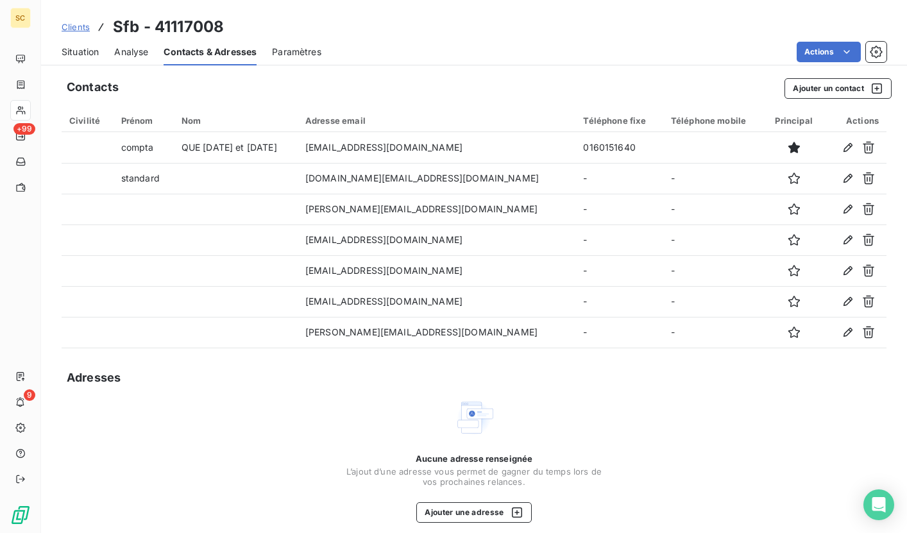
click at [66, 28] on span "Clients" at bounding box center [76, 27] width 28 height 10
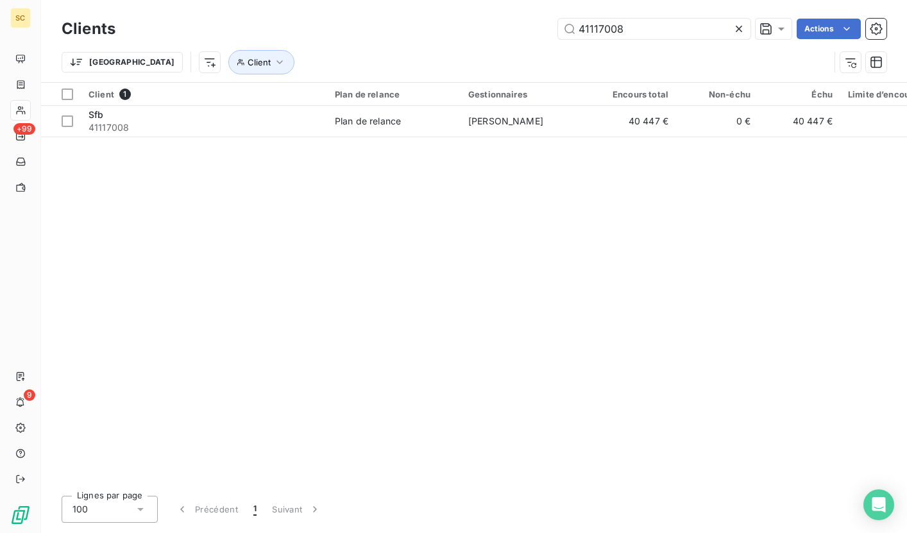
drag, startPoint x: 639, startPoint y: 30, endPoint x: 536, endPoint y: 25, distance: 102.7
click at [536, 25] on div "41117008 Actions" at bounding box center [508, 29] width 755 height 21
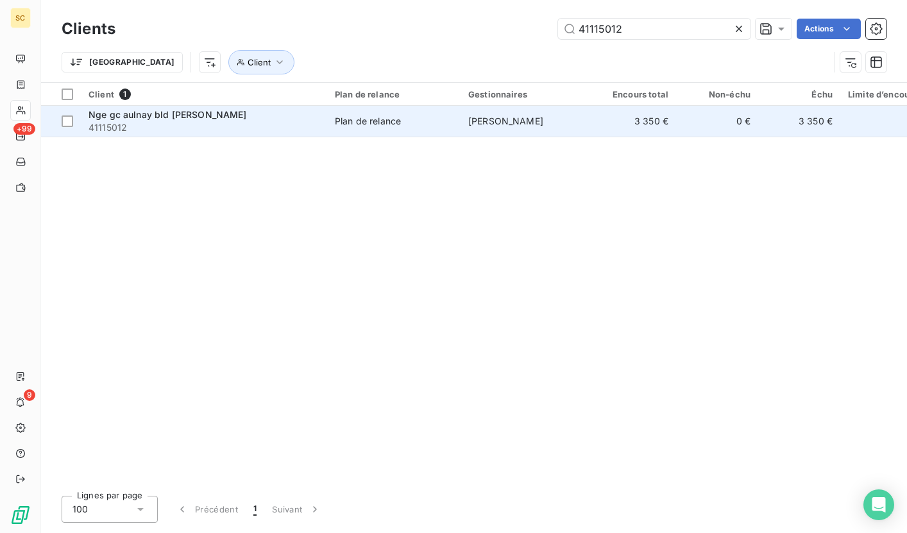
type input "41115012"
click at [240, 117] on div "Nge gc aulnay bld [PERSON_NAME]" at bounding box center [203, 114] width 231 height 13
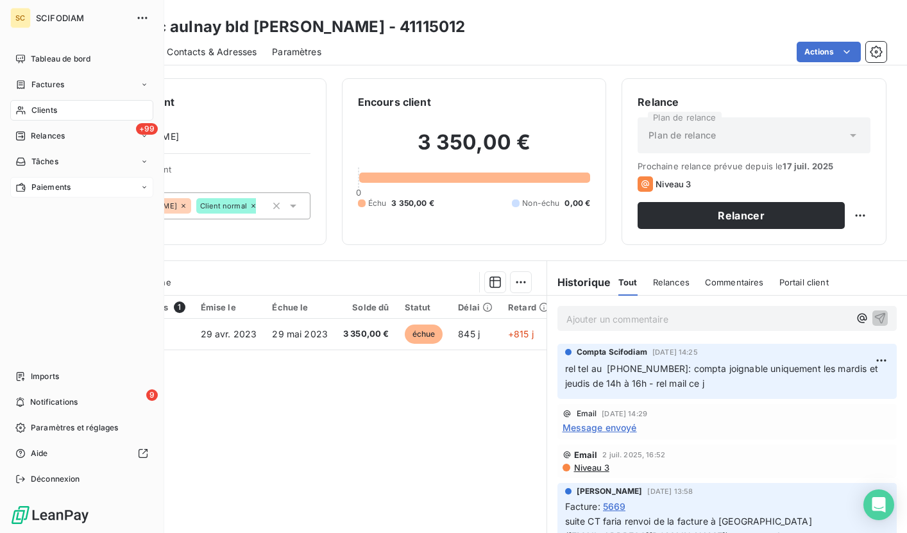
click at [49, 189] on span "Paiements" at bounding box center [50, 187] width 39 height 12
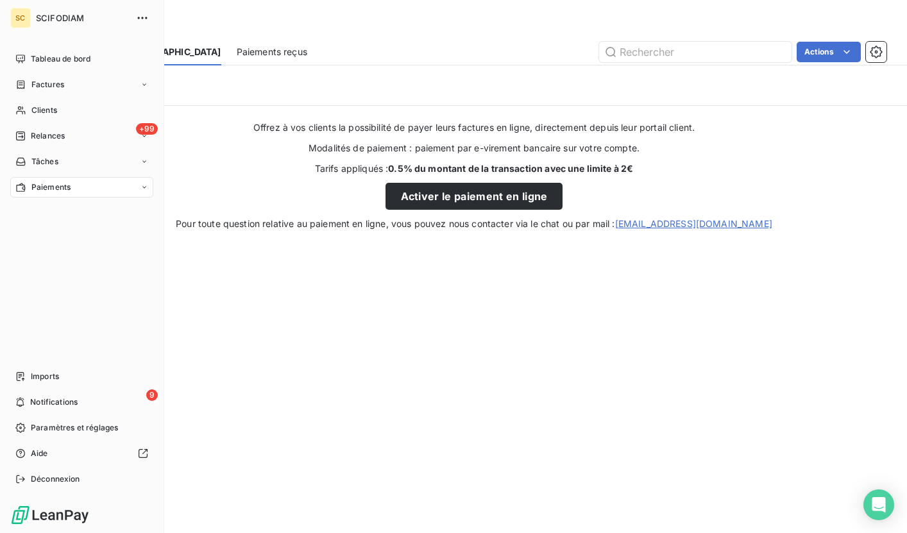
click at [147, 188] on icon at bounding box center [144, 187] width 8 height 8
click at [96, 213] on div "Paiements reçus" at bounding box center [90, 213] width 128 height 21
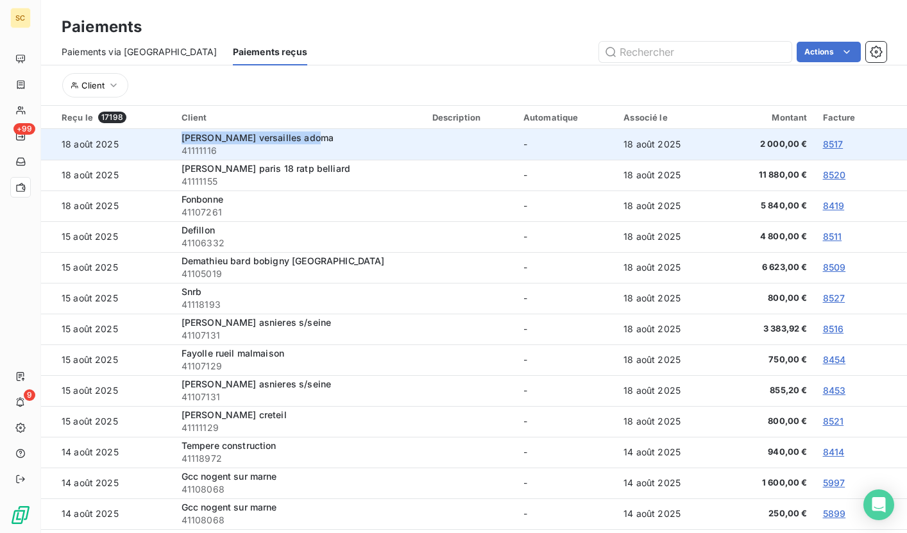
drag, startPoint x: 319, startPoint y: 135, endPoint x: 176, endPoint y: 134, distance: 142.4
click at [176, 134] on td "[PERSON_NAME] versailles adoma 41111116" at bounding box center [299, 144] width 251 height 31
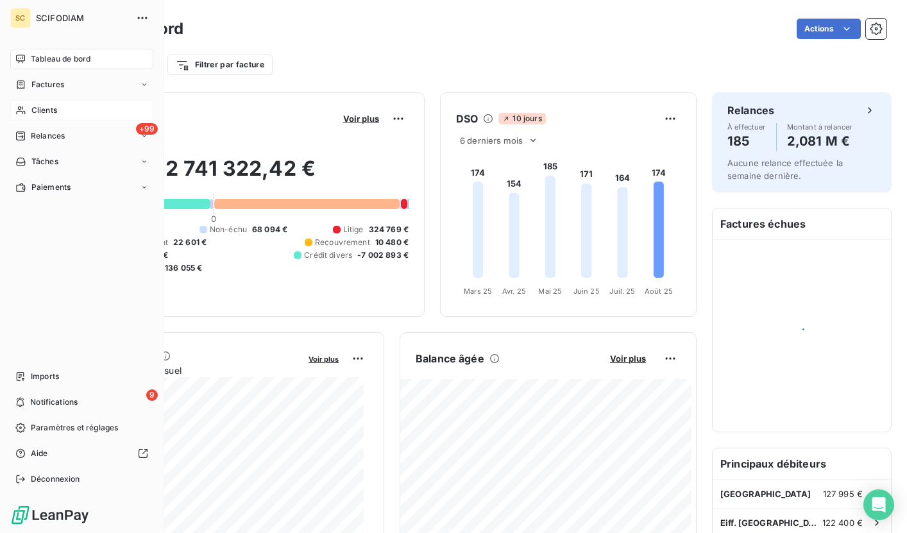
click at [66, 105] on div "Clients" at bounding box center [81, 110] width 143 height 21
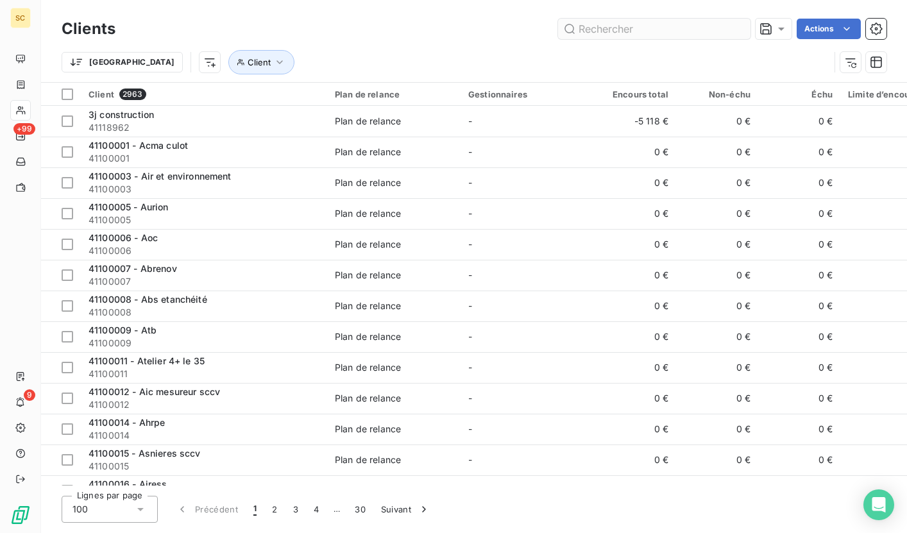
type input "Leon grosse versailles adoma"
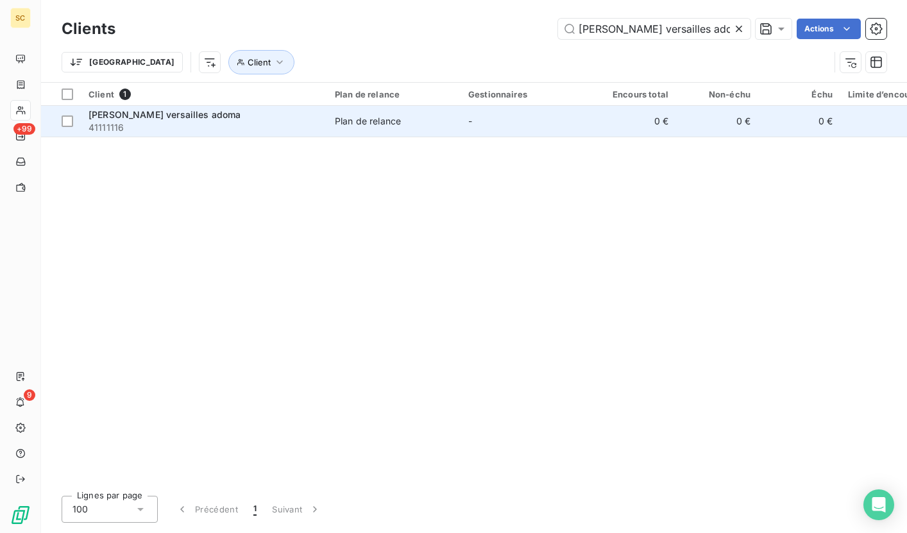
click at [313, 131] on span "41111116" at bounding box center [203, 127] width 231 height 13
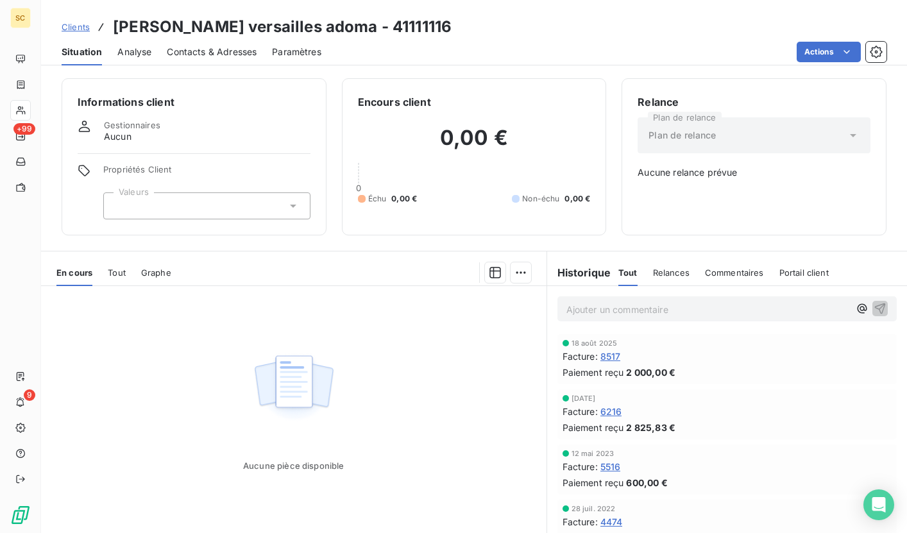
click at [390, 30] on h3 "Leon grosse versailles adoma - 41111116" at bounding box center [282, 26] width 339 height 23
click at [391, 30] on h3 "Leon grosse versailles adoma - 41111116" at bounding box center [282, 26] width 339 height 23
copy h3 "41111116"
